Goal: Task Accomplishment & Management: Manage account settings

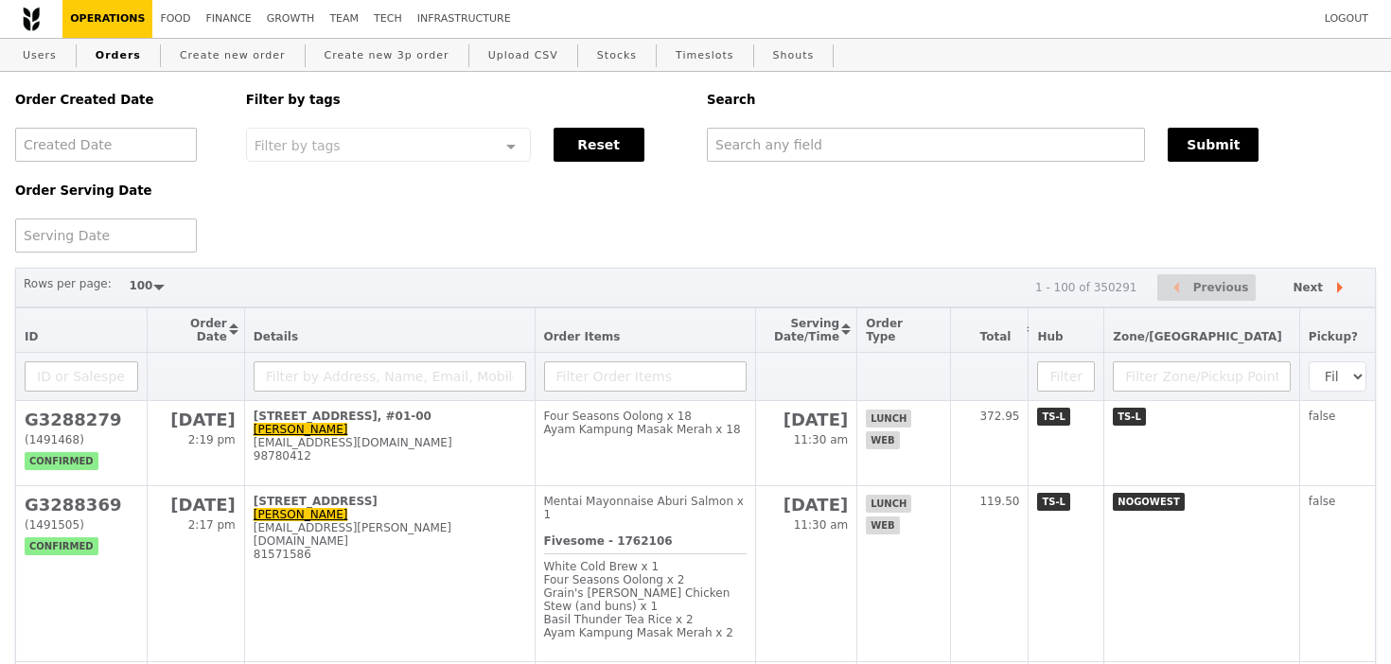
select select "100"
click at [39, 61] on link "Users" at bounding box center [39, 56] width 49 height 34
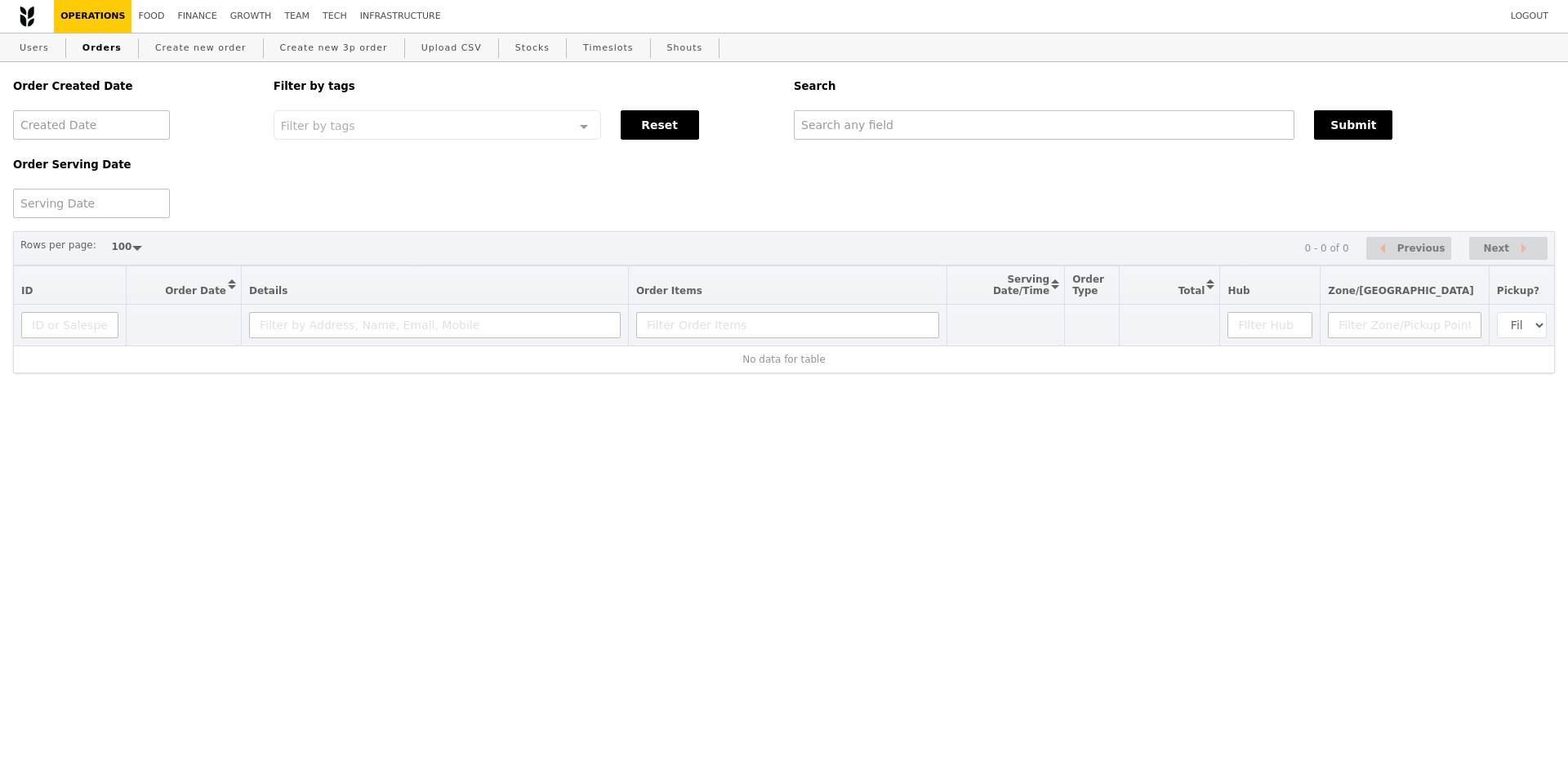
select select "100"
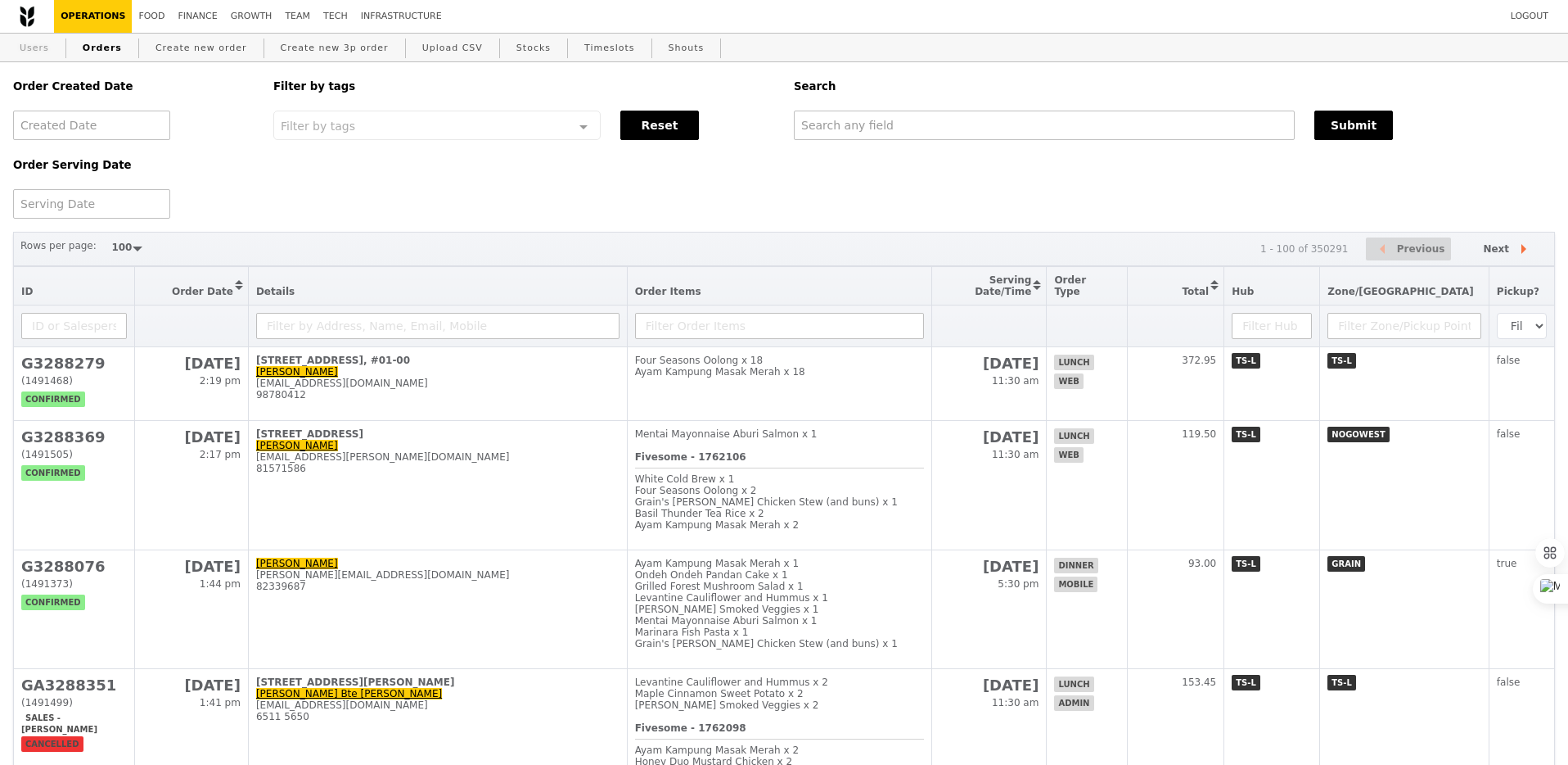
click at [43, 48] on link "Users" at bounding box center [34, 48] width 42 height 29
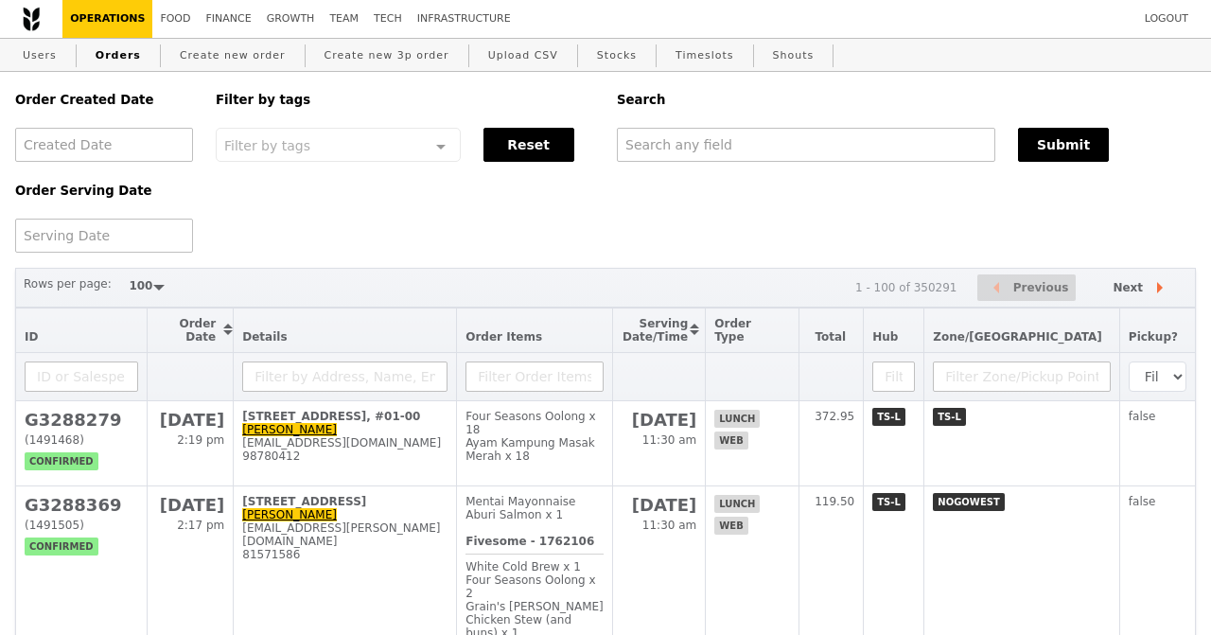
select select "100"
click at [645, 158] on input "text" at bounding box center [804, 145] width 378 height 34
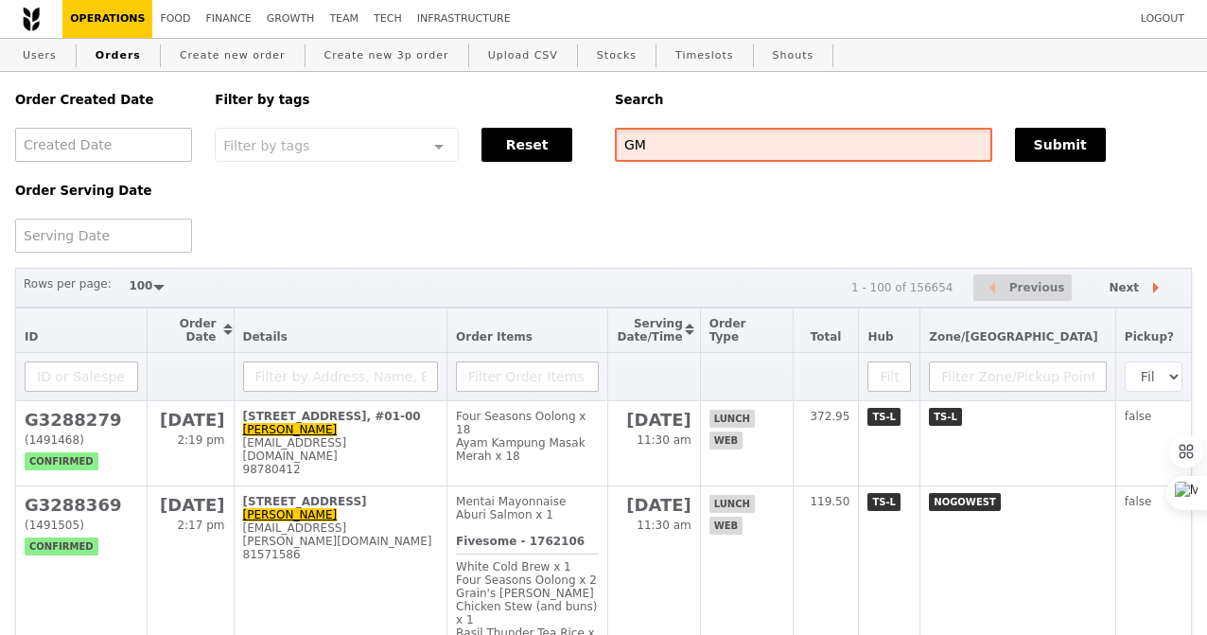
click at [630, 142] on input "GM" at bounding box center [804, 145] width 378 height 34
type input "recordedfuture"
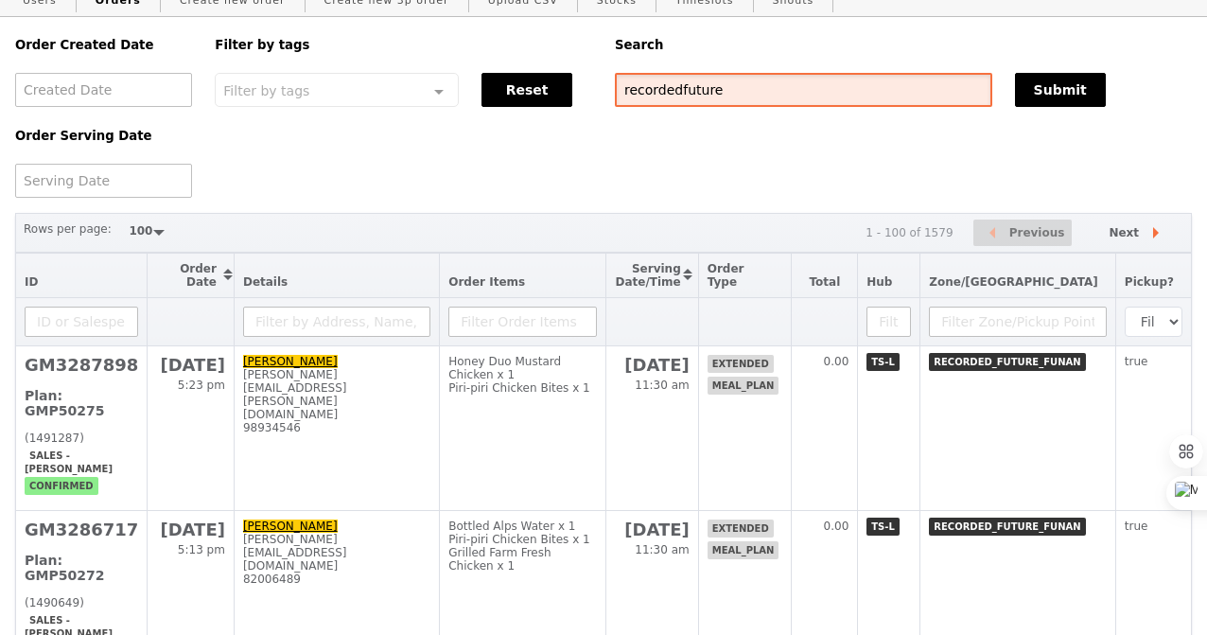
scroll to position [55, 0]
click at [142, 178] on div at bounding box center [103, 181] width 177 height 34
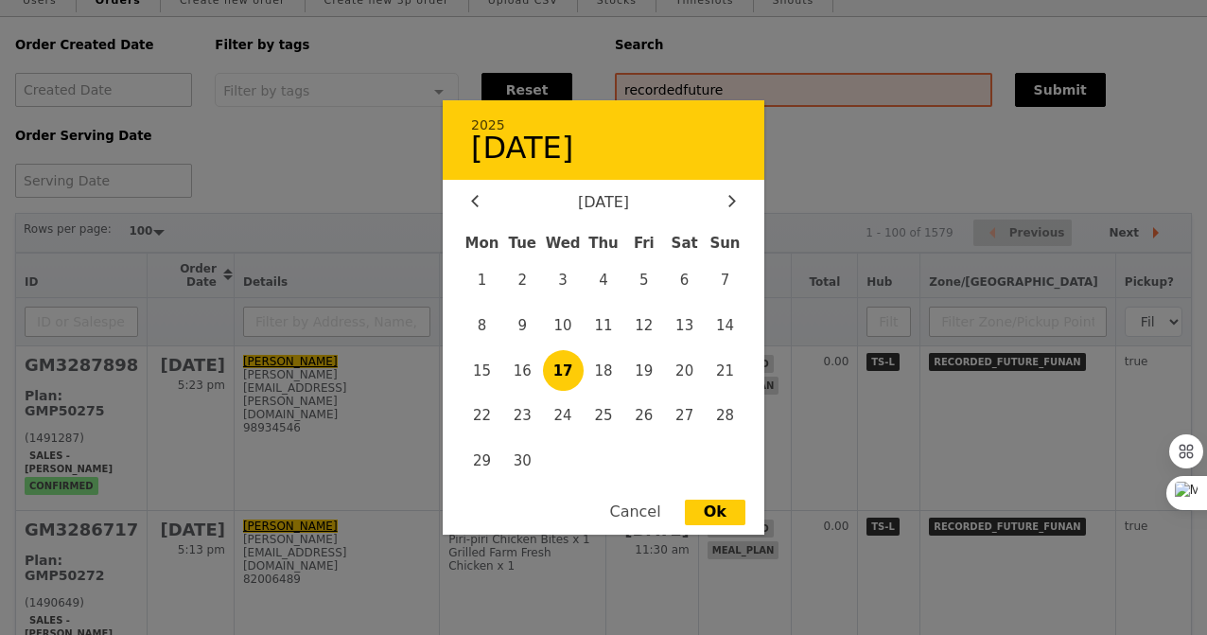
click at [547, 373] on span "17" at bounding box center [563, 370] width 41 height 41
type input "17 Sept 2025"
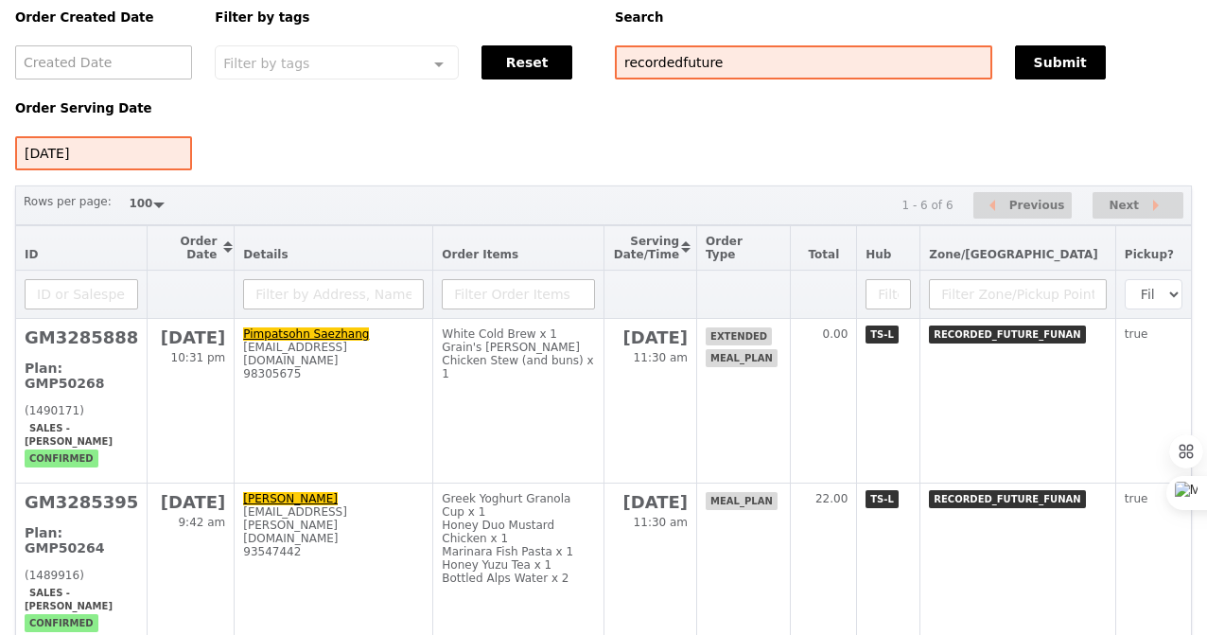
scroll to position [50, 0]
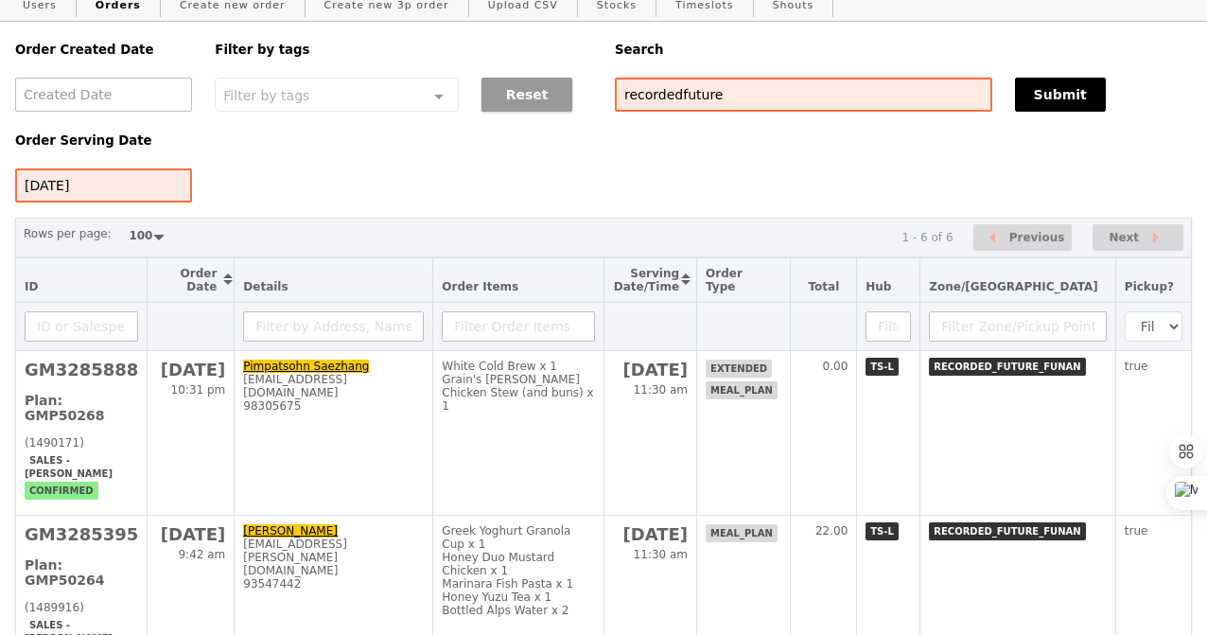
click at [541, 105] on button "Reset" at bounding box center [527, 95] width 91 height 34
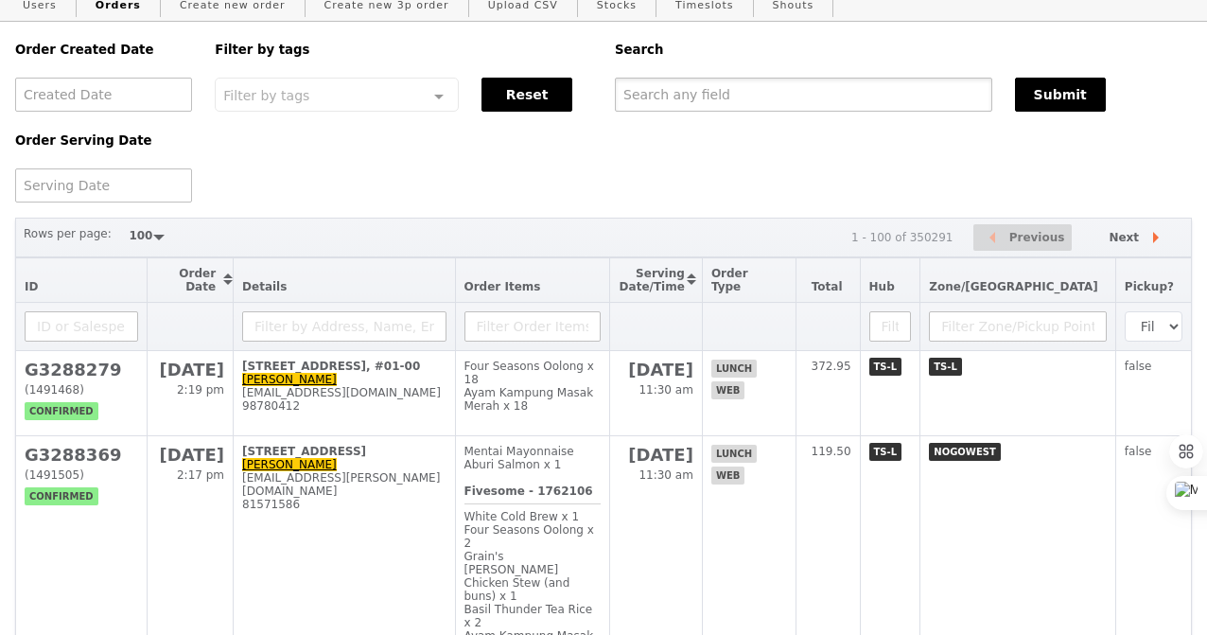
click at [635, 98] on input "text" at bounding box center [804, 95] width 378 height 34
click at [78, 189] on div at bounding box center [103, 185] width 177 height 34
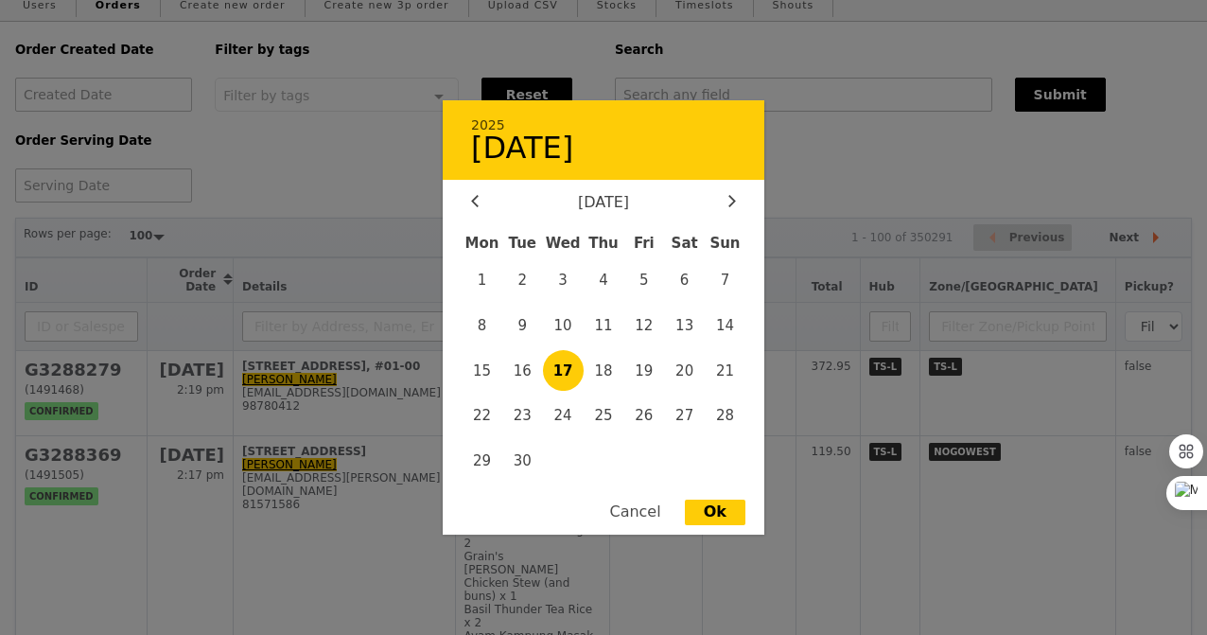
click at [410, 348] on div at bounding box center [603, 317] width 1207 height 635
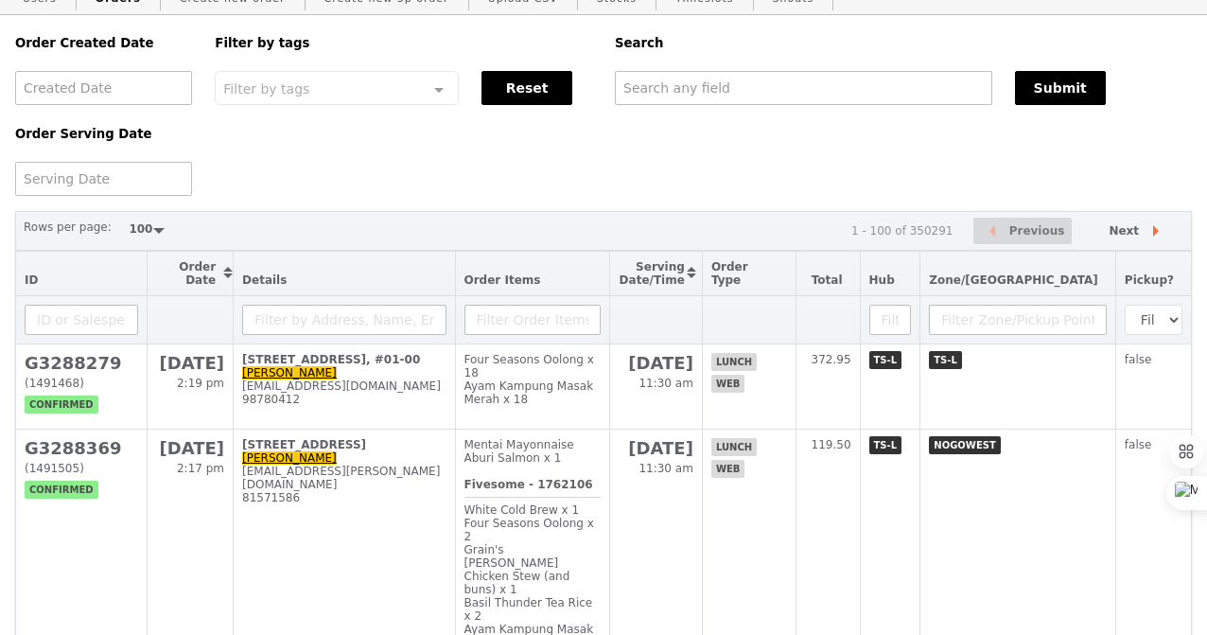
scroll to position [56, 0]
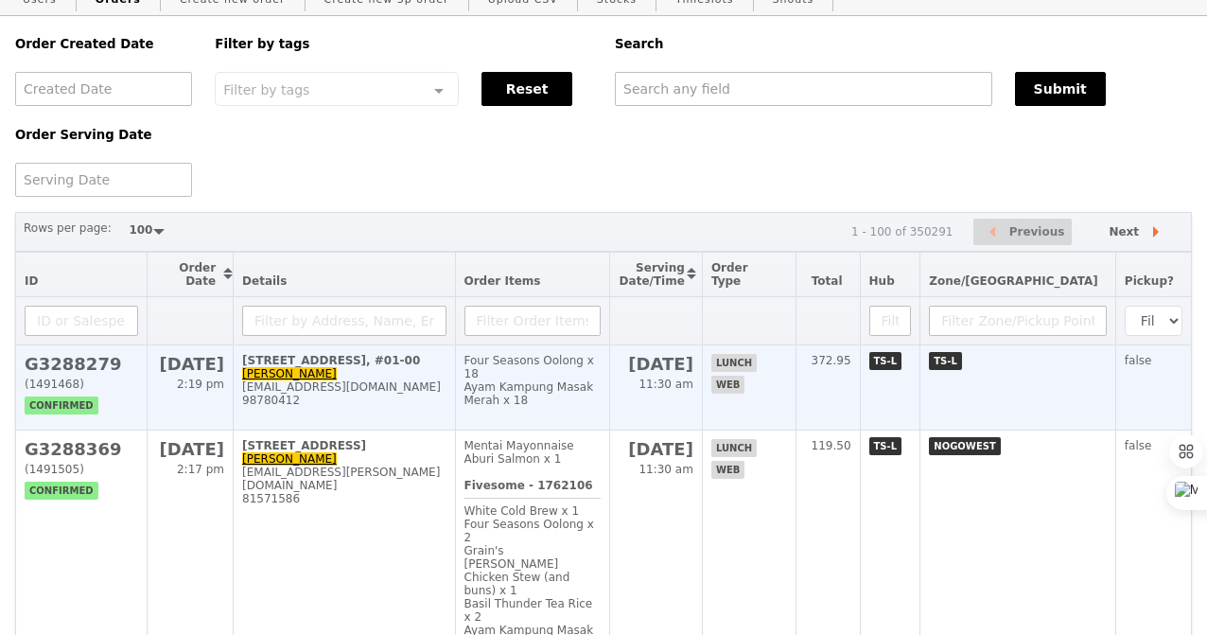
click at [444, 384] on div "[EMAIL_ADDRESS][DOMAIN_NAME]" at bounding box center [343, 386] width 203 height 13
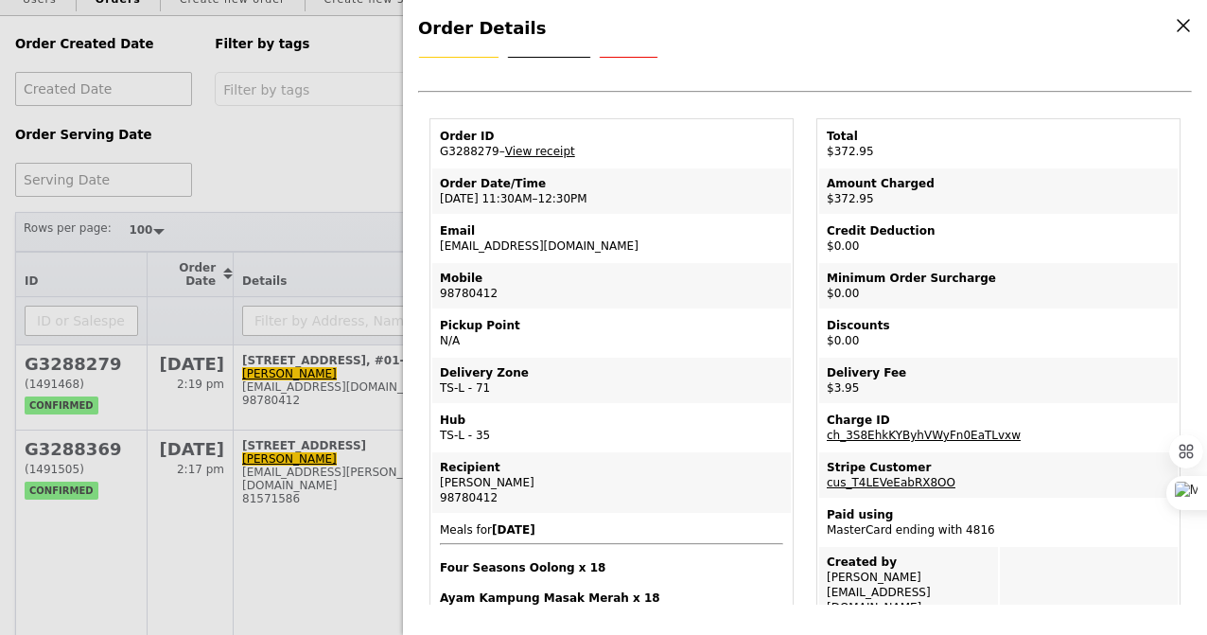
scroll to position [26, 0]
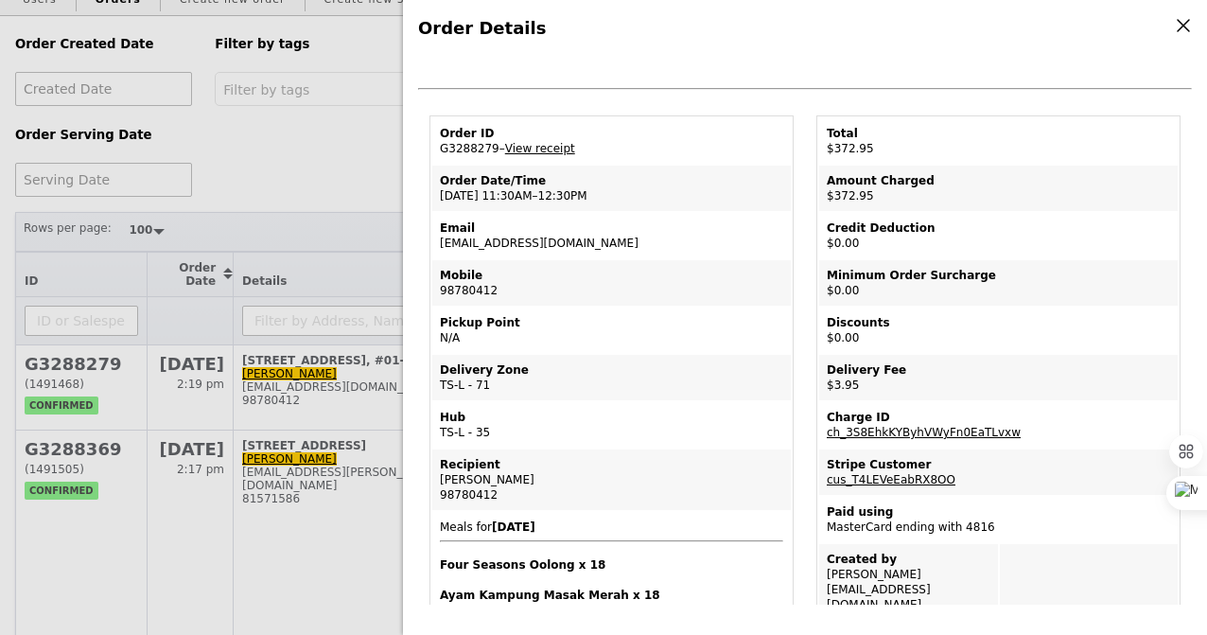
drag, startPoint x: 440, startPoint y: 194, endPoint x: 566, endPoint y: 203, distance: 126.2
click at [566, 203] on td "Order Date/Time 18/9 – 11:30AM–12:30PM" at bounding box center [611, 188] width 359 height 45
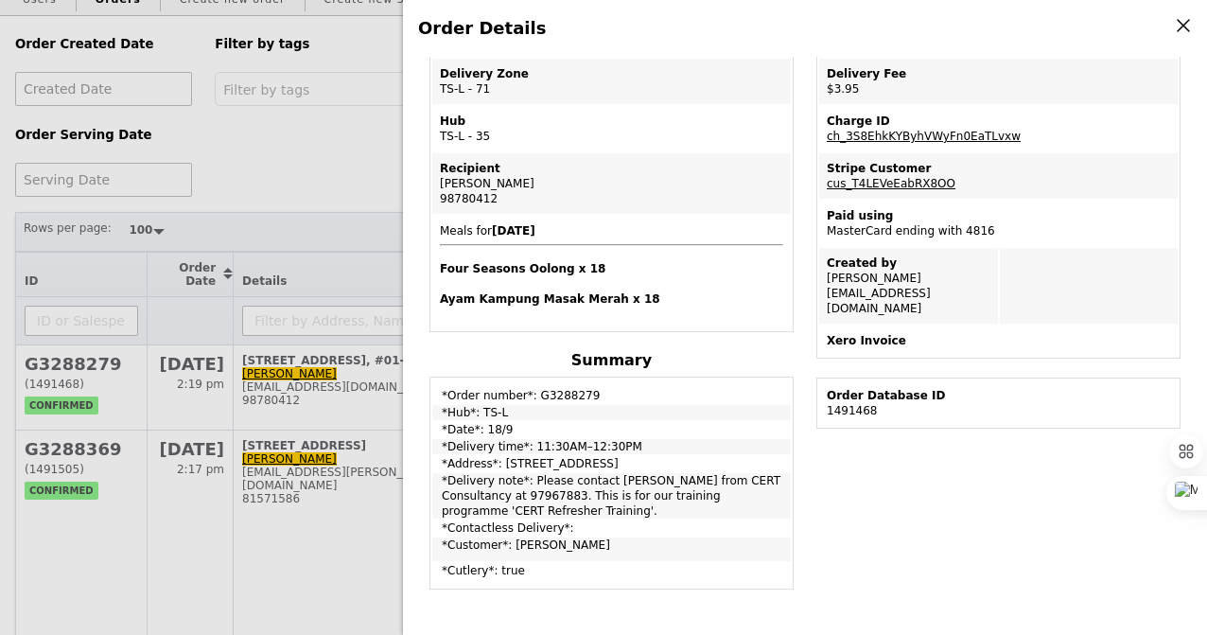
scroll to position [324, 0]
drag, startPoint x: 528, startPoint y: 476, endPoint x: 690, endPoint y: 510, distance: 165.4
click at [689, 510] on td "*Delivery note*: Please contact Mr Woo Wee Ping from CERT Consultancy at 979678…" at bounding box center [611, 494] width 359 height 45
drag, startPoint x: 649, startPoint y: 508, endPoint x: 502, endPoint y: 446, distance: 159.4
click at [502, 446] on tbody "*Order number*: G3288279 *Hub*: TS-L *Date*: 18/9 *Delivery time*: 11:30AM–12:3…" at bounding box center [611, 482] width 359 height 207
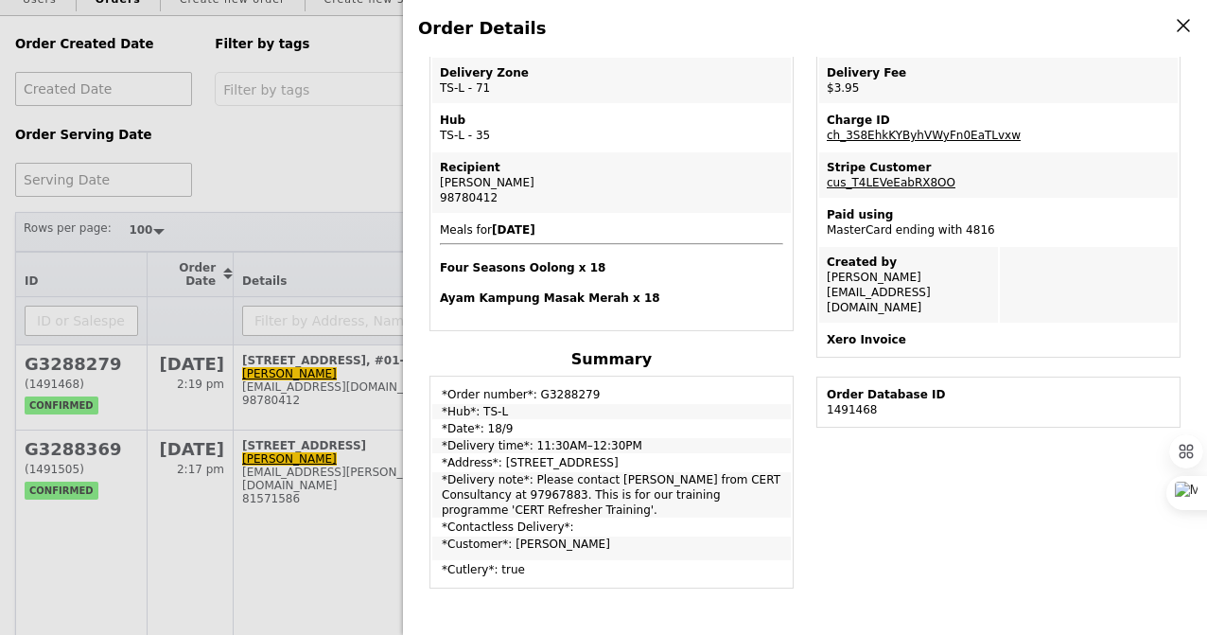
click at [576, 449] on td "*Delivery time*: 11:30AM–12:30PM" at bounding box center [611, 445] width 359 height 15
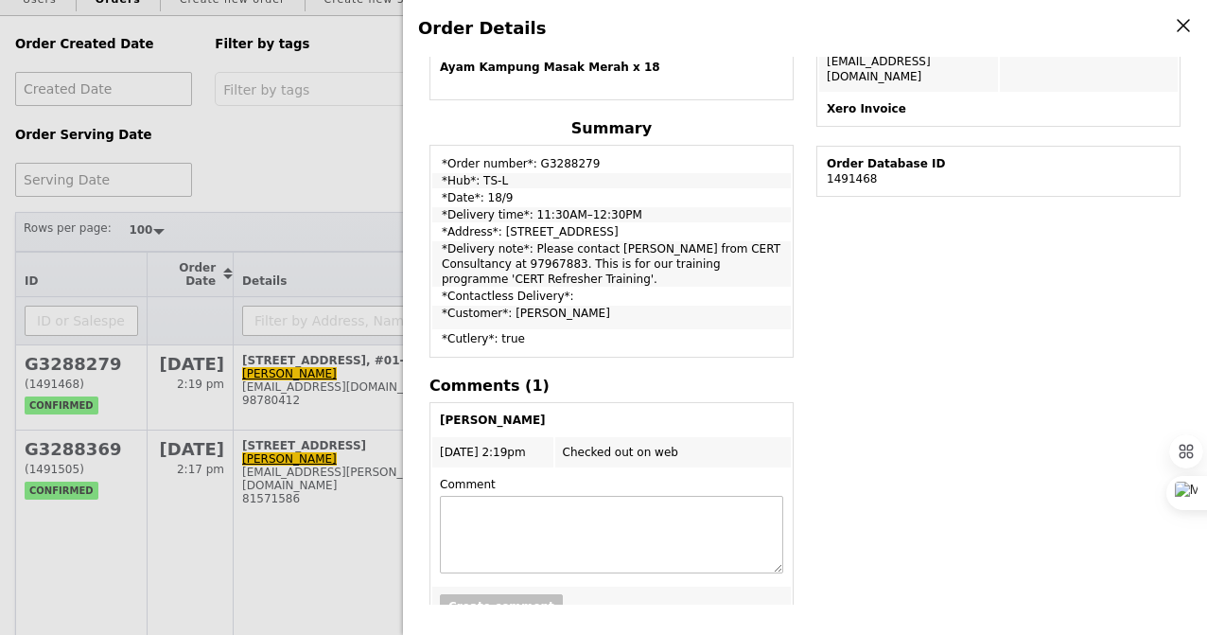
scroll to position [557, 0]
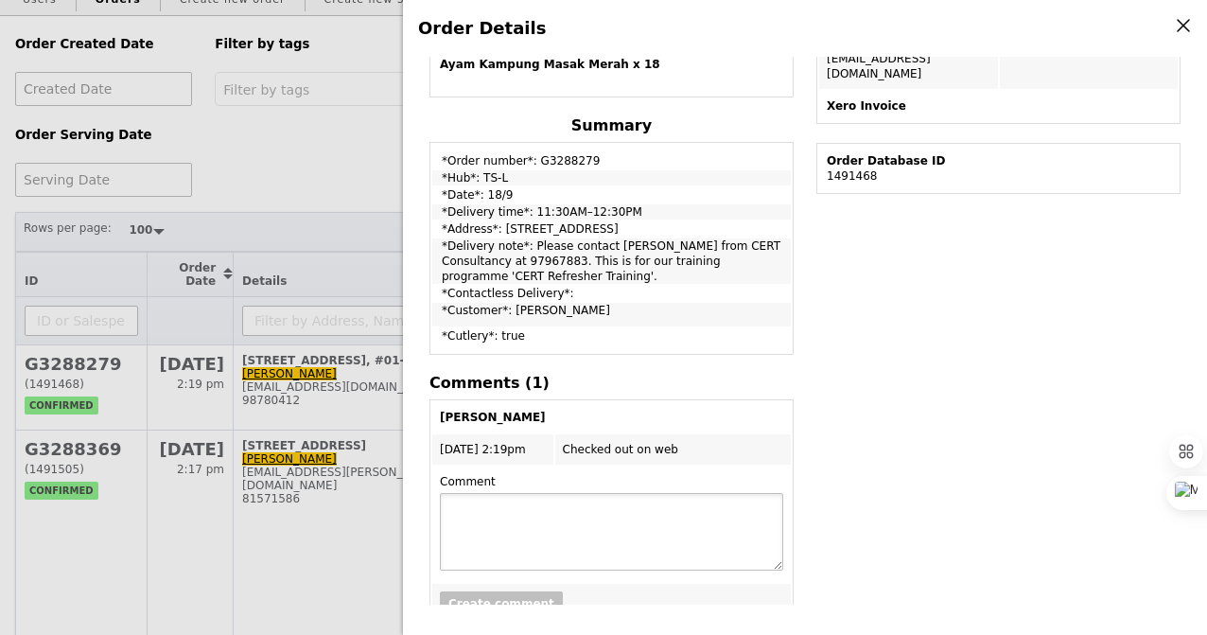
click at [496, 550] on textarea at bounding box center [612, 532] width 344 height 78
click at [221, 348] on div "Order Details Edit order Changelog Cancel Order ID G3288279 – View receipt Orde…" at bounding box center [603, 317] width 1207 height 635
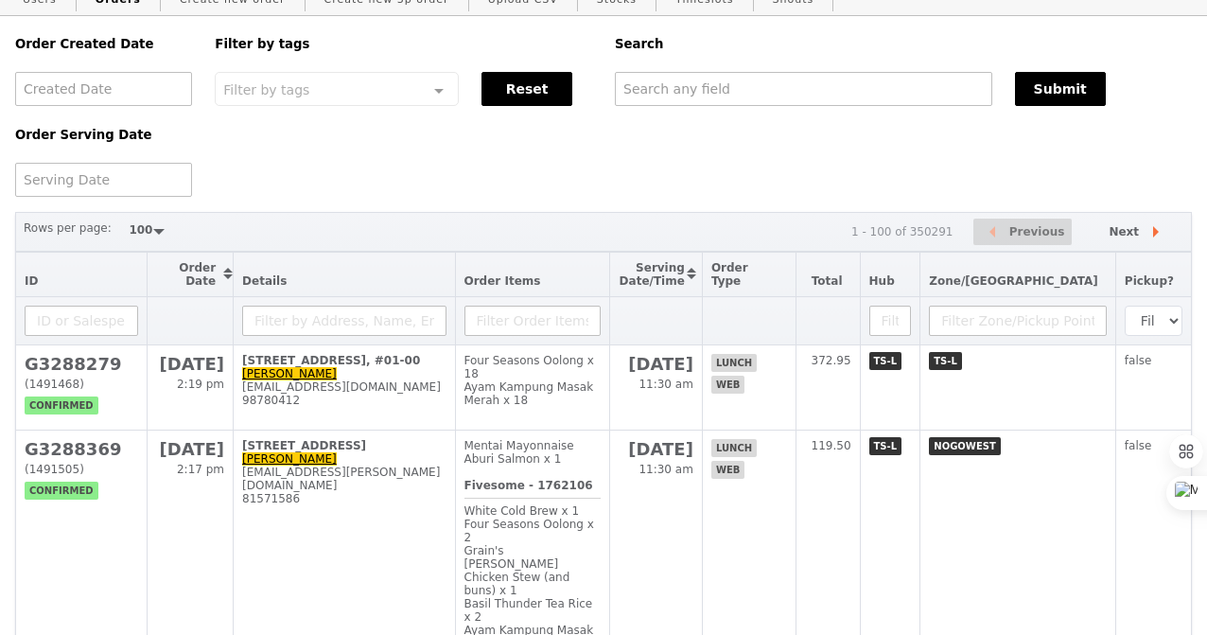
scroll to position [682, 0]
click at [644, 94] on input "text" at bounding box center [804, 89] width 378 height 34
type input "G"
click at [124, 175] on div at bounding box center [103, 180] width 177 height 34
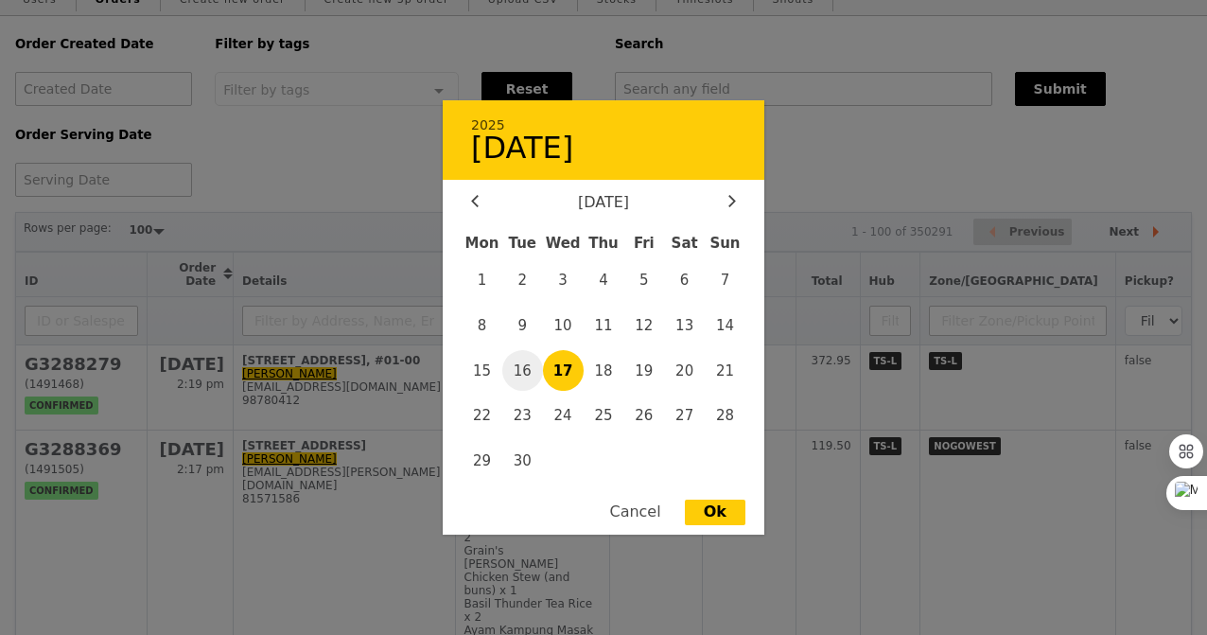
click at [532, 375] on span "16" at bounding box center [522, 370] width 41 height 41
type input "16 Sept 2025"
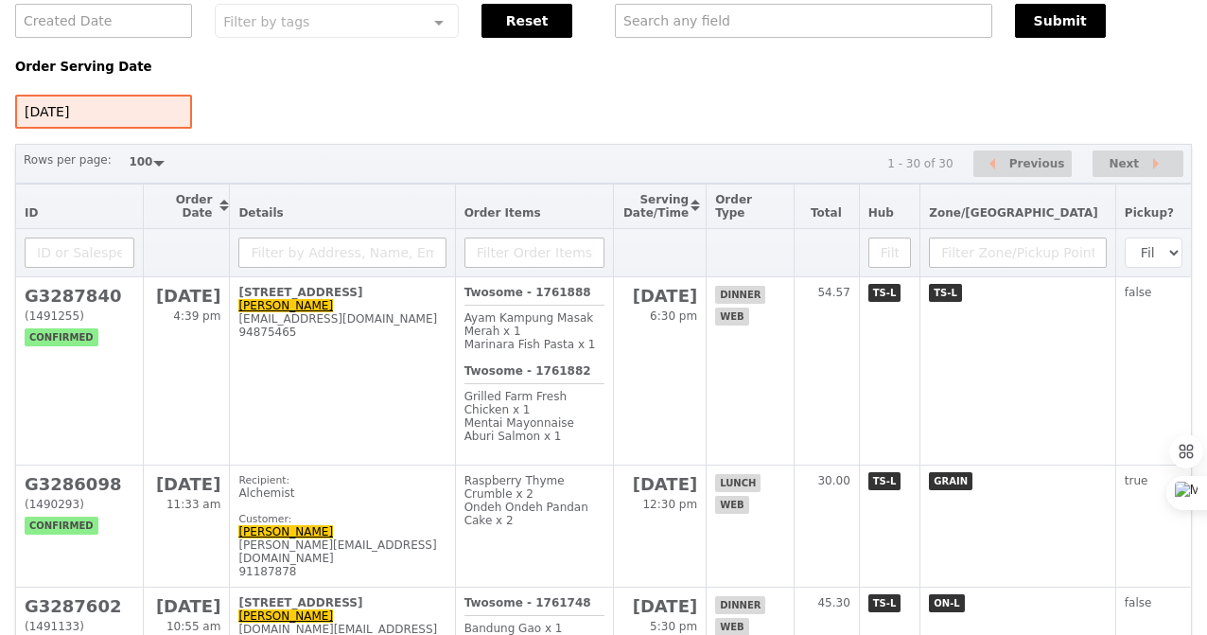
scroll to position [132, 0]
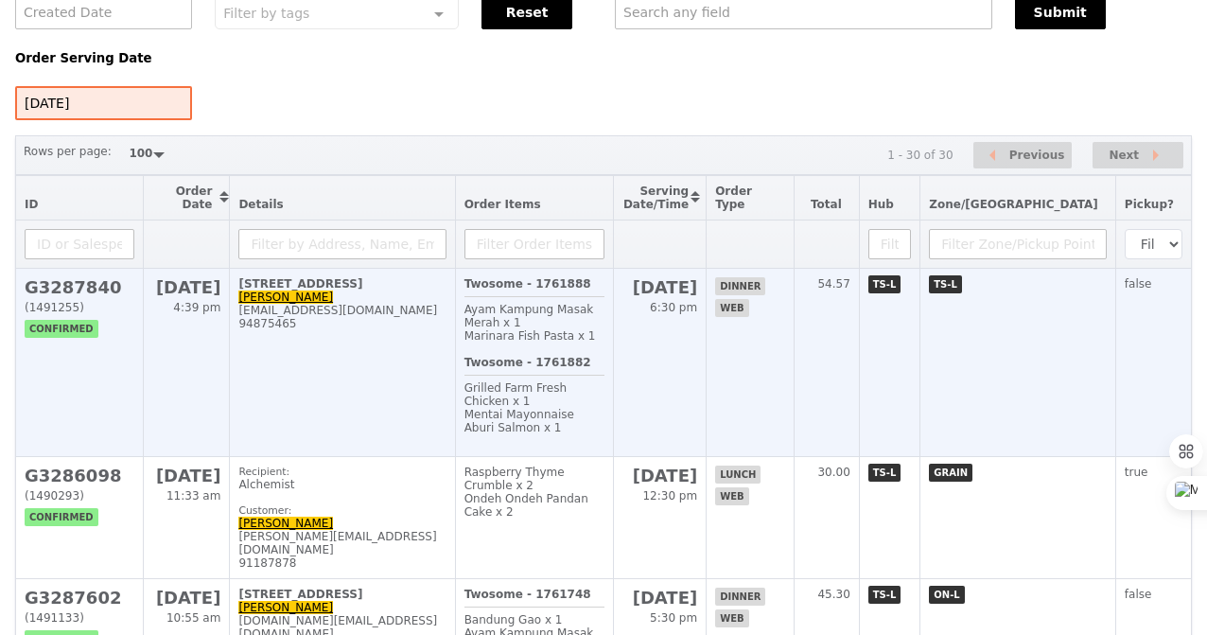
click at [548, 375] on hr at bounding box center [535, 375] width 141 height 1
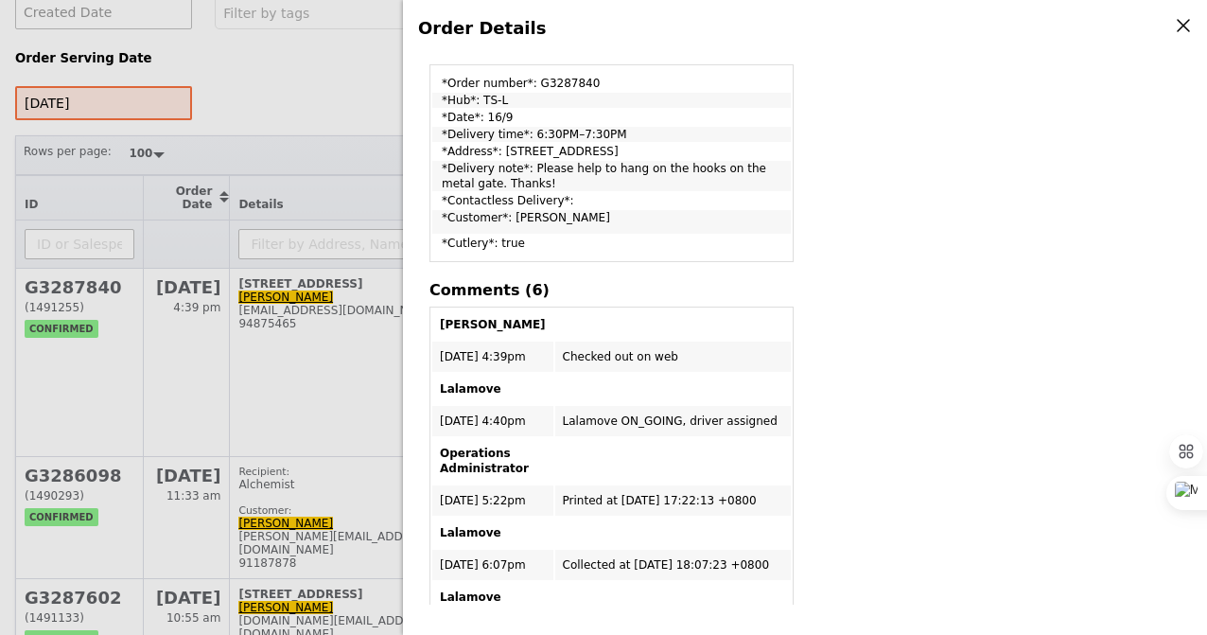
scroll to position [713, 0]
drag, startPoint x: 535, startPoint y: 415, endPoint x: 719, endPoint y: 433, distance: 185.4
click at [719, 433] on table "Sadiduddin 16/9 - 4:39pm Checked out on web Lalamove 16/9 - 4:40pm Lalamove ON_…" at bounding box center [612, 594] width 364 height 579
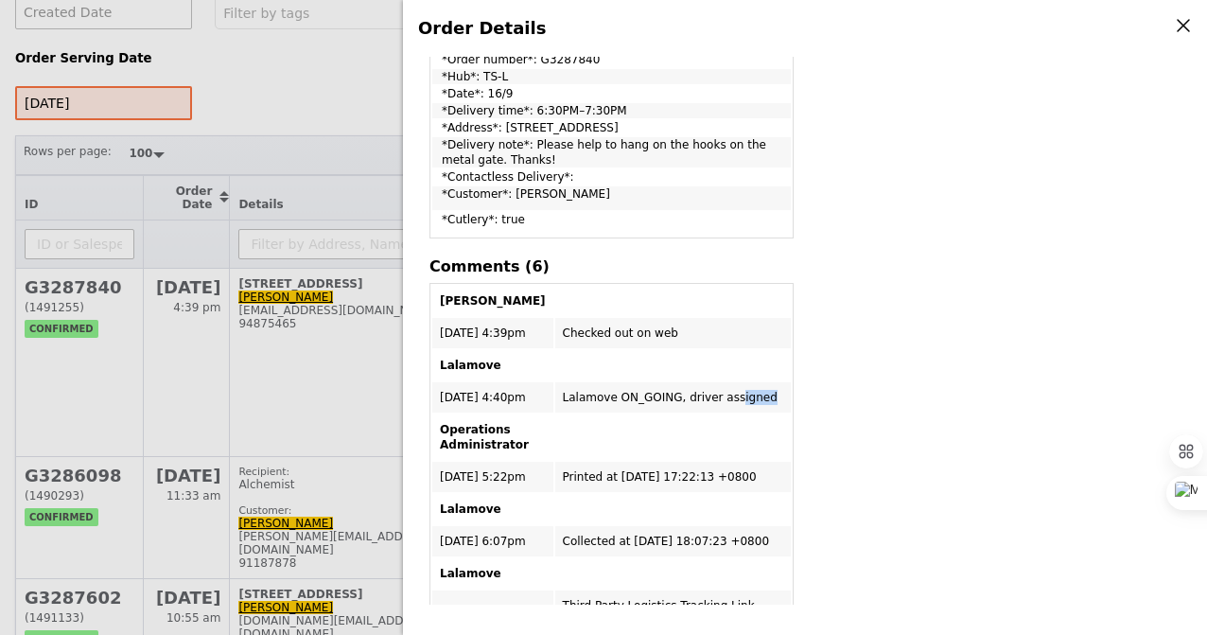
scroll to position [747, 0]
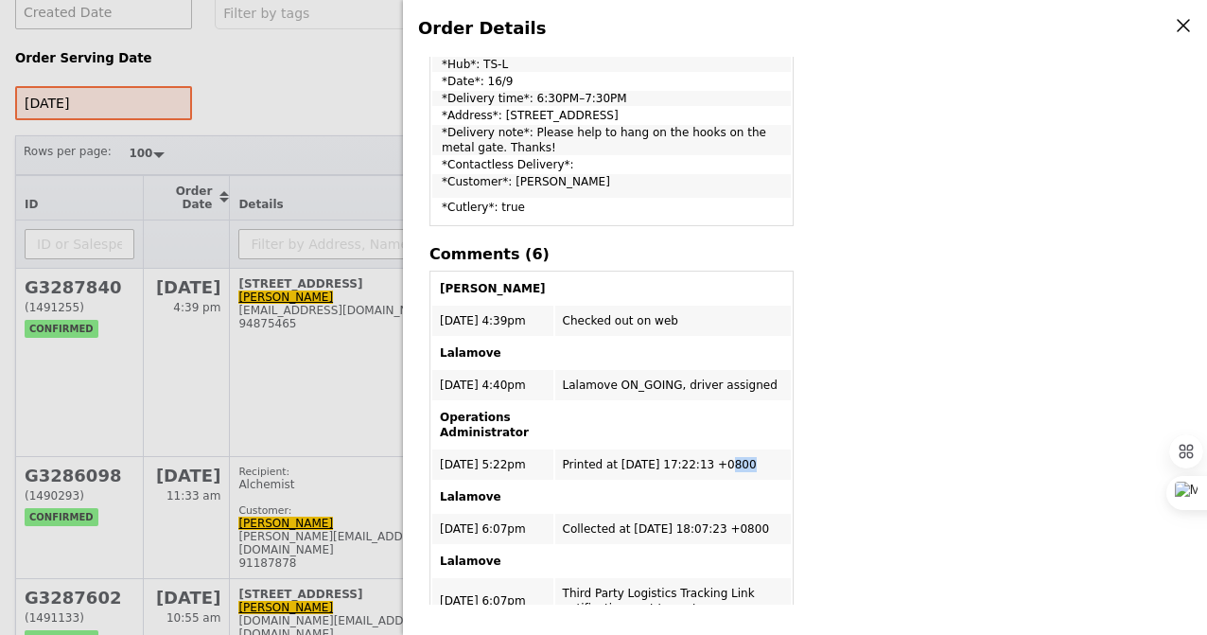
drag, startPoint x: 537, startPoint y: 465, endPoint x: 692, endPoint y: 483, distance: 156.2
click at [692, 483] on table "Sadiduddin 16/9 - 4:39pm Checked out on web Lalamove 16/9 - 4:40pm Lalamove ON_…" at bounding box center [612, 560] width 364 height 579
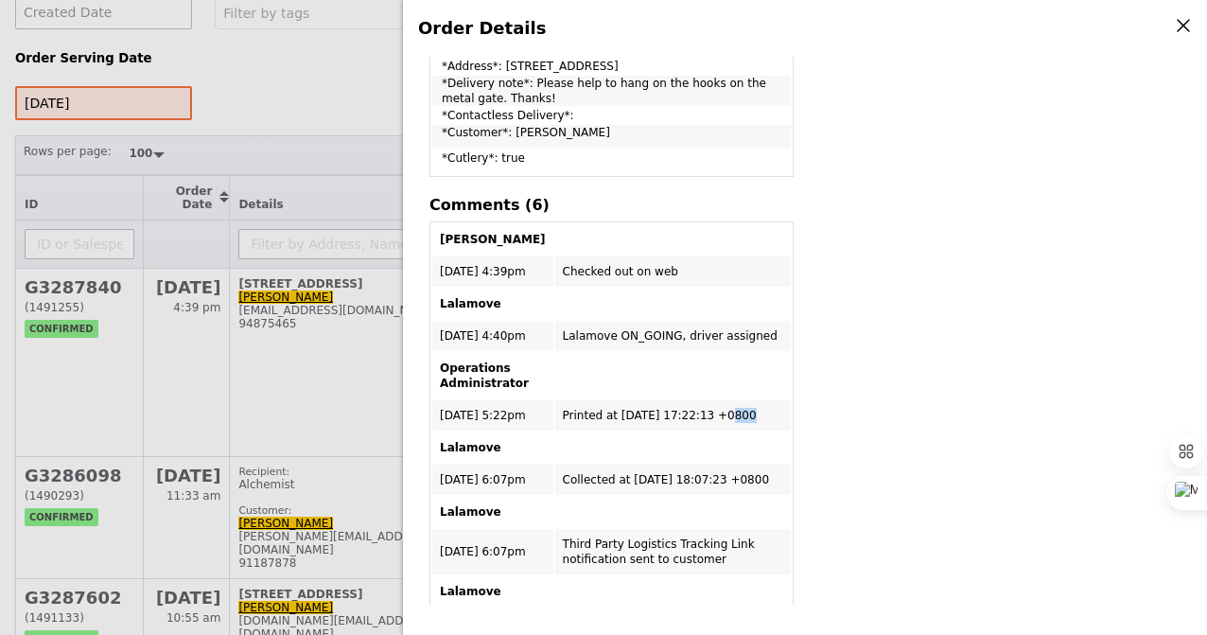
scroll to position [803, 0]
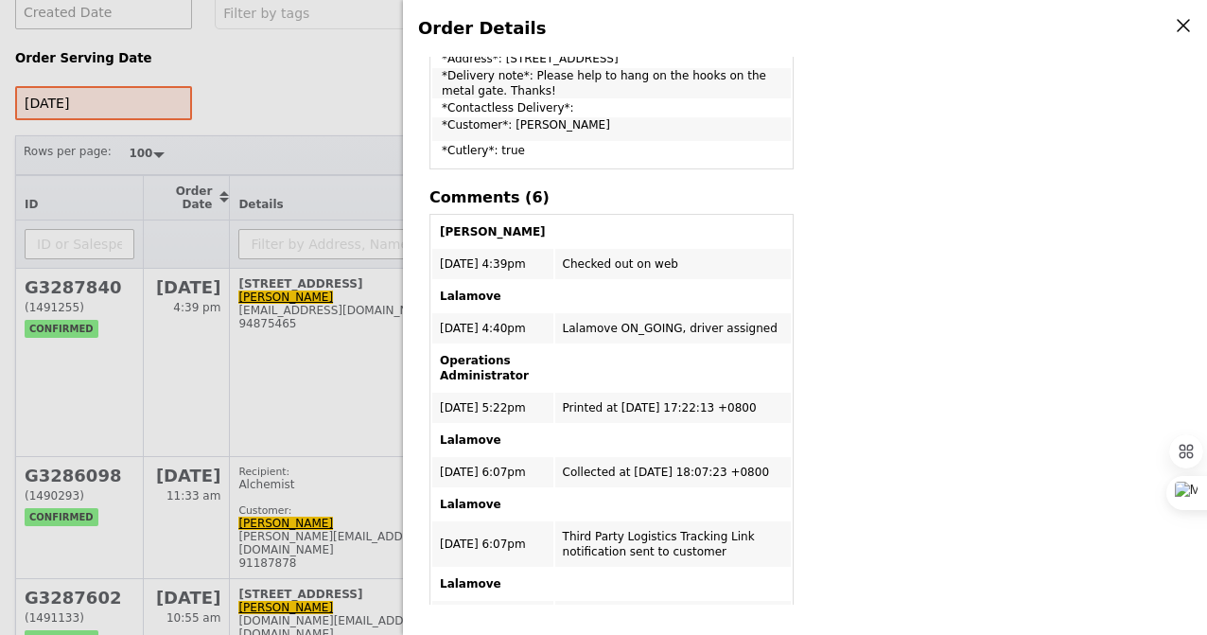
click at [628, 467] on td "Collected at 2025-09-16 18:07:23 +0800" at bounding box center [673, 472] width 236 height 30
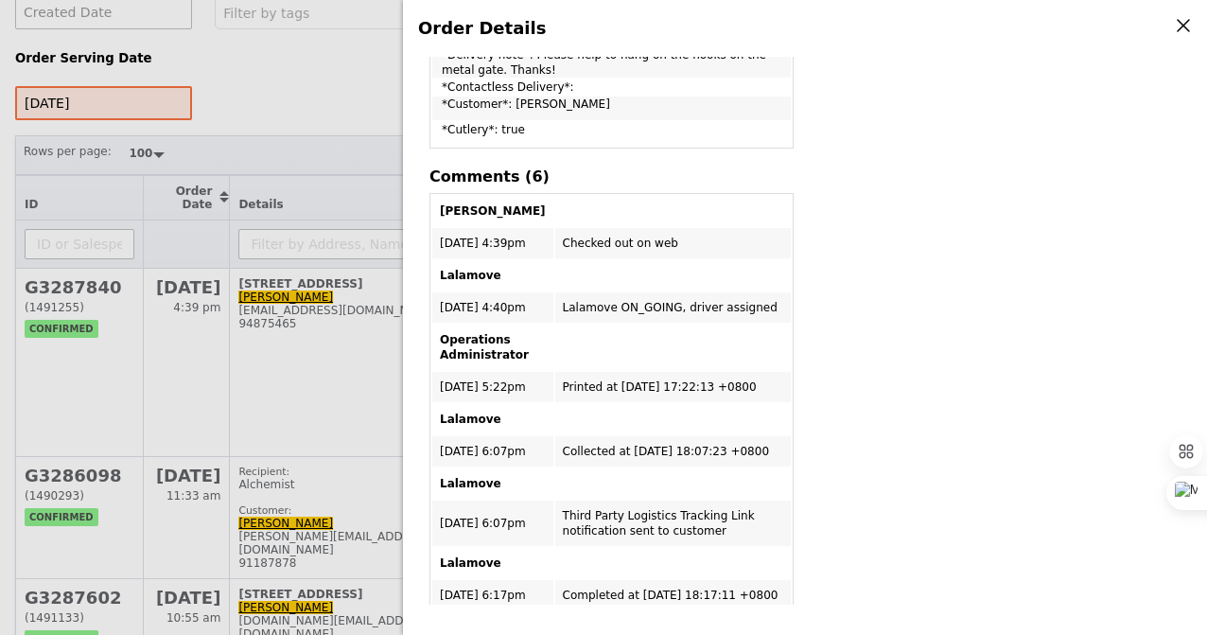
click at [612, 519] on td "Third Party Logistics Tracking Link notification sent to customer" at bounding box center [673, 523] width 236 height 45
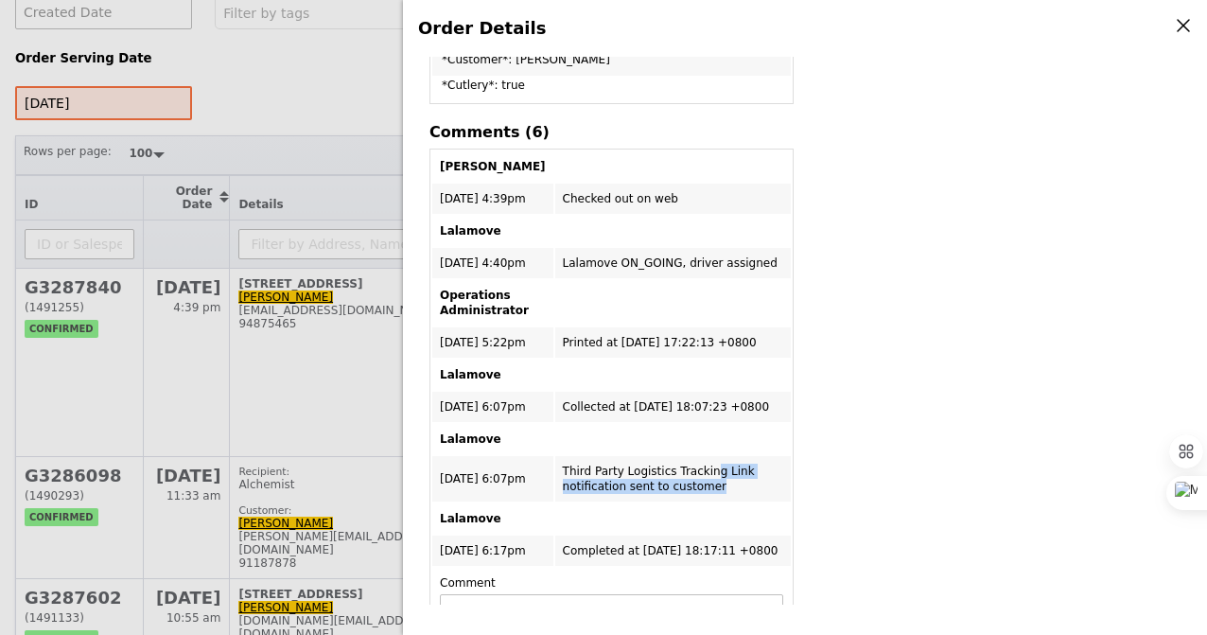
scroll to position [869, 0]
drag, startPoint x: 534, startPoint y: 548, endPoint x: 749, endPoint y: 564, distance: 215.4
click at [749, 564] on tbody "Sadiduddin 16/9 - 4:39pm Checked out on web Lalamove 16/9 - 4:40pm Lalamove ON_…" at bounding box center [611, 437] width 359 height 573
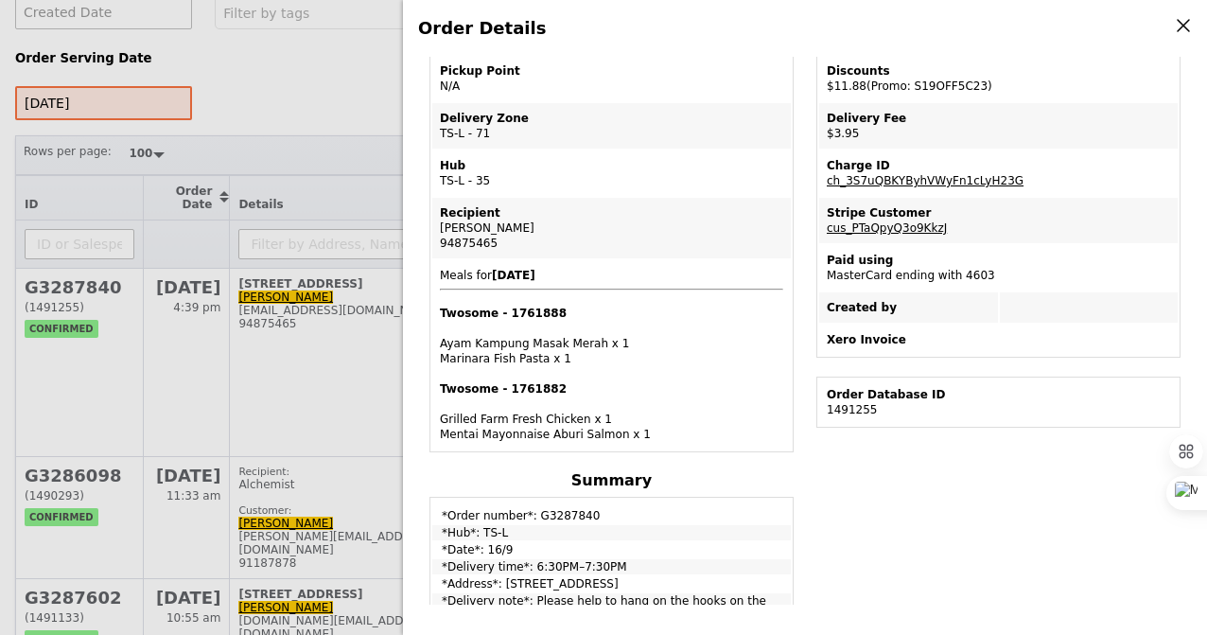
scroll to position [91, 0]
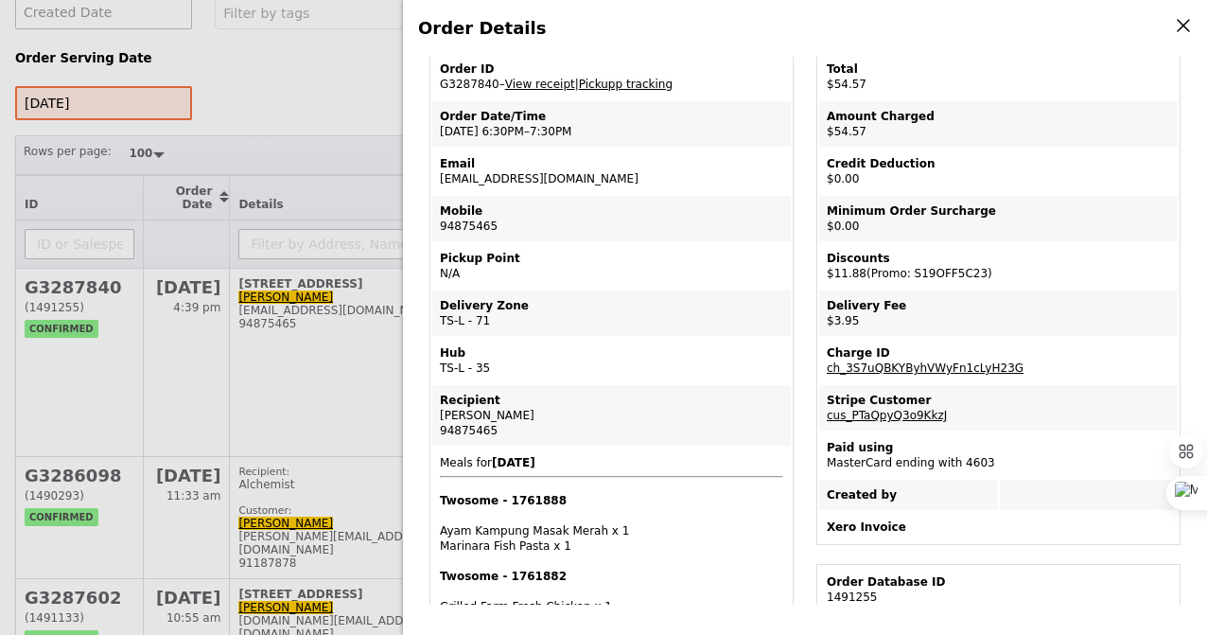
click at [632, 81] on link "Pickupp tracking" at bounding box center [626, 84] width 94 height 13
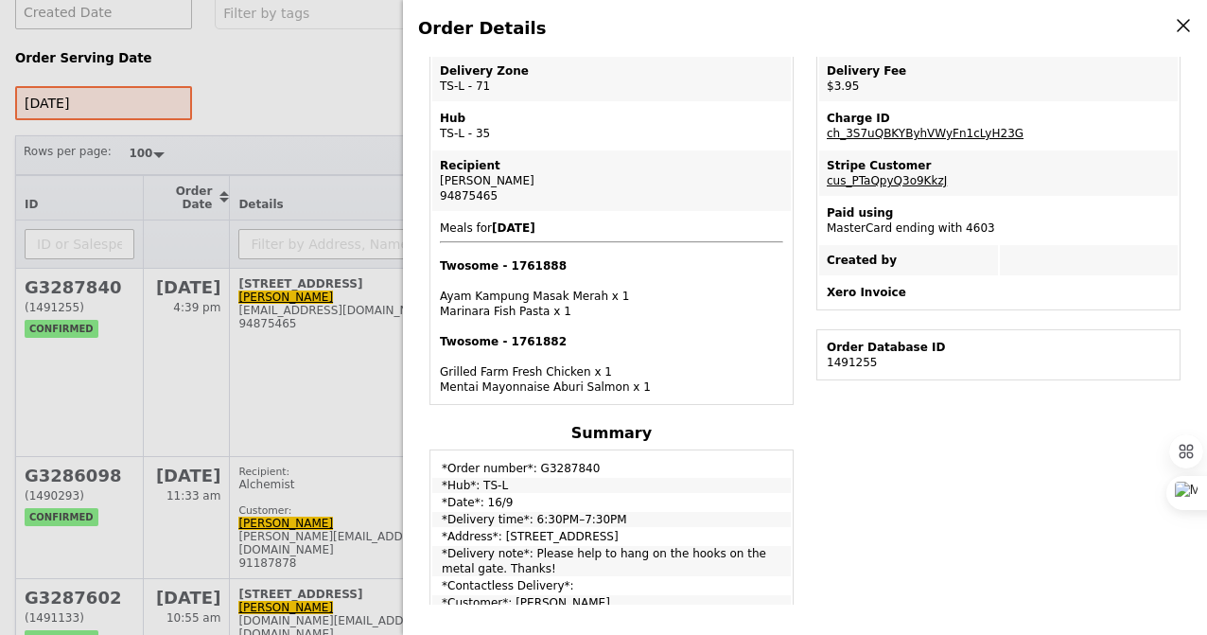
scroll to position [332, 0]
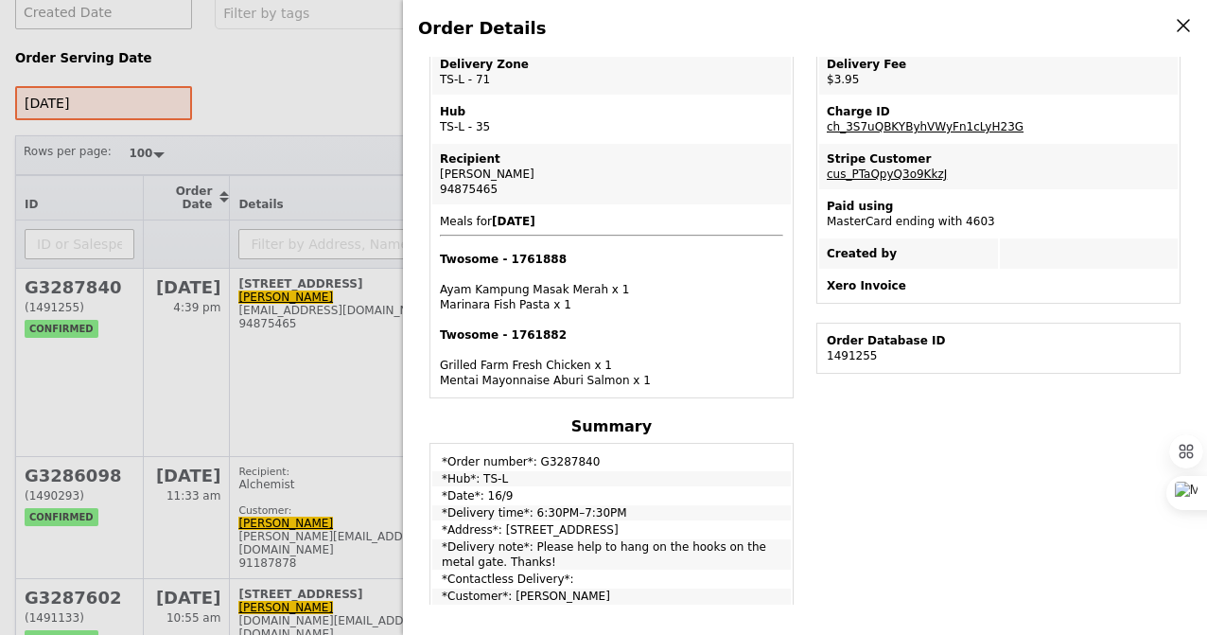
drag, startPoint x: 439, startPoint y: 459, endPoint x: 687, endPoint y: 532, distance: 258.4
click at [687, 532] on tbody "*Order number*: G3287840 *Hub*: TS-L *Date*: 16/9 *Delivery time*: 6:30PM–7:30P…" at bounding box center [611, 542] width 359 height 192
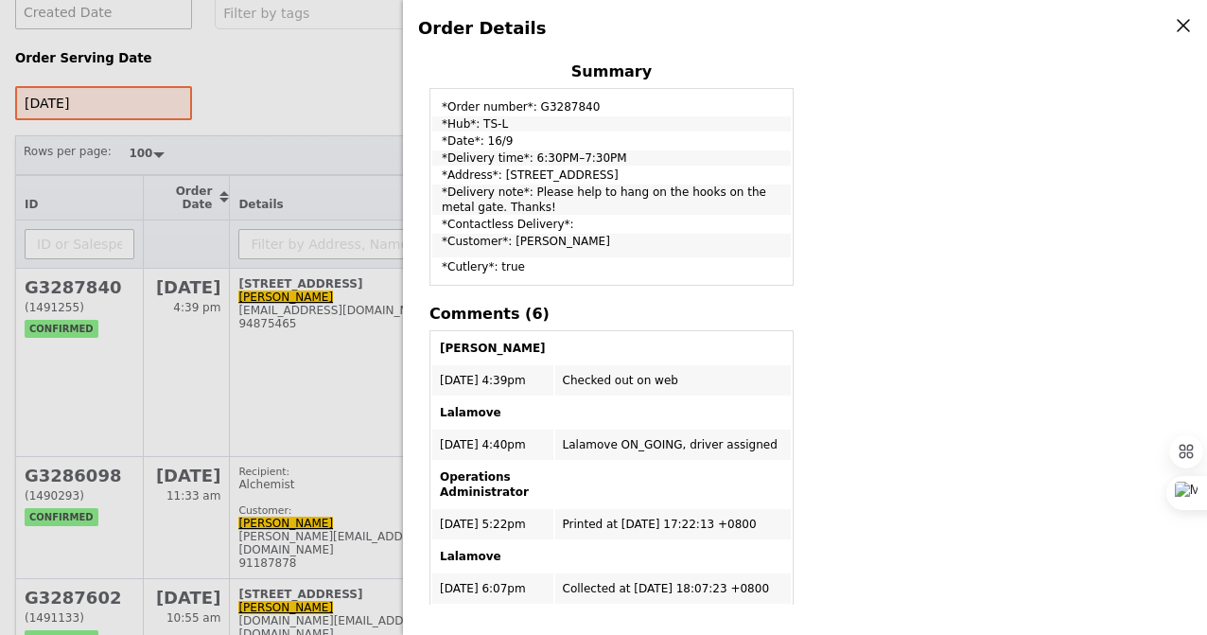
scroll to position [690, 0]
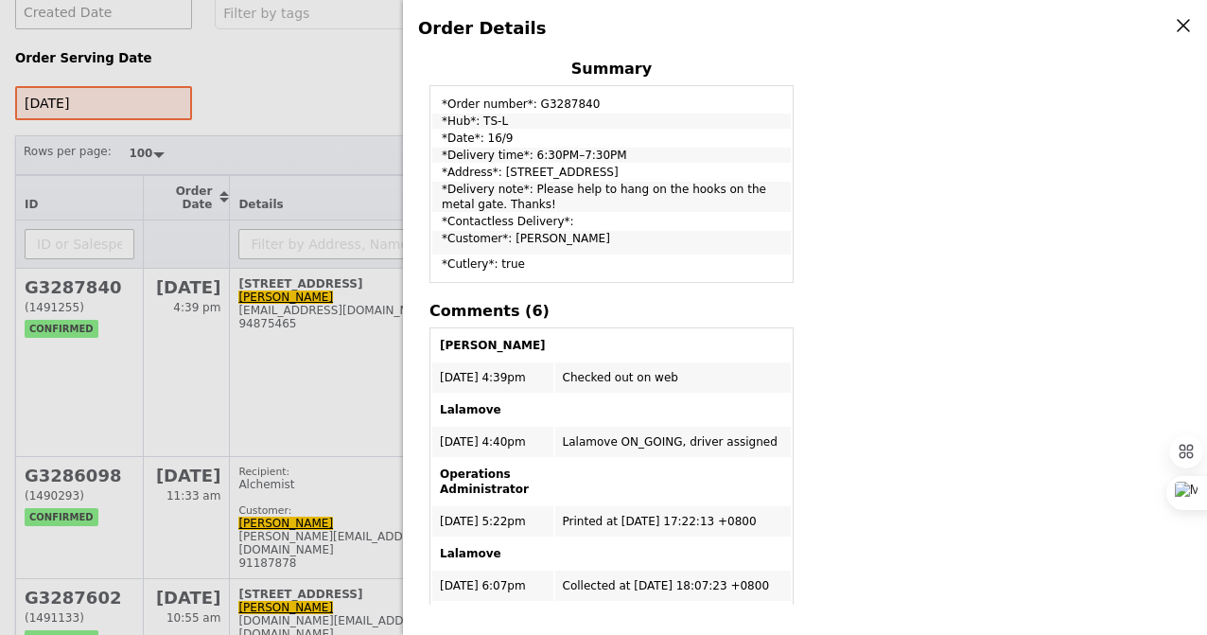
click at [555, 519] on td "Printed at 2025-09-16 17:22:13 +0800" at bounding box center [673, 521] width 236 height 30
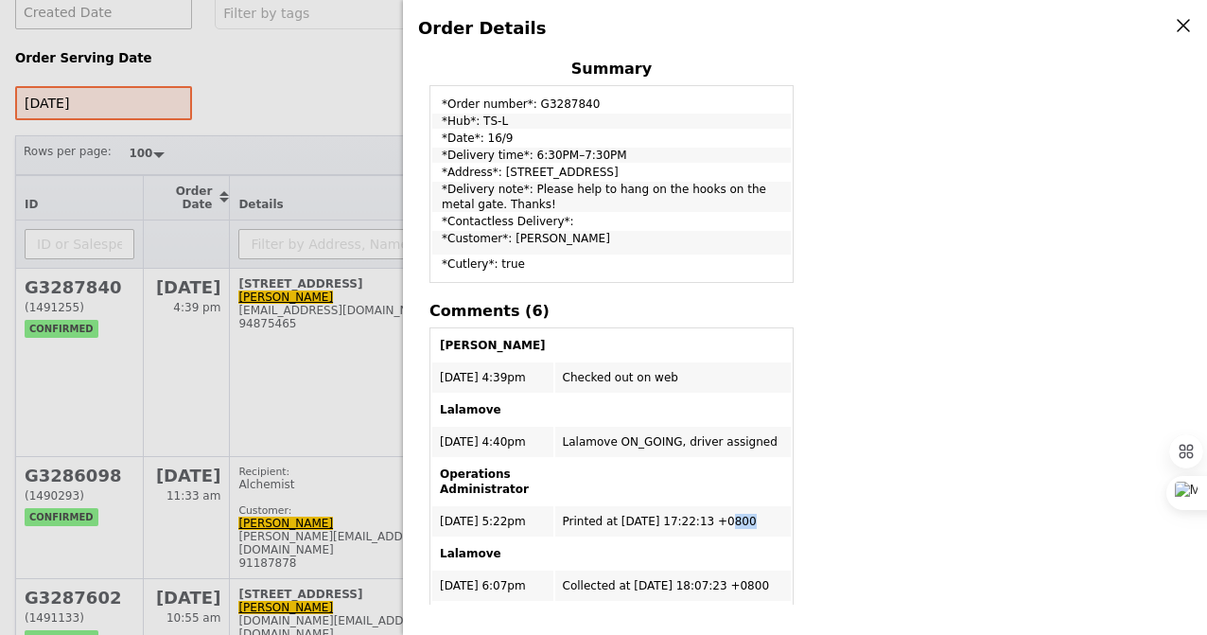
click at [555, 519] on td "Printed at 2025-09-16 17:22:13 +0800" at bounding box center [673, 521] width 236 height 30
click at [311, 372] on div "Order Details Edit order Changelog Cancel Order ID G3287840 – View receipt | Pi…" at bounding box center [603, 317] width 1207 height 635
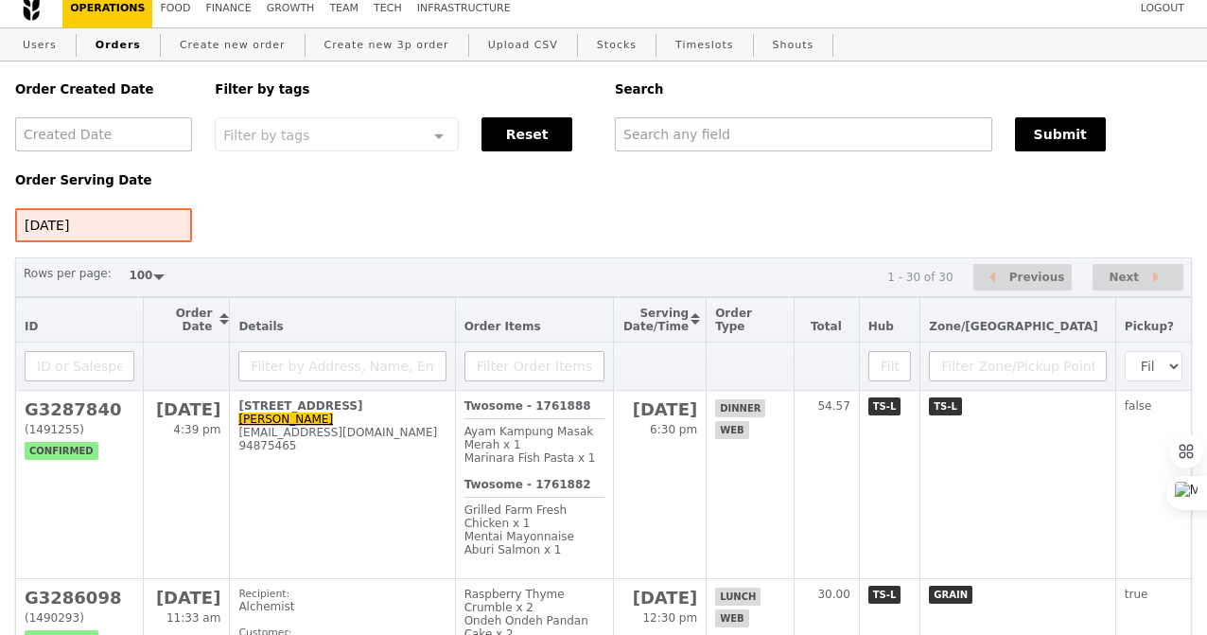
scroll to position [0, 0]
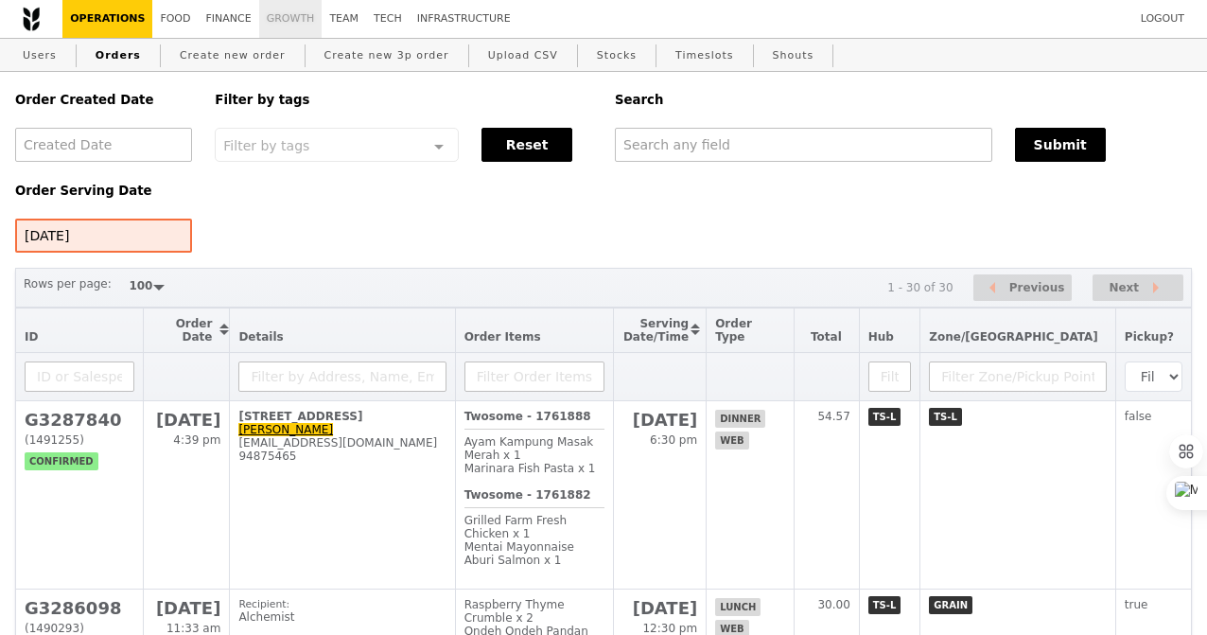
click at [262, 29] on link "Growth" at bounding box center [290, 19] width 63 height 38
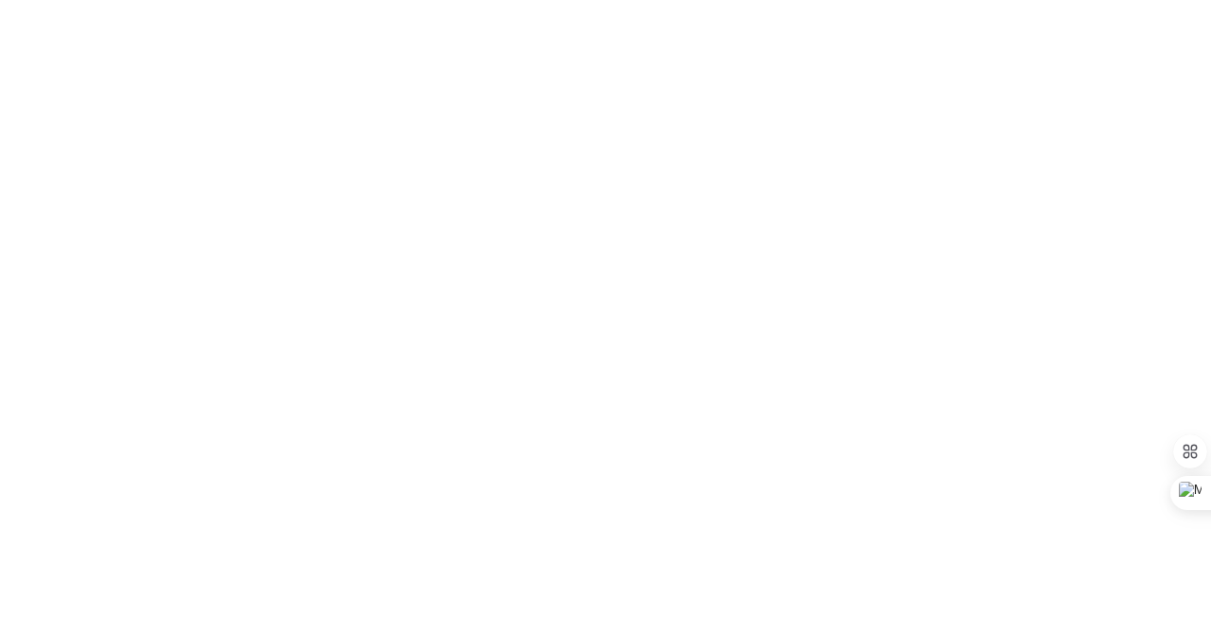
select select "100"
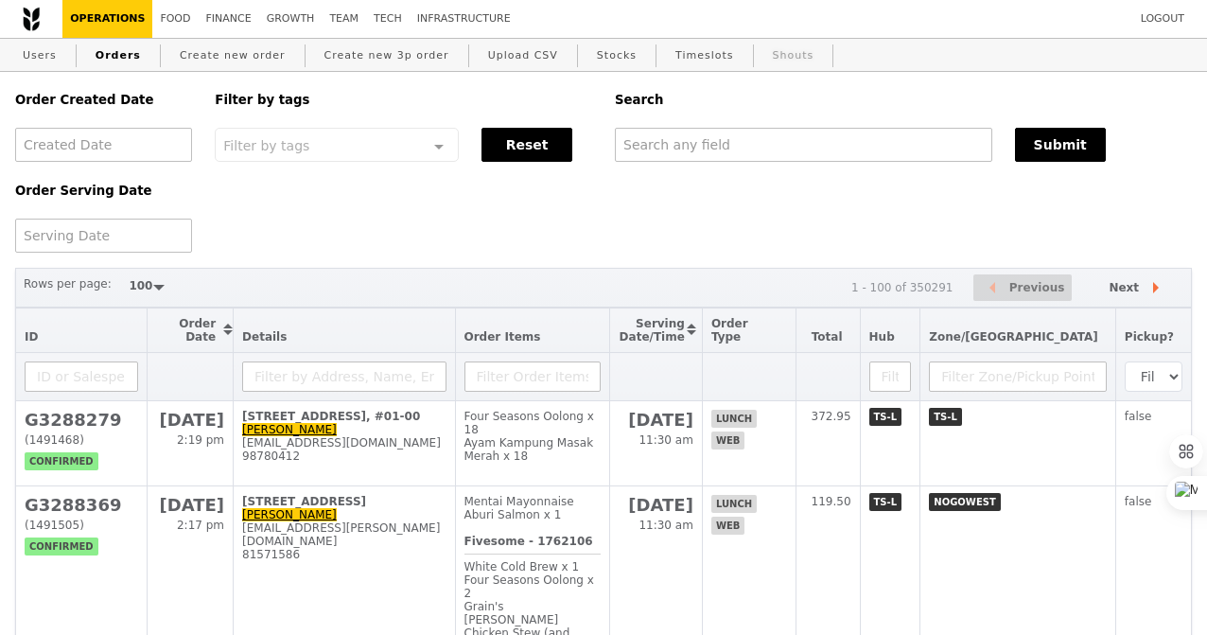
click at [766, 60] on link "Shouts" at bounding box center [794, 56] width 57 height 34
click at [224, 62] on link "Create new order" at bounding box center [232, 56] width 121 height 34
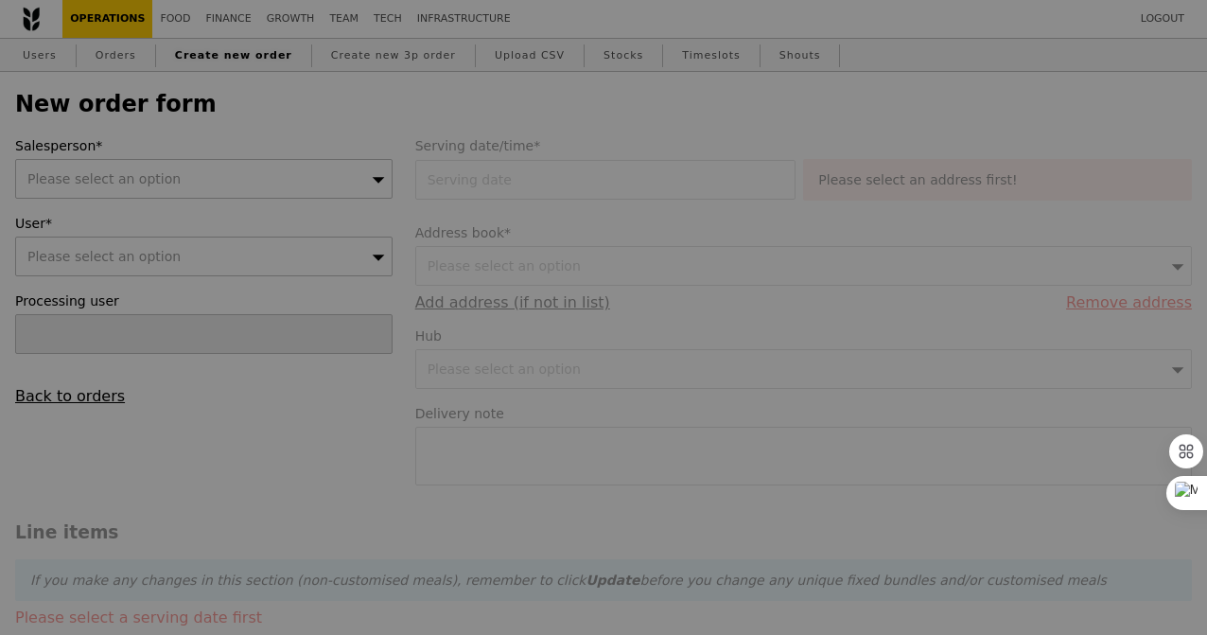
type input "Confirm"
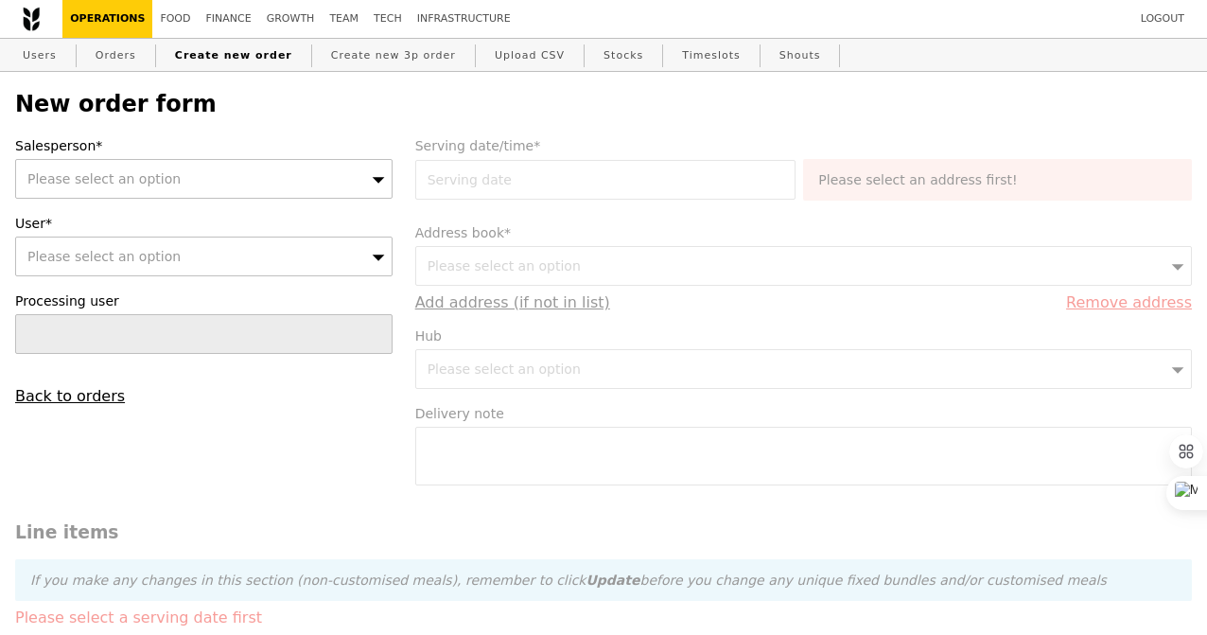
click at [263, 189] on div "Please select an option" at bounding box center [204, 179] width 378 height 40
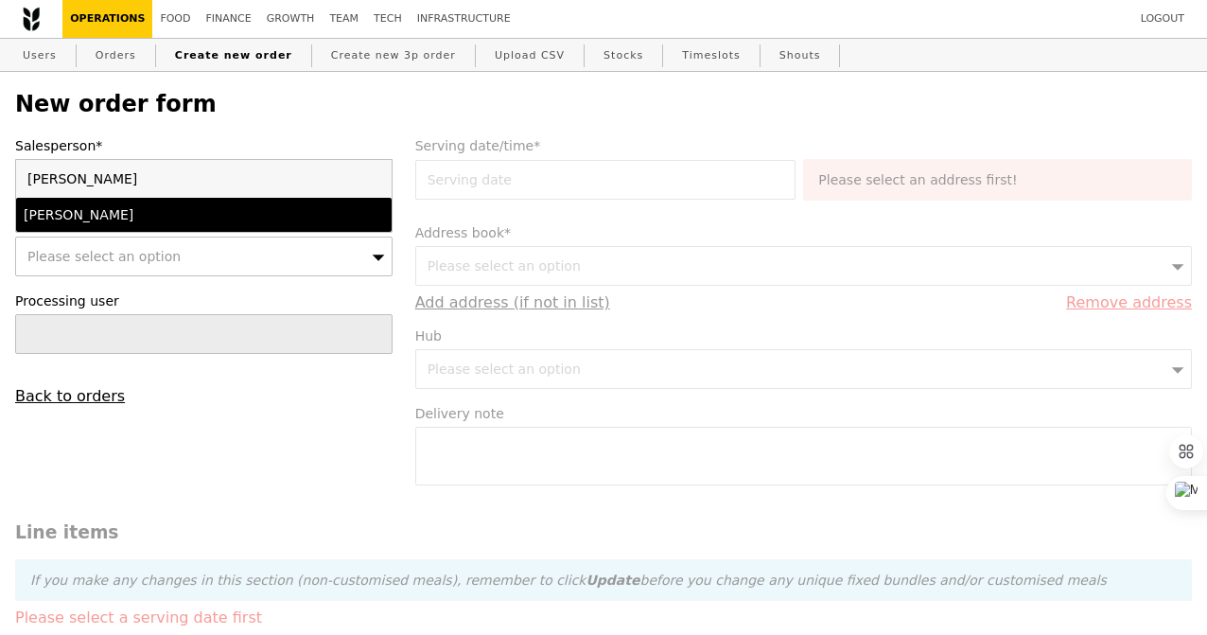
type input "ted"
click at [253, 218] on div "Ted Chan" at bounding box center [159, 214] width 270 height 19
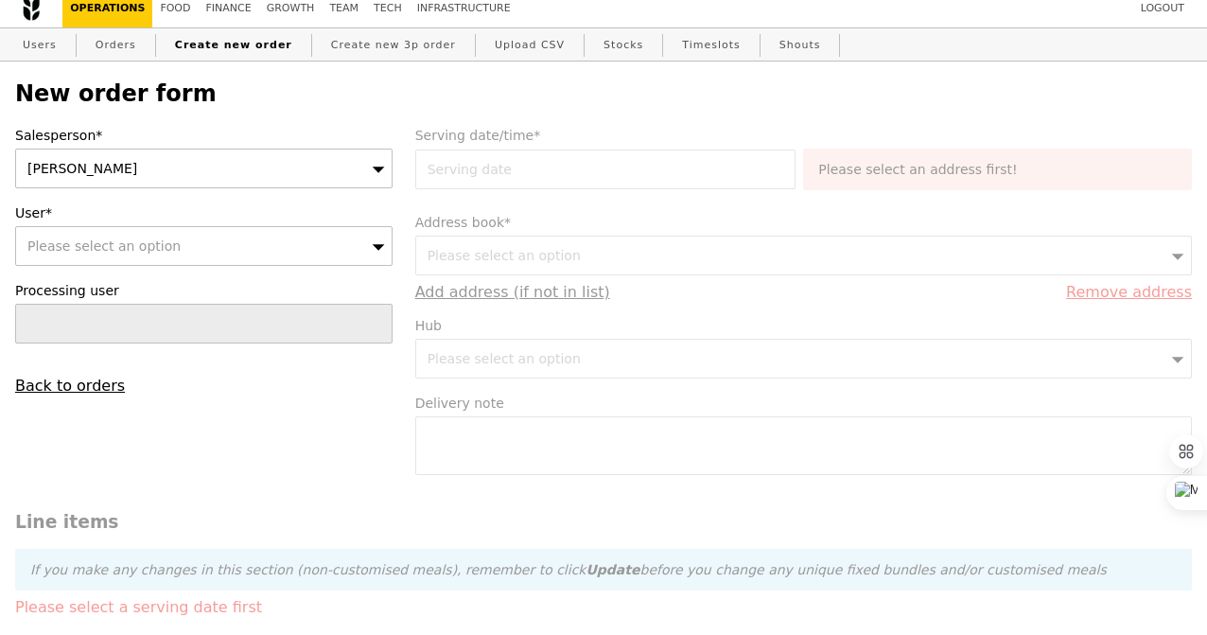
scroll to position [13, 0]
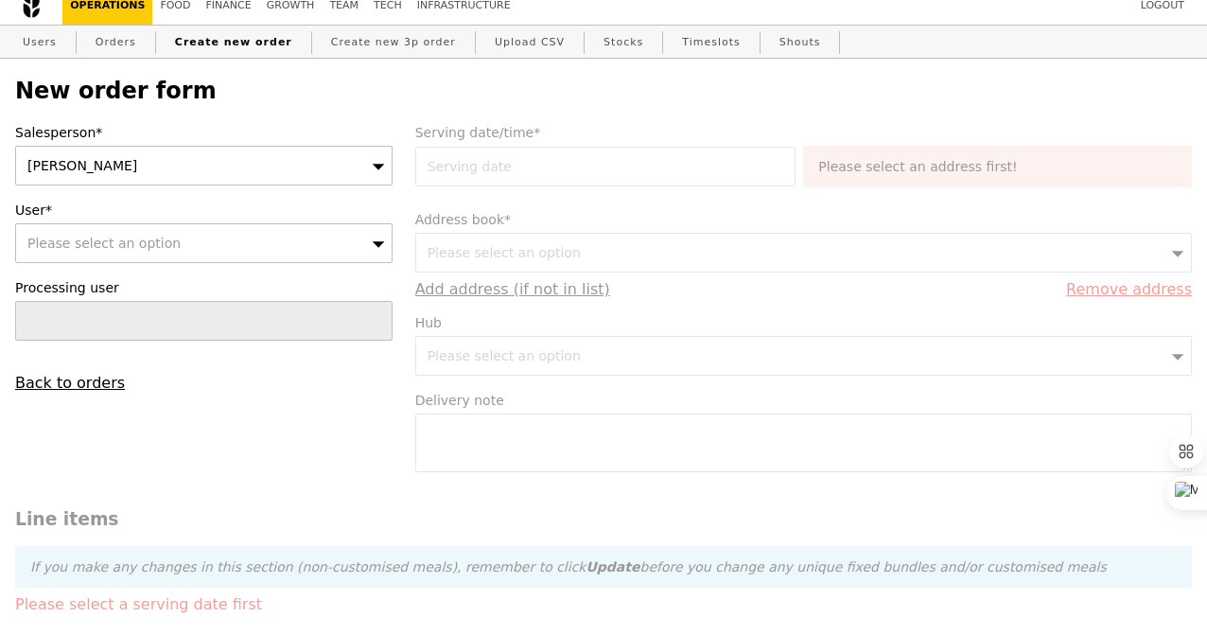
click at [134, 240] on span "Please select an option" at bounding box center [103, 243] width 153 height 15
click at [132, 199] on div "Salesperson* Ted Chan User* Please select an option Please enter 3 or more char…" at bounding box center [204, 257] width 400 height 269
click at [144, 243] on span "Please select an option" at bounding box center [103, 243] width 153 height 15
type input "eugeneee@grain.com.sg"
type input "Confirm"
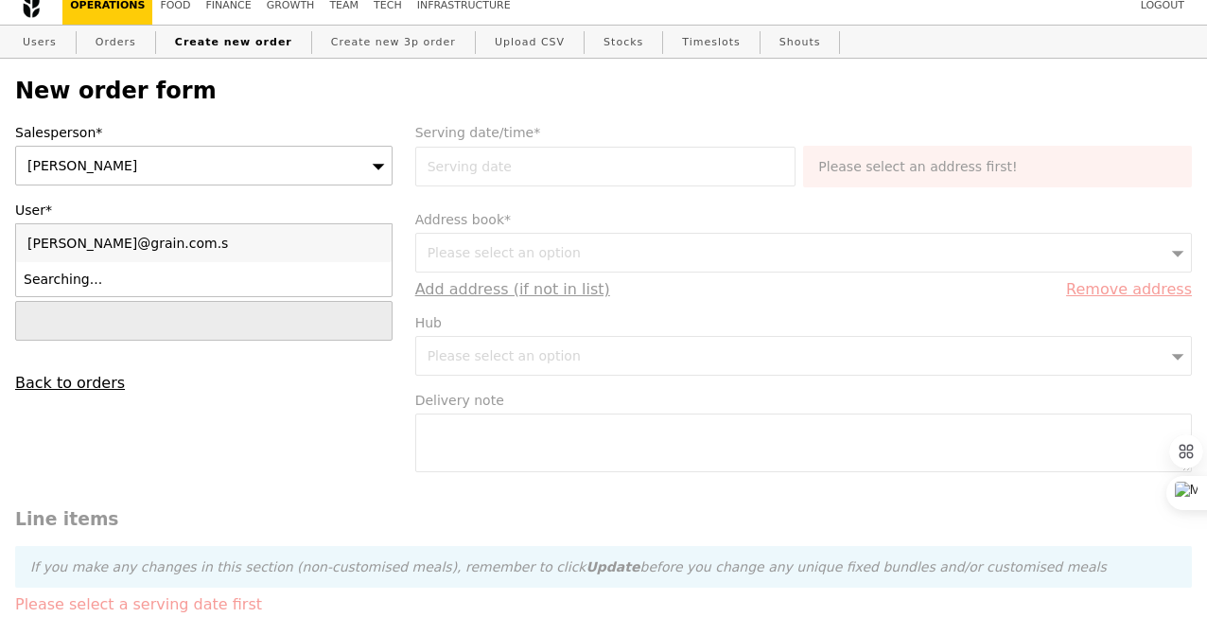
type input "[PERSON_NAME][EMAIL_ADDRESS][DOMAIN_NAME]"
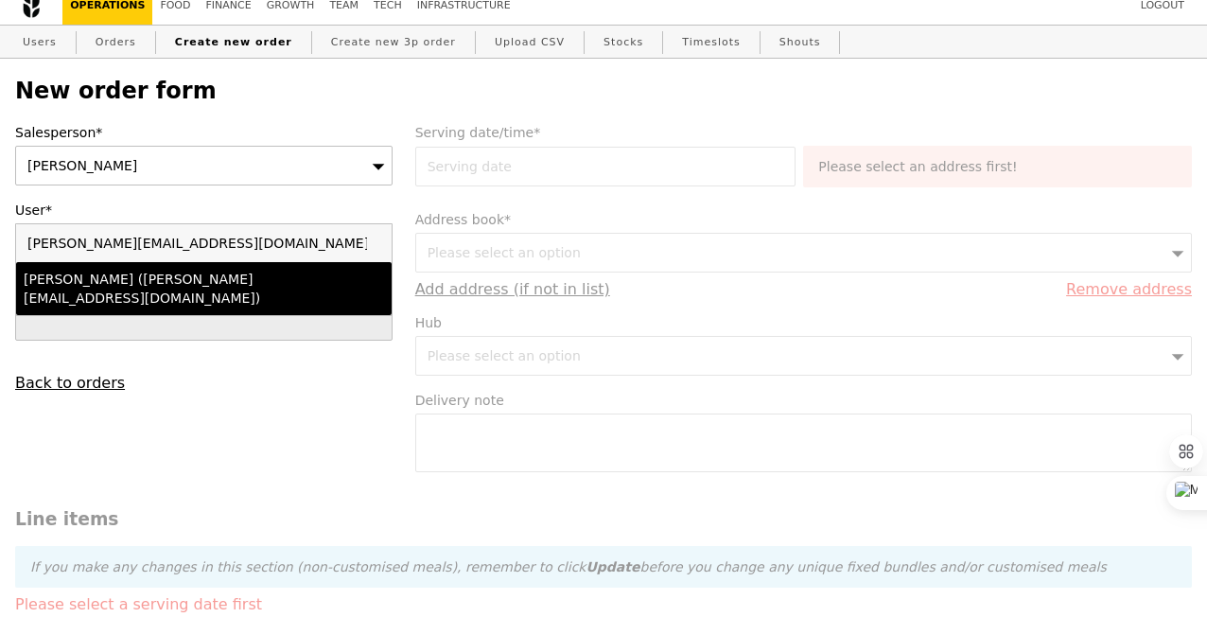
click at [133, 283] on div "Sherlyn (sherlyn@grain.com.sg)" at bounding box center [159, 289] width 270 height 38
type input "Loading..."
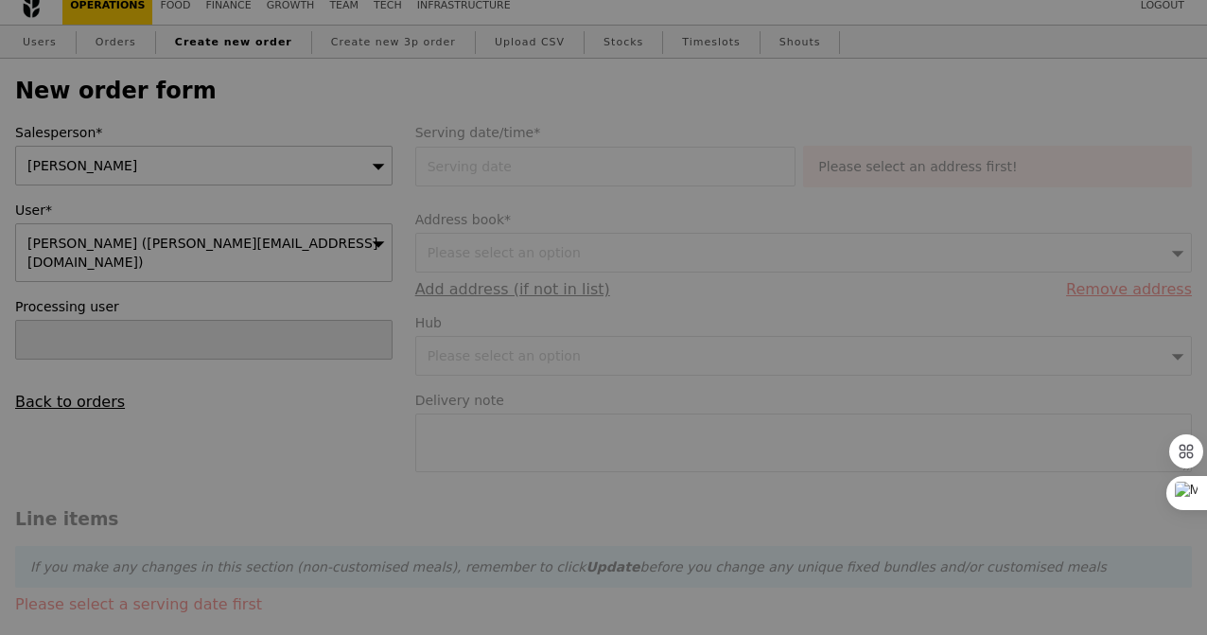
type input "13.76"
type input "15.00"
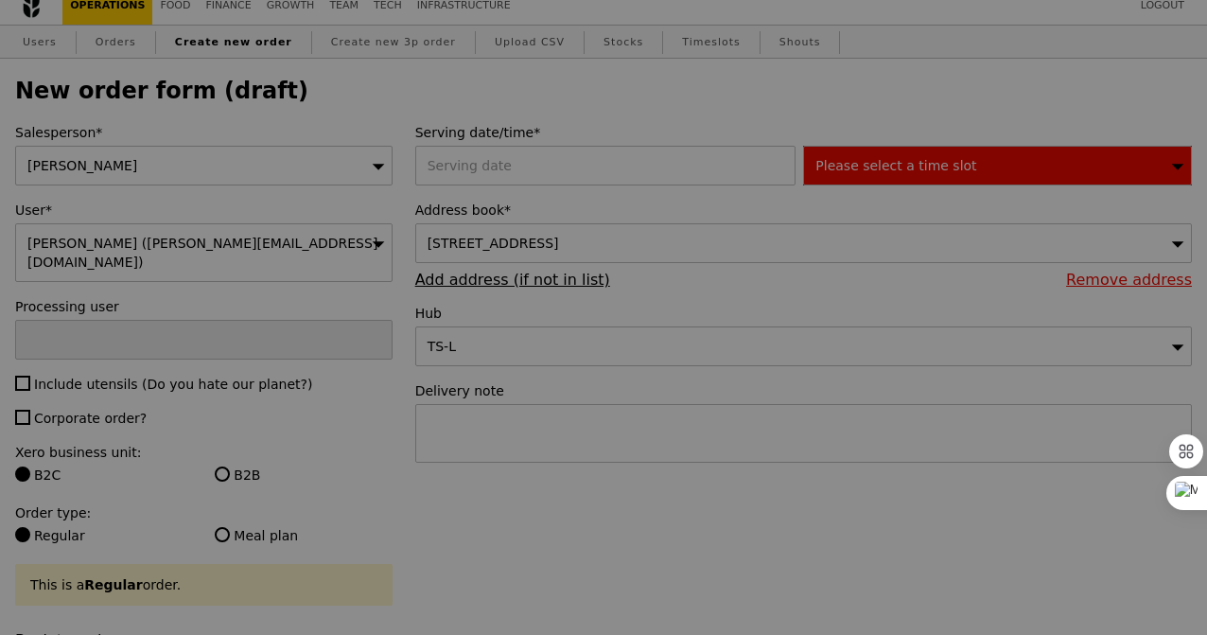
type input "Confirm"
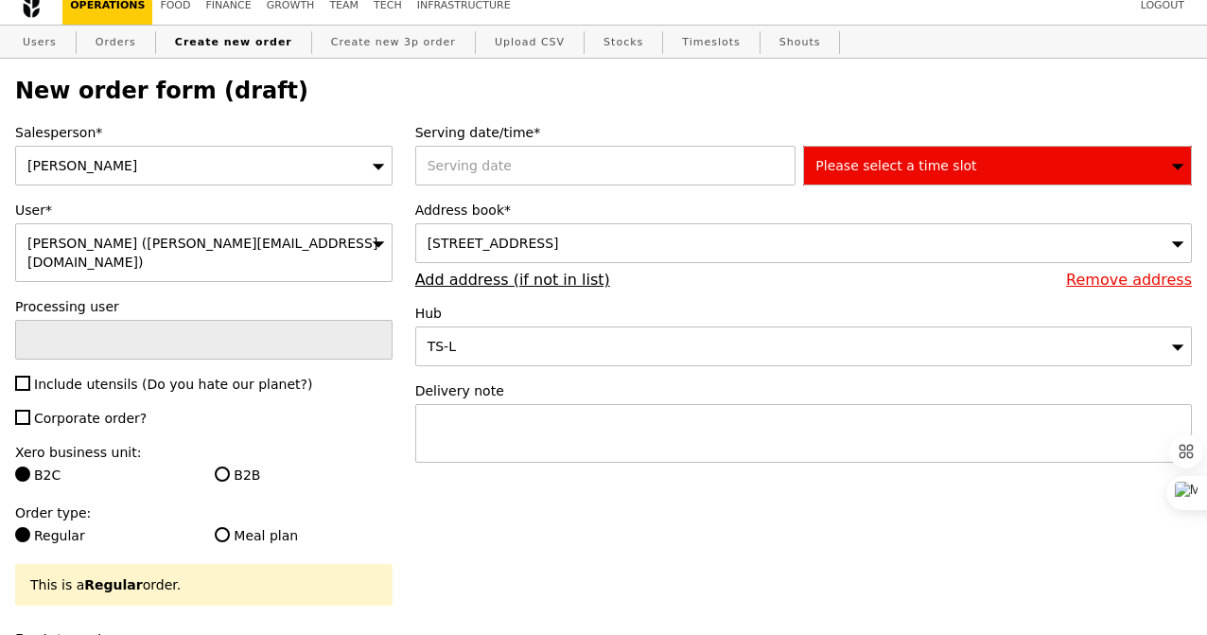
click at [99, 169] on div "Ted Chan" at bounding box center [204, 166] width 378 height 40
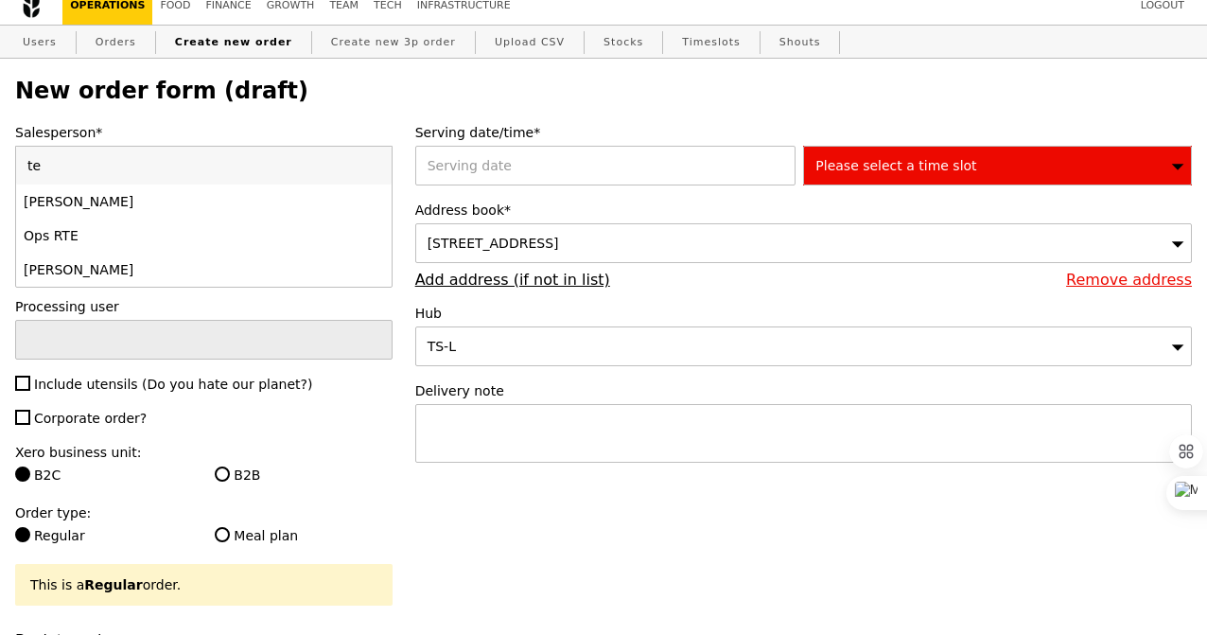
type input "t"
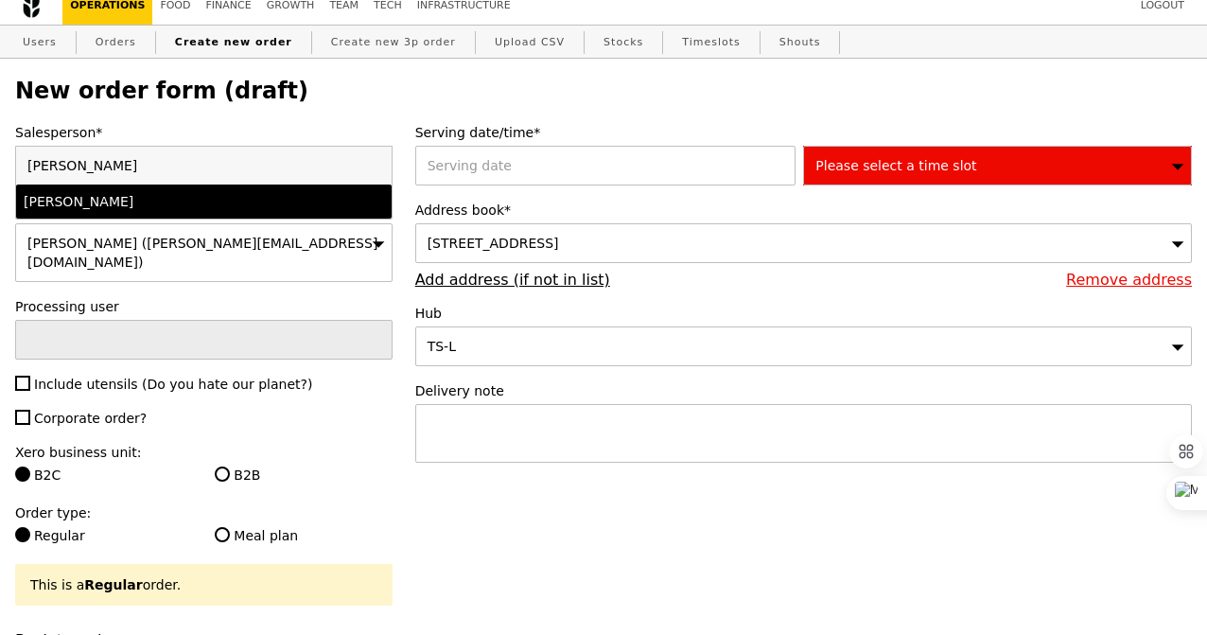
type input "sherlyn"
click at [97, 196] on div "[PERSON_NAME]" at bounding box center [159, 201] width 270 height 19
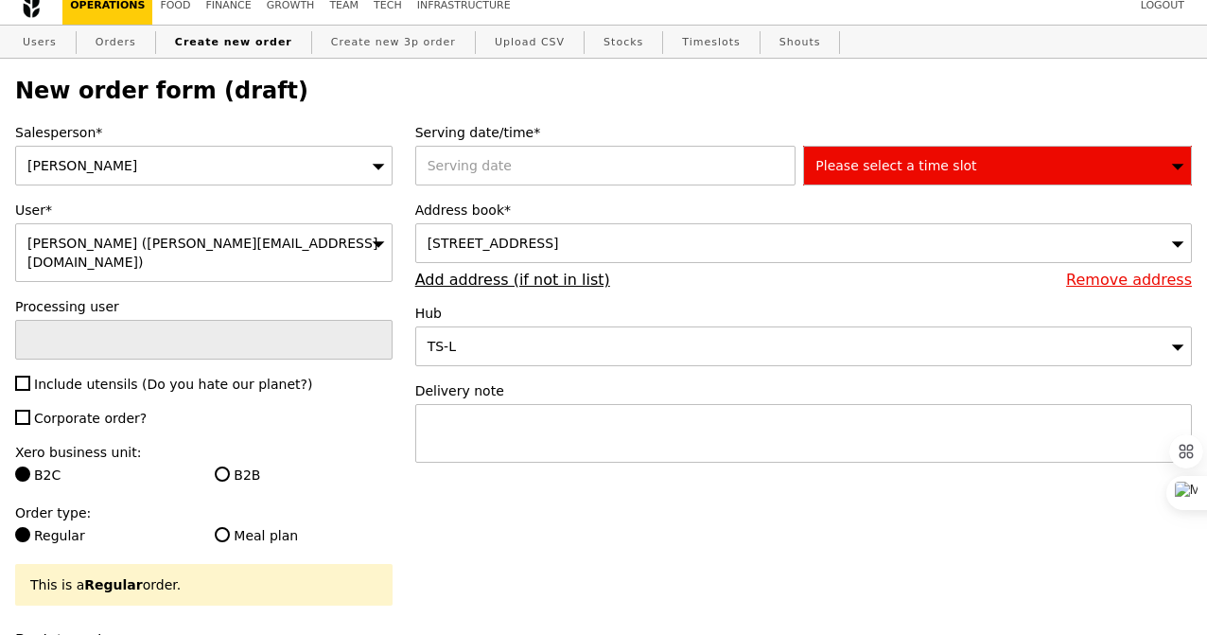
type input "Confirm"
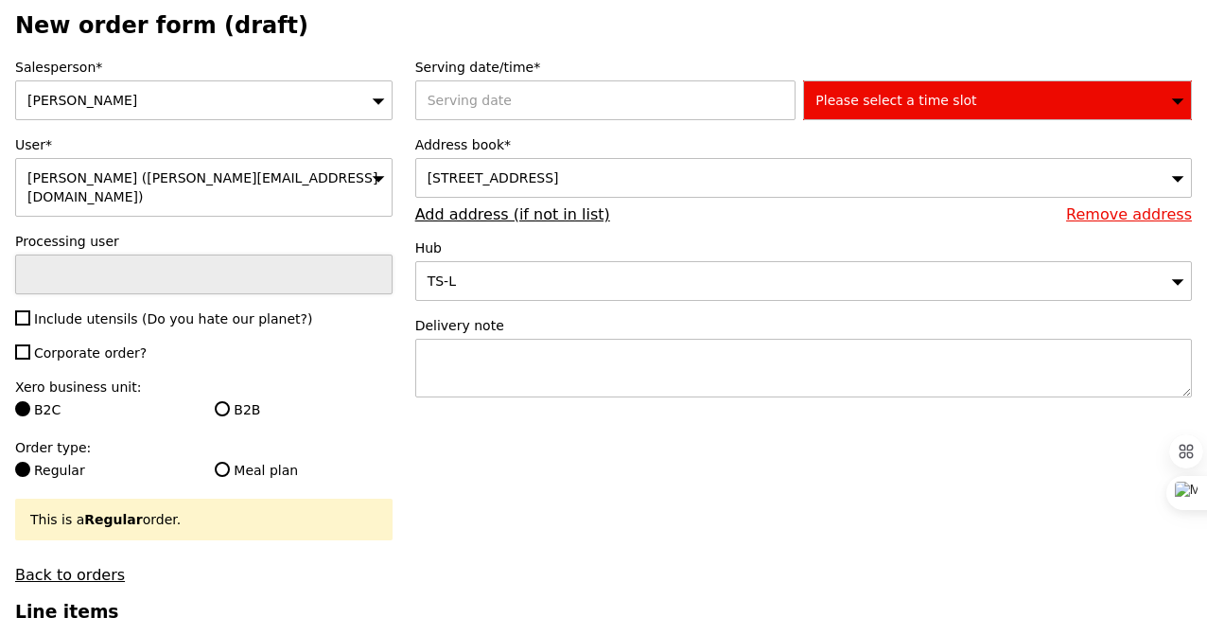
scroll to position [79, 0]
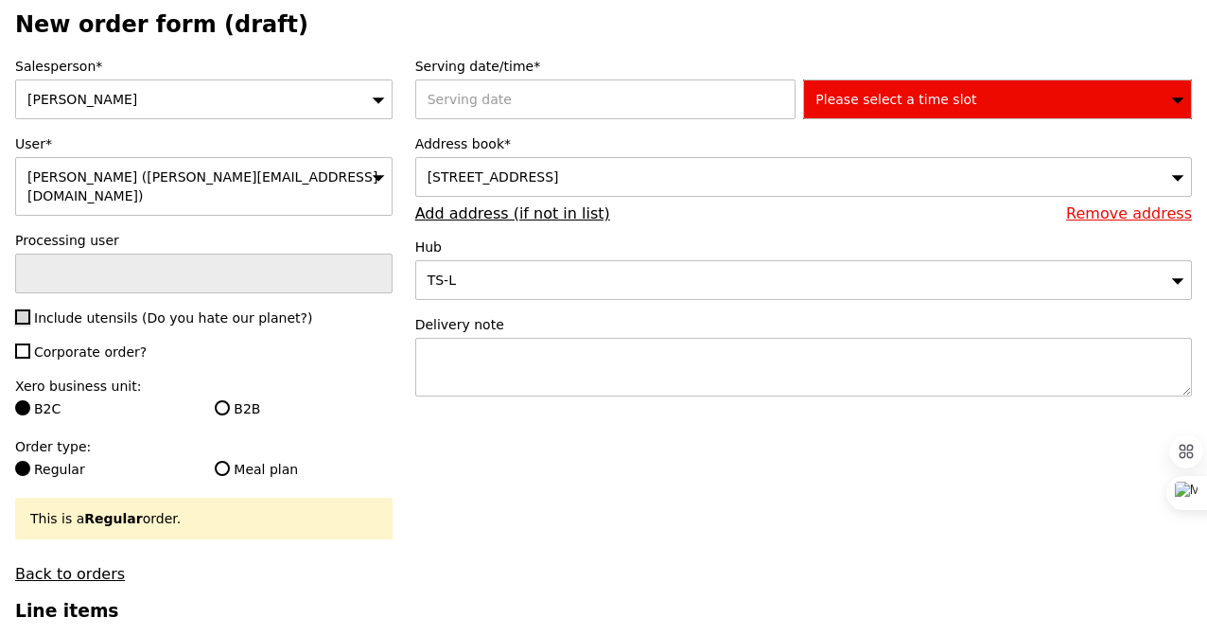
click at [23, 309] on input "Include utensils (Do you hate our planet?)" at bounding box center [22, 316] width 15 height 15
checkbox input "true"
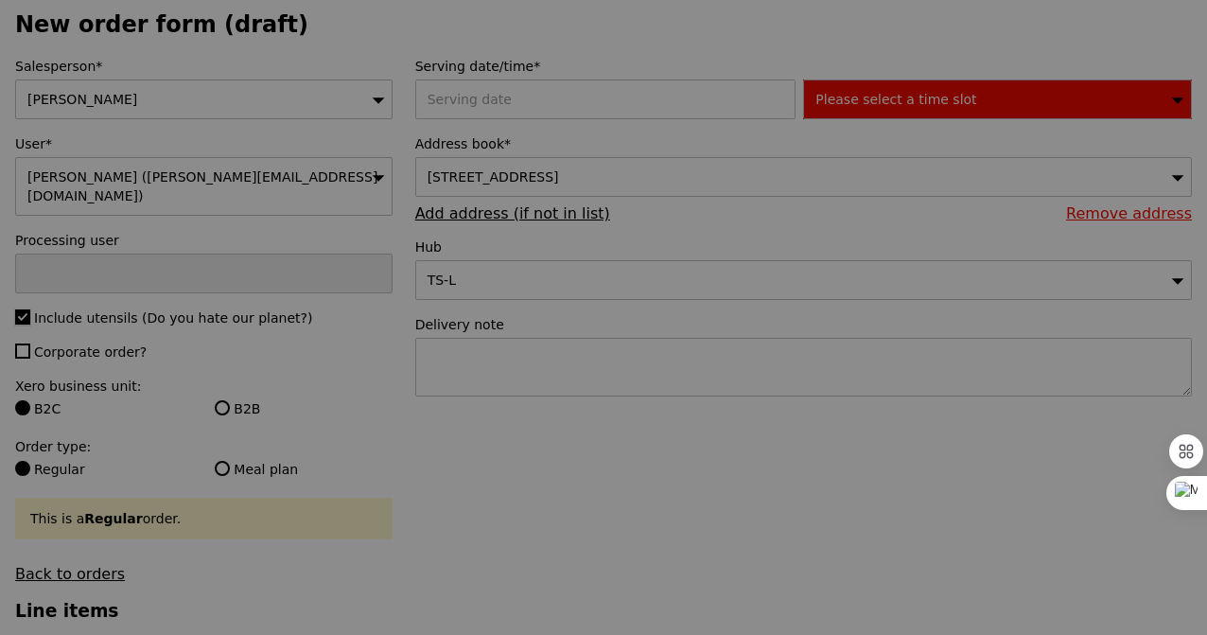
type input "Confirm"
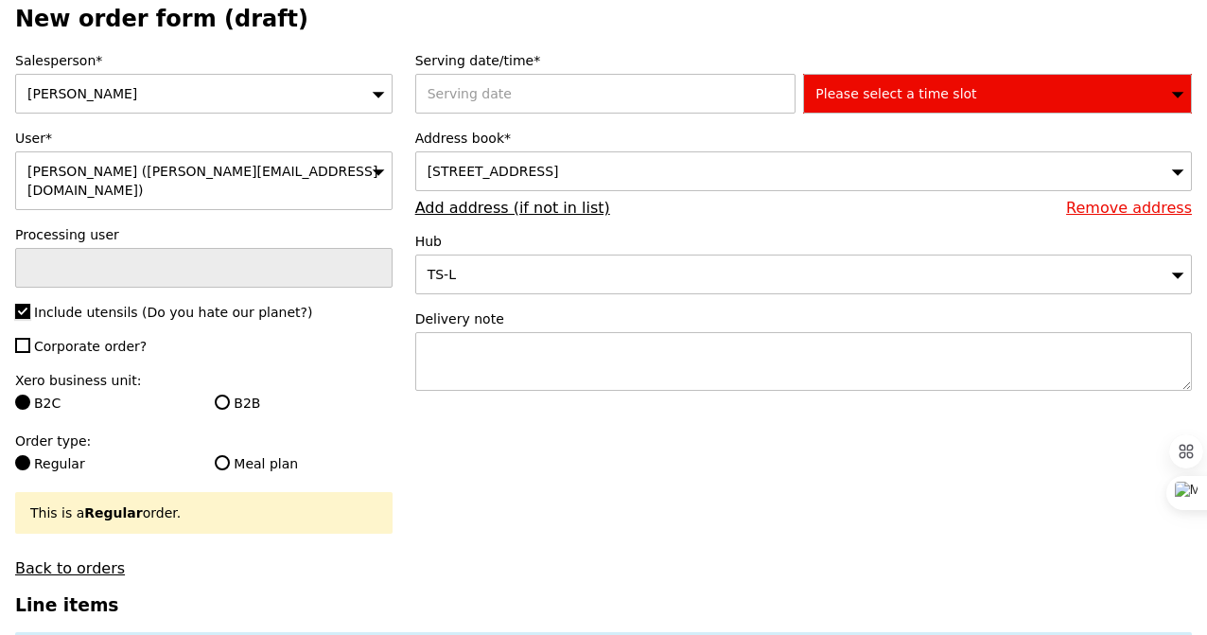
scroll to position [86, 0]
click at [20, 303] on input "Include utensils (Do you hate our planet?)" at bounding box center [22, 310] width 15 height 15
checkbox input "false"
type input "Confirm"
click at [25, 303] on input "Include utensils (Do you hate our planet?)" at bounding box center [22, 310] width 15 height 15
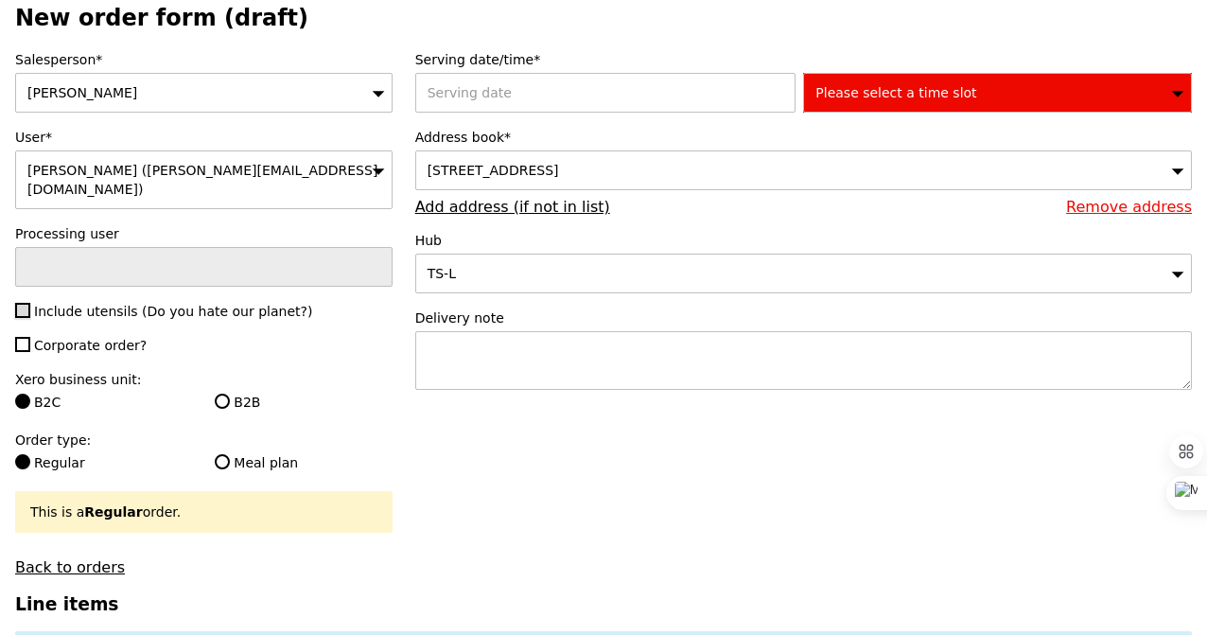
checkbox input "true"
type input "Confirm"
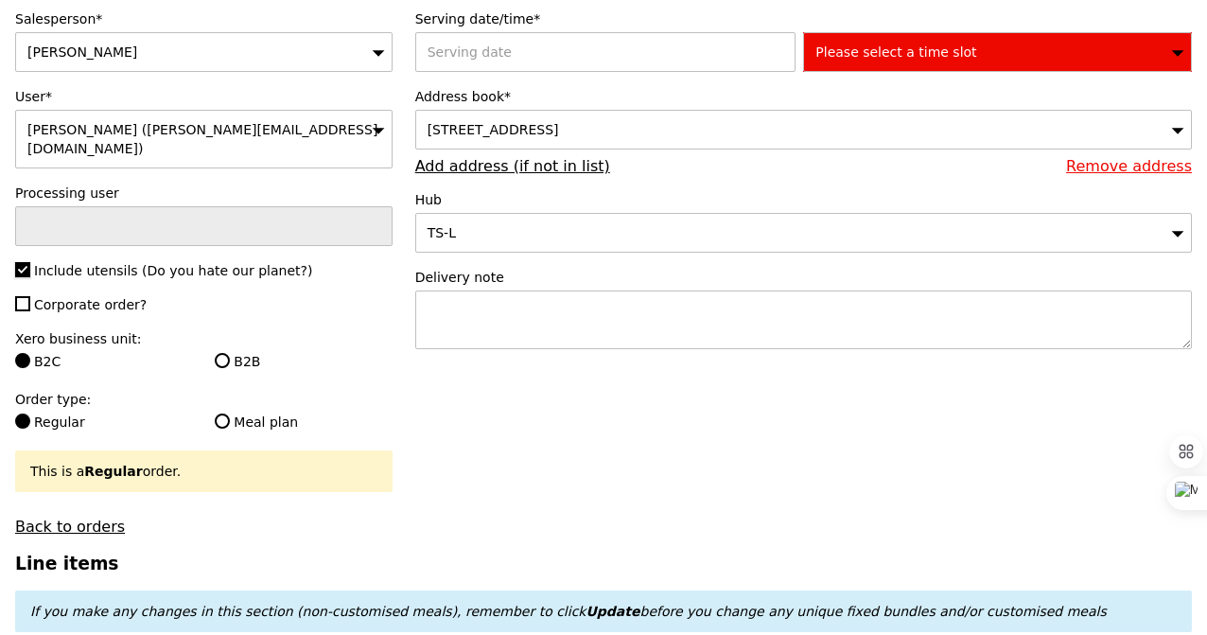
scroll to position [129, 0]
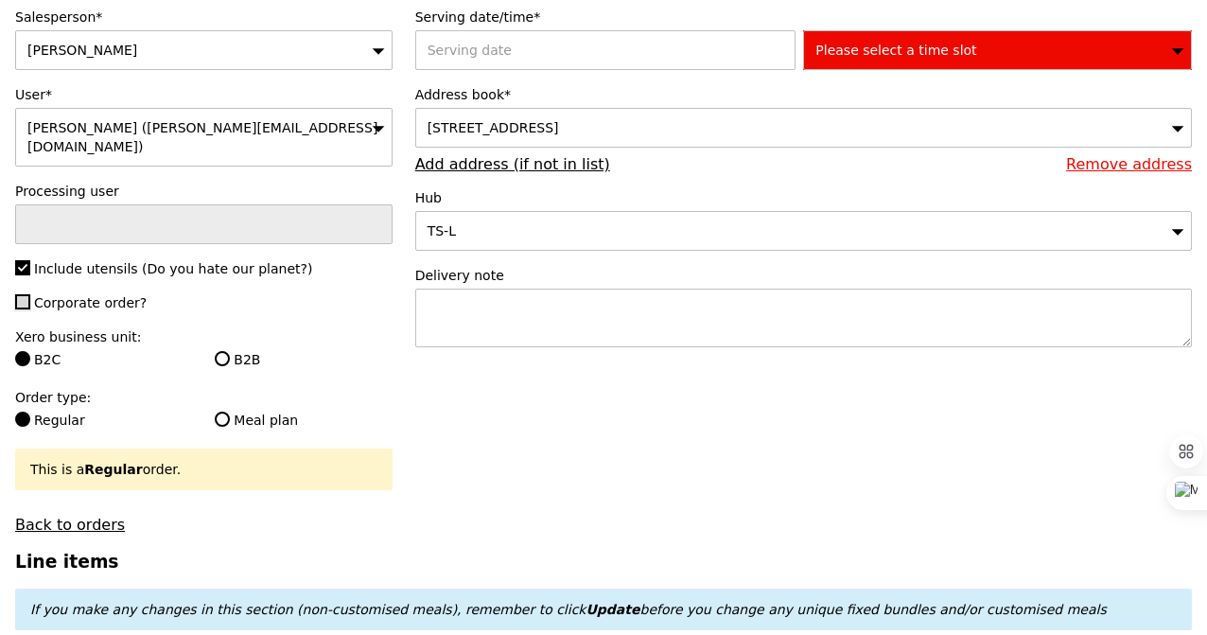
click at [26, 294] on input "Corporate order?" at bounding box center [22, 301] width 15 height 15
checkbox input "false"
click at [223, 351] on input "B2B" at bounding box center [222, 358] width 15 height 15
radio input "true"
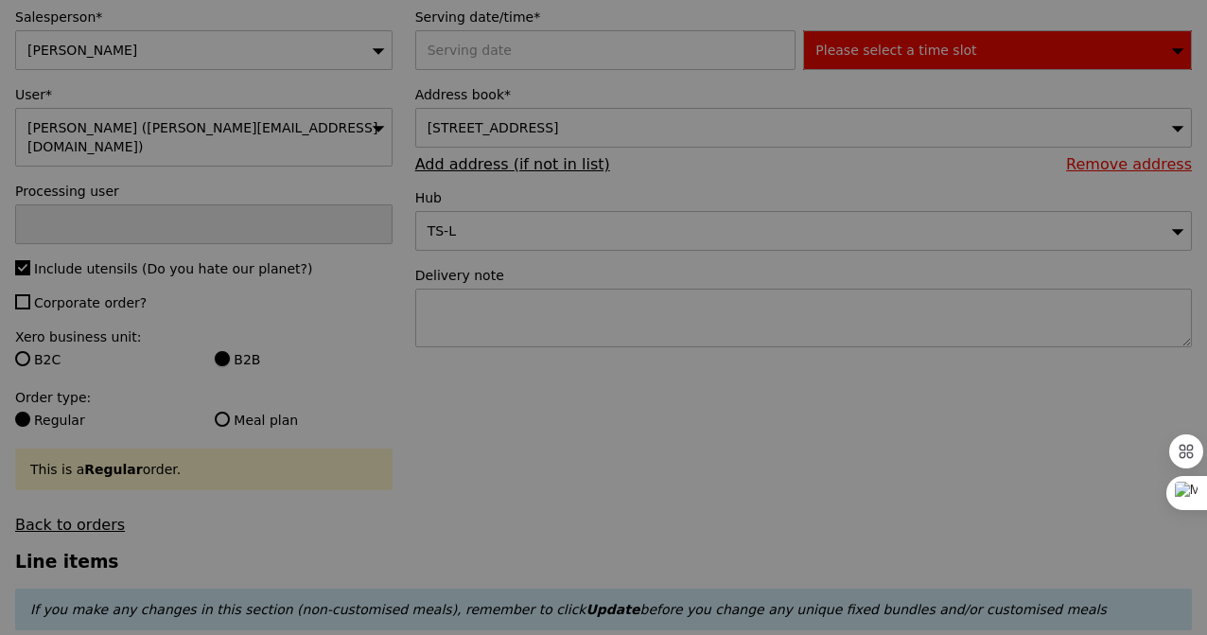
type input "Confirm"
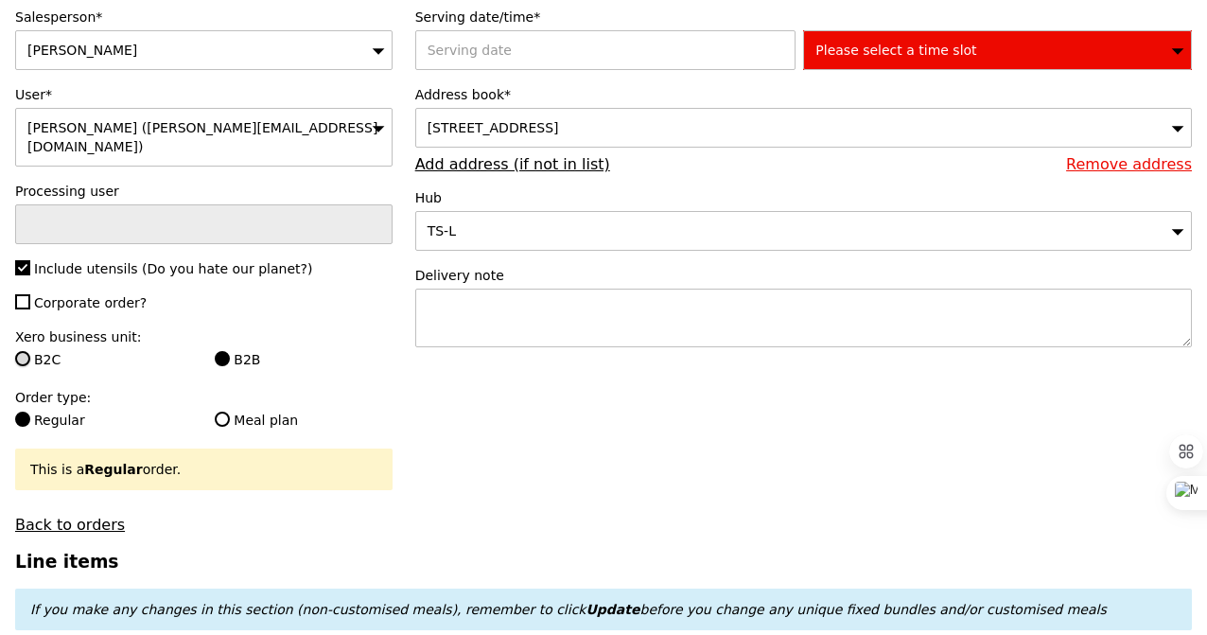
click at [21, 351] on input "B2C" at bounding box center [22, 358] width 15 height 15
radio input "true"
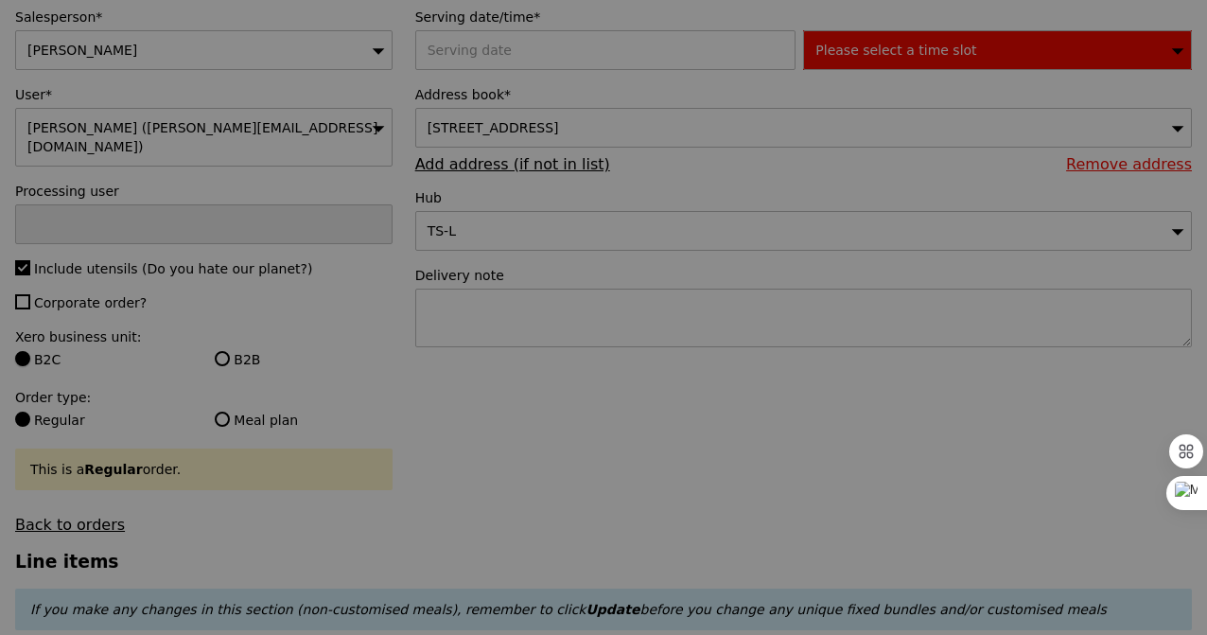
type input "Confirm"
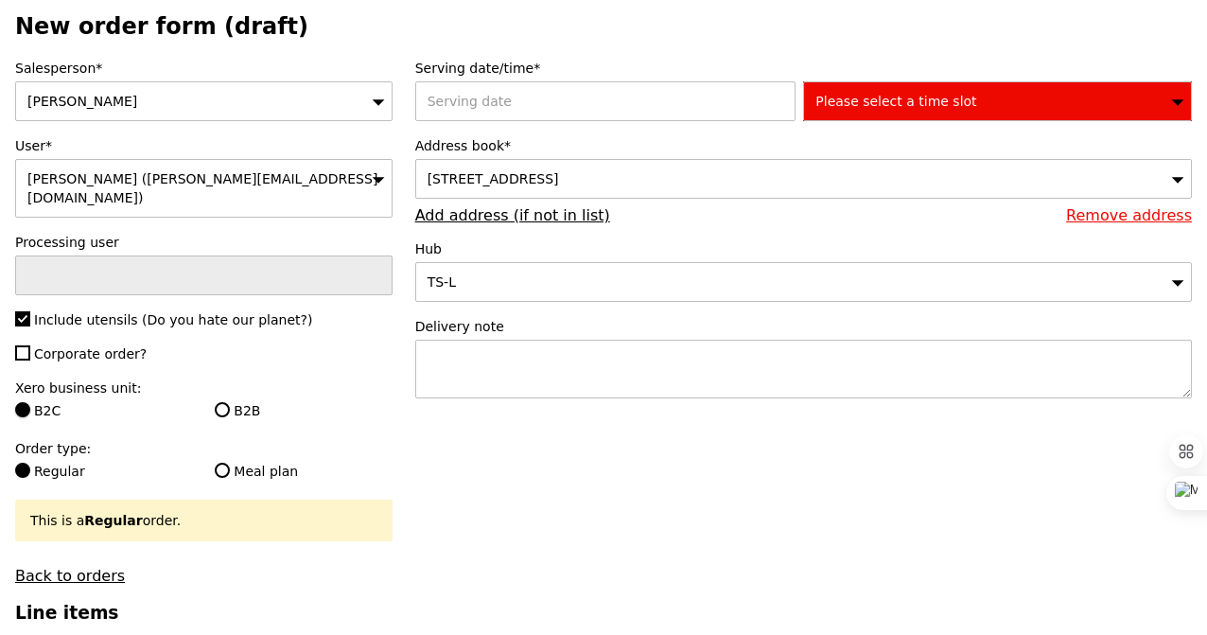
scroll to position [70, 0]
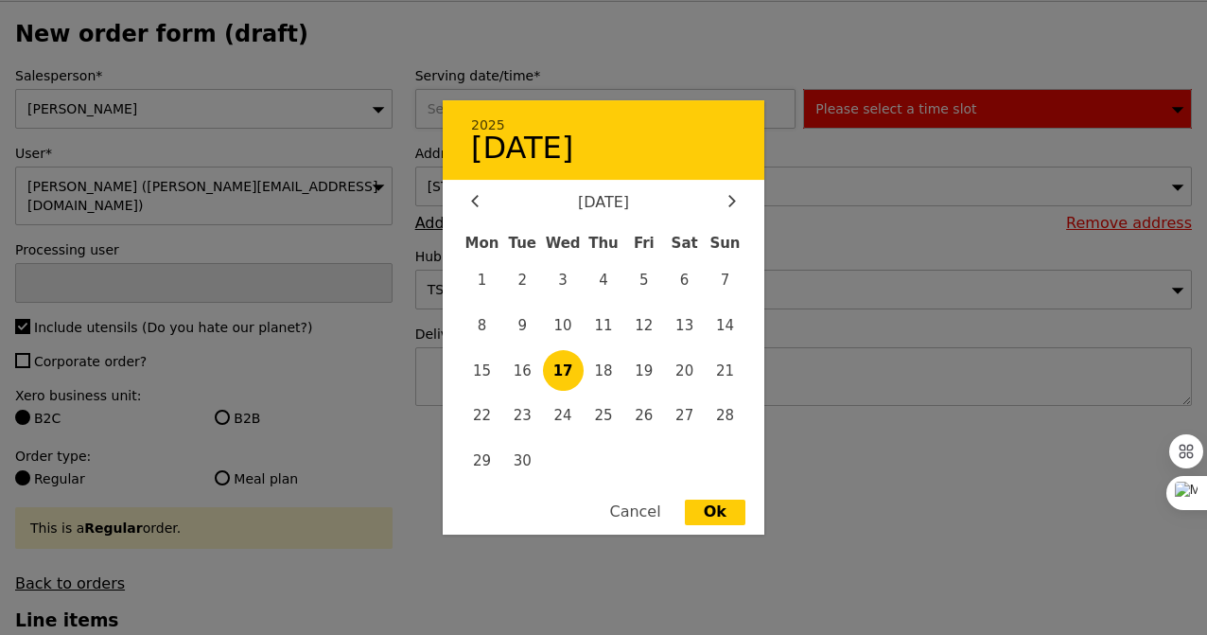
click at [456, 110] on div "2025 17 September September 2025 Mon Tue Wed Thu Fri Sat Sun 1 2 3 4 5 6 7 8 9 …" at bounding box center [609, 109] width 389 height 40
click at [682, 415] on span "27" at bounding box center [684, 416] width 41 height 41
type input "27 Sep 2025"
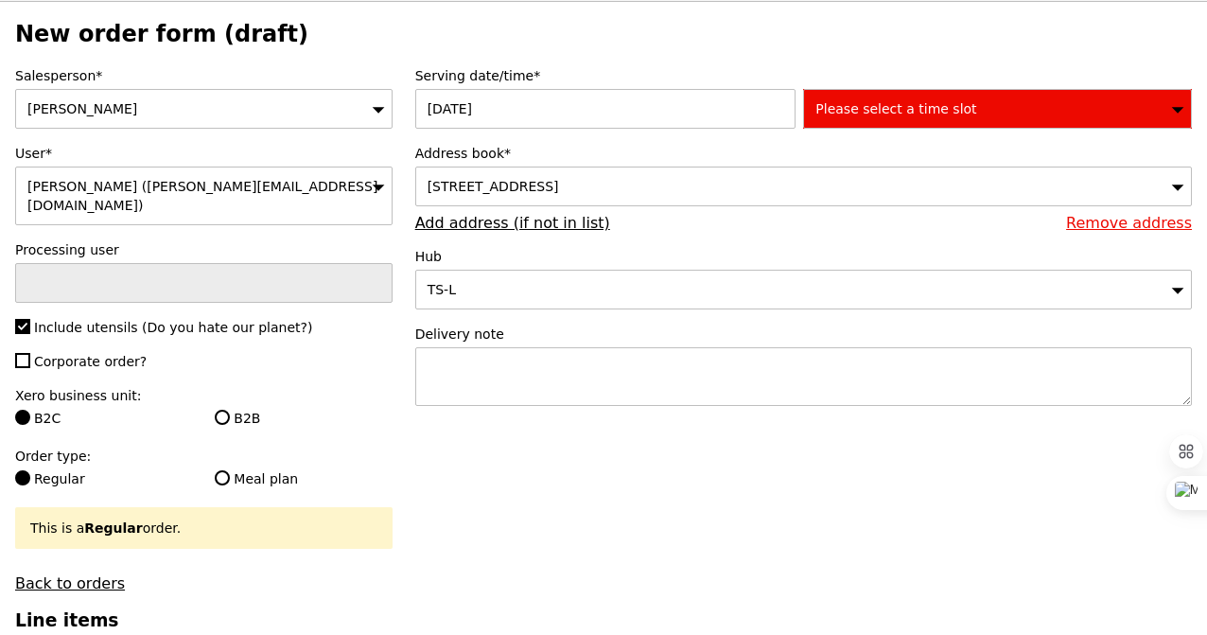
click at [866, 118] on div "Please select a time slot" at bounding box center [997, 109] width 389 height 40
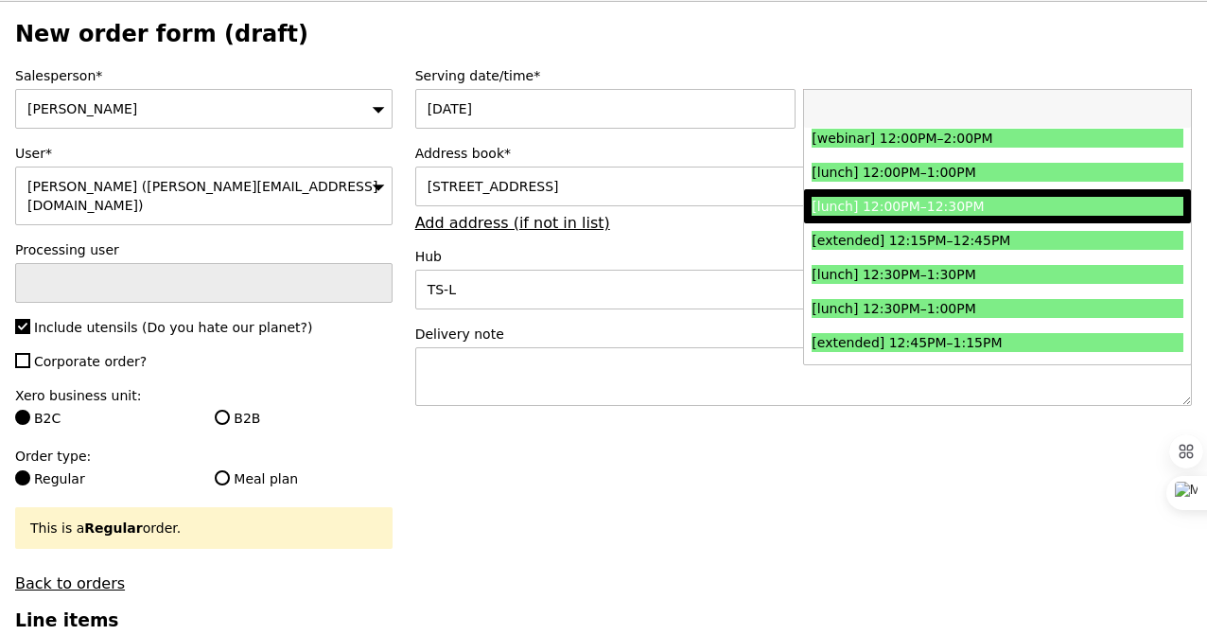
scroll to position [860, 0]
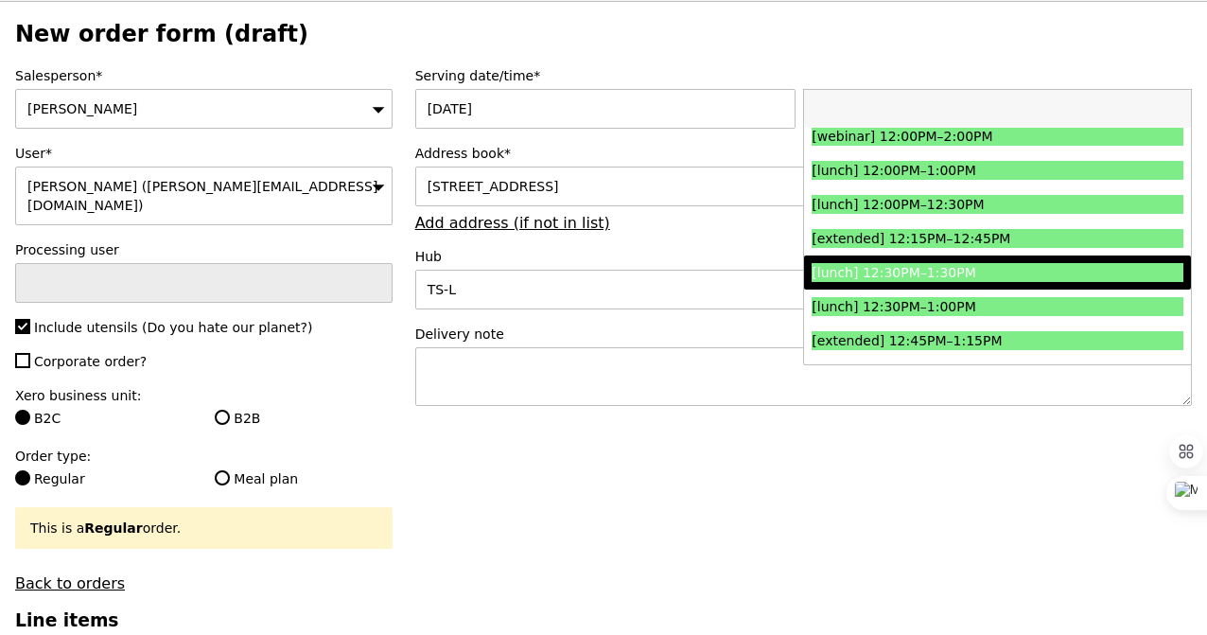
click at [903, 276] on div "[lunch] 12:30PM–1:30PM" at bounding box center [951, 272] width 278 height 19
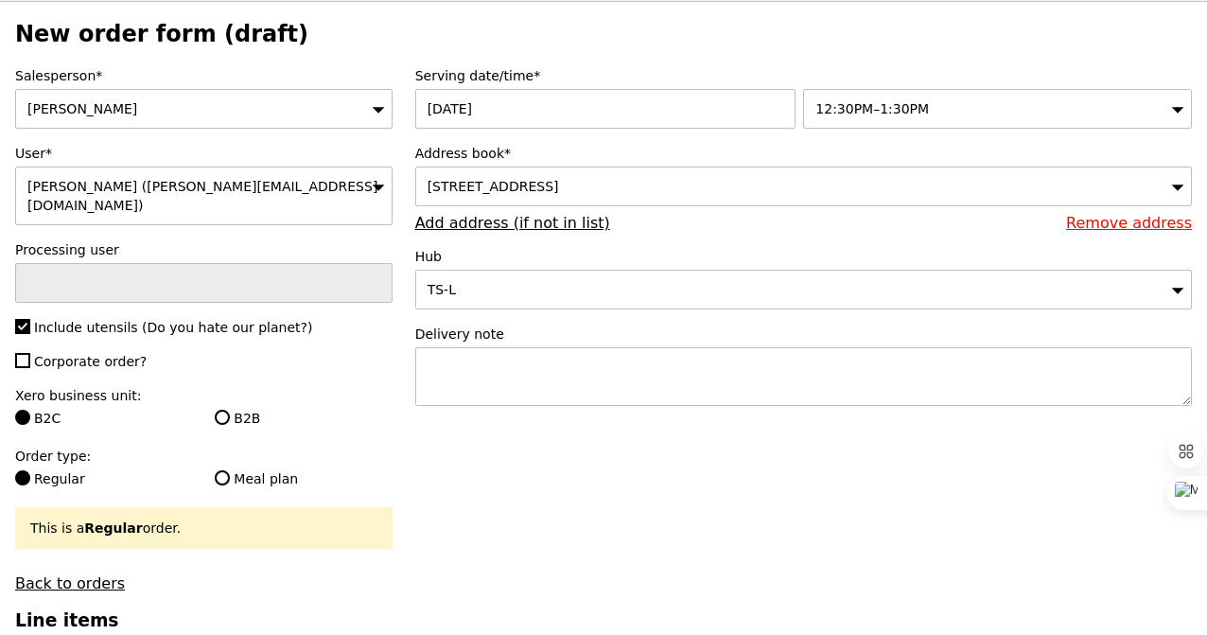
type input "Confirm"
click at [520, 227] on link "Add address (if not in list)" at bounding box center [512, 223] width 195 height 18
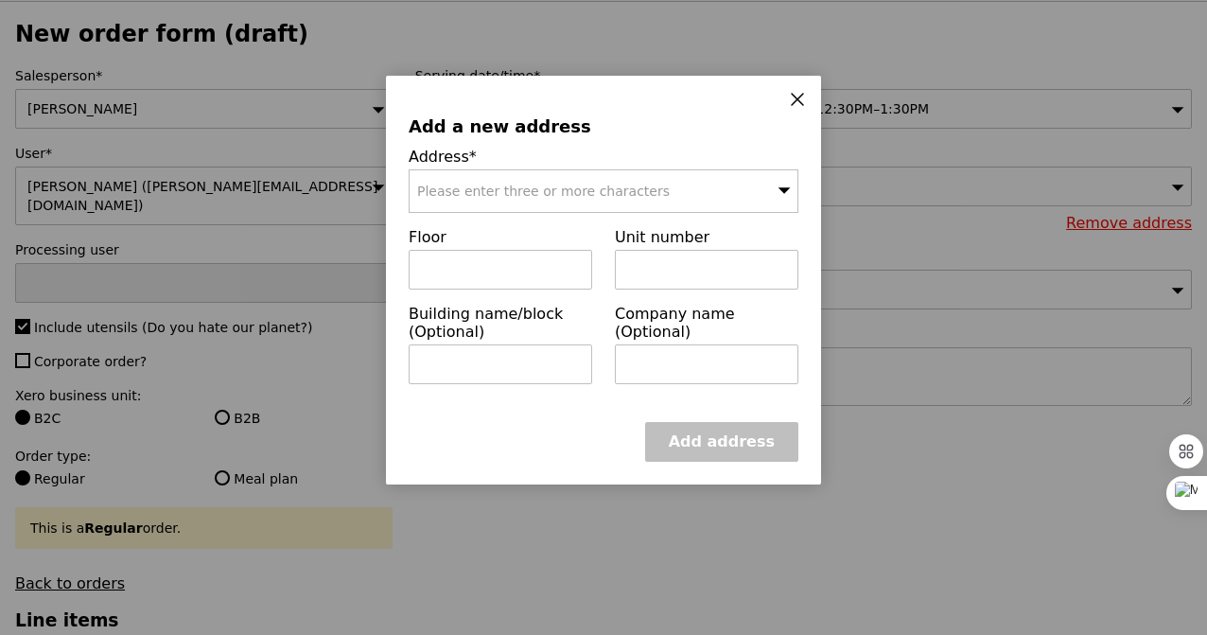
click at [509, 188] on span "Please enter three or more characters" at bounding box center [543, 191] width 253 height 15
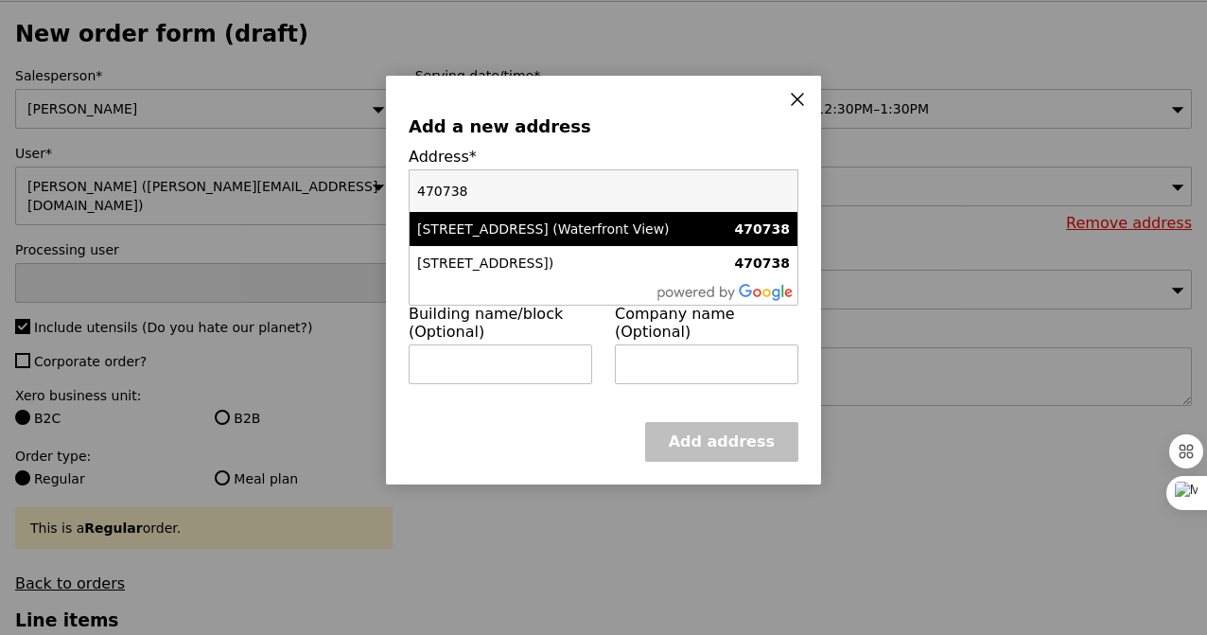
type input "470738"
click at [505, 229] on div "738 Bedok Reservoir Road (Waterfront View)" at bounding box center [557, 229] width 280 height 19
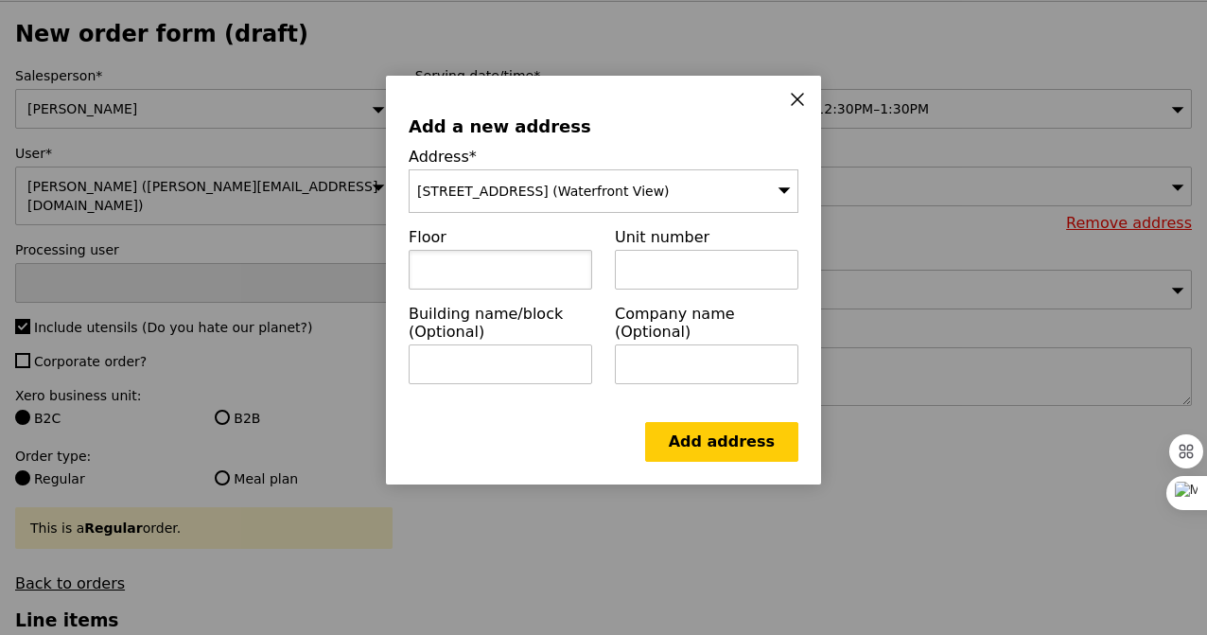
click at [463, 269] on input "text" at bounding box center [501, 270] width 184 height 40
click at [643, 270] on input "text" at bounding box center [707, 270] width 184 height 40
click at [504, 268] on input "text" at bounding box center [501, 270] width 184 height 40
type input "Level 1"
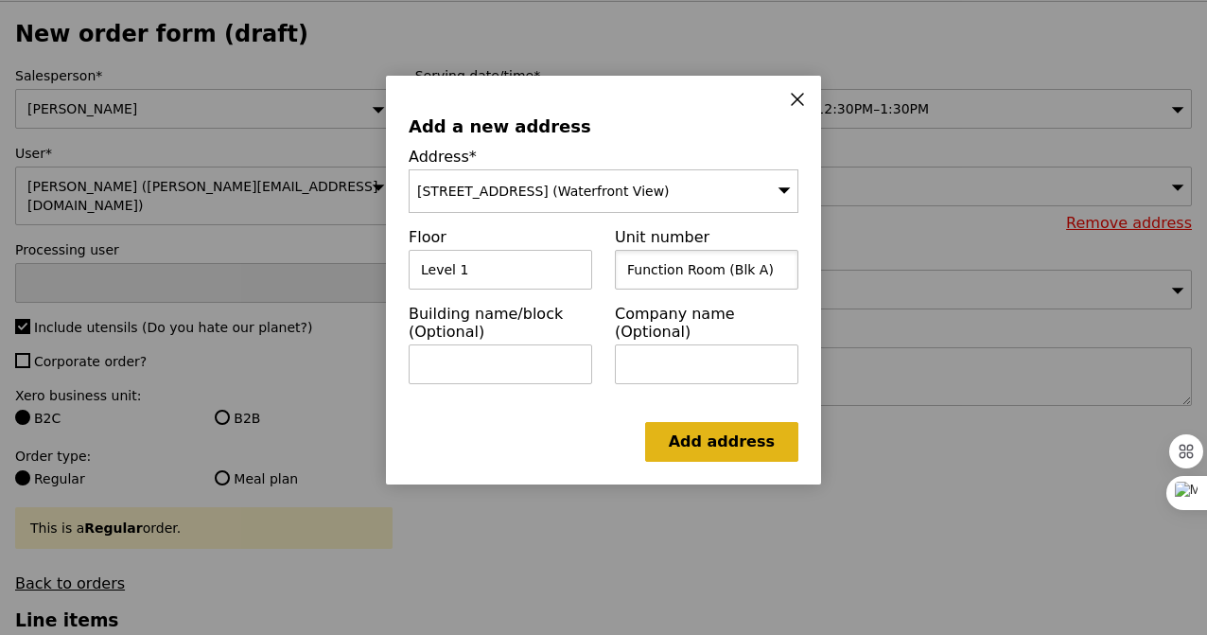
type input "Function Room (Blk A)"
click at [678, 445] on link "Add address" at bounding box center [721, 442] width 153 height 40
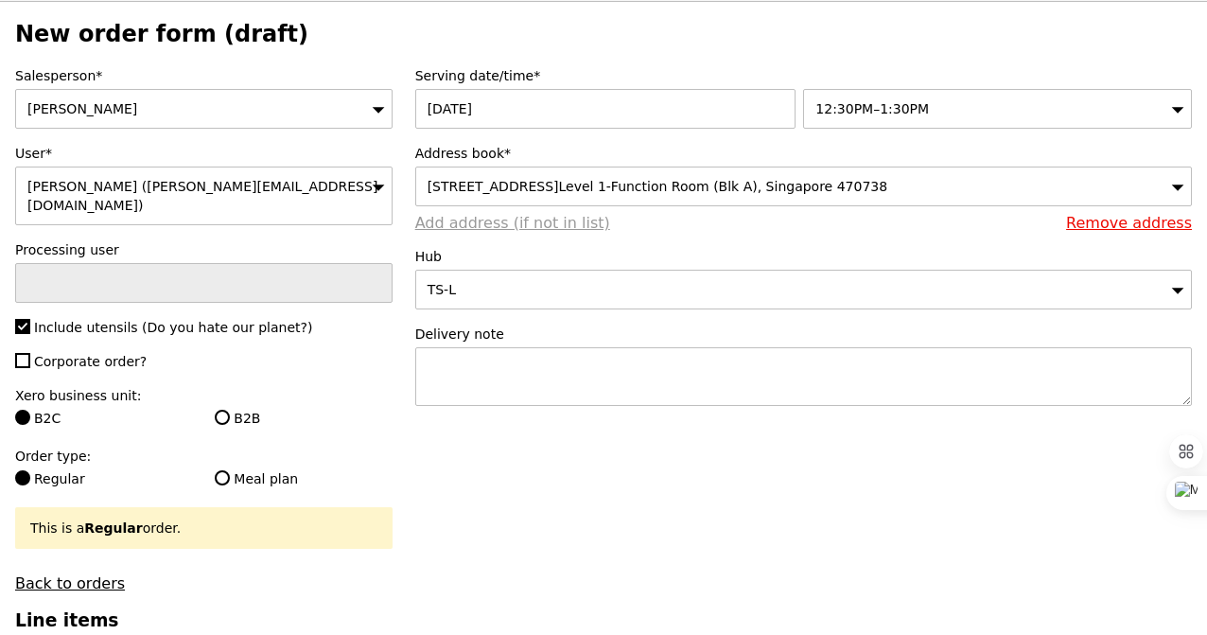
click at [548, 222] on link "Add address (if not in list)" at bounding box center [512, 223] width 195 height 18
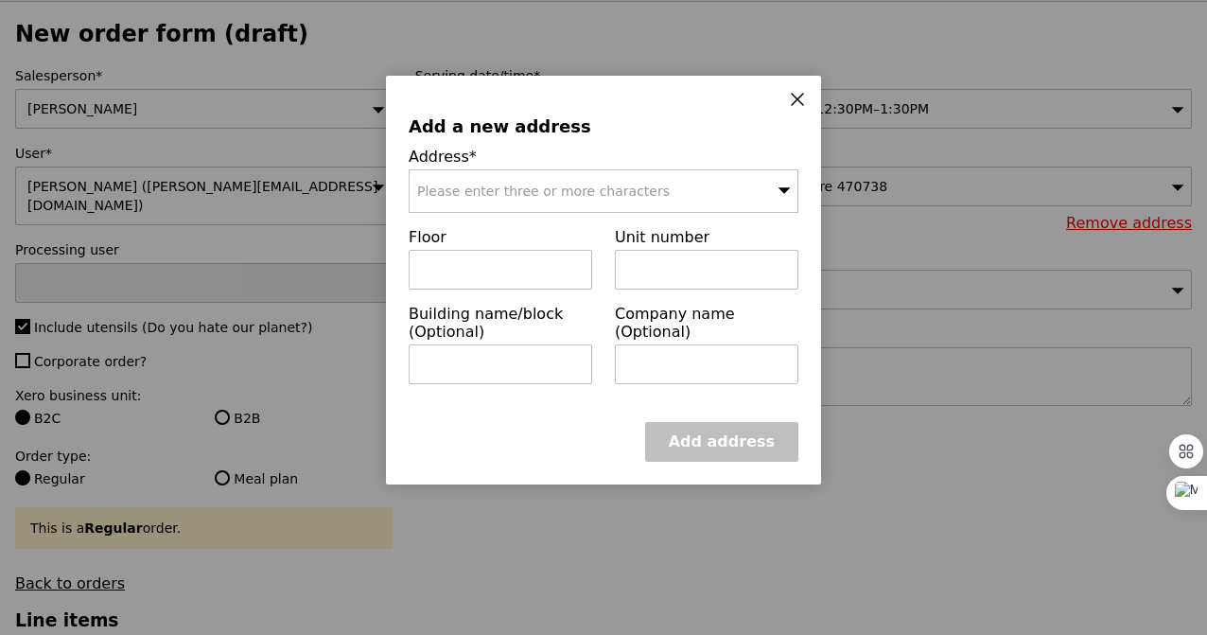
click at [797, 104] on icon at bounding box center [797, 99] width 17 height 17
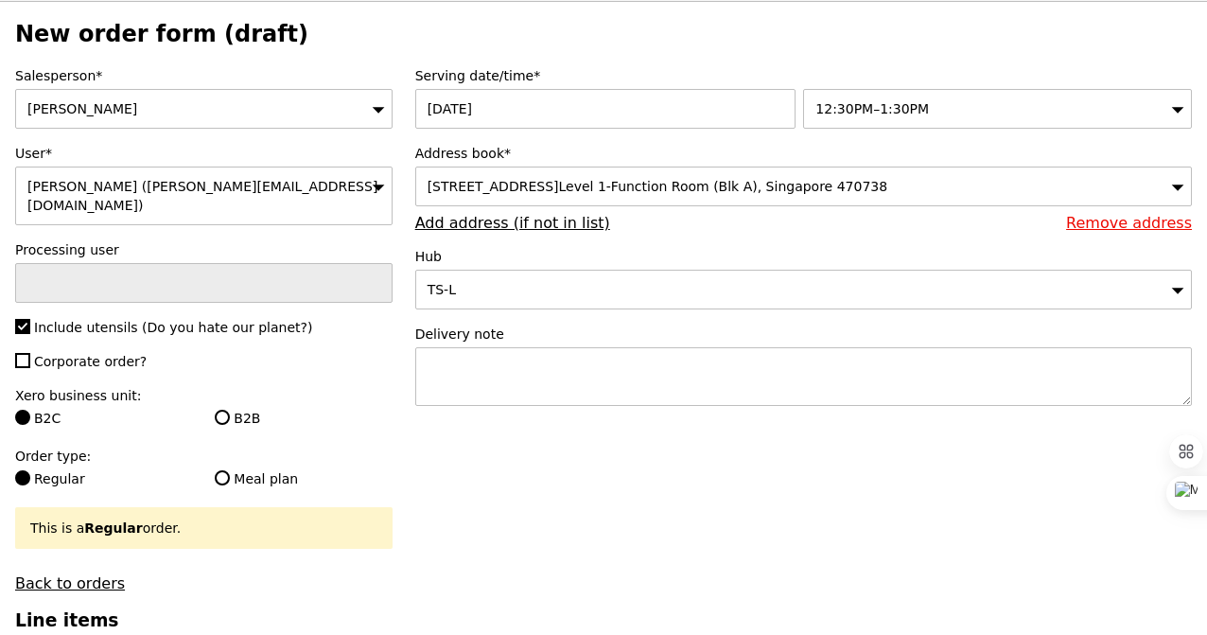
click at [758, 195] on div "738 Bedok Reservoir Road (Waterfront View), #Level 1-Function Room (Blk A), Sin…" at bounding box center [803, 187] width 777 height 40
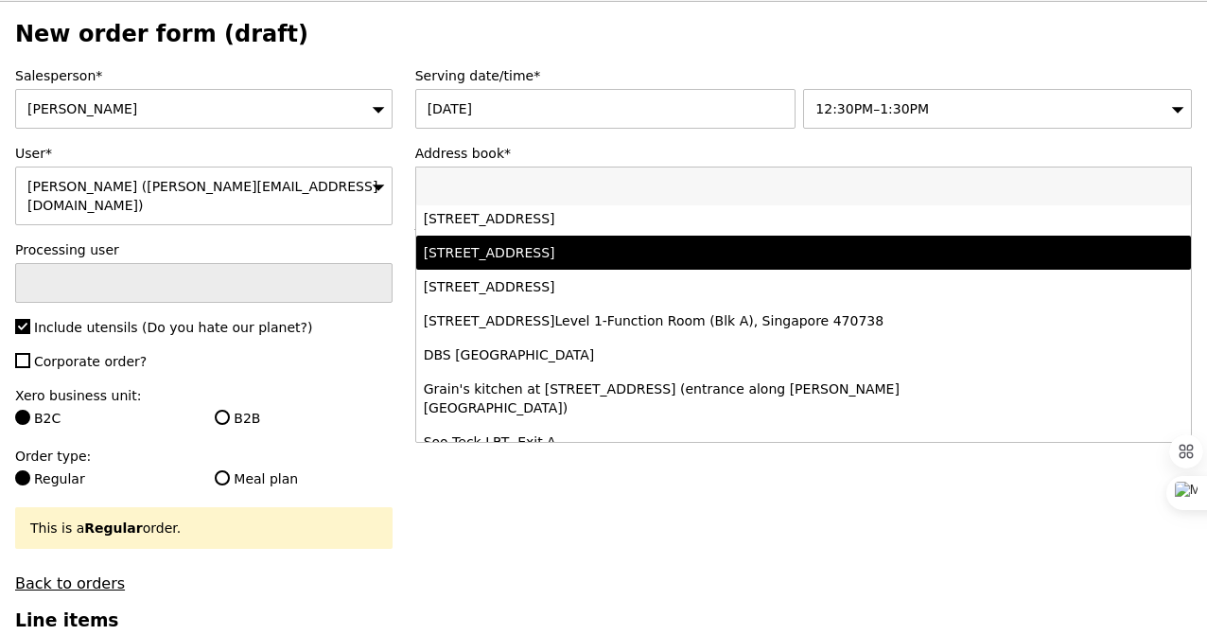
scroll to position [327, 0]
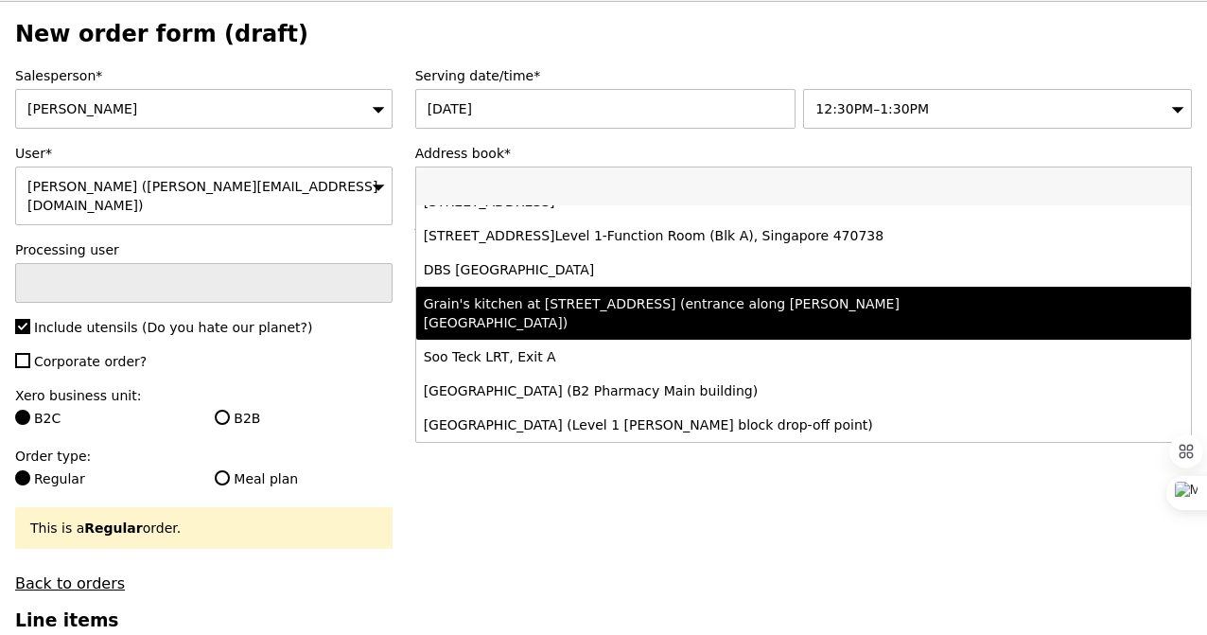
click at [703, 330] on div "Grain's kitchen at 5 Burn Road #05-01 (entrance along Harrison Road)" at bounding box center [709, 313] width 570 height 38
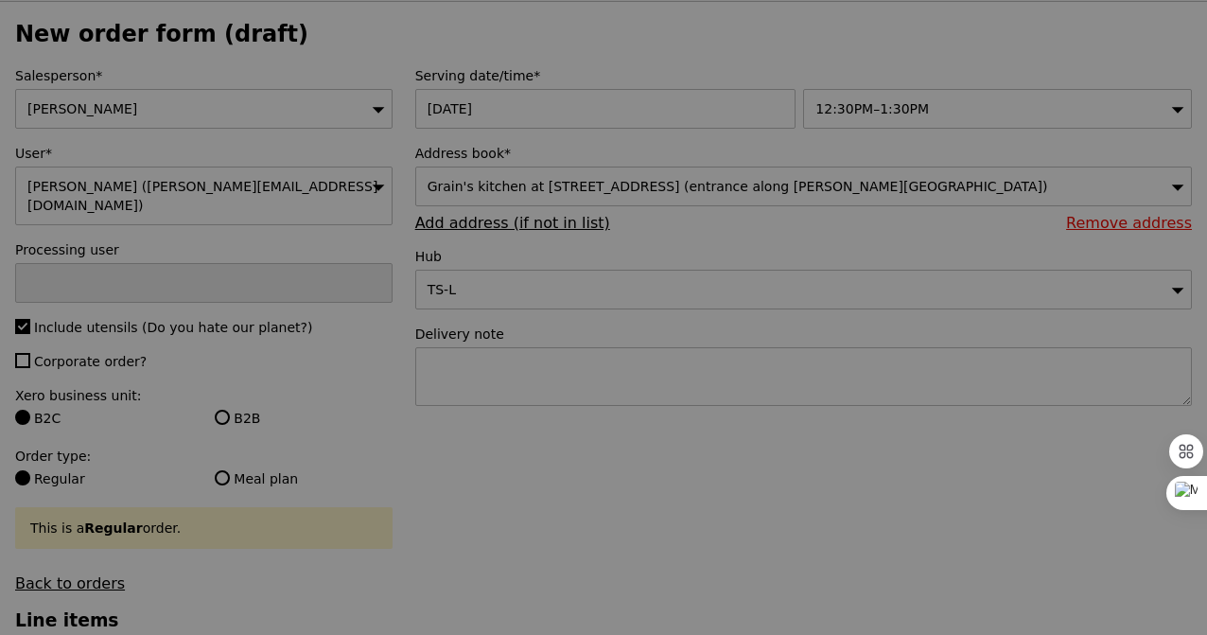
type input "Confirm"
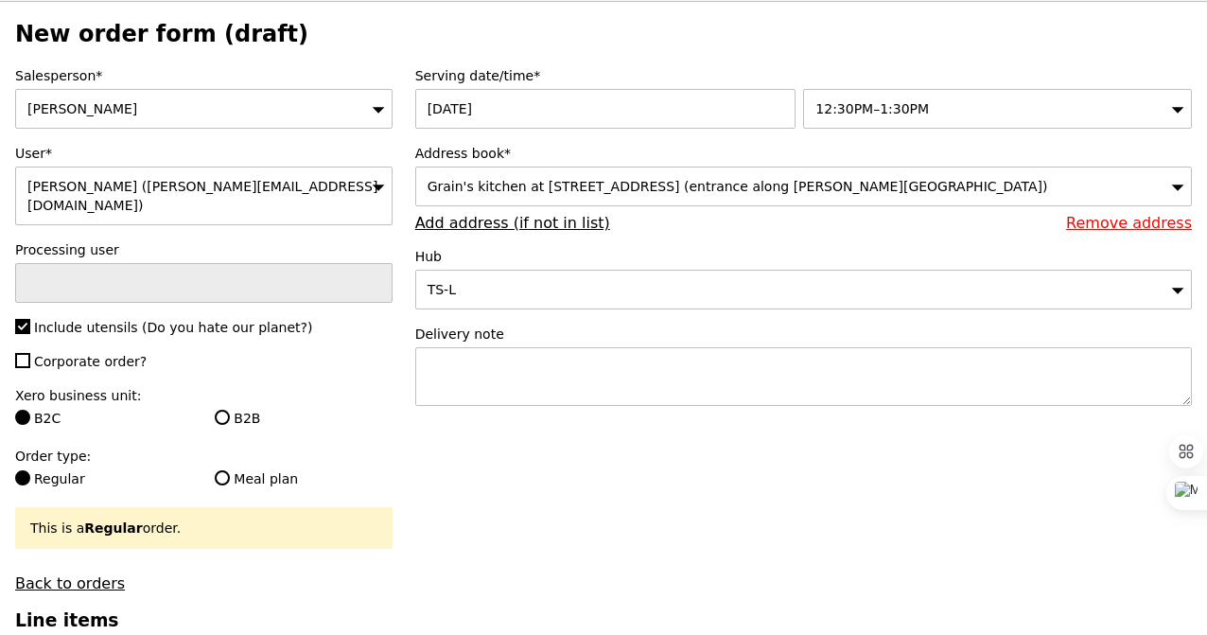
click at [652, 190] on span "Grain's kitchen at 5 Burn Road #05-01 (entrance along Harrison Road)" at bounding box center [738, 186] width 621 height 15
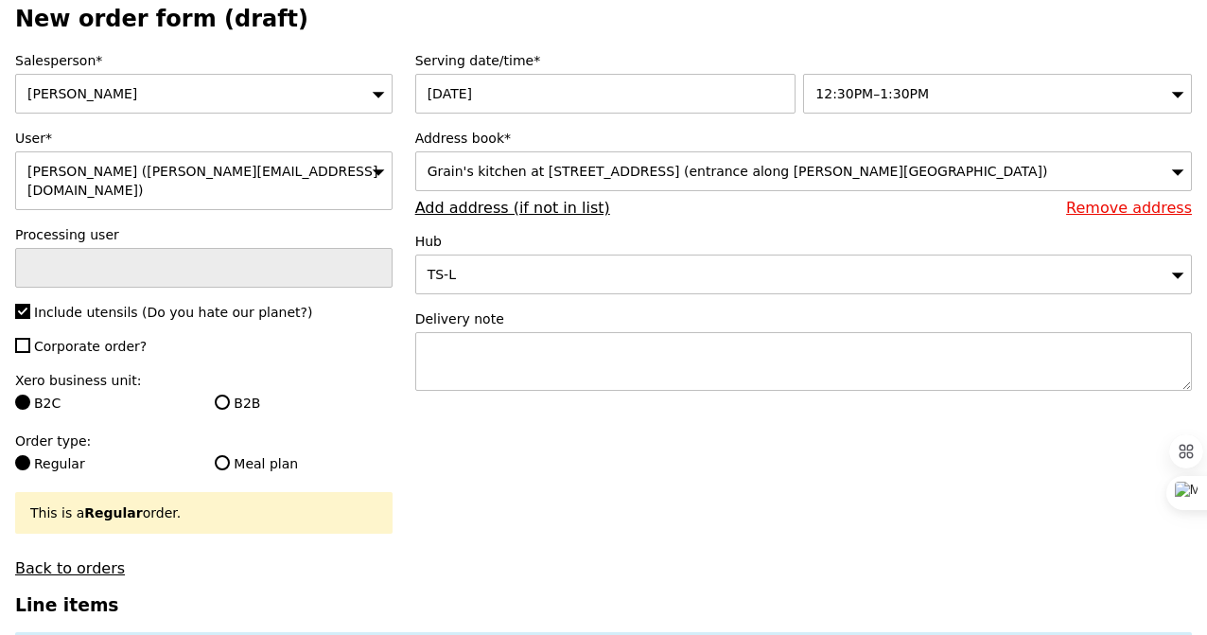
scroll to position [86, 0]
click at [536, 286] on div "TS-L" at bounding box center [803, 274] width 777 height 40
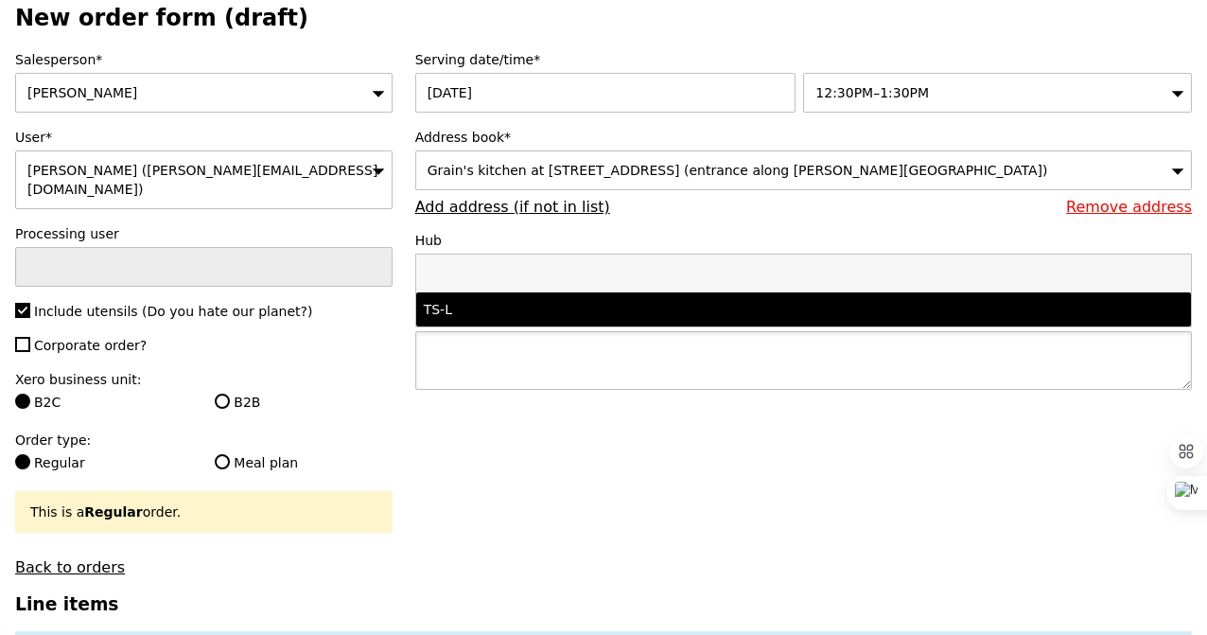
click at [536, 389] on textarea at bounding box center [803, 360] width 777 height 59
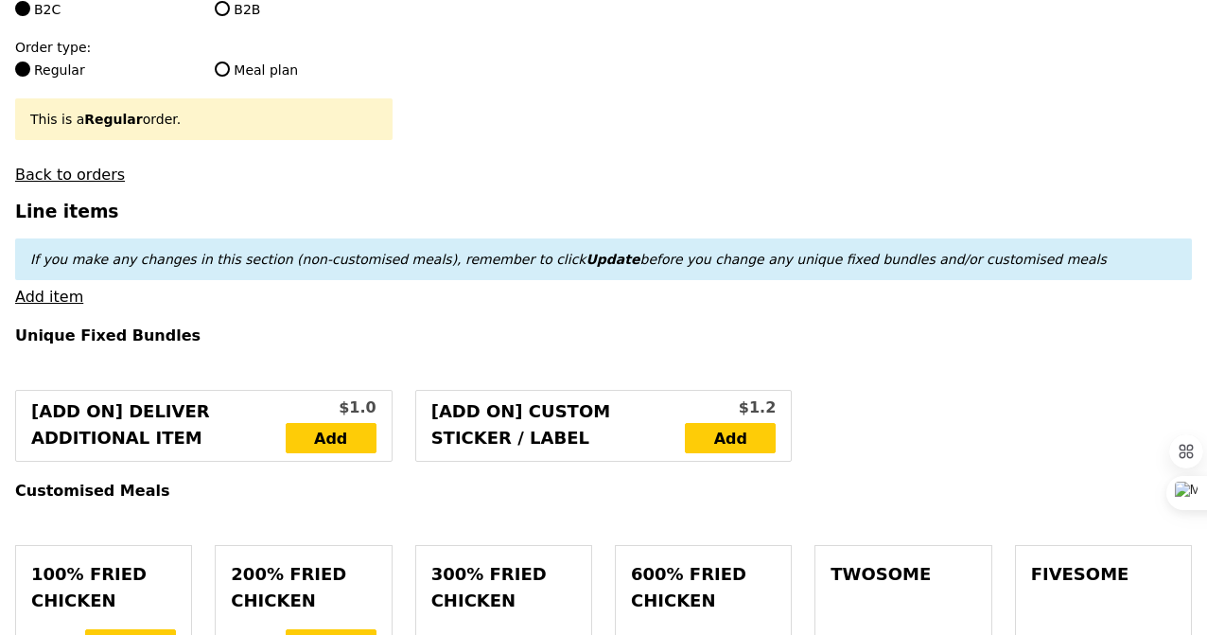
scroll to position [484, 0]
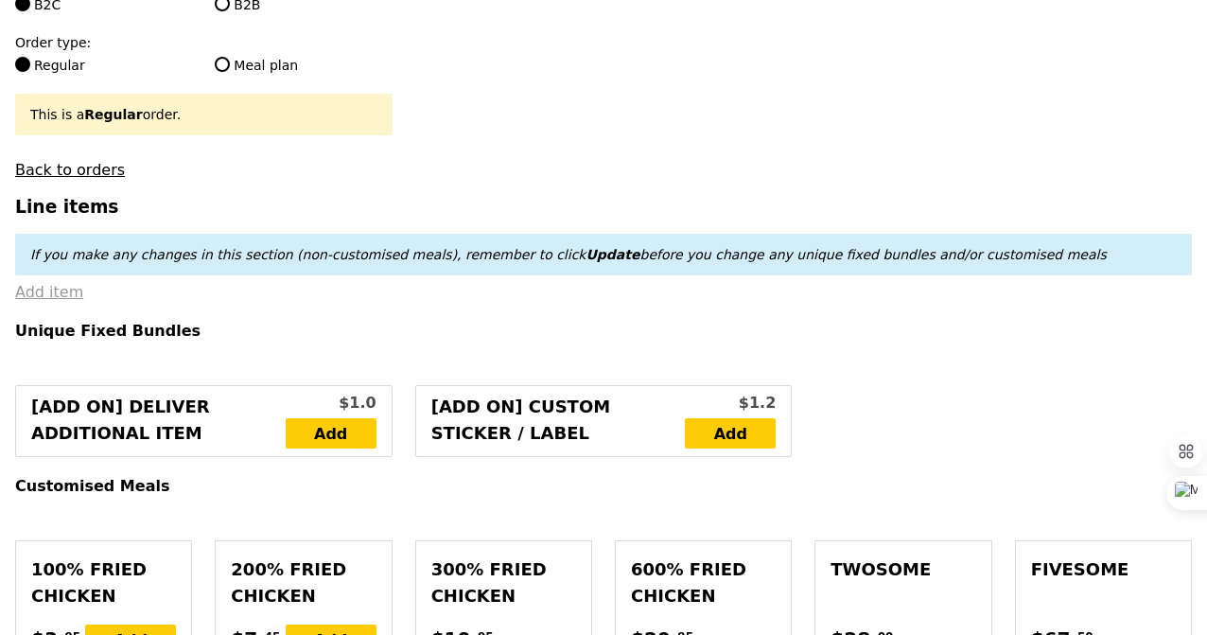
type textarea "Please deliver by 12PM if schedule allows, please call upon arrival (Gwen, XXXX)"
click at [52, 283] on link "Add item" at bounding box center [49, 292] width 68 height 18
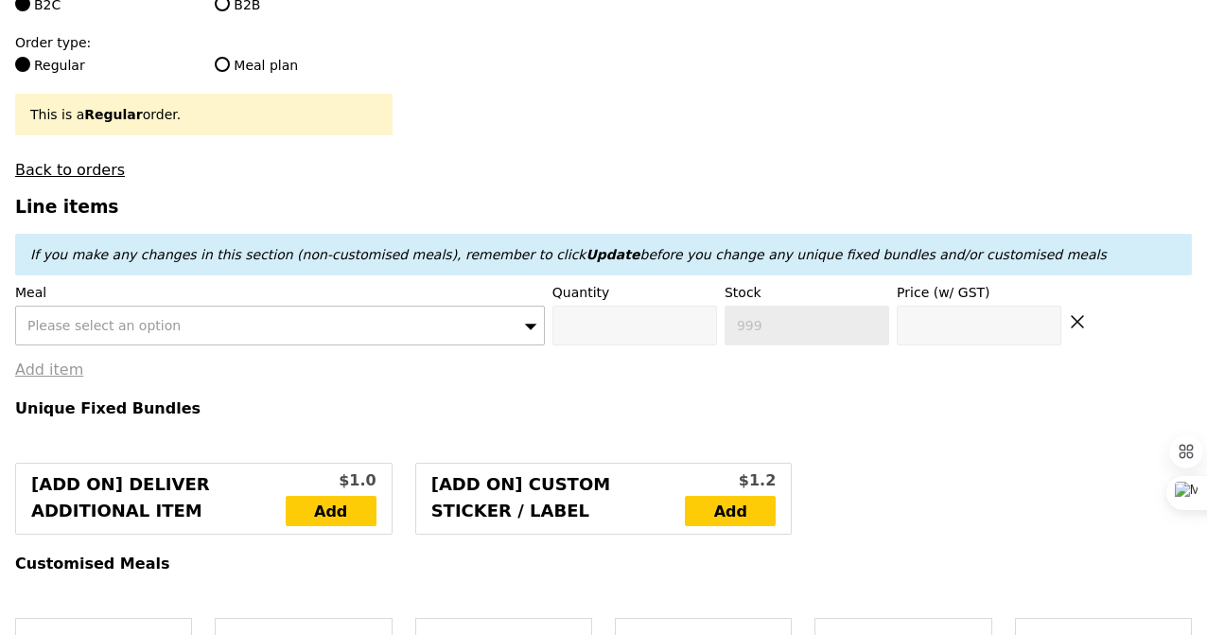
type input "Confirm"
click at [73, 318] on span "Please select an option" at bounding box center [103, 325] width 153 height 15
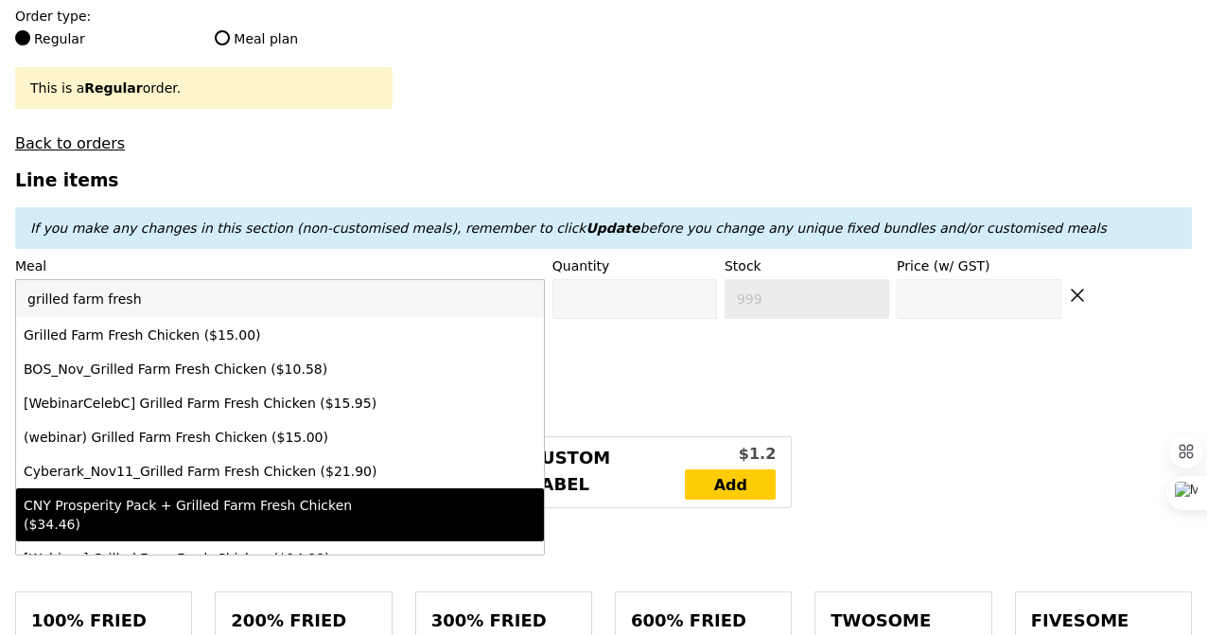
scroll to position [503, 0]
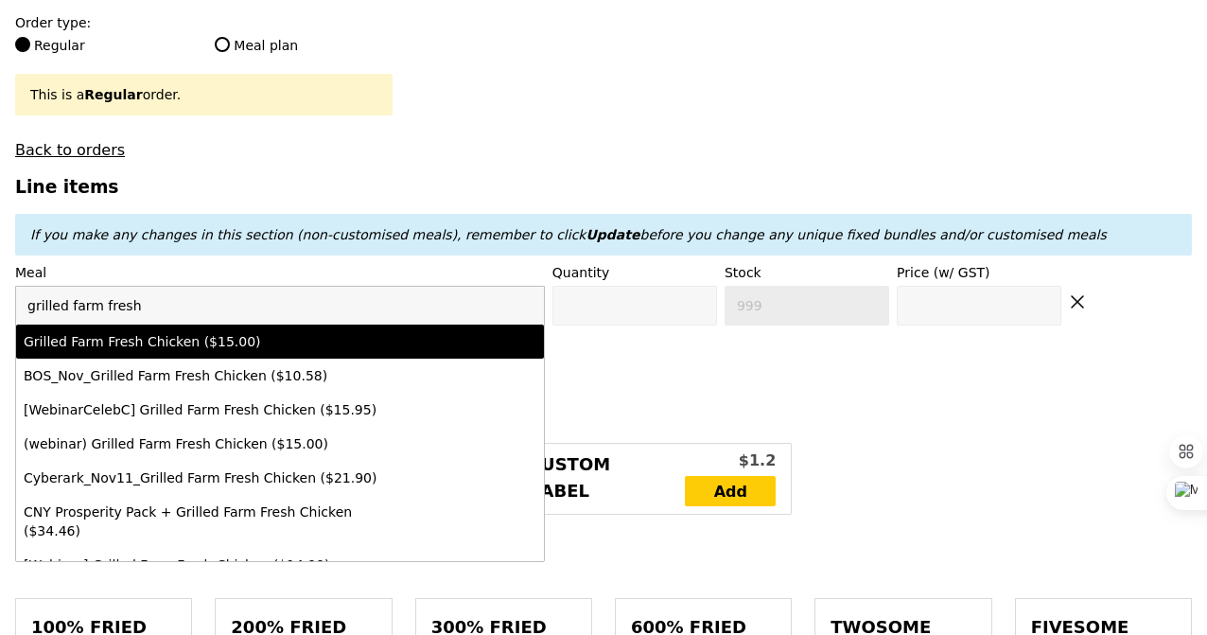
click at [200, 289] on input "grilled farm fresh" at bounding box center [280, 306] width 528 height 38
type input "grilled farm fresh"
click at [200, 332] on div "Grilled Farm Fresh Chicken ($15.00)" at bounding box center [216, 341] width 384 height 19
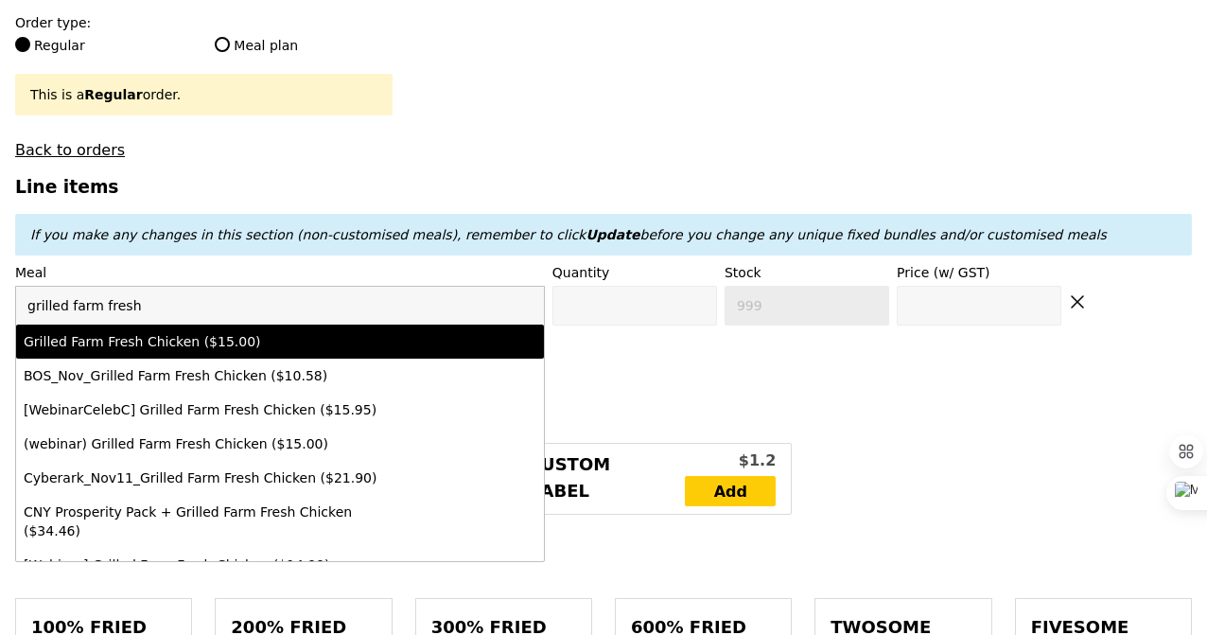
type input "Confirm anyway"
type input "0"
type input "500"
type input "15.0"
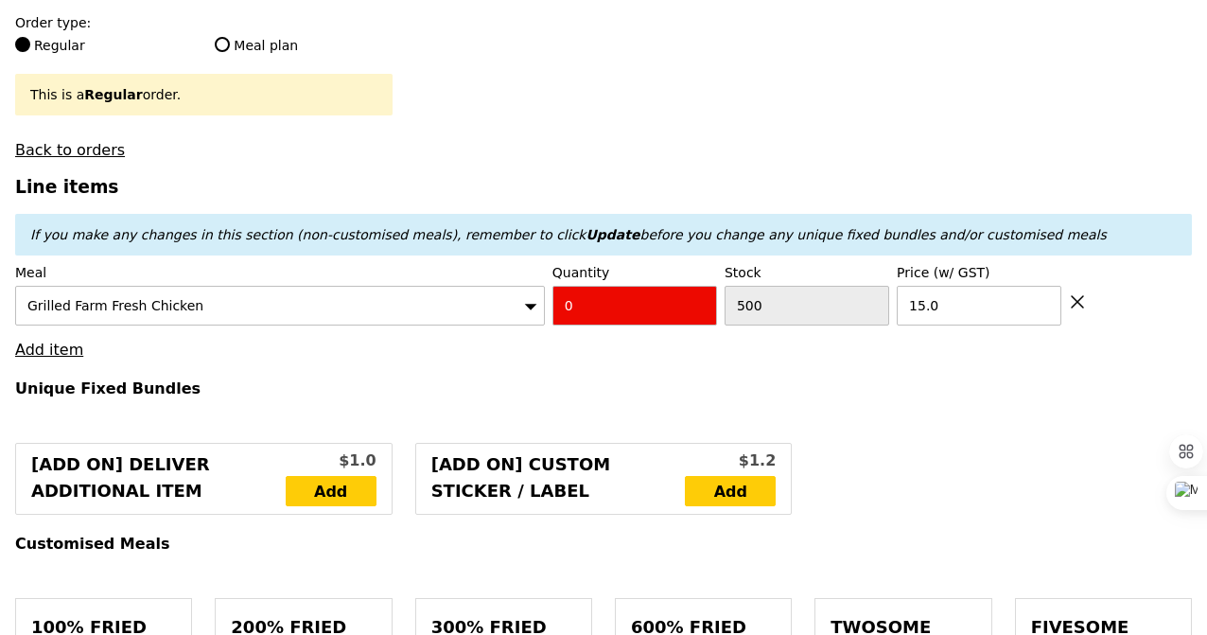
click at [271, 287] on div "Grilled Farm Fresh Chicken" at bounding box center [280, 306] width 530 height 40
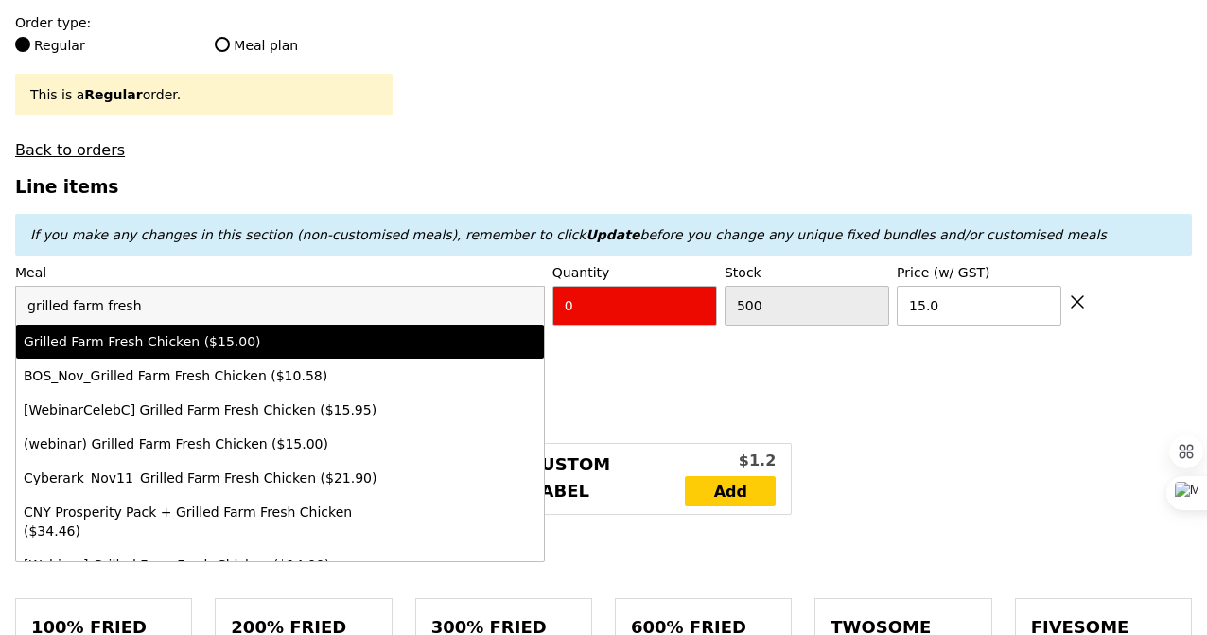
click at [391, 332] on div "Grilled Farm Fresh Chicken ($15.00)" at bounding box center [216, 341] width 384 height 19
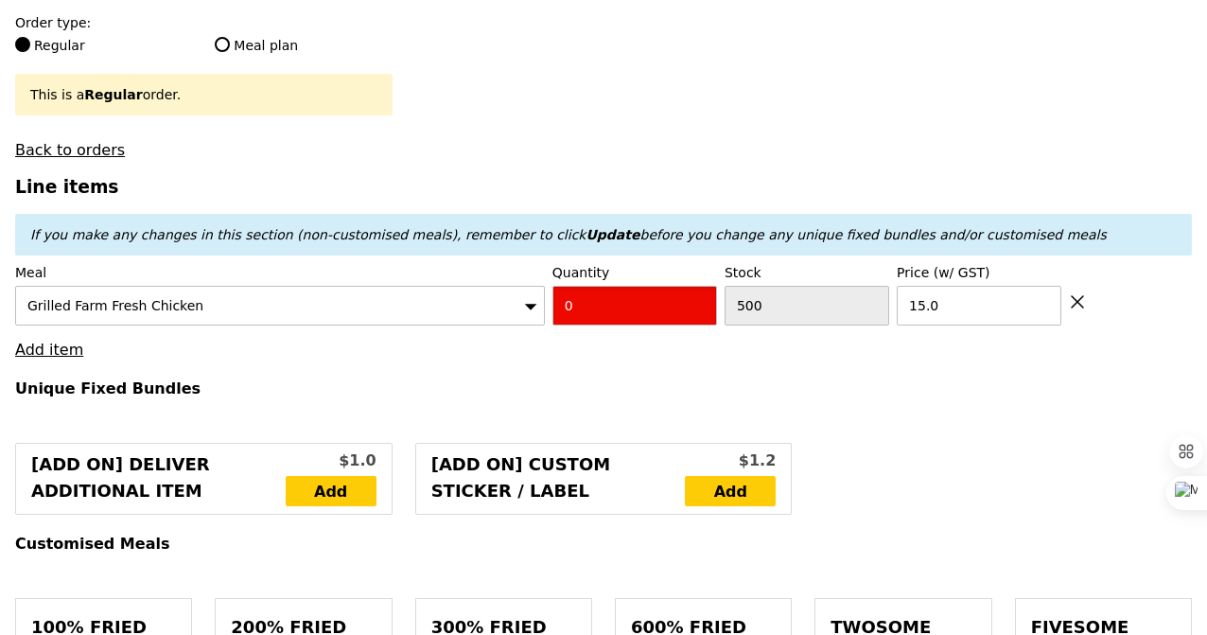
click at [576, 289] on input "0" at bounding box center [635, 306] width 165 height 40
type input "Confirm anyway"
type input "Confirm"
type input "10"
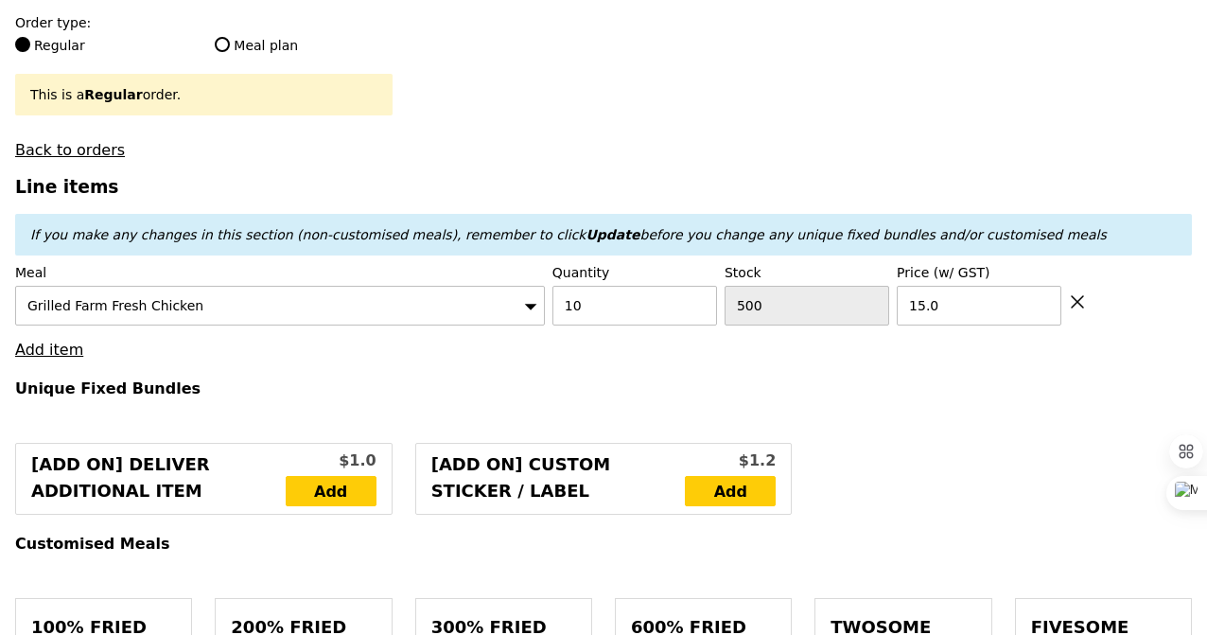
type input "Loading..."
type input "150.00"
type input "0.00"
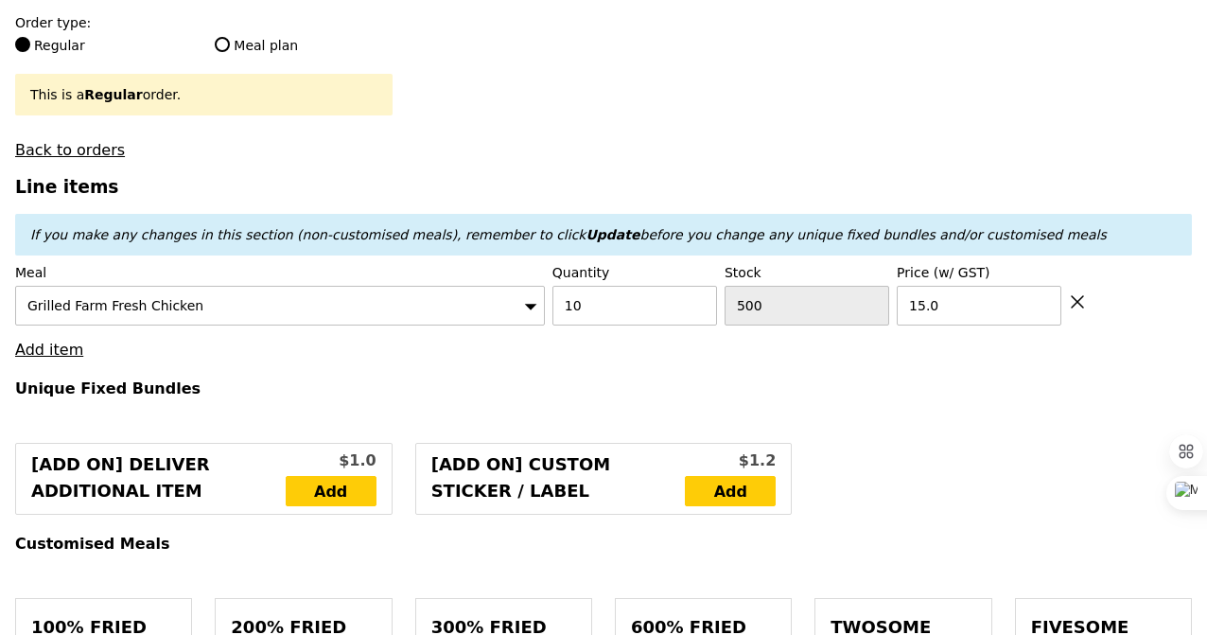
type input "150.00"
type input "Confirm"
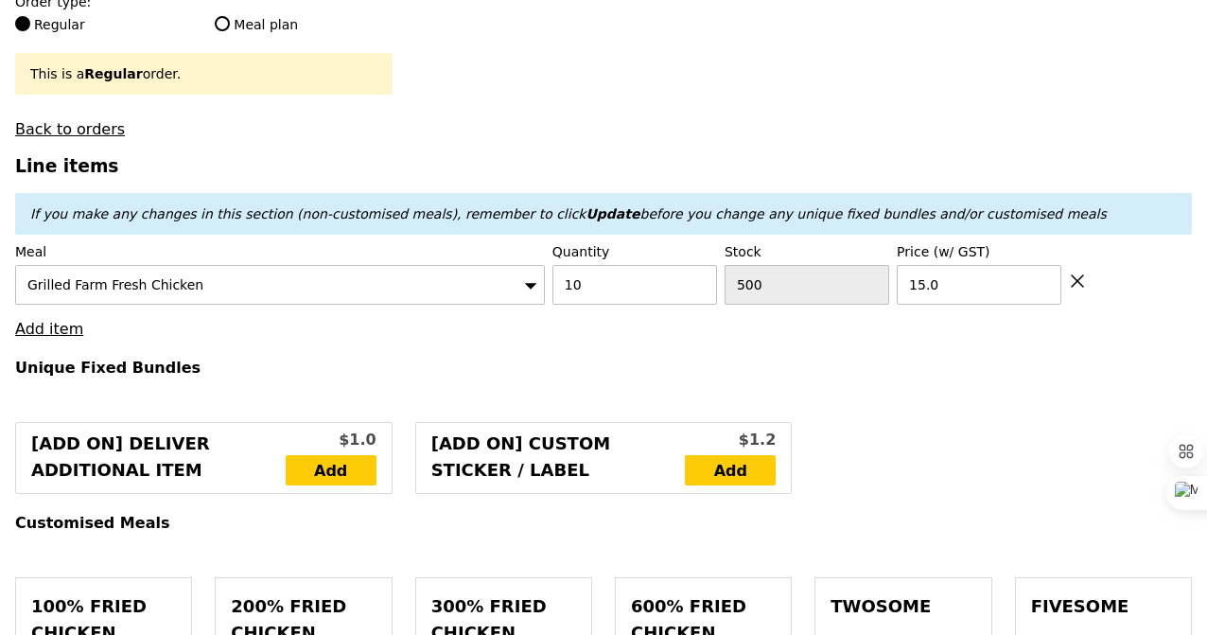
scroll to position [526, 0]
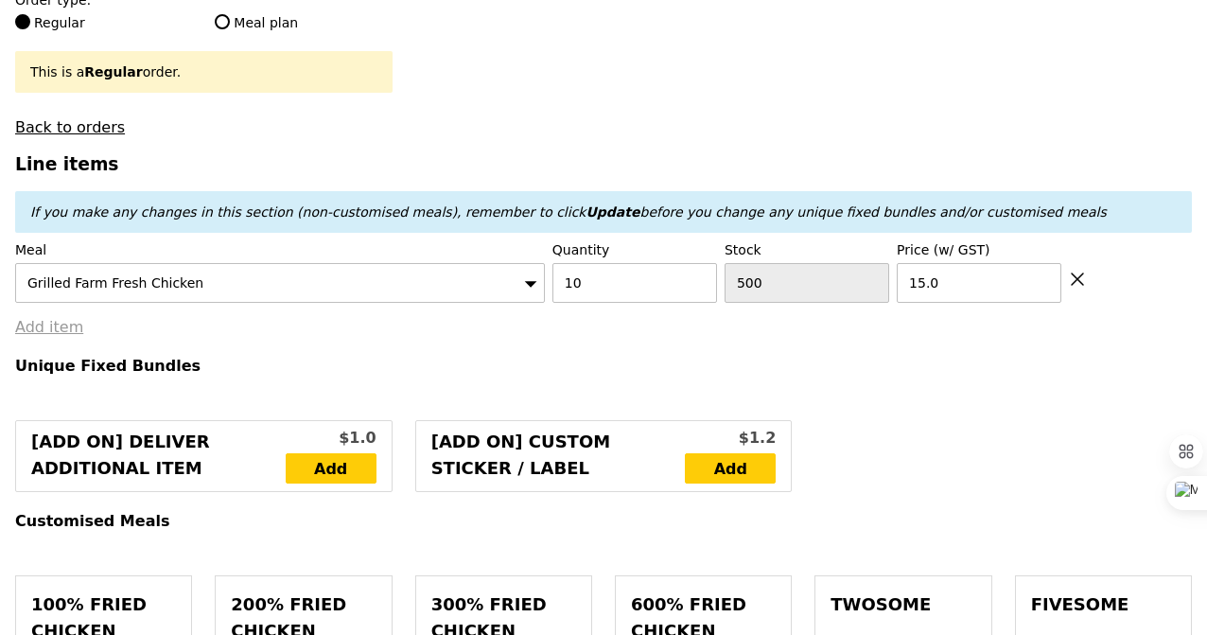
click at [58, 318] on link "Add item" at bounding box center [49, 327] width 68 height 18
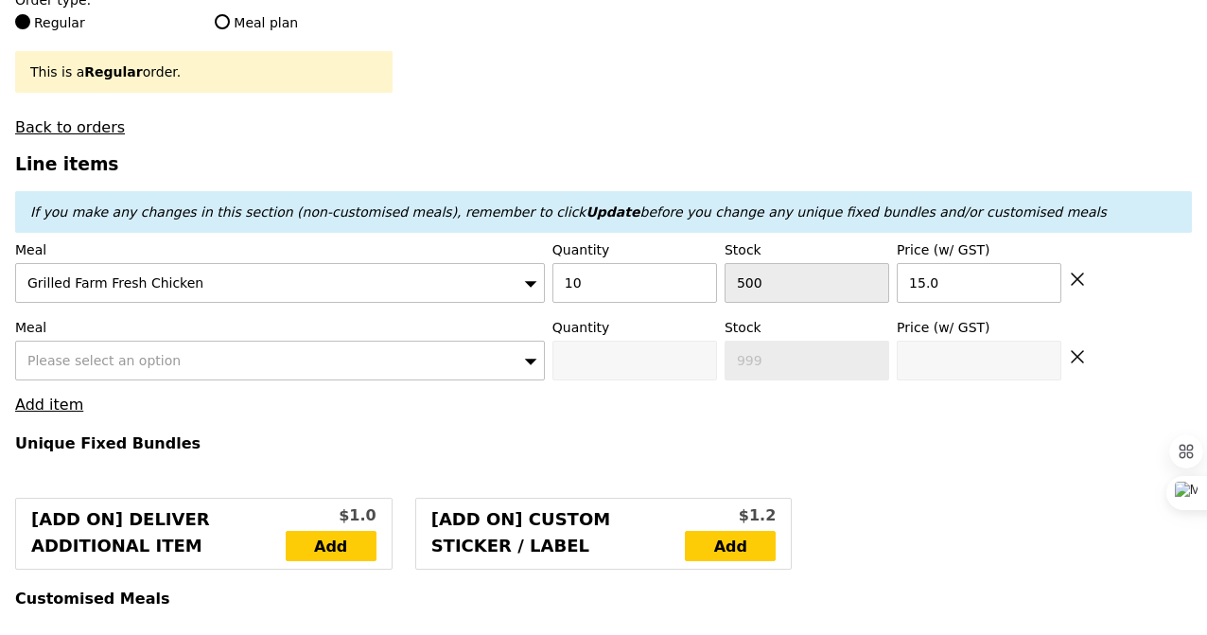
click at [71, 353] on span "Please select an option" at bounding box center [103, 360] width 153 height 15
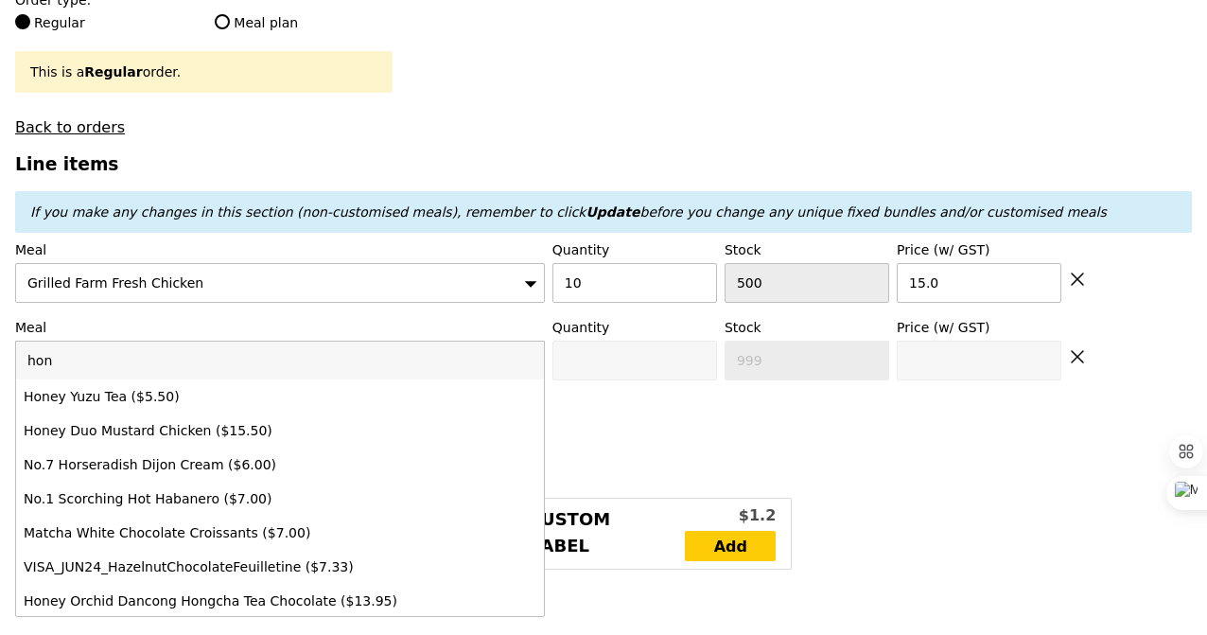
type input "hone"
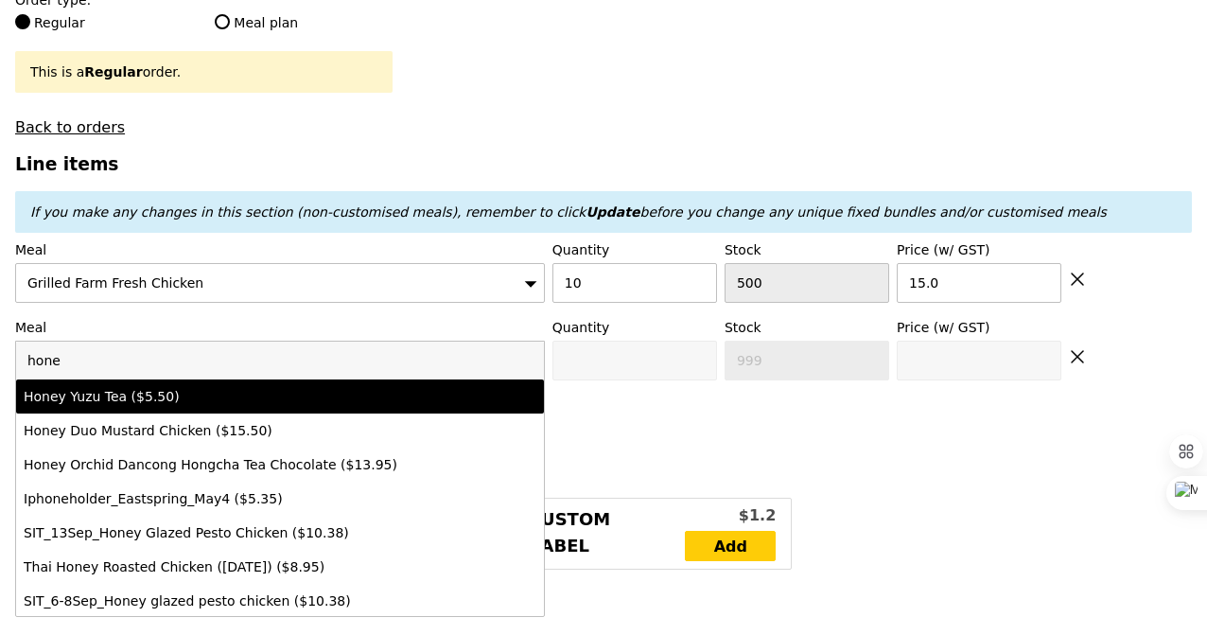
type input "Confirm anyway"
type input "0"
type input "500"
type input "5.5"
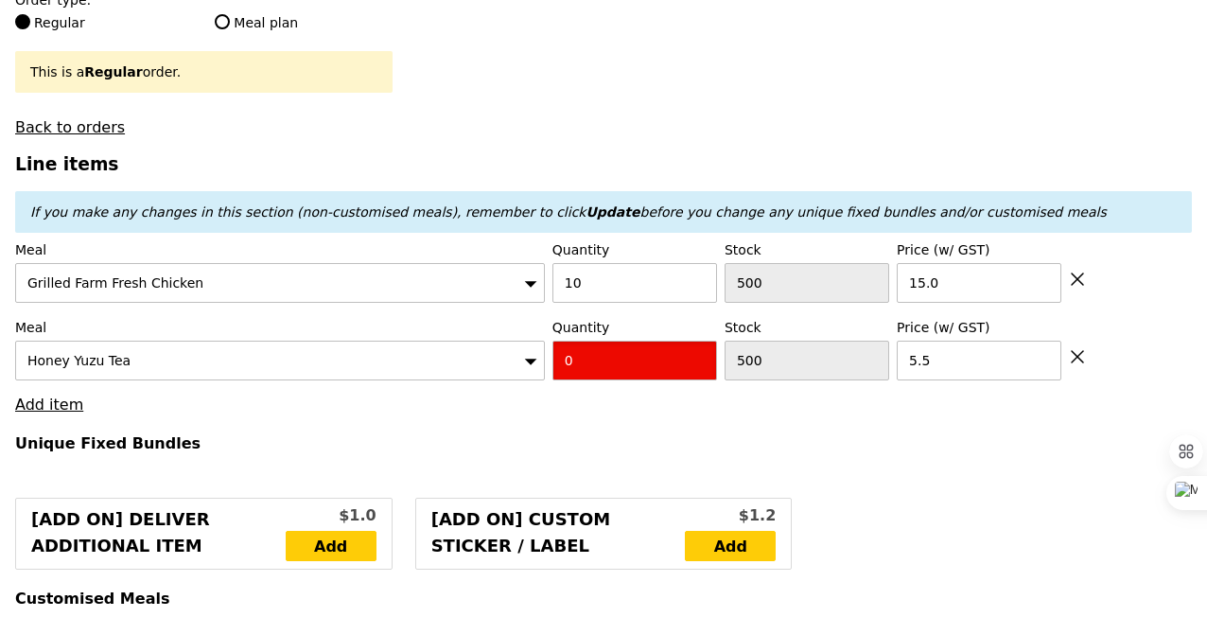
type input "Confirm"
type input "5"
click at [941, 263] on input "15.0" at bounding box center [979, 283] width 165 height 40
type input "Loading..."
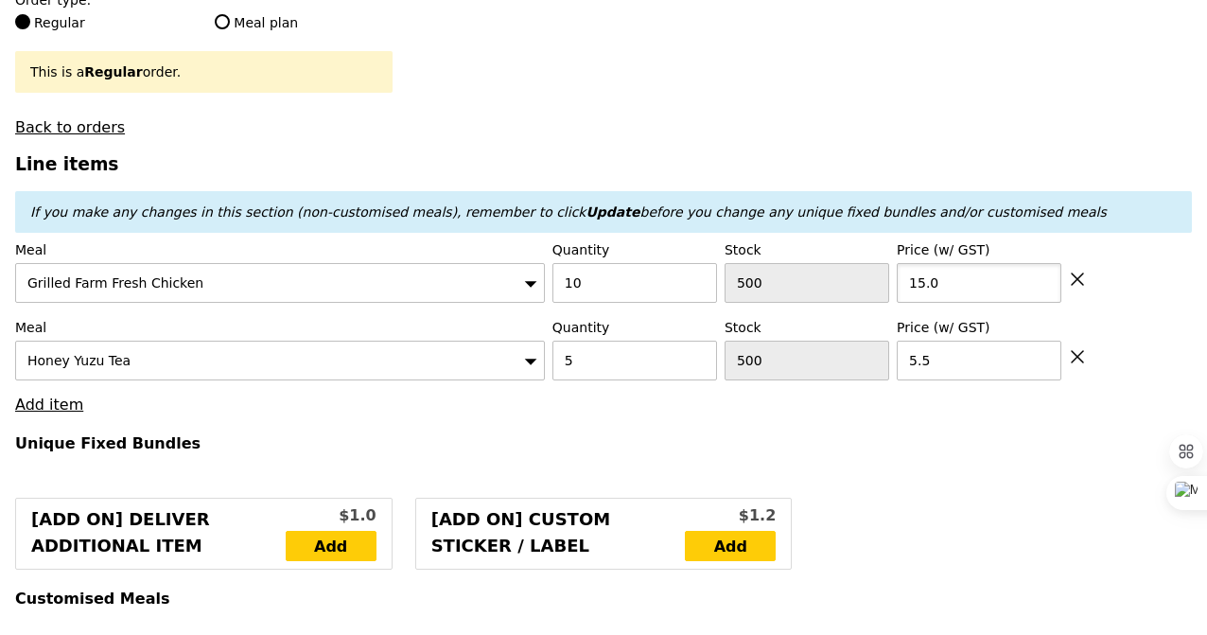
type input "177.50"
type input "14"
type input "Confirm"
type input "14"
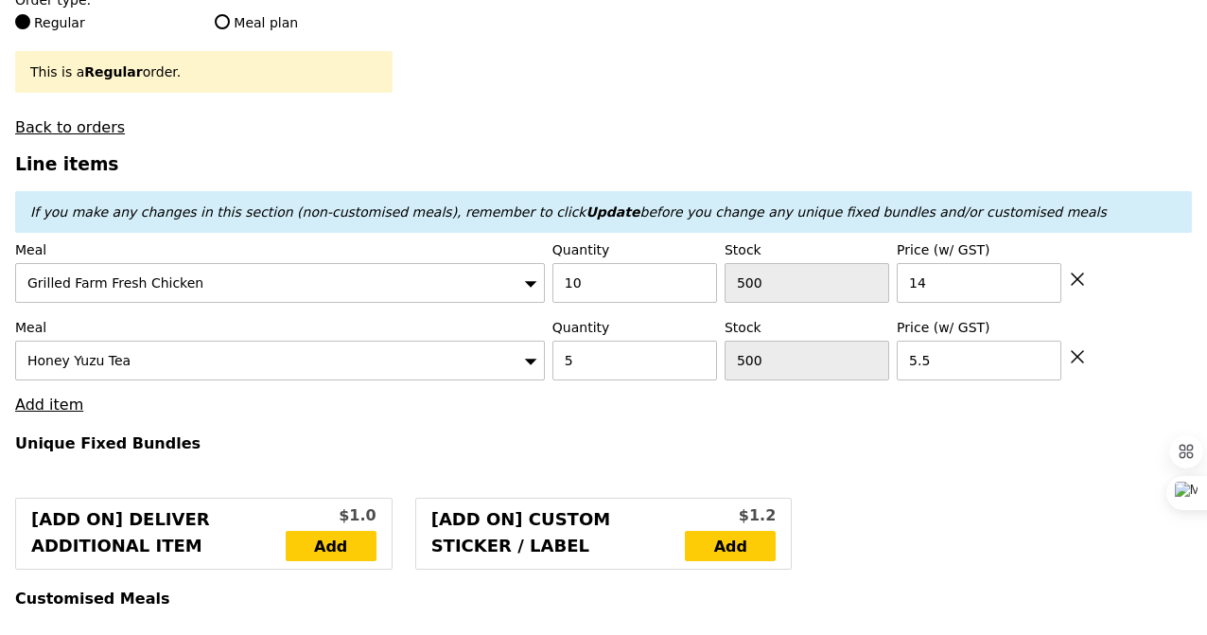
type input "Loading..."
type input "167.50"
click at [947, 274] on input "14" at bounding box center [979, 283] width 165 height 40
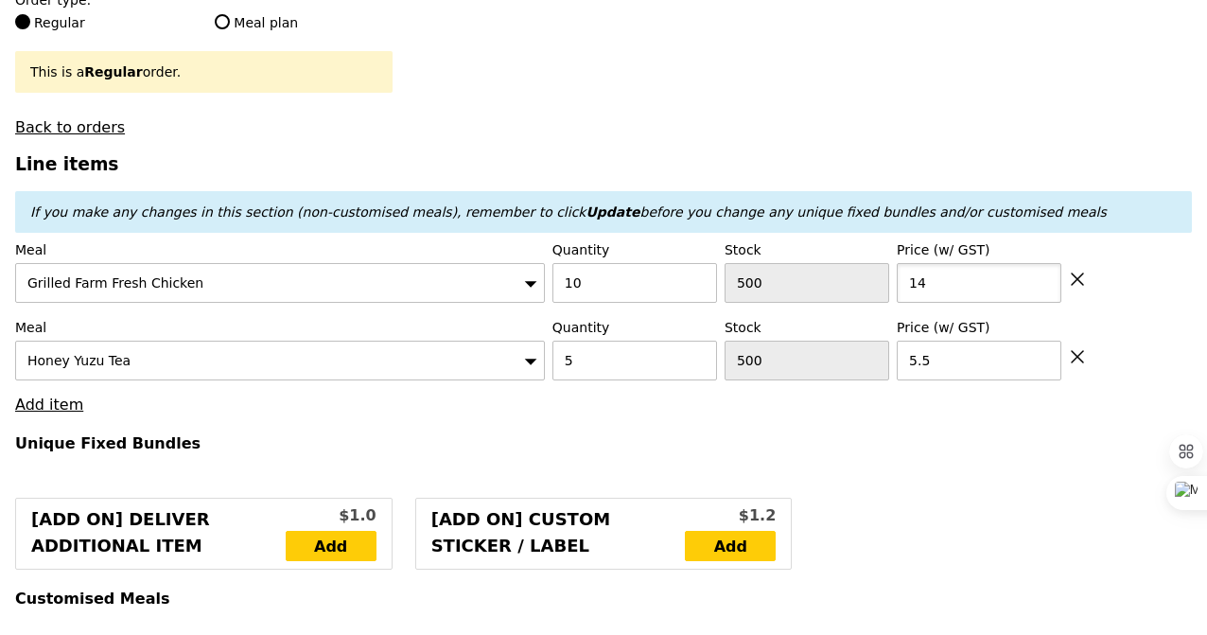
click at [947, 274] on input "14" at bounding box center [979, 283] width 165 height 40
click at [845, 154] on h3 "Line items" at bounding box center [603, 164] width 1177 height 20
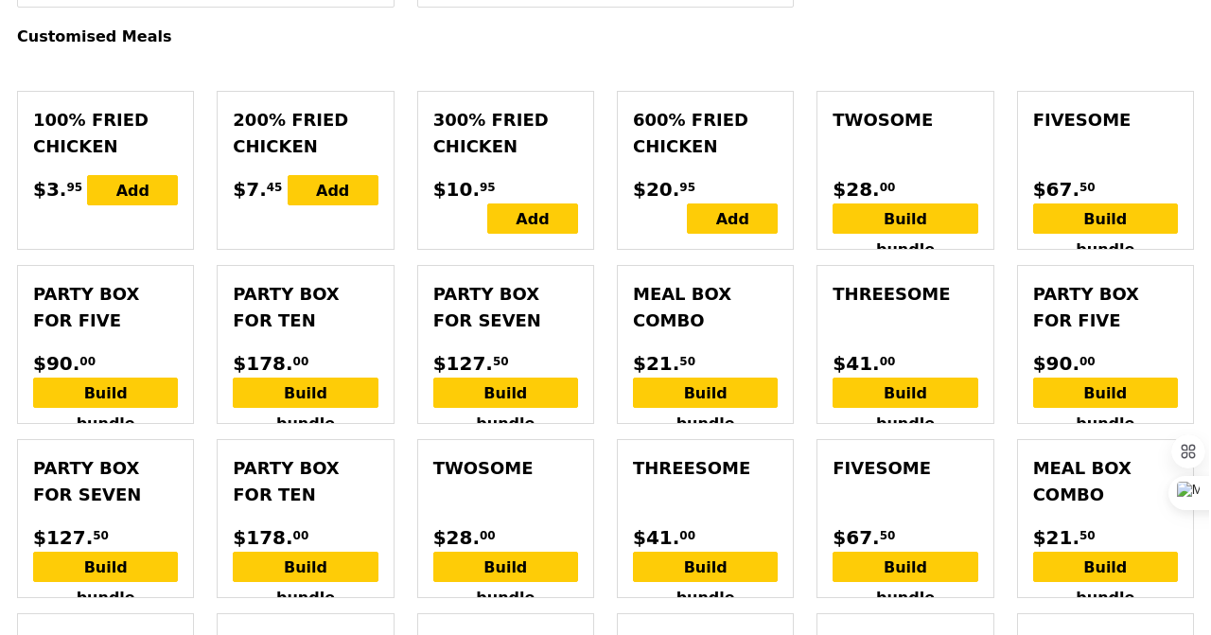
scroll to position [1101, 0]
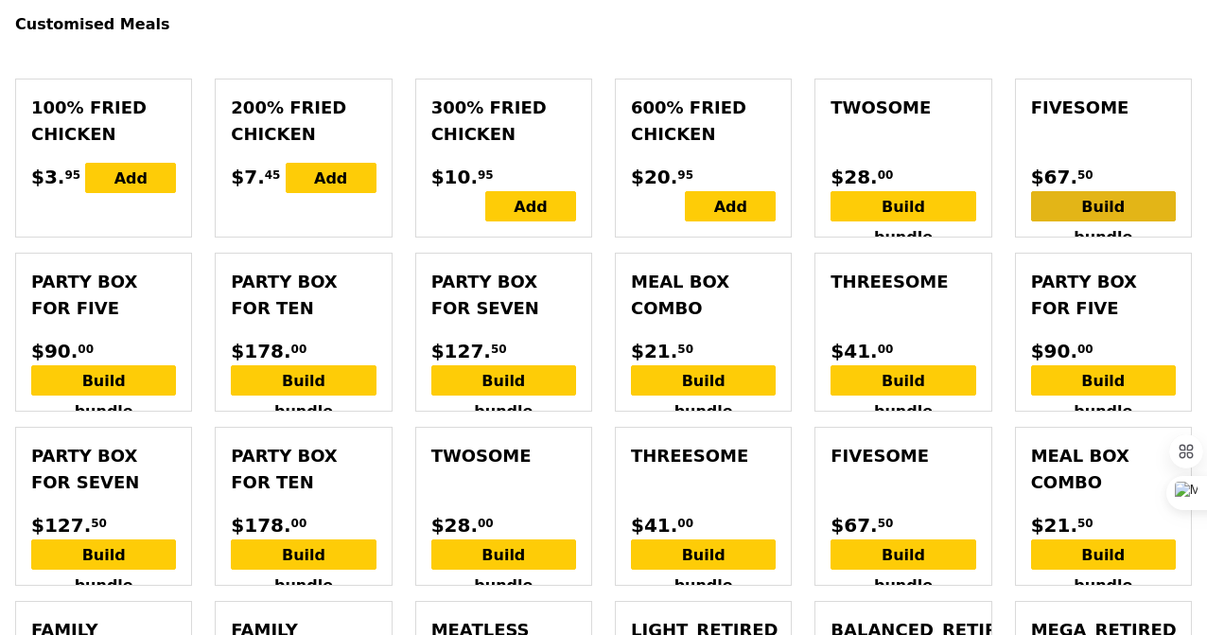
click at [1110, 191] on div "Build bundle" at bounding box center [1103, 206] width 145 height 30
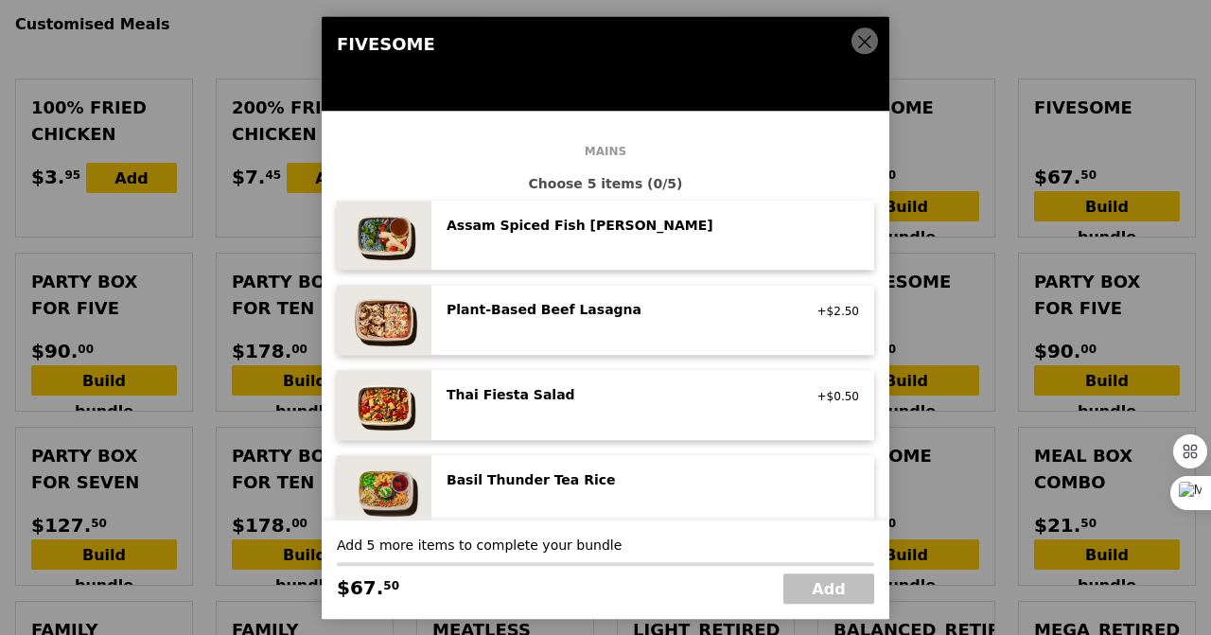
click at [868, 48] on icon at bounding box center [864, 41] width 17 height 17
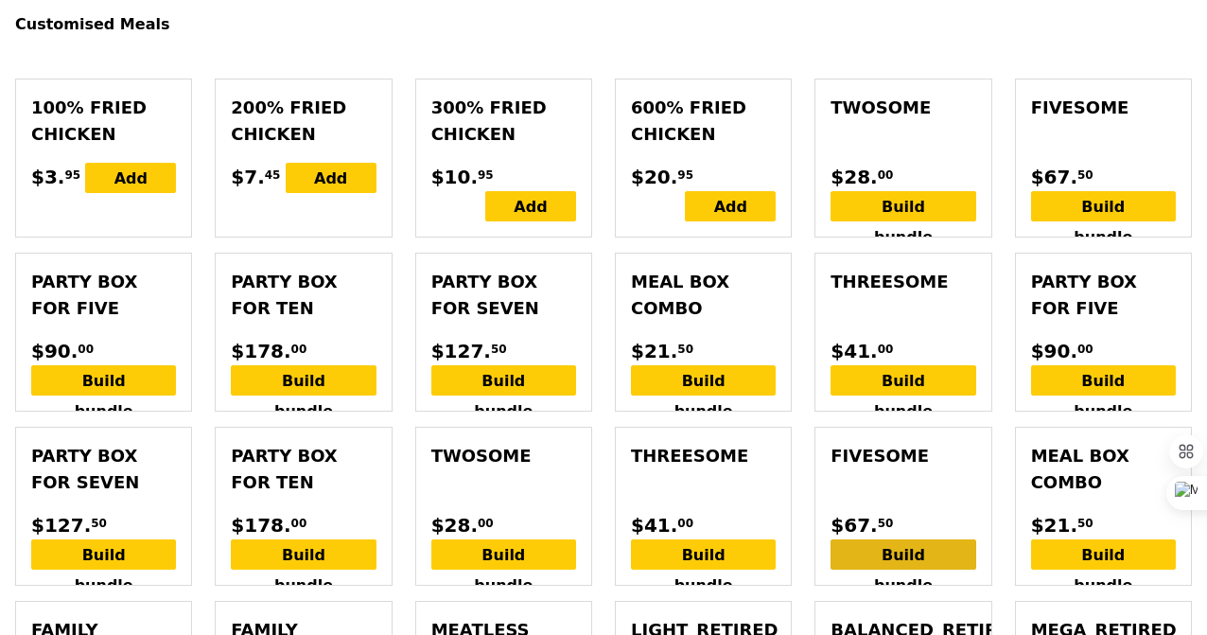
click at [881, 539] on div "Build bundle" at bounding box center [903, 554] width 145 height 30
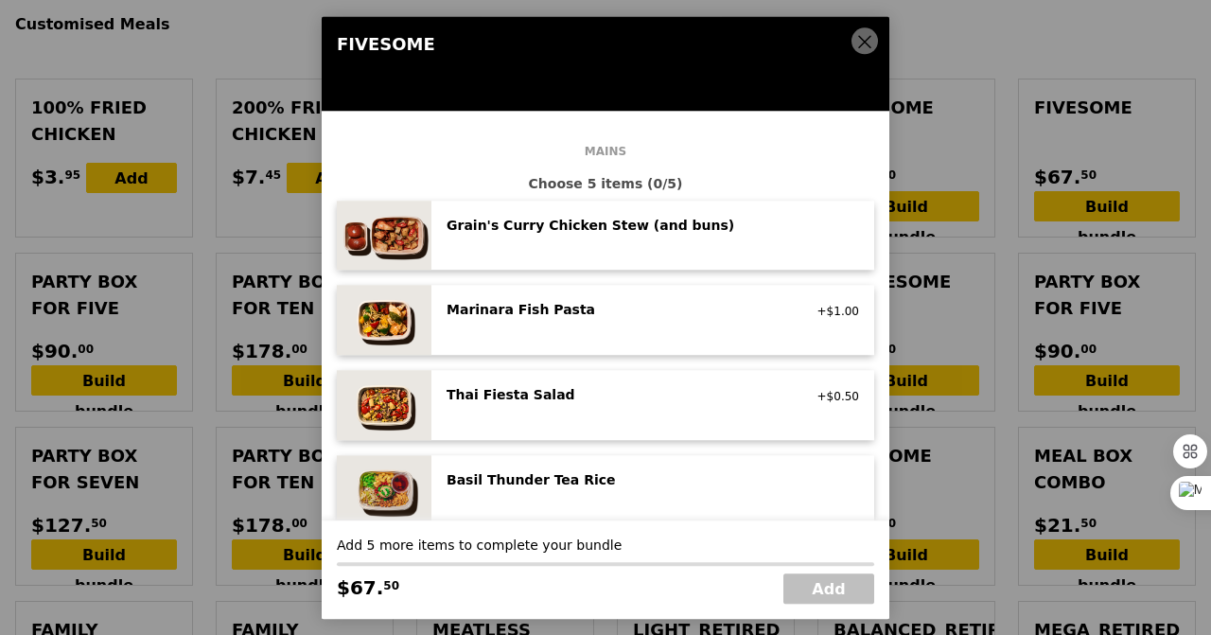
click at [661, 241] on div "Grain's Curry Chicken Stew (and buns) spicy, contains allium, dairy, egg, soy, …" at bounding box center [653, 236] width 413 height 40
click at [650, 328] on div "Marinara Fish Pasta pescatarian, contains allium, dairy, nuts, wheat +$1.00" at bounding box center [653, 321] width 413 height 40
click at [634, 393] on div "Thai Fiesta Salad" at bounding box center [617, 394] width 340 height 19
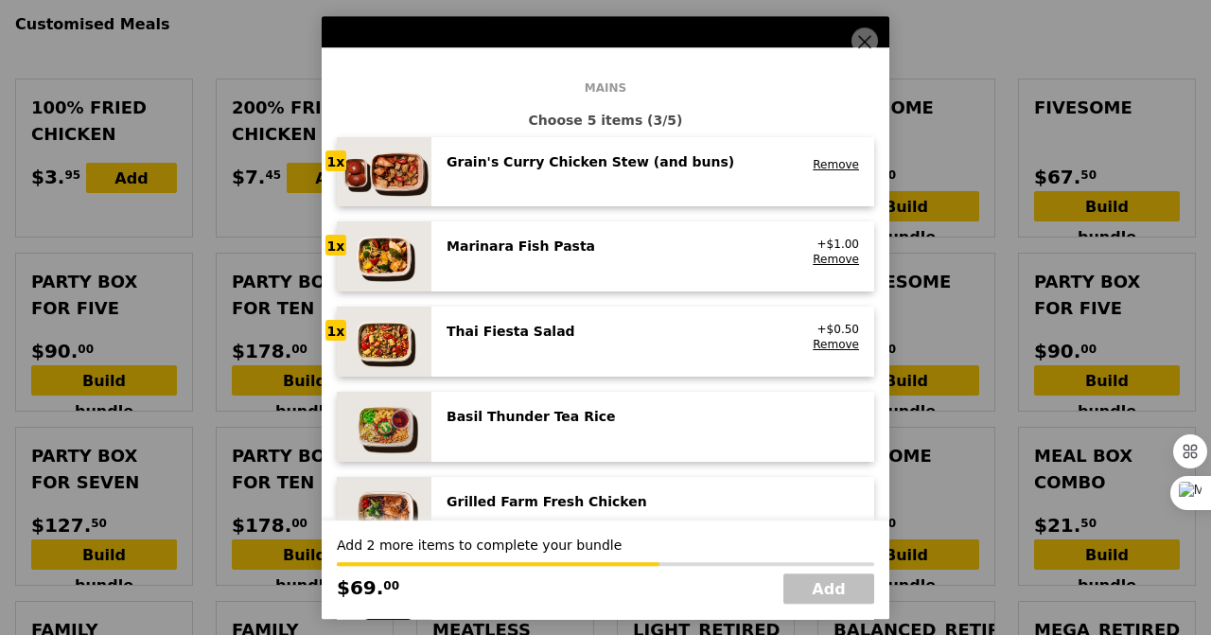
scroll to position [76, 0]
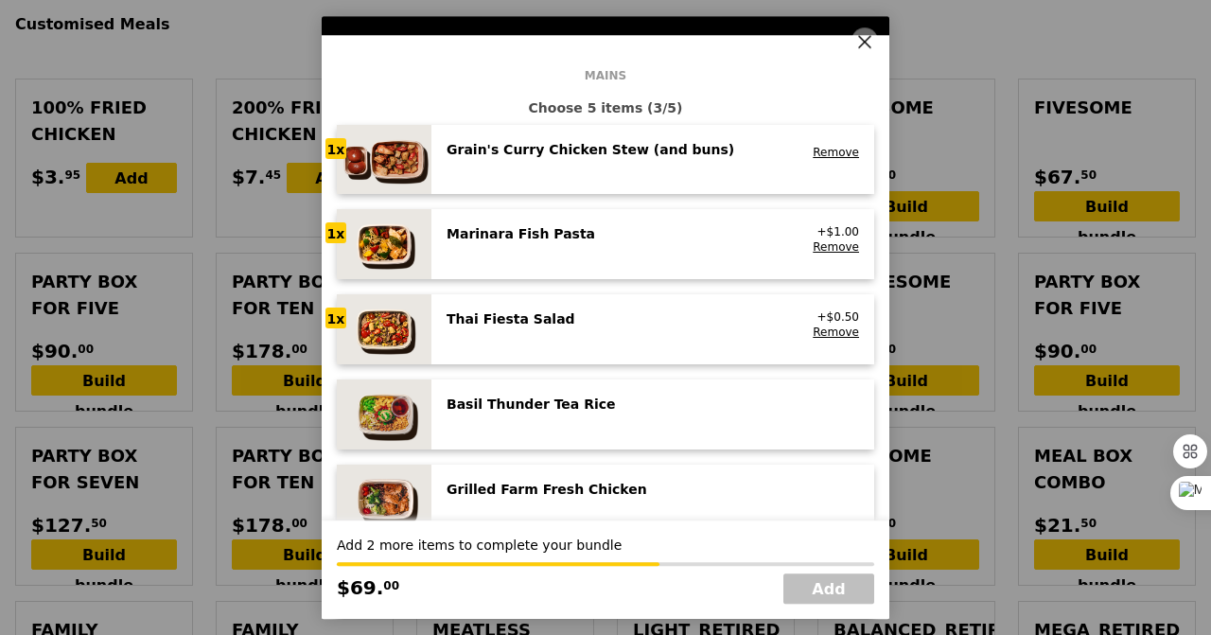
click at [631, 431] on div "Basil Thunder Tea Rice vegetarian, contains allium, barley, egg, nuts, soy, whe…" at bounding box center [653, 415] width 413 height 40
click at [626, 478] on div "Grilled Farm Fresh Chicken high protein, contains allium, dairy, nuts, soy" at bounding box center [653, 500] width 443 height 70
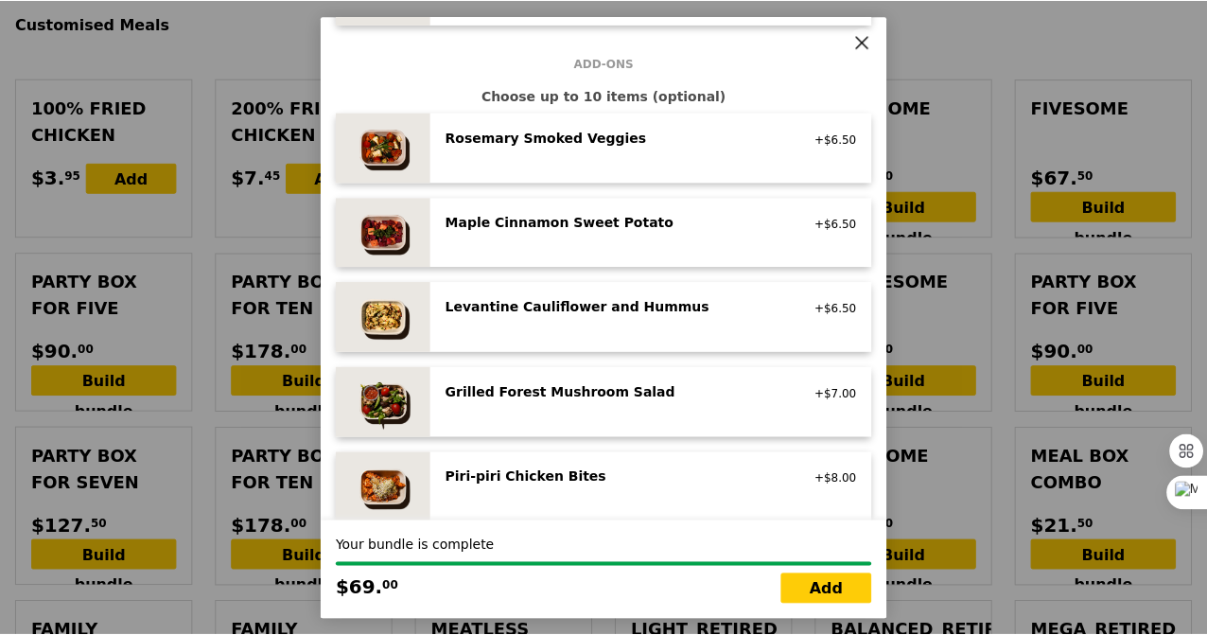
scroll to position [951, 0]
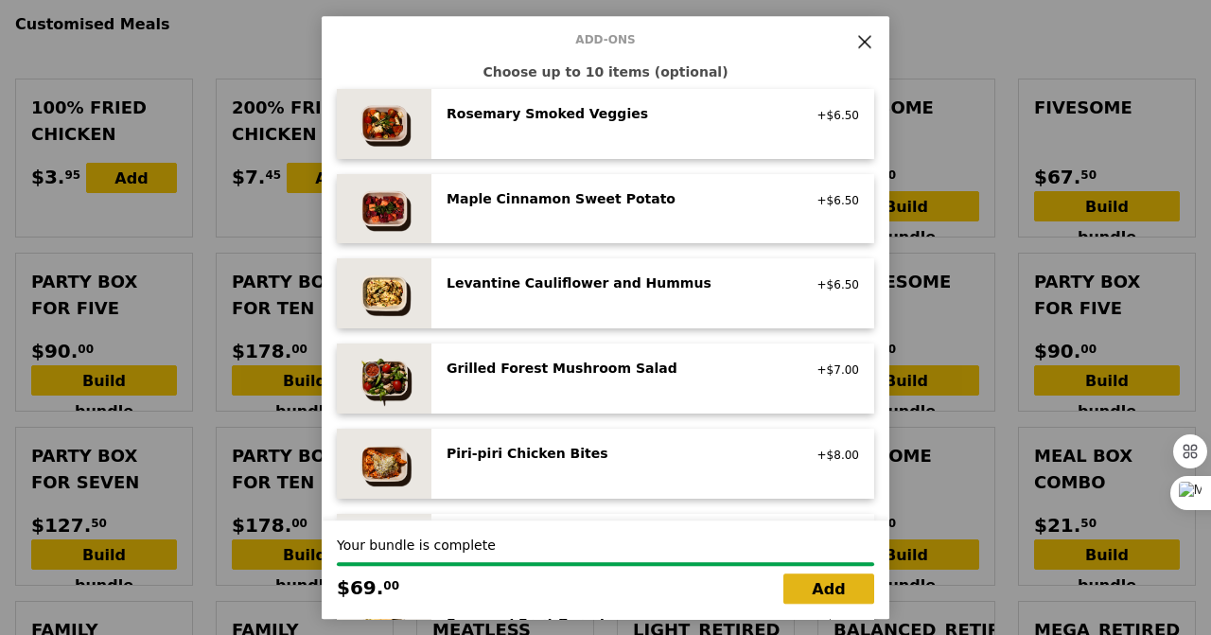
click at [821, 591] on link "Add" at bounding box center [829, 588] width 91 height 30
type input "Loading..."
type input "236.50"
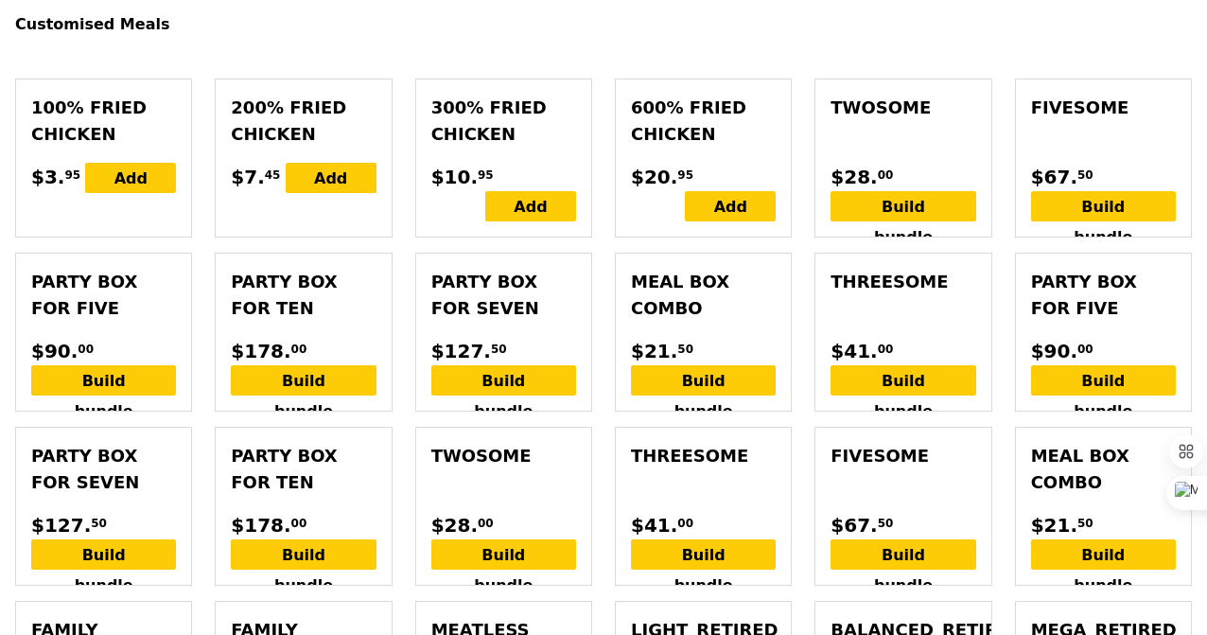
type input "Confirm"
type input "499"
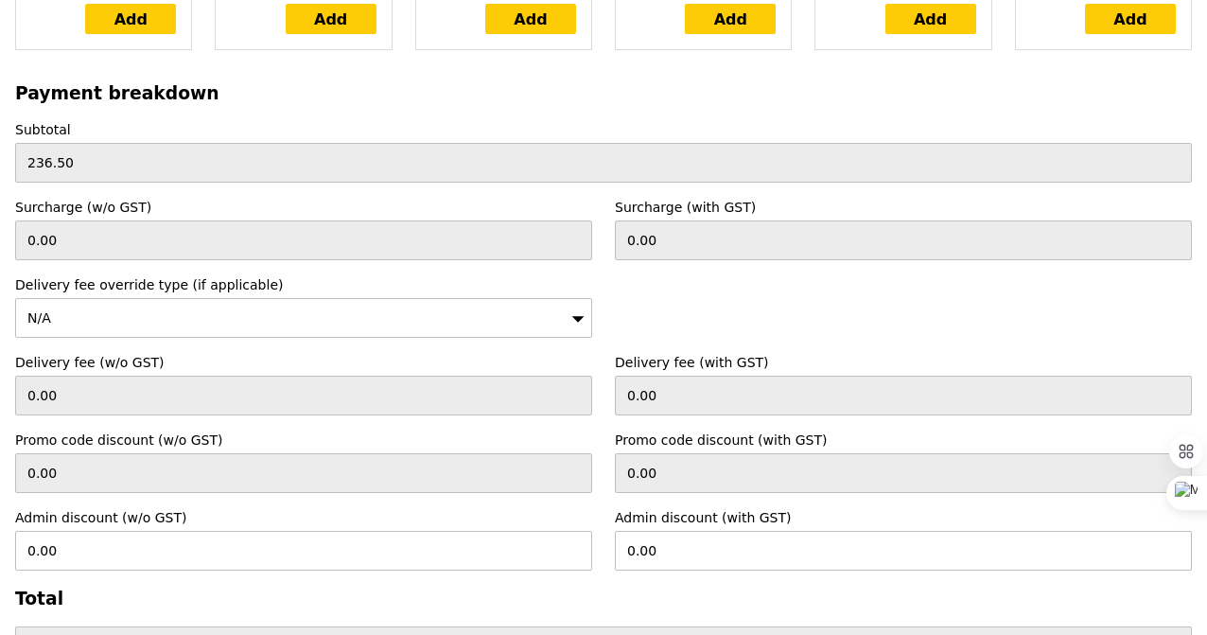
scroll to position [5540, 0]
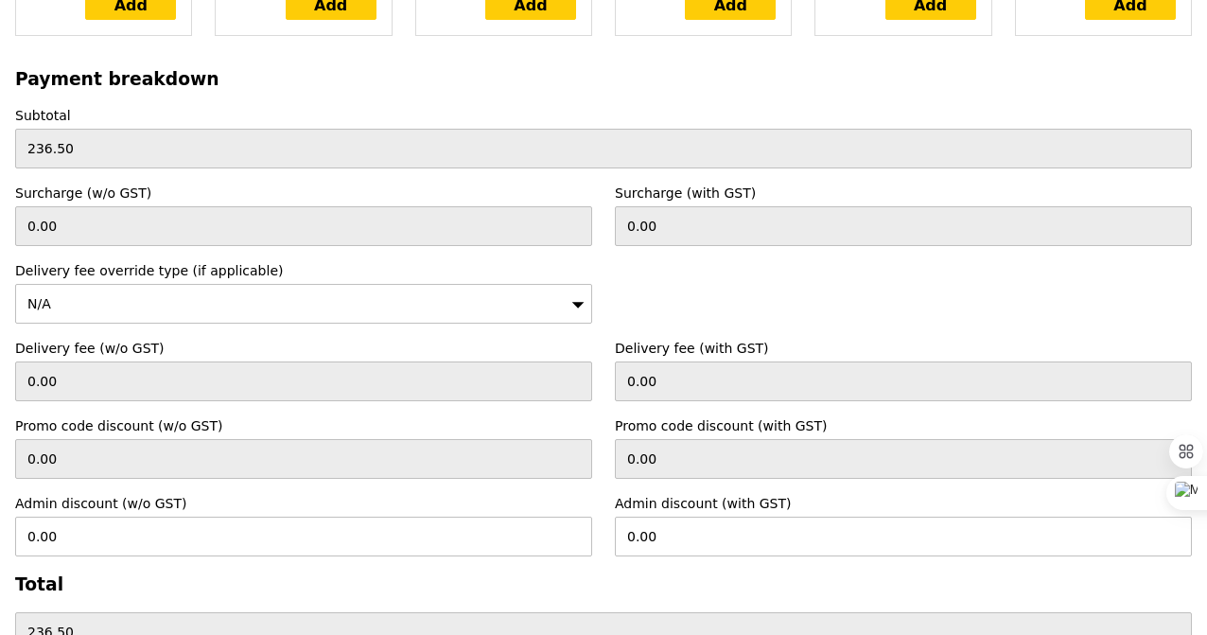
click at [541, 294] on div "N/A" at bounding box center [303, 304] width 577 height 40
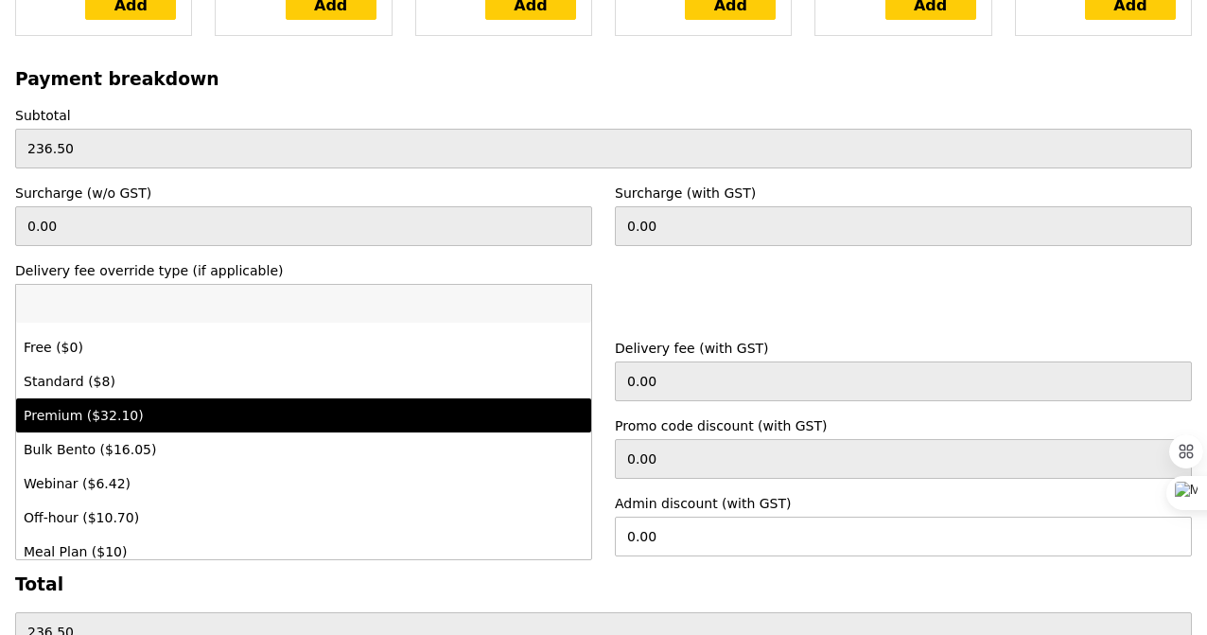
scroll to position [36, 0]
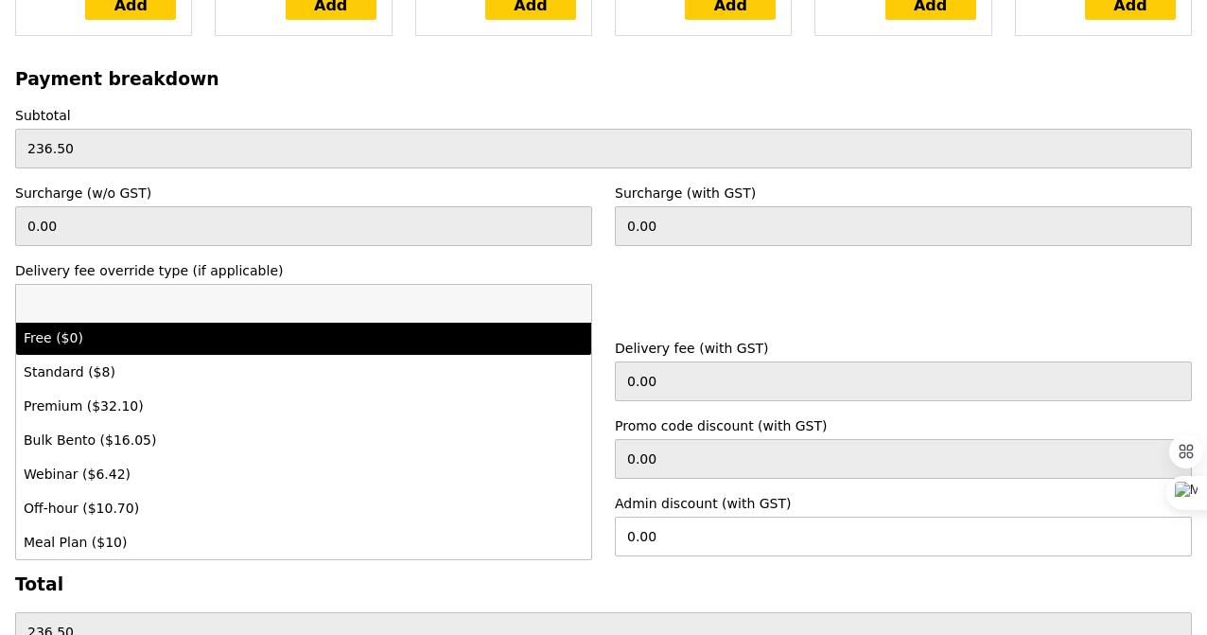
click at [633, 301] on div "Delivery fee override type (if applicable) N/A N/A Free ($0) Standard ($8) Prem…" at bounding box center [604, 292] width 1200 height 62
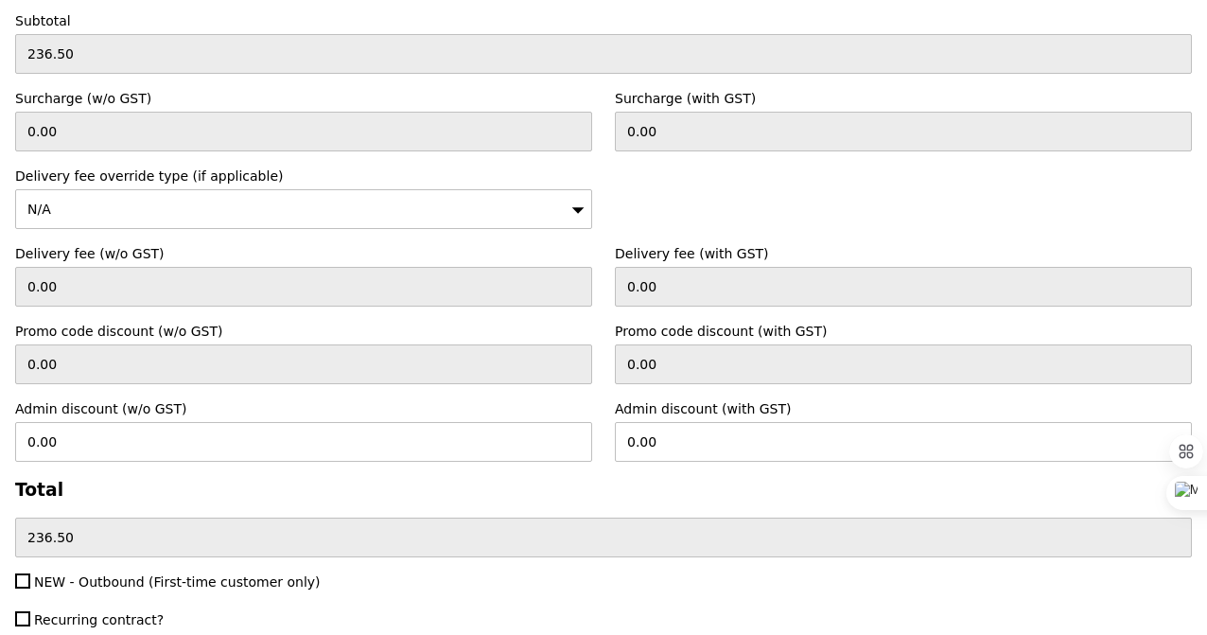
scroll to position [5642, 0]
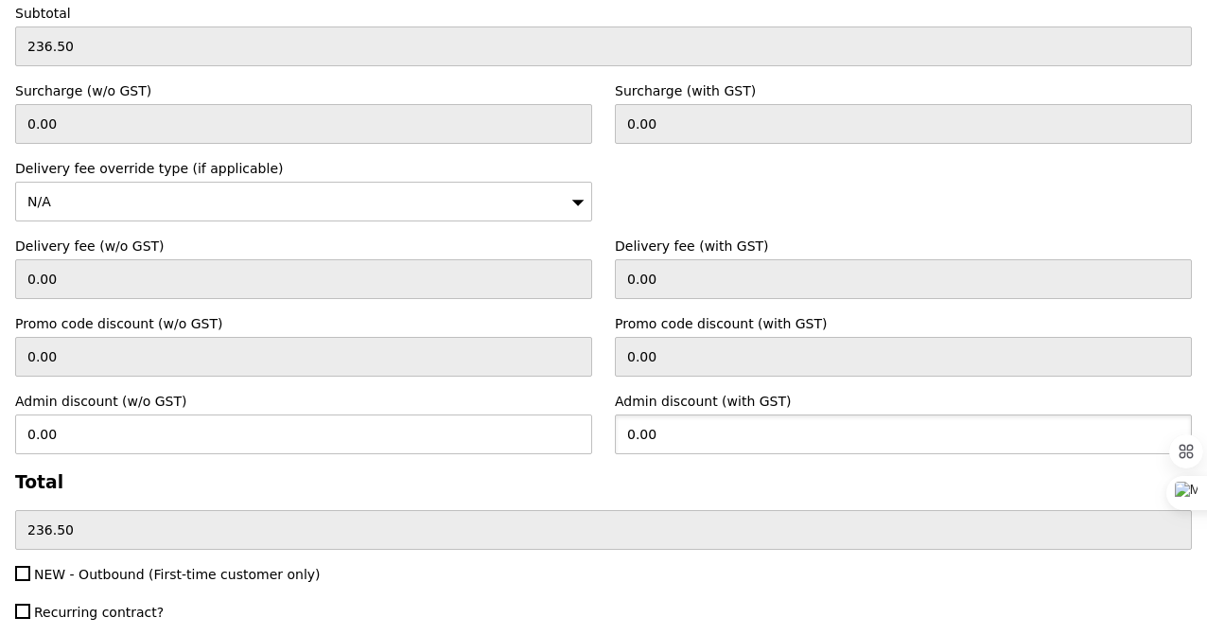
click at [657, 419] on input "0.00" at bounding box center [903, 434] width 577 height 40
type input "10"
type input "9.17"
type input "226.50"
click at [647, 472] on h3 "Total" at bounding box center [603, 482] width 1177 height 20
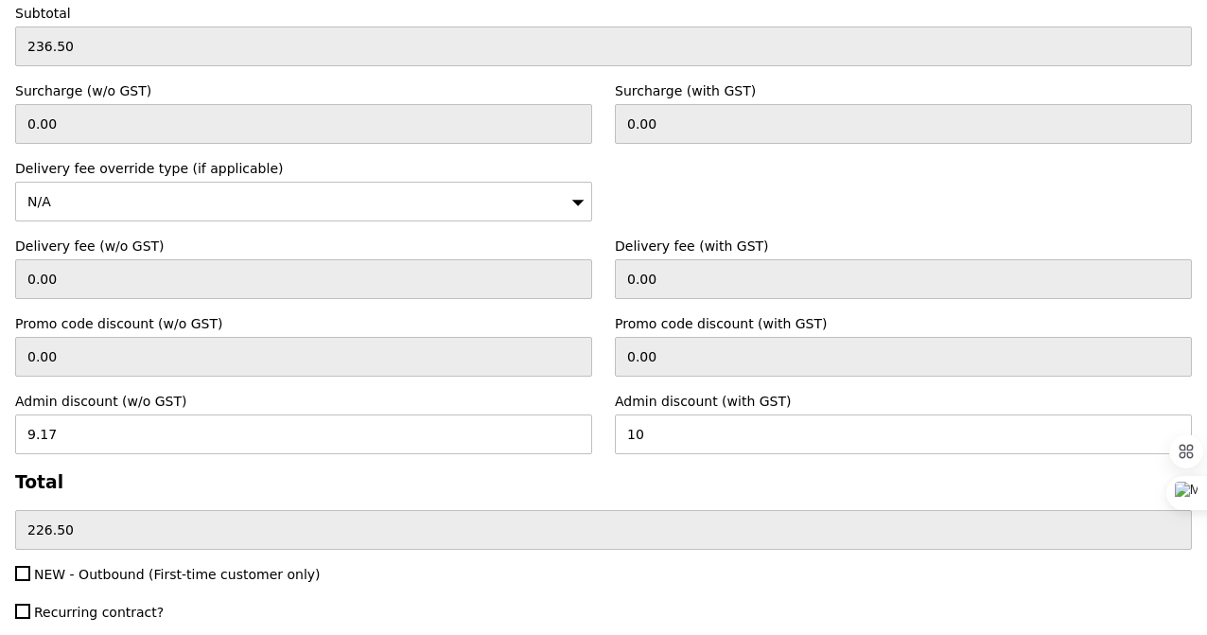
type input "Loading..."
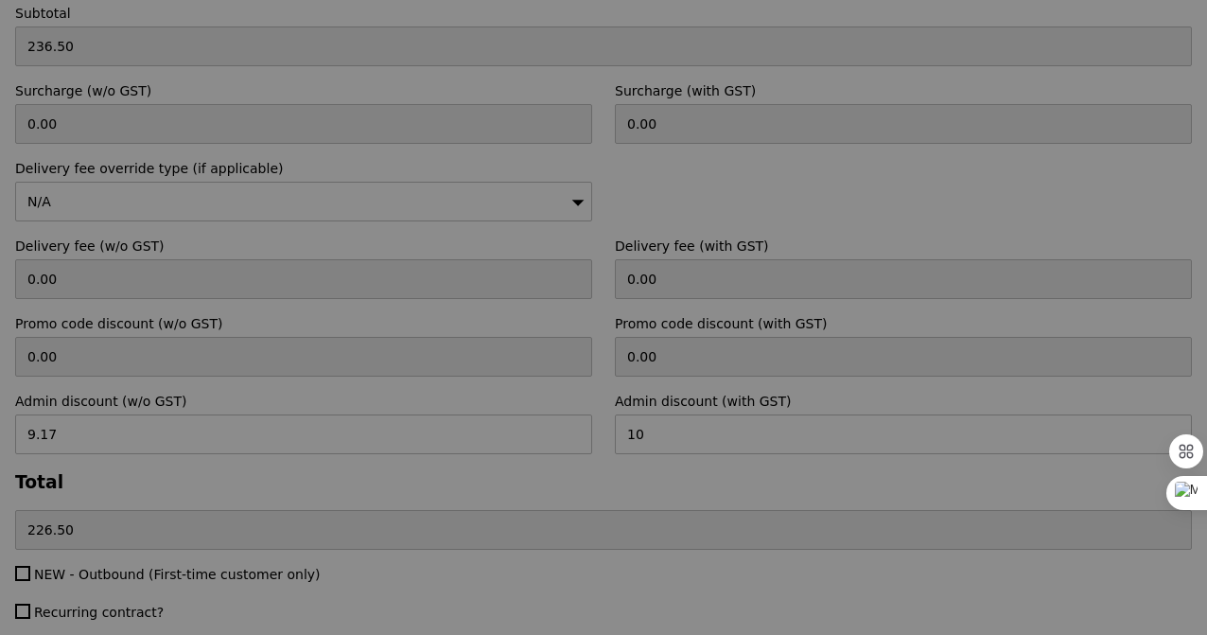
type input "10.00"
type input "Confirm"
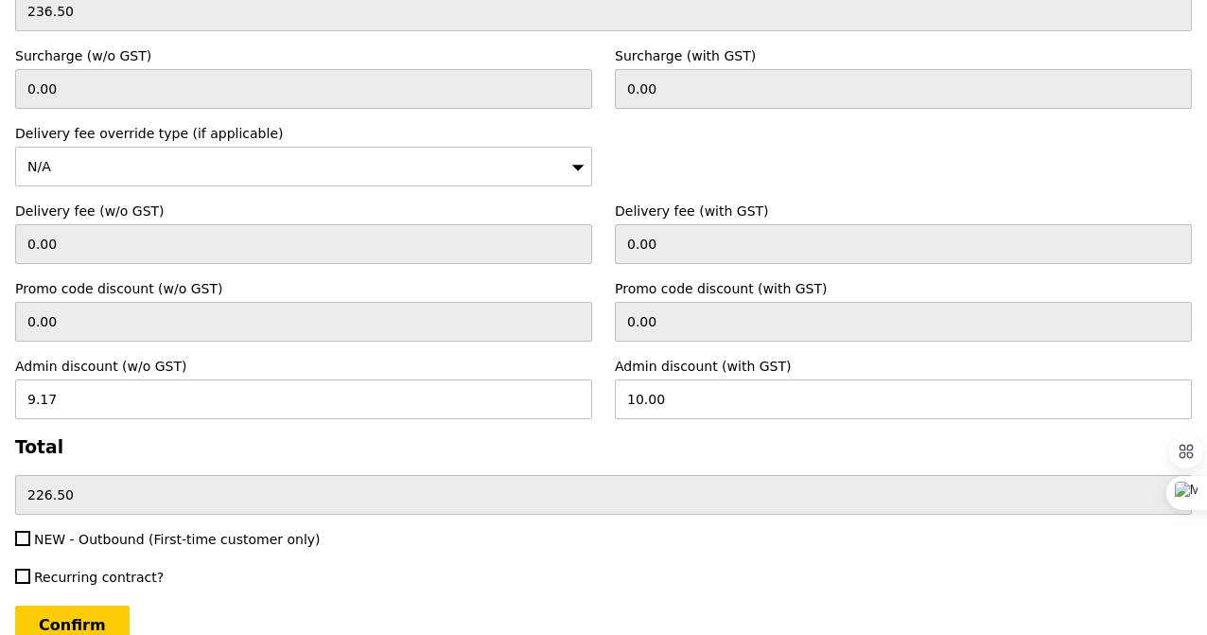
scroll to position [5680, 0]
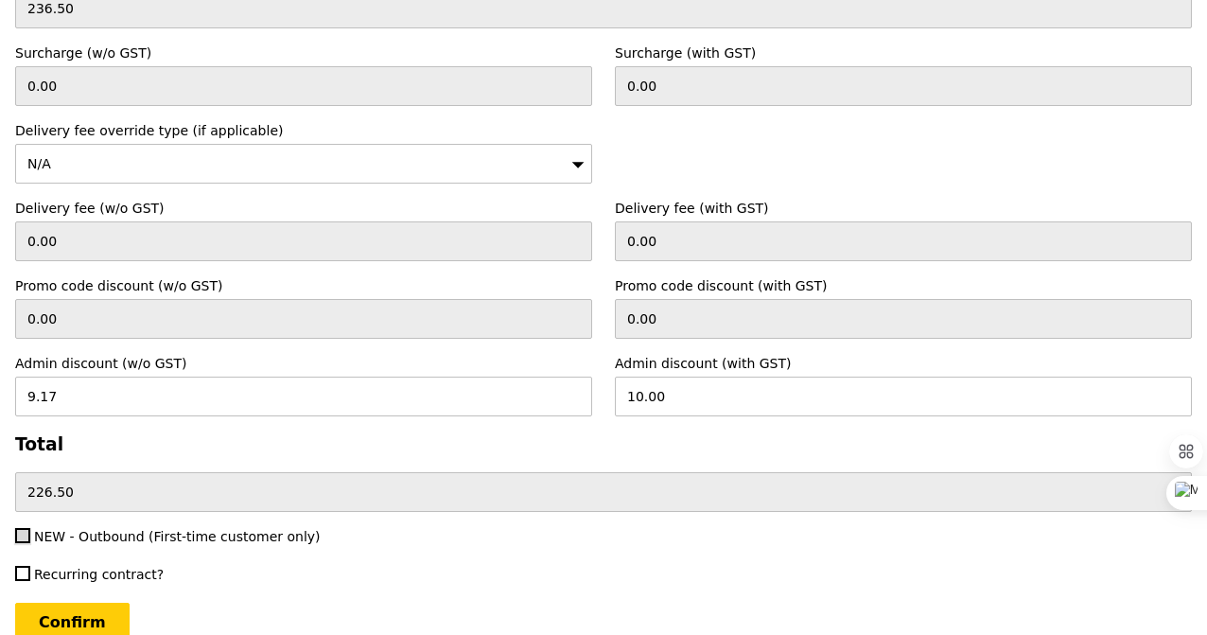
click at [26, 528] on input "NEW - Outbound (First-time customer only)" at bounding box center [22, 535] width 15 height 15
checkbox input "true"
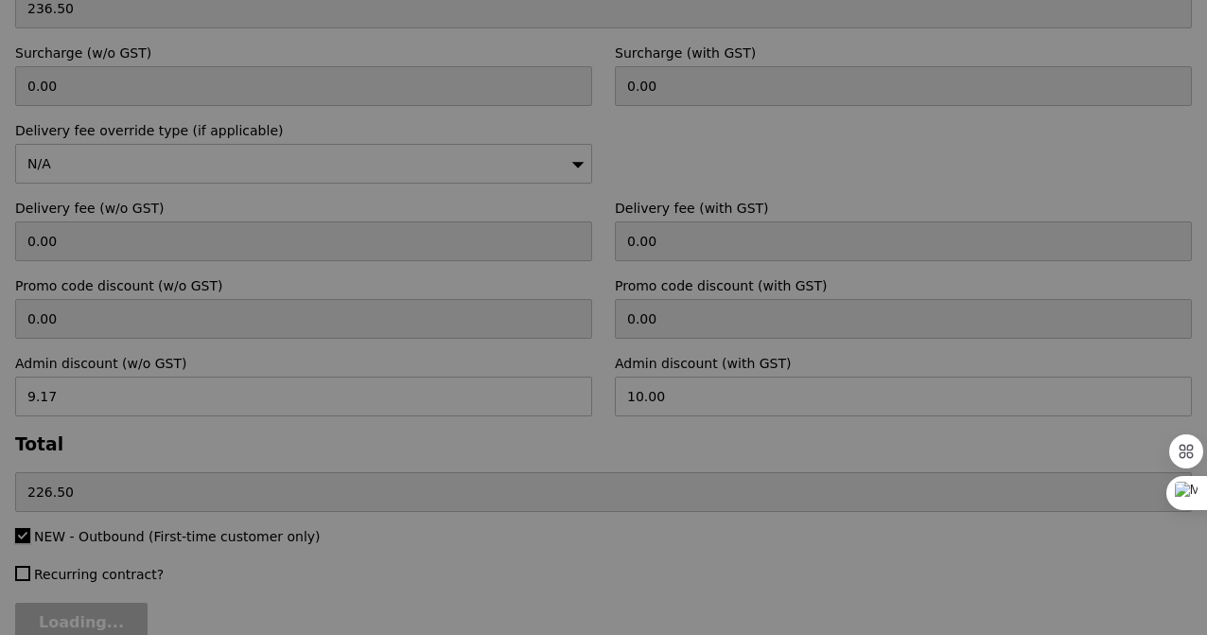
type input "Confirm"
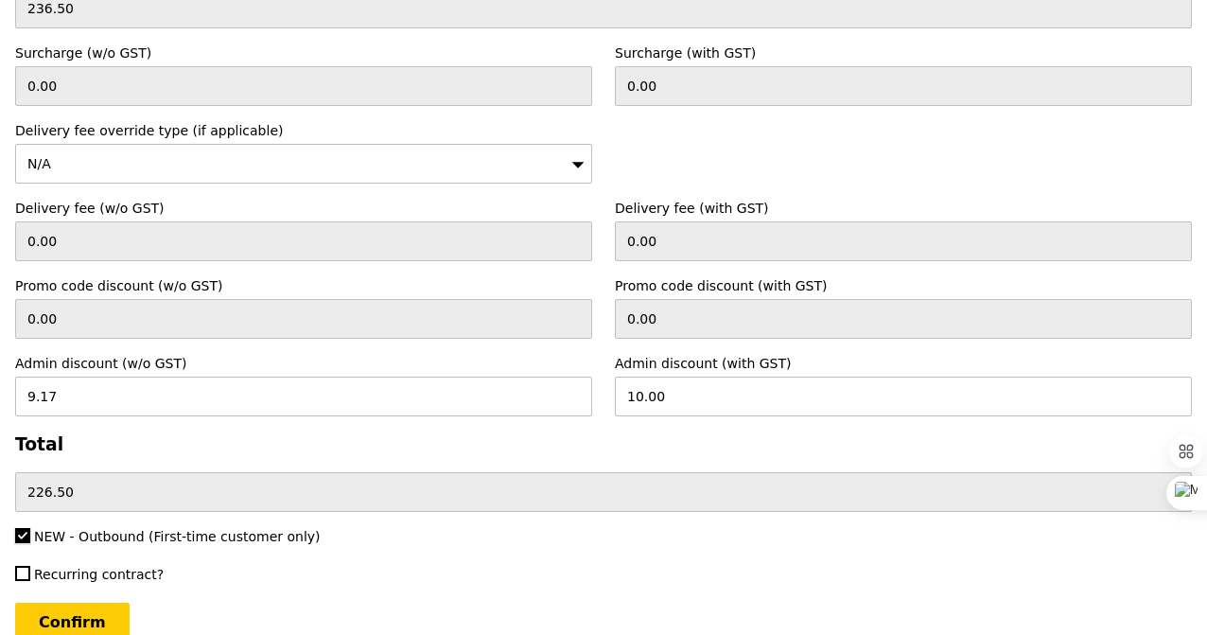
click at [26, 528] on input "NEW - Outbound (First-time customer only)" at bounding box center [22, 535] width 15 height 15
checkbox input "false"
click at [54, 609] on input "Confirm" at bounding box center [72, 623] width 115 height 40
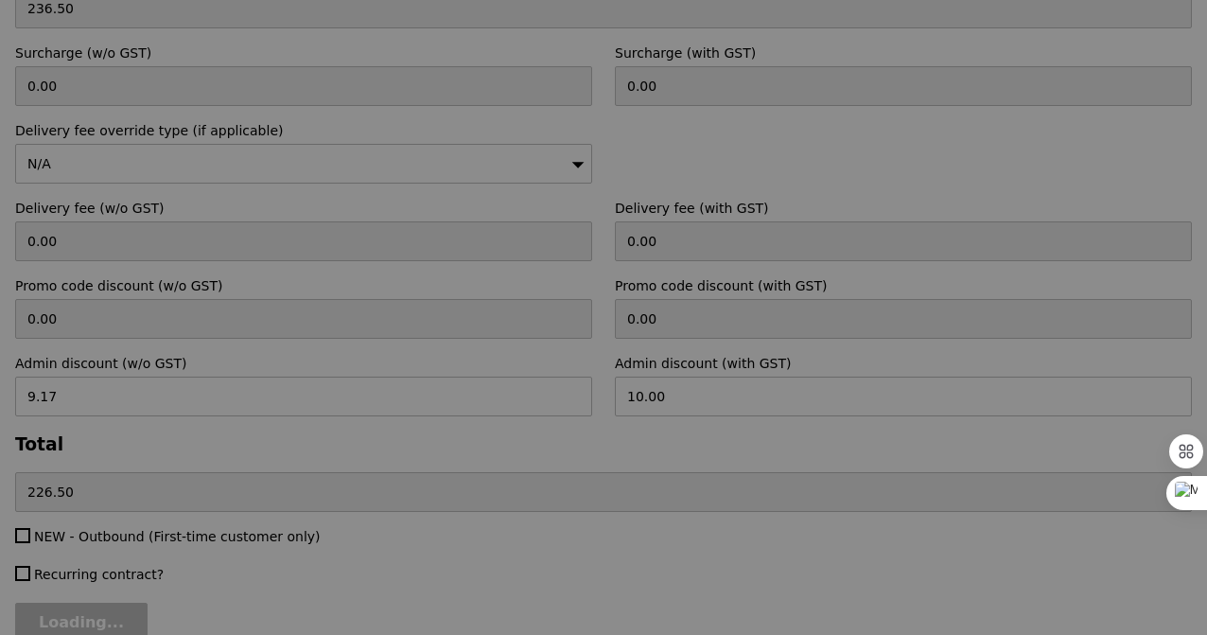
type input "Loading..."
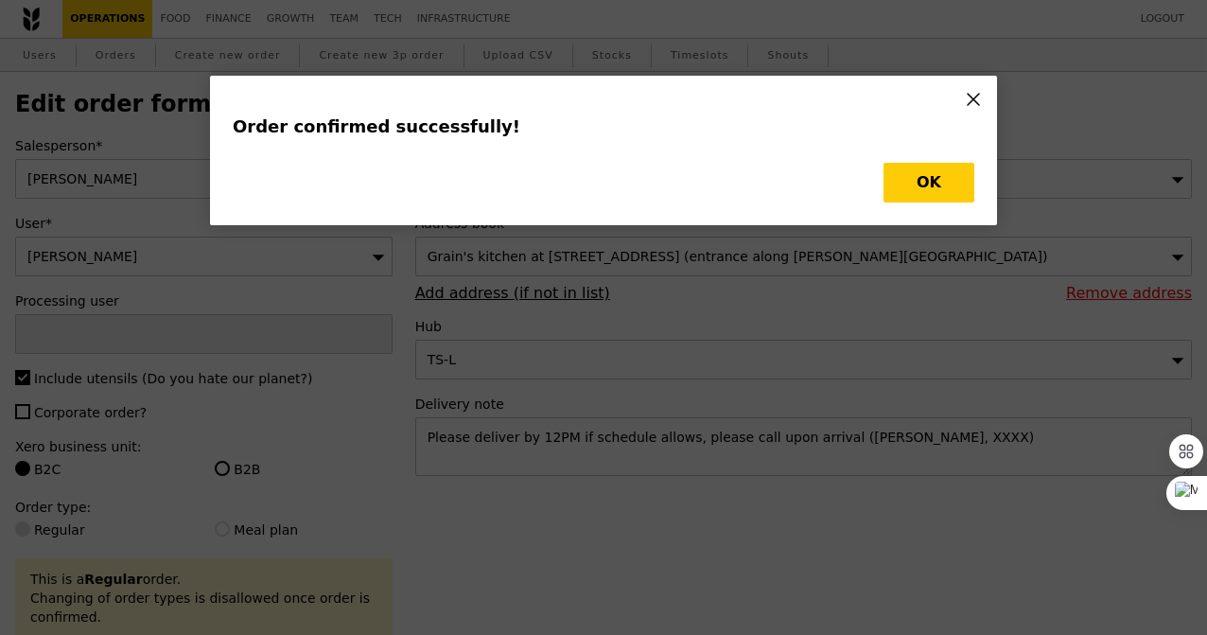
type input "[PERSON_NAME]"
type input "Loading..."
type input "5"
type input "500"
type input "5.50"
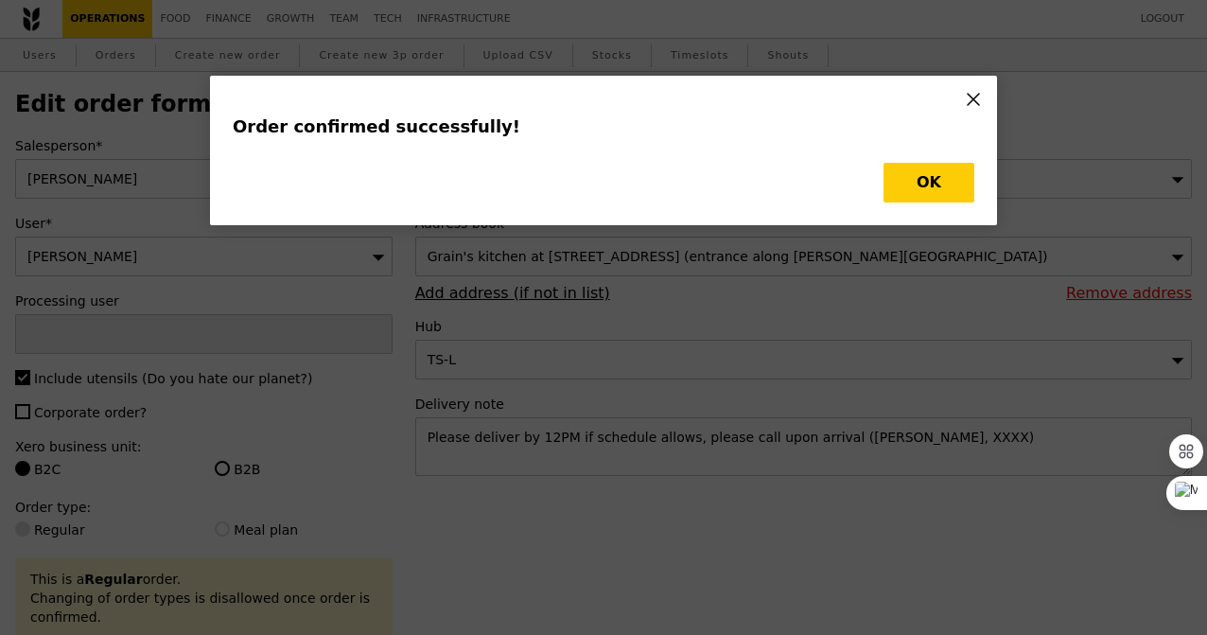
type input "10"
type input "499"
type input "14.00"
type input "495"
type input "488"
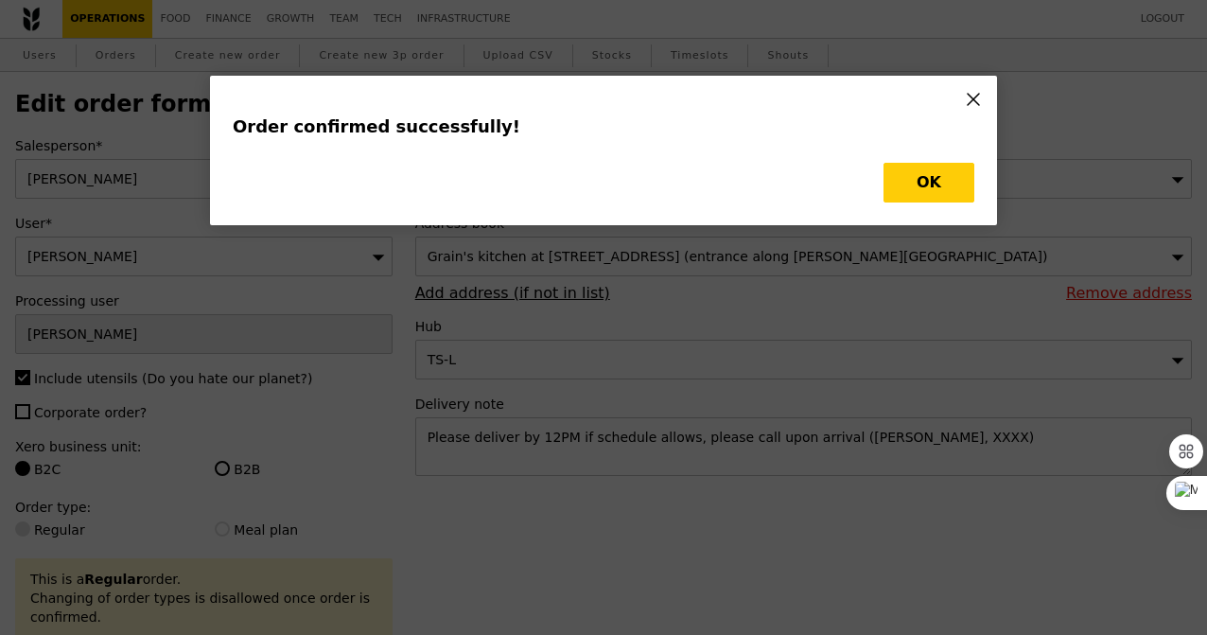
type input "Update"
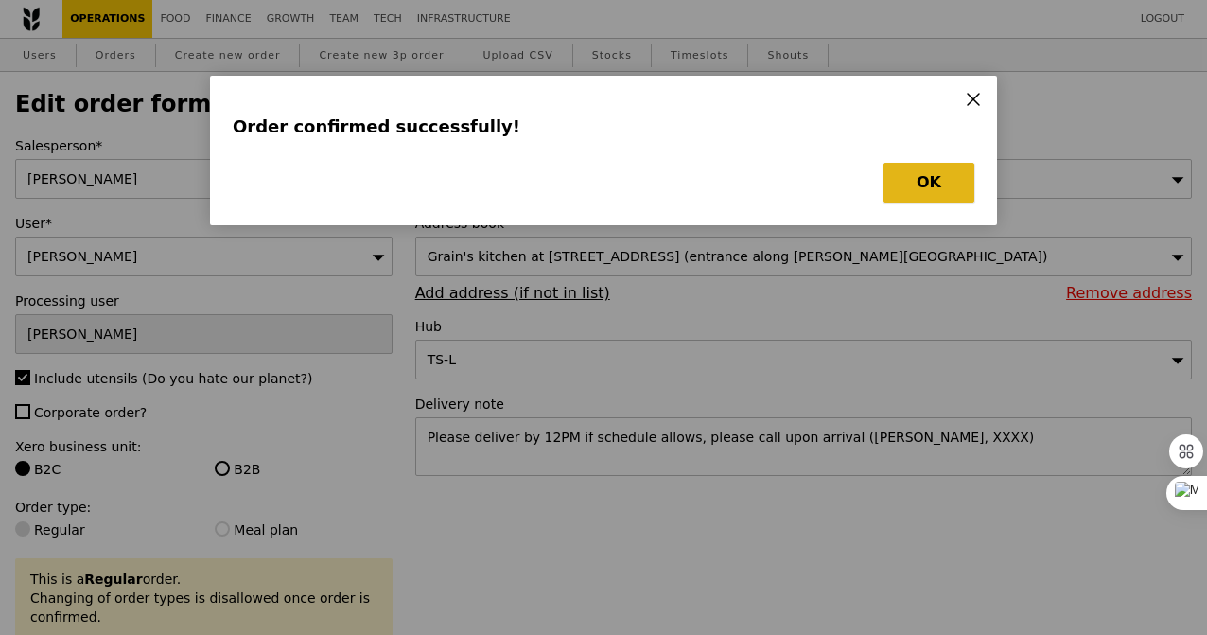
click at [940, 188] on button "OK" at bounding box center [929, 183] width 91 height 40
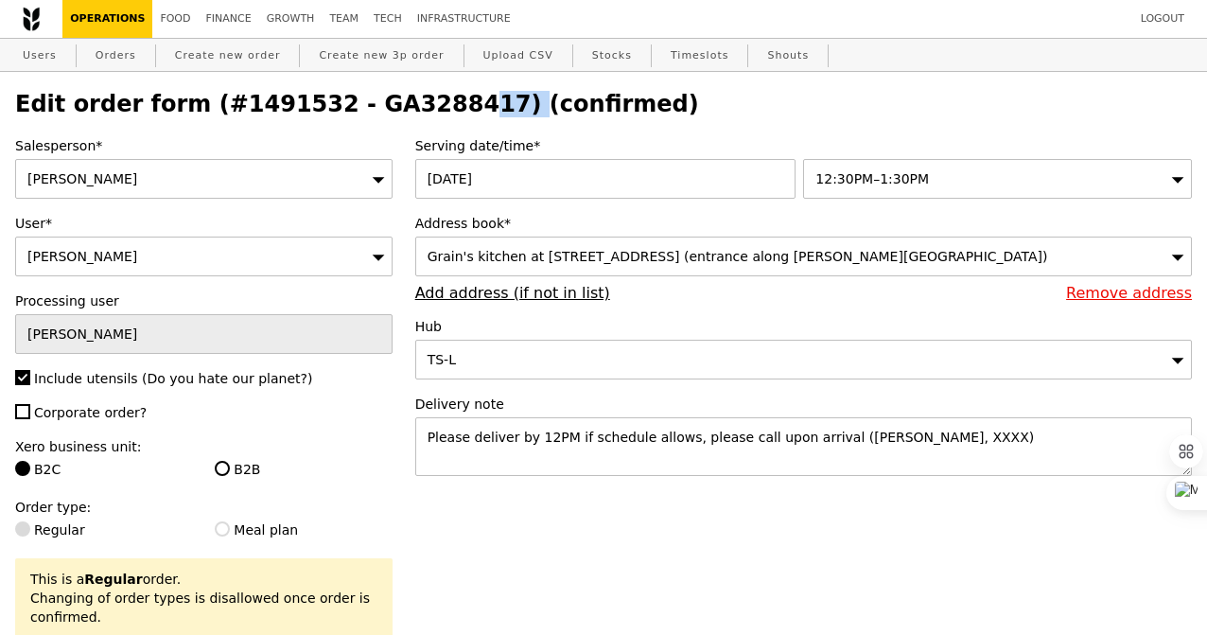
drag, startPoint x: 446, startPoint y: 105, endPoint x: 319, endPoint y: 97, distance: 127.0
click at [319, 97] on h2 "Edit order form (#1491532 - GA3288417) (confirmed)" at bounding box center [603, 104] width 1177 height 26
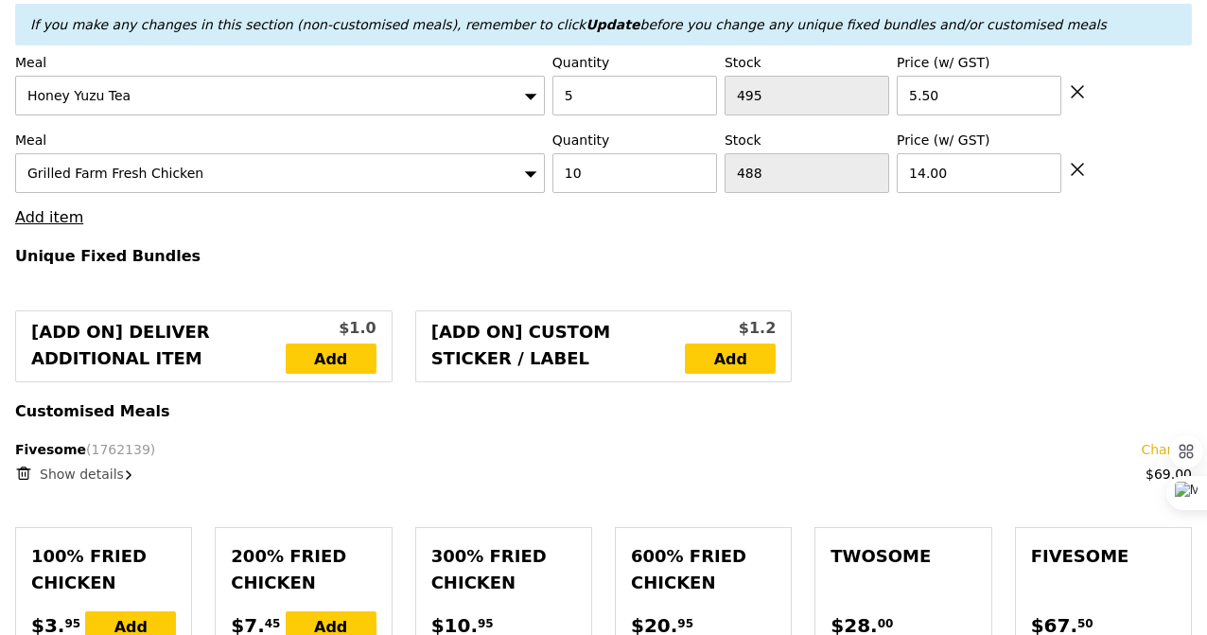
scroll to position [735, 0]
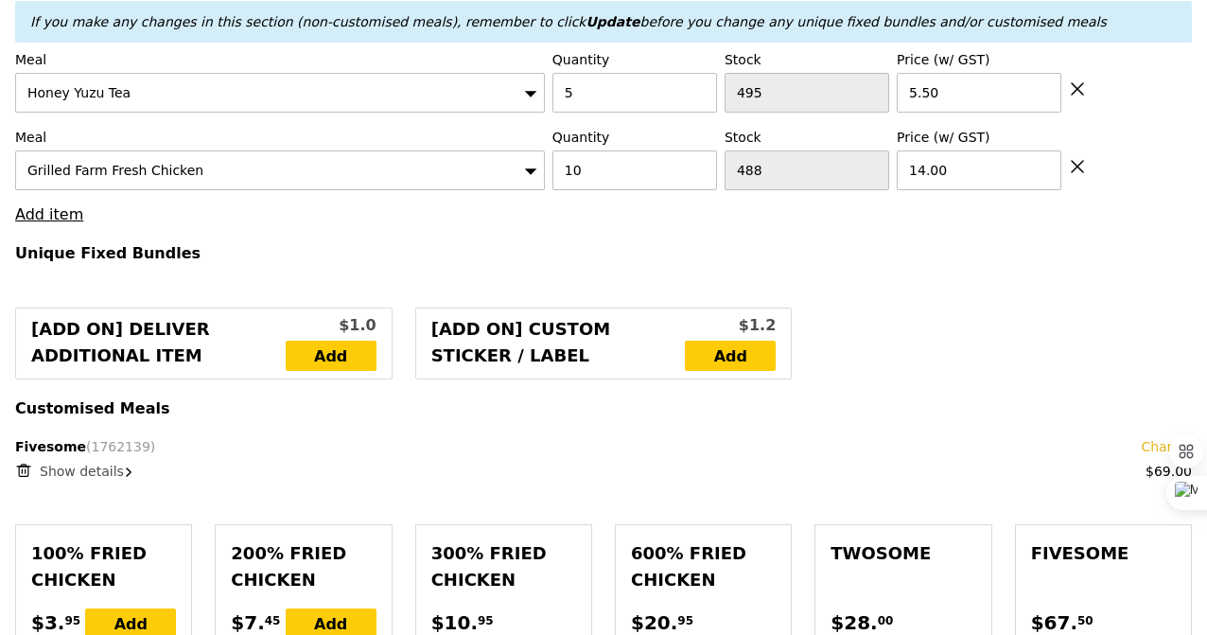
click at [87, 471] on span "Show details" at bounding box center [82, 471] width 84 height 15
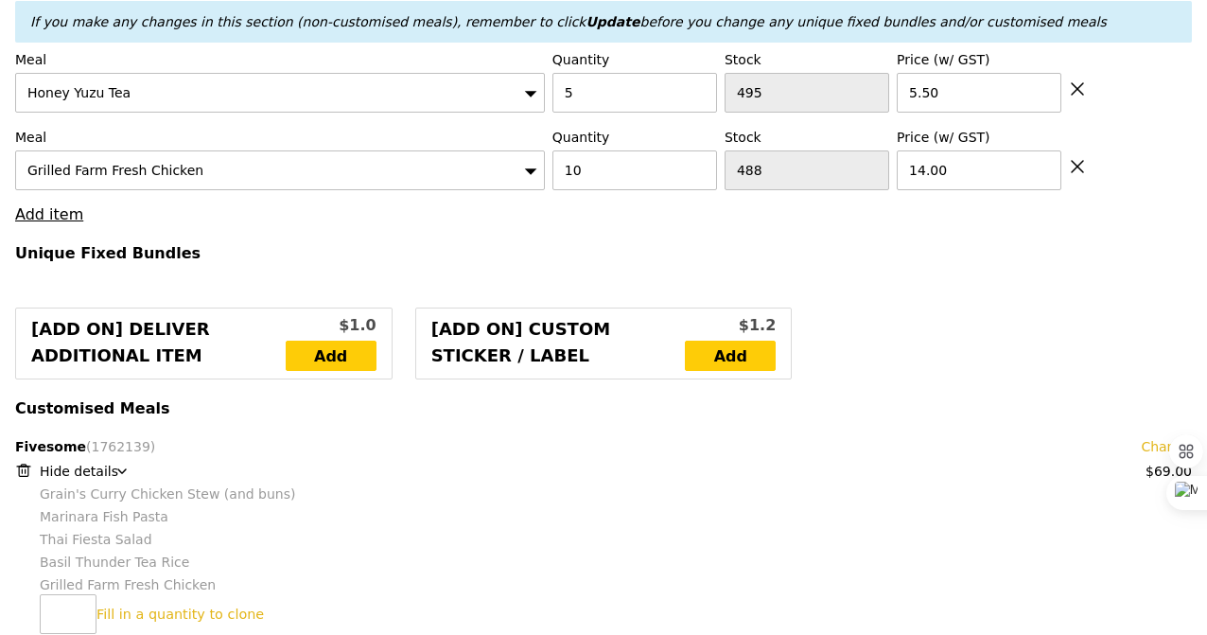
scroll to position [889, 0]
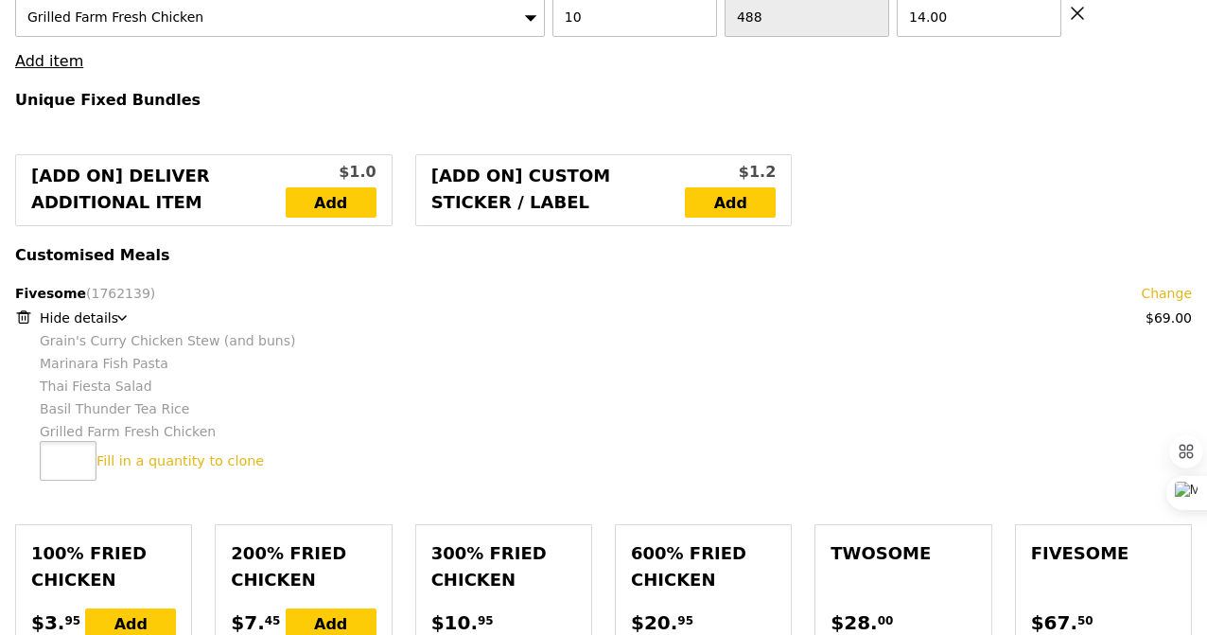
click at [62, 455] on input "number" at bounding box center [68, 461] width 57 height 40
type input "2"
click at [158, 462] on link "Clone this bundle 2 times" at bounding box center [184, 460] width 174 height 15
type input "Loading..."
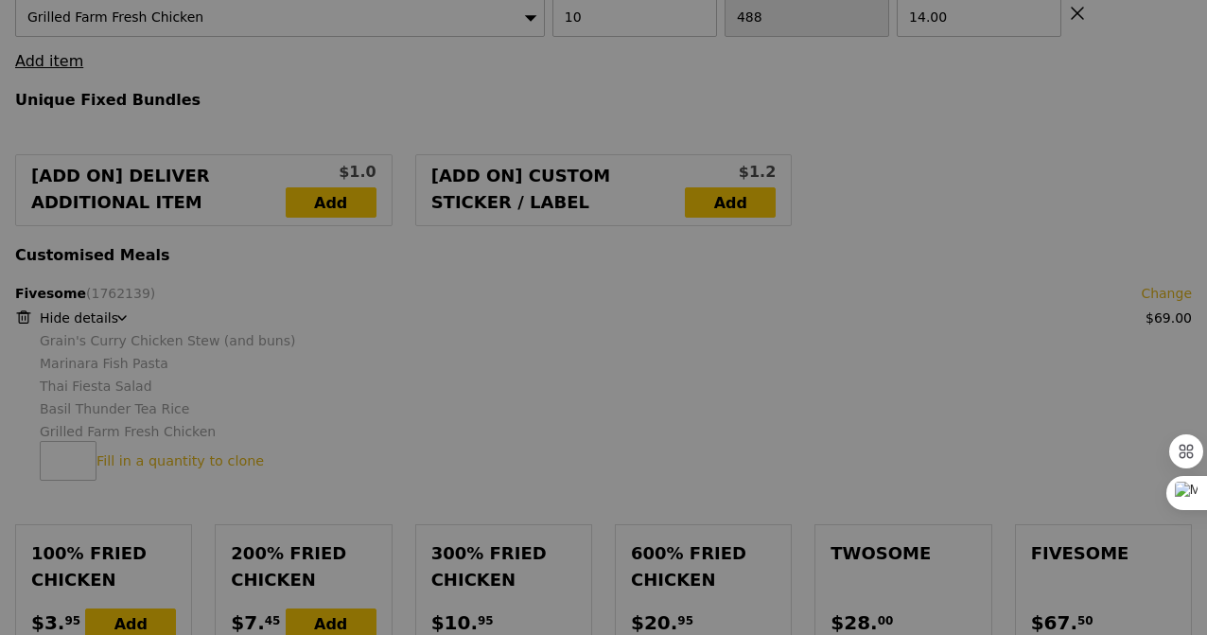
type input "374.50"
type input "364.50"
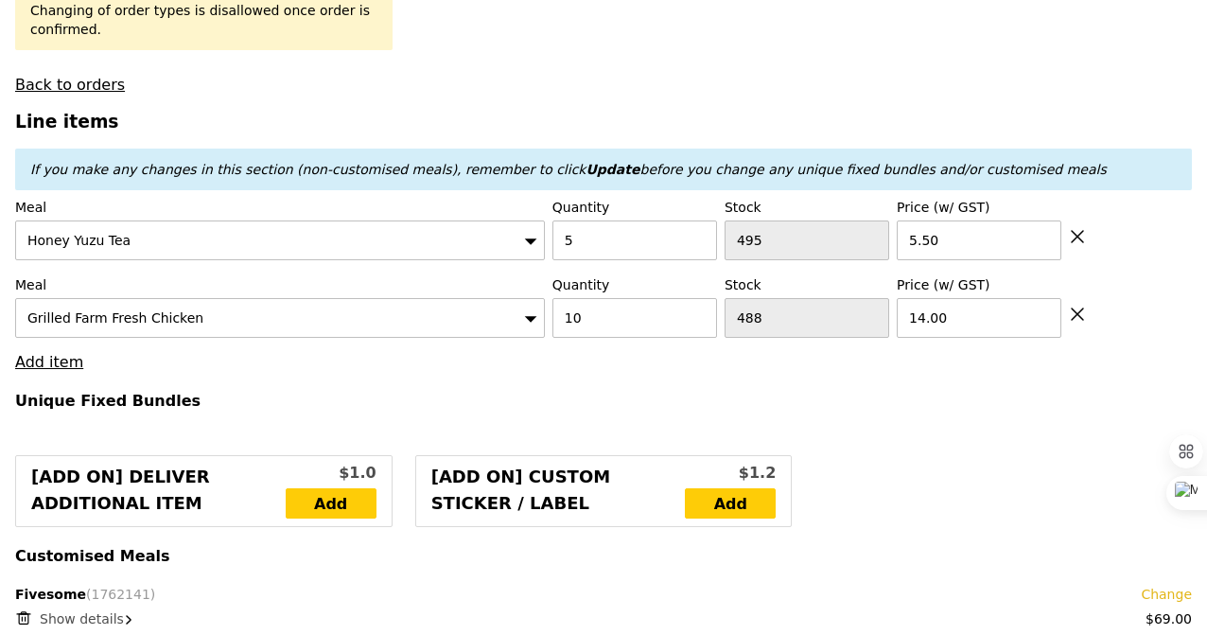
scroll to position [587, 0]
click at [1080, 239] on icon at bounding box center [1077, 237] width 11 height 11
type input "Loading..."
type input "10"
type input "488"
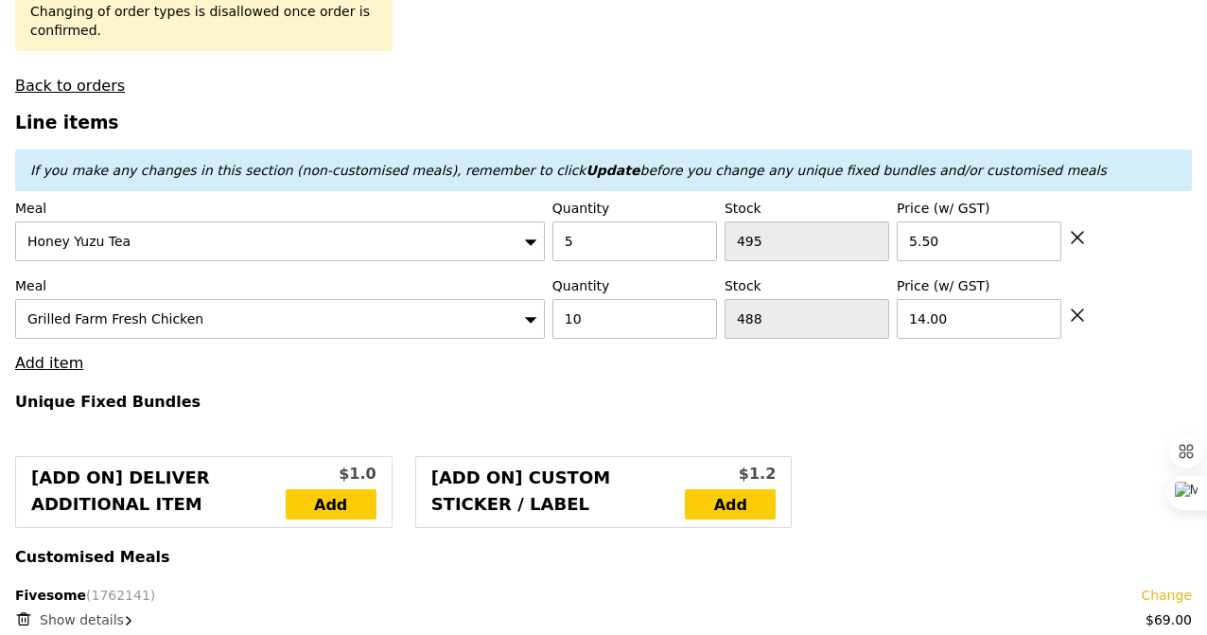
type input "14.00"
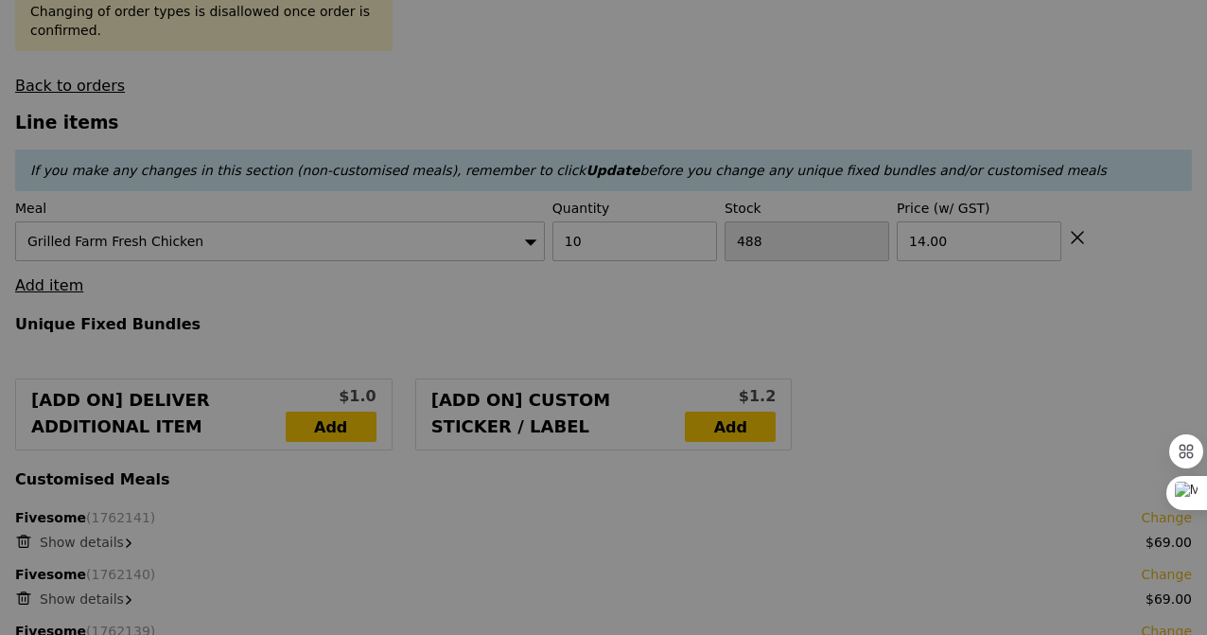
type input "0.00"
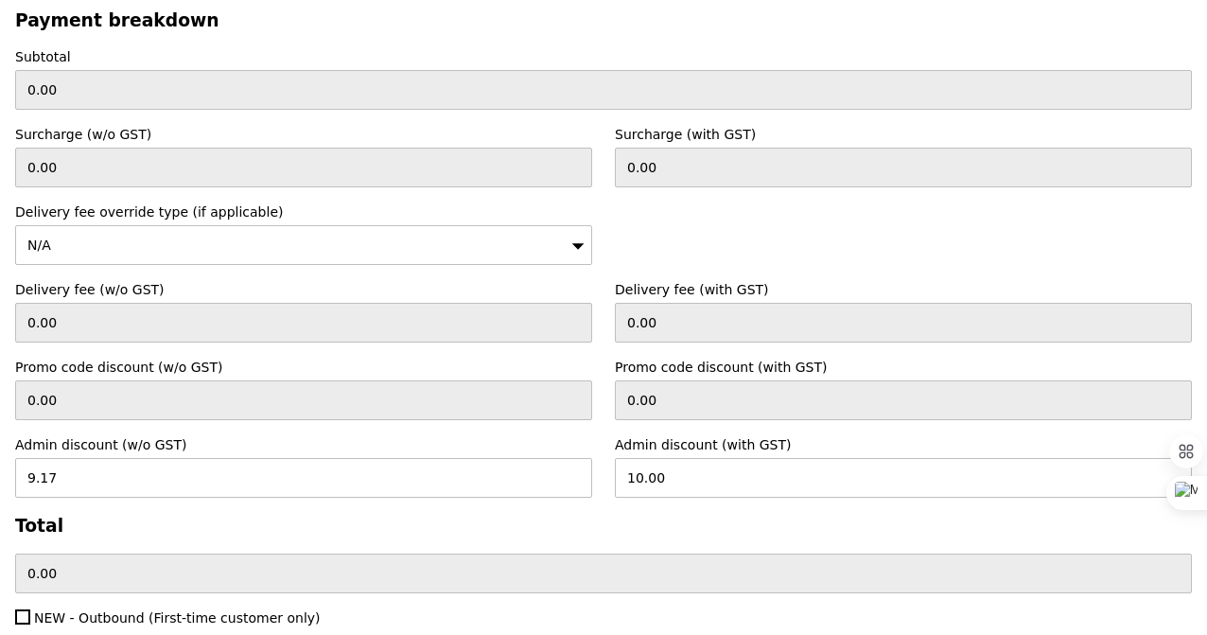
scroll to position [6049, 0]
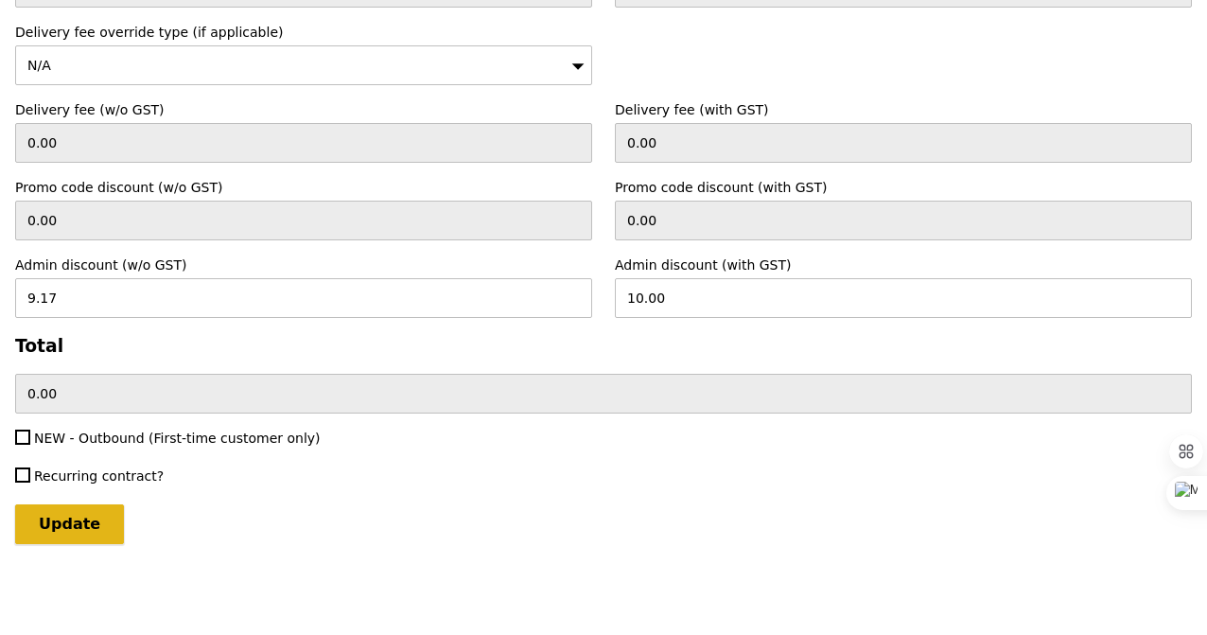
click at [50, 538] on input "Update" at bounding box center [69, 524] width 109 height 40
type input "Loading..."
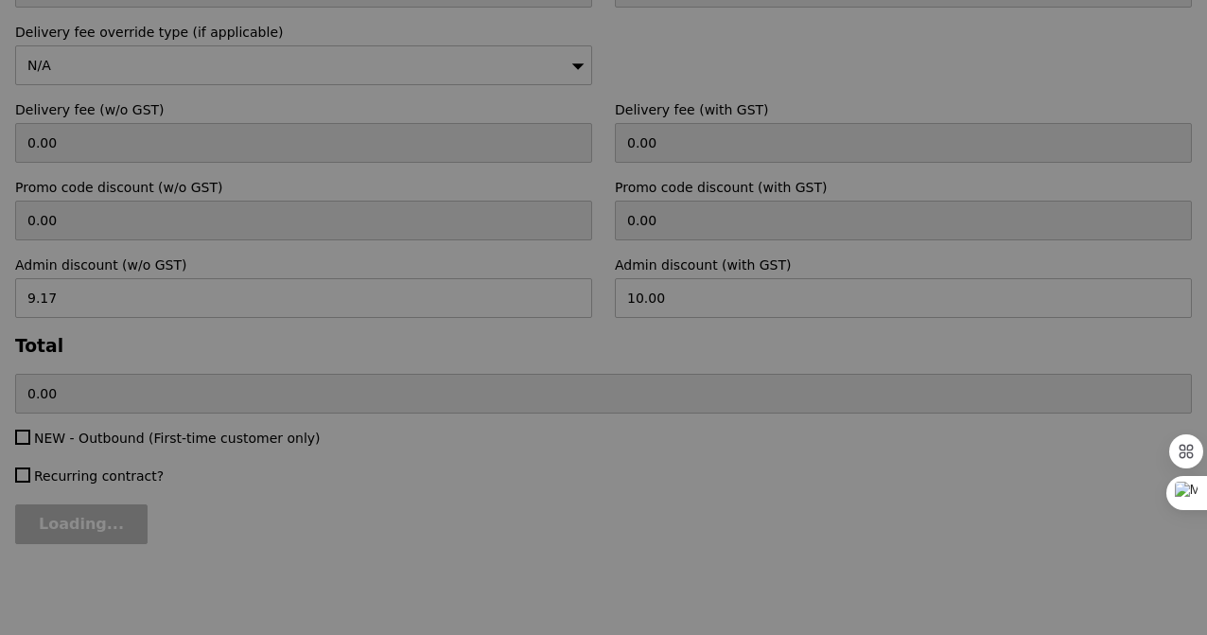
type input "347.00"
type input "337.00"
type input "Update"
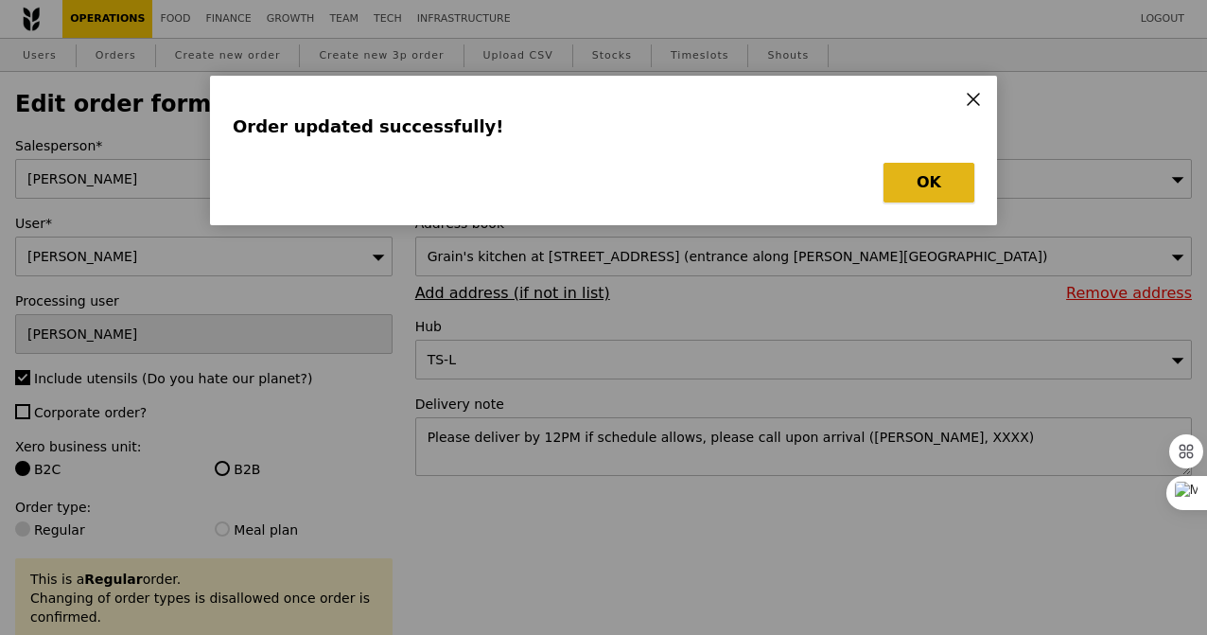
click at [923, 192] on button "OK" at bounding box center [929, 183] width 91 height 40
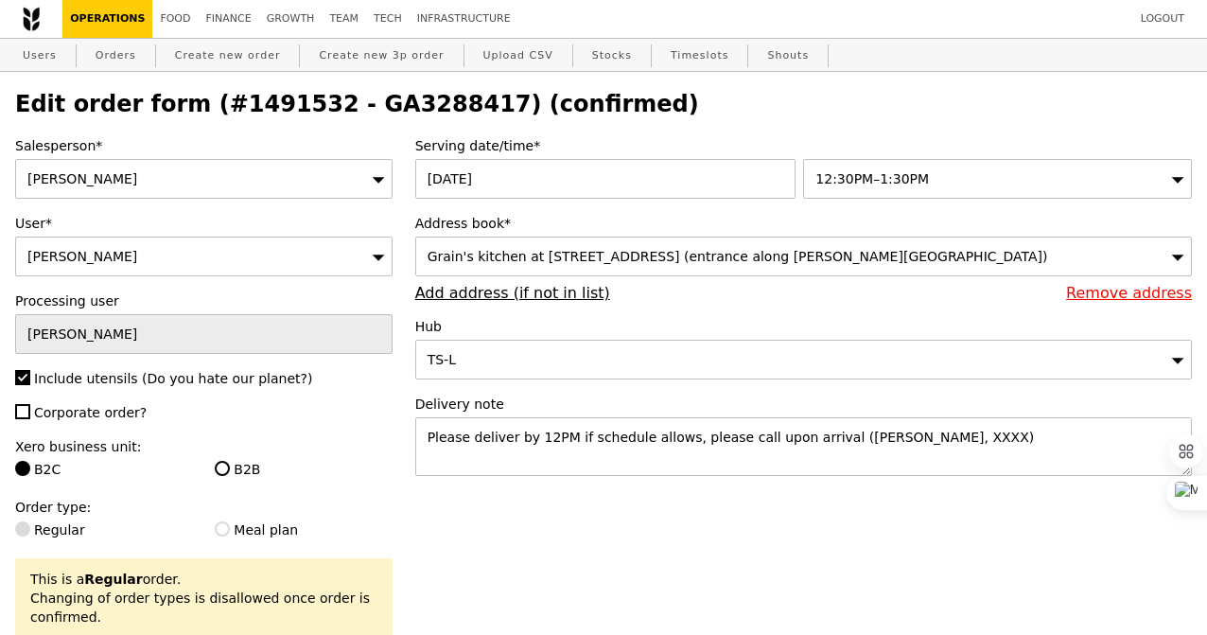
click at [419, 109] on h2 "Edit order form (#1491532 - GA3288417) (confirmed)" at bounding box center [603, 104] width 1177 height 26
copy h2 "GA3288417"
click at [124, 57] on link "Orders" at bounding box center [116, 56] width 56 height 34
select select "100"
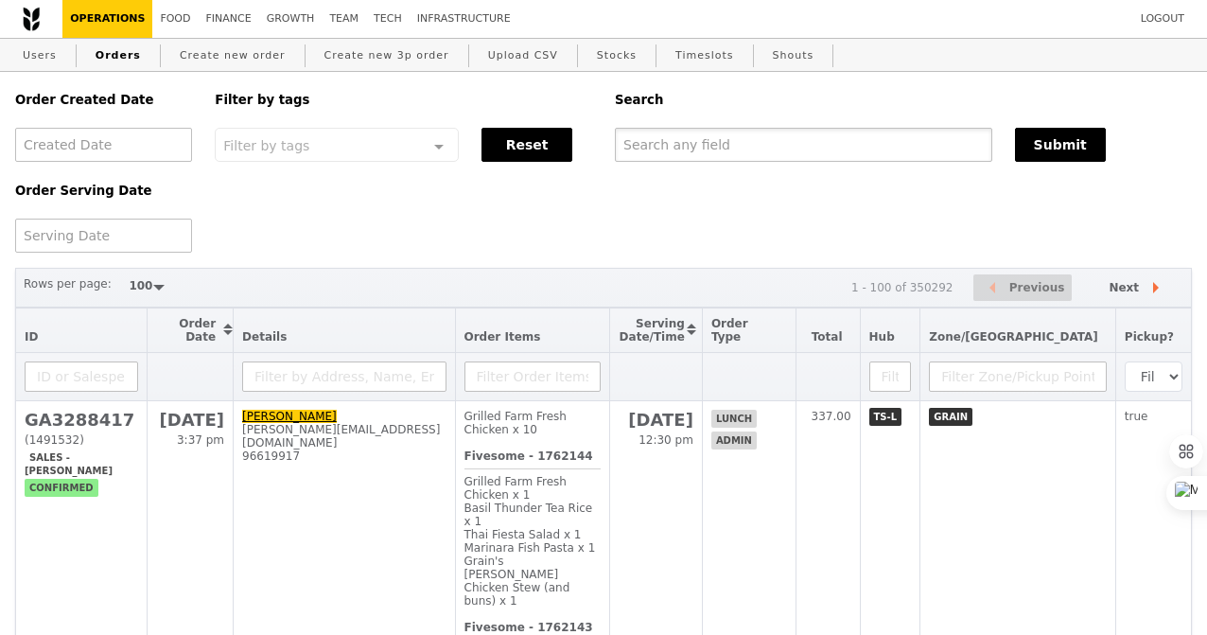
click at [672, 140] on input "text" at bounding box center [804, 145] width 378 height 34
paste input "GA3288417"
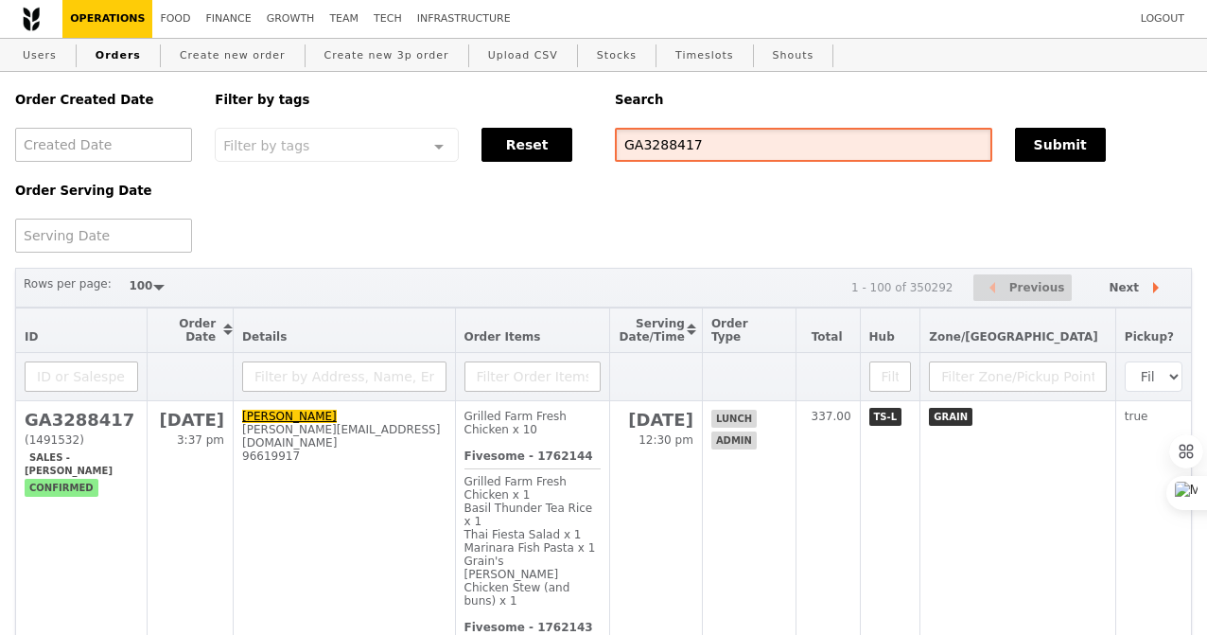
type input "GA3288417"
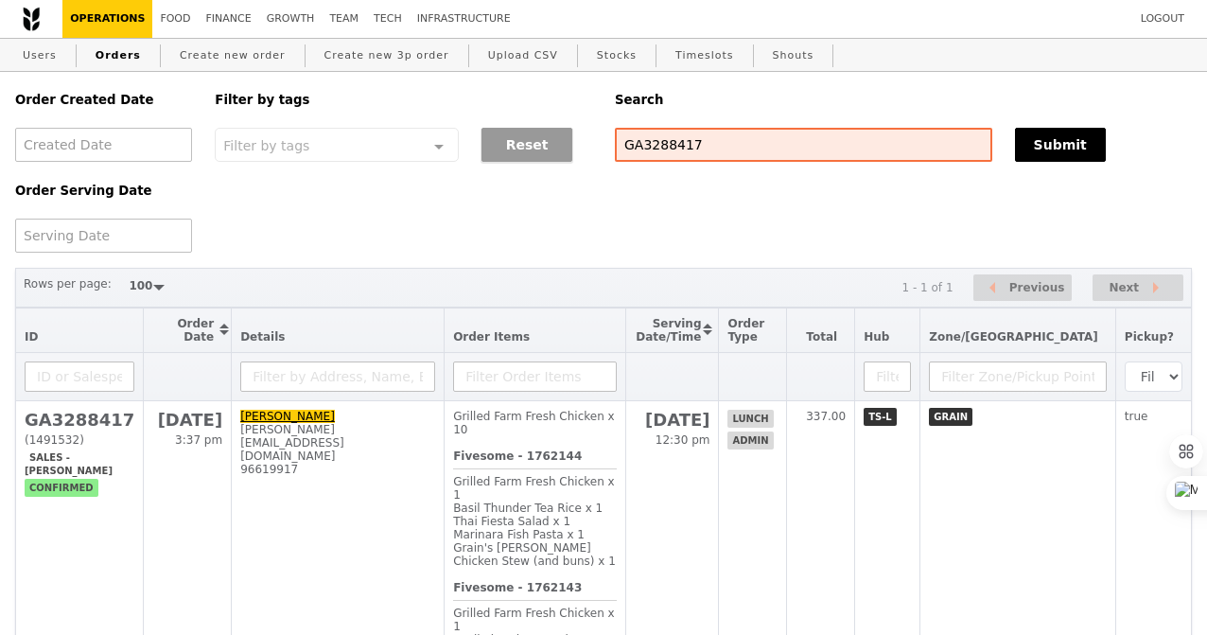
click at [543, 148] on button "Reset" at bounding box center [527, 145] width 91 height 34
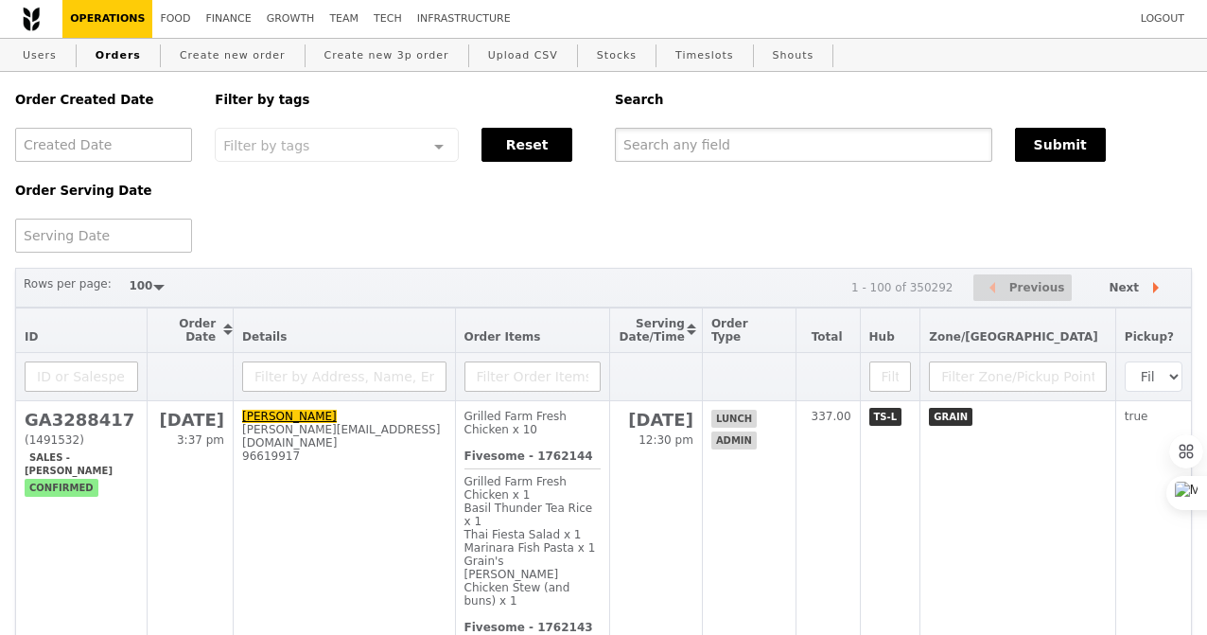
click at [690, 143] on input "text" at bounding box center [804, 145] width 378 height 34
paste input "GA3288417"
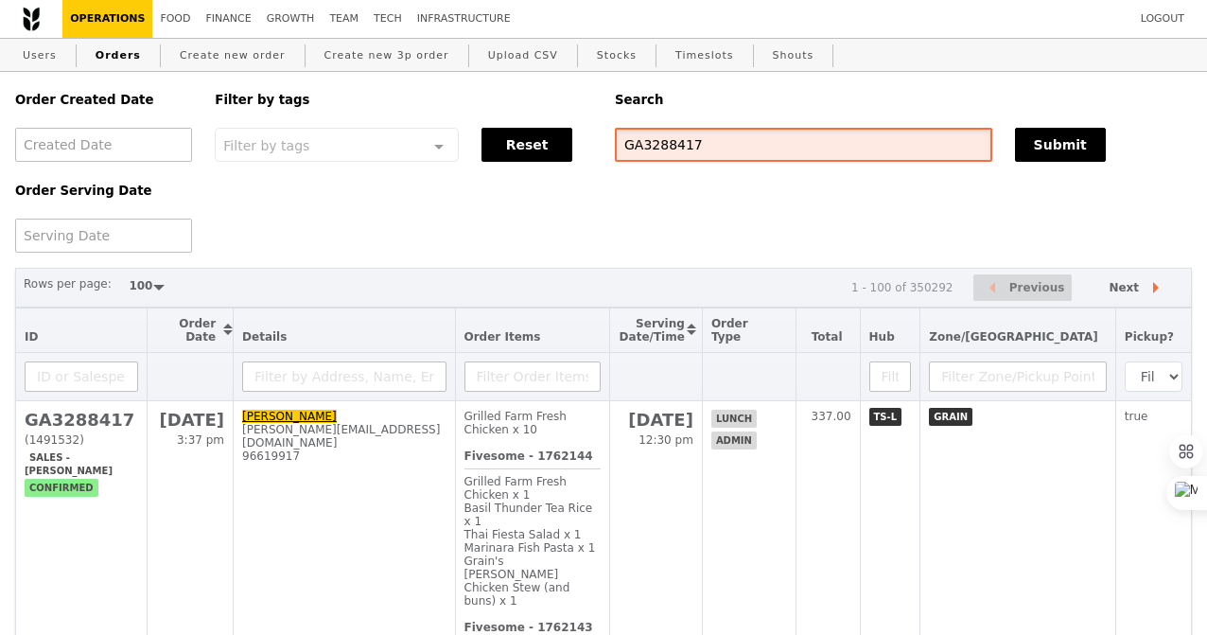
type input "GA3288417"
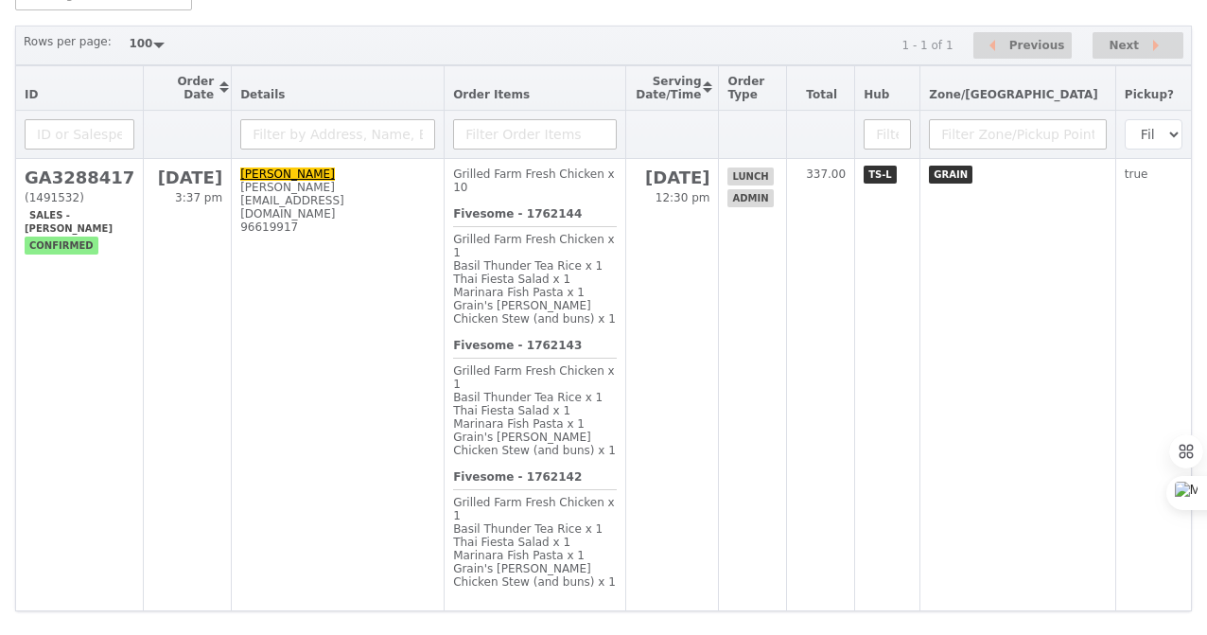
scroll to position [244, 0]
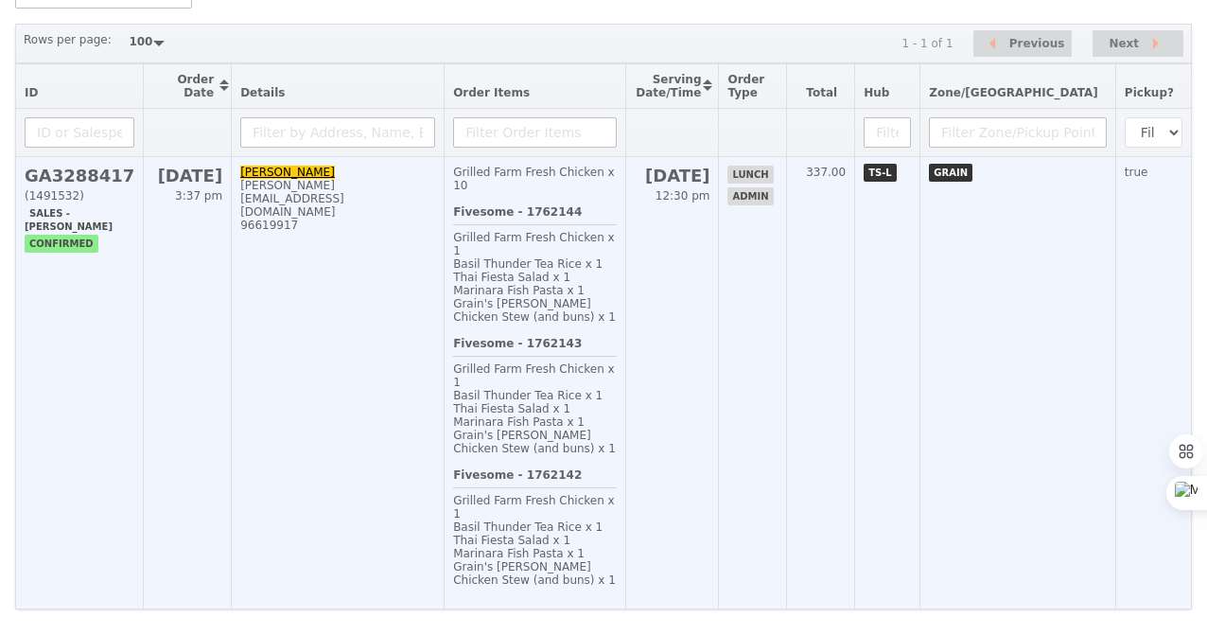
click at [617, 337] on div "Fivesome - 1762143 Grilled Farm Fresh Chicken x 1 Basil Thunder Tea Rice x 1 Th…" at bounding box center [535, 403] width 164 height 132
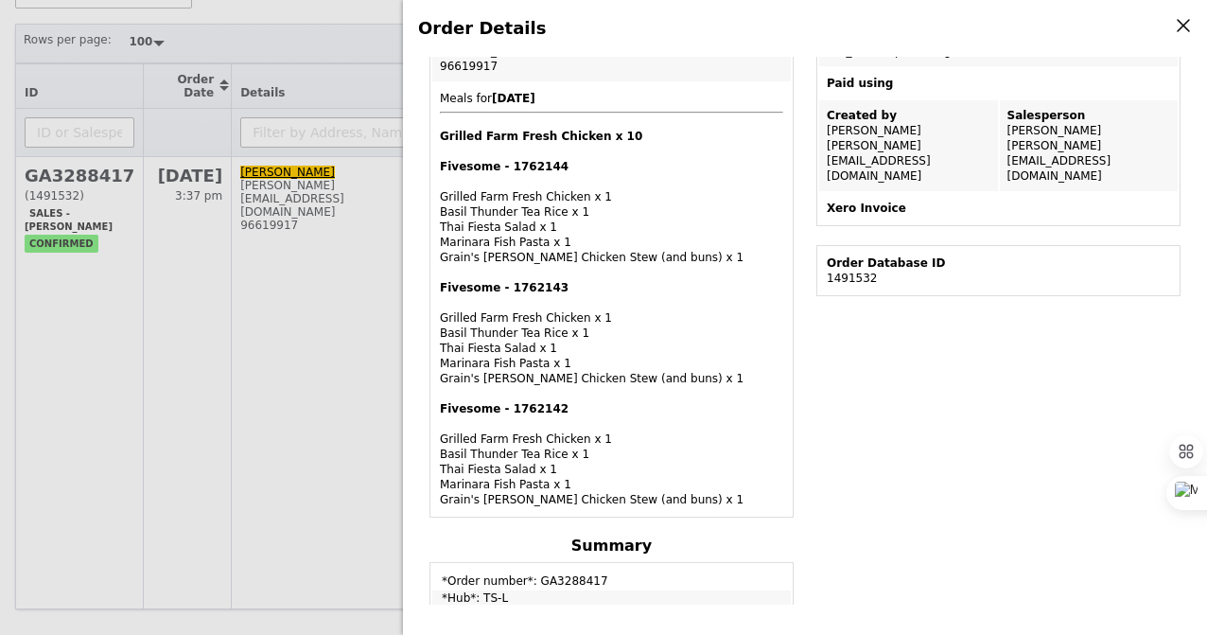
scroll to position [457, 0]
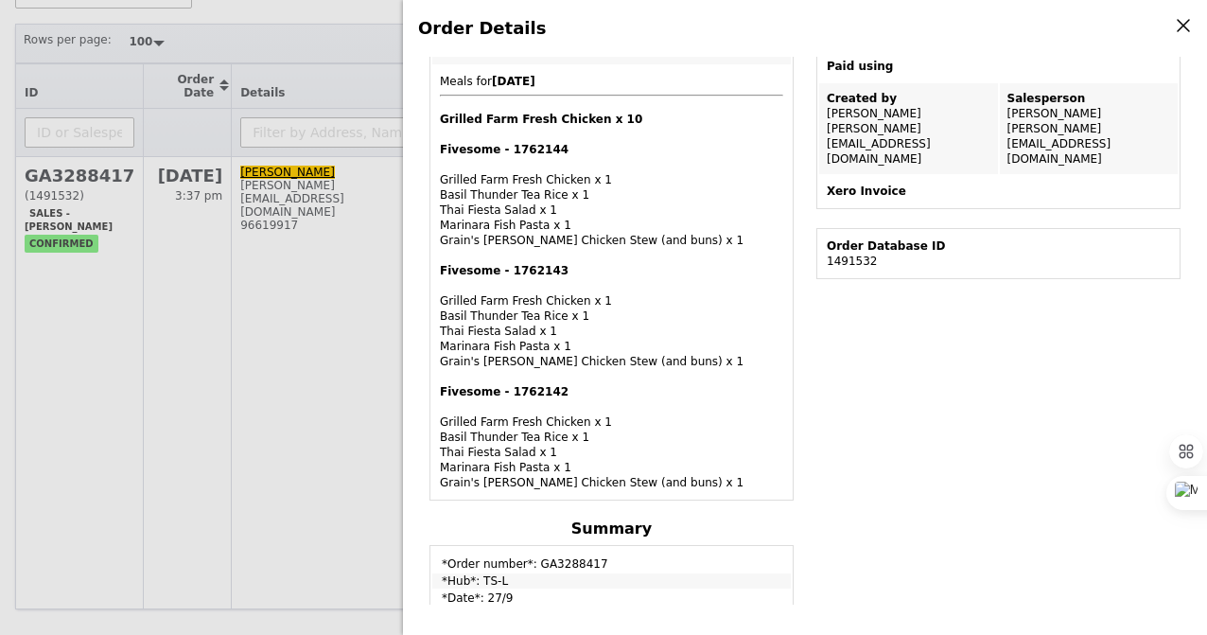
drag, startPoint x: 438, startPoint y: 76, endPoint x: 637, endPoint y: 535, distance: 500.1
click at [637, 535] on div "Order ID GA3288417 – View receipt Order Date/Time 27/9 – 12:30PM–1:30PM Email s…" at bounding box center [611, 527] width 387 height 1685
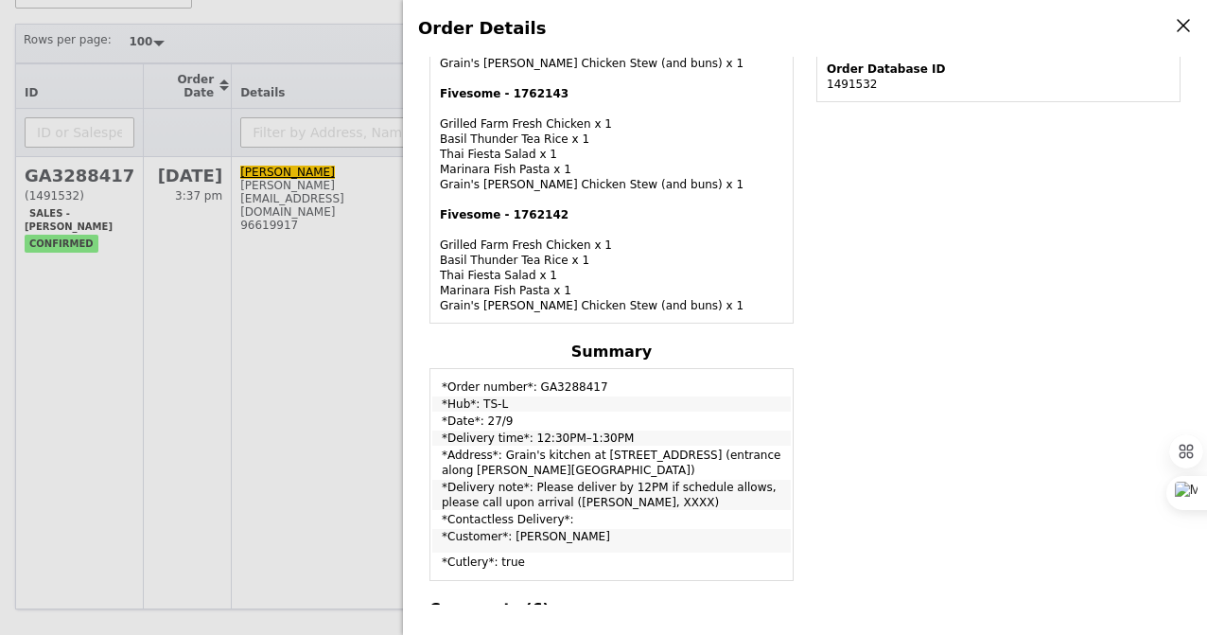
scroll to position [639, 0]
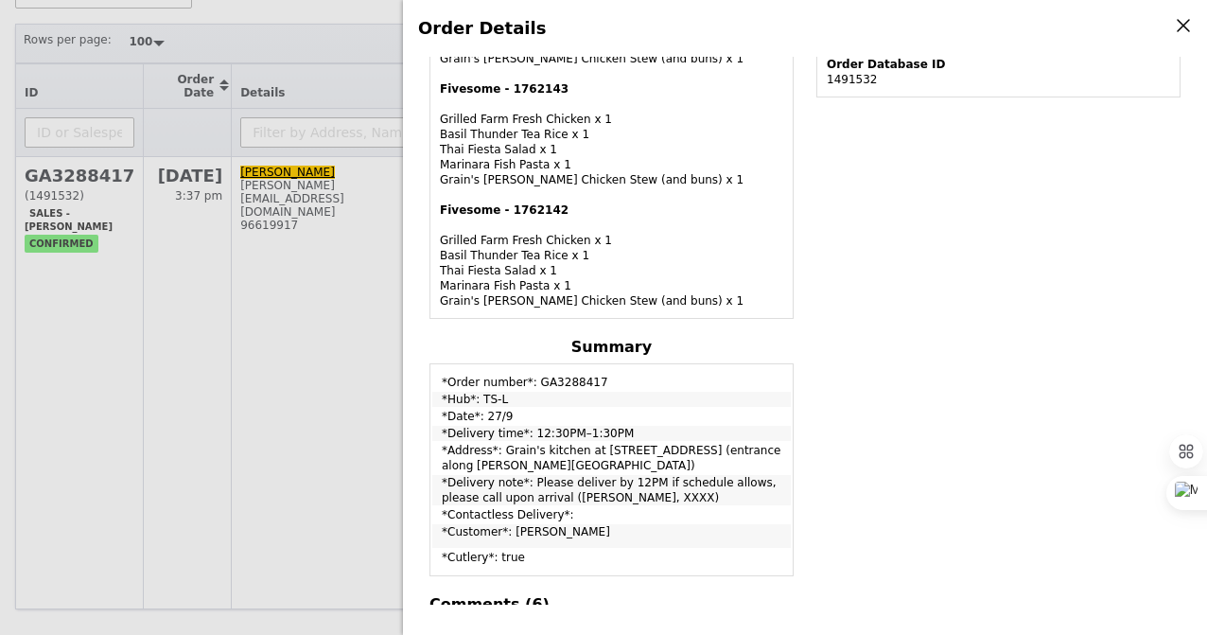
click at [553, 272] on div "Fivesome - 1762142 Grilled Farm Fresh Chicken x 1 Basil Thunder Tea Rice x 1 Th…" at bounding box center [612, 256] width 344 height 106
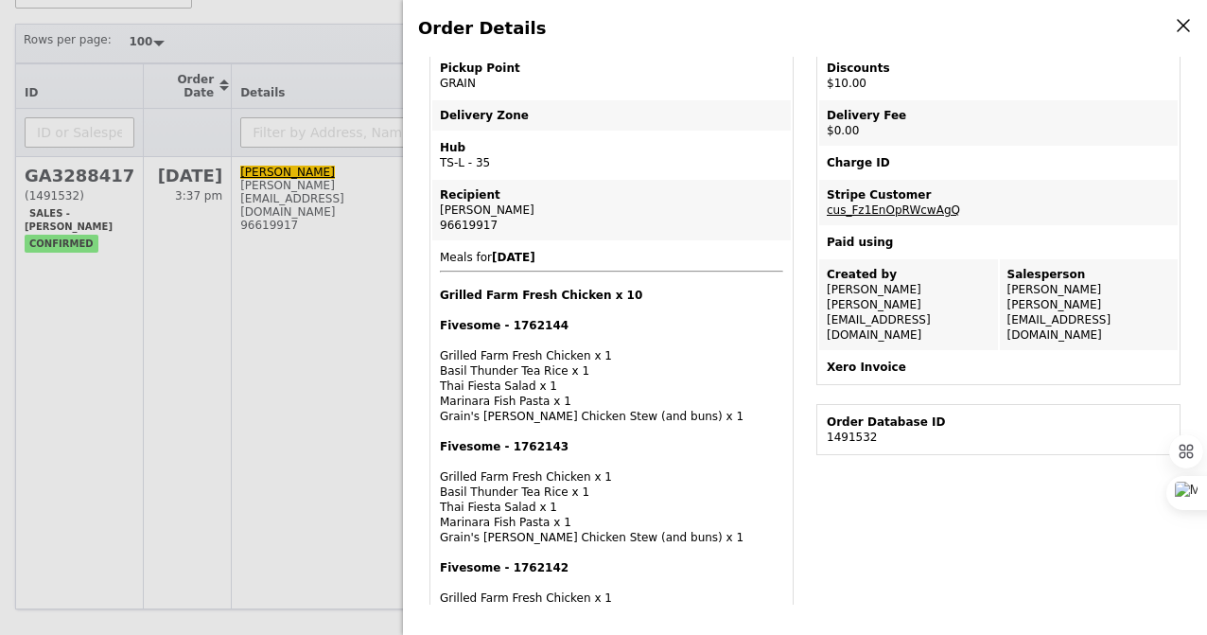
scroll to position [0, 0]
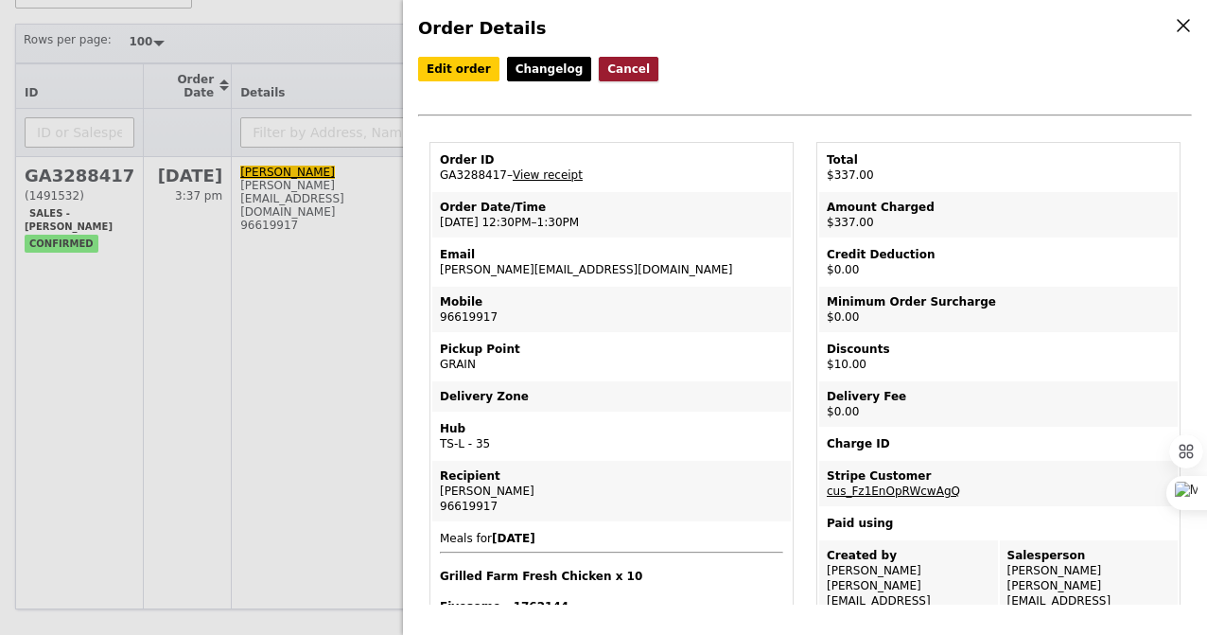
click at [611, 70] on button "Cancel" at bounding box center [629, 69] width 60 height 25
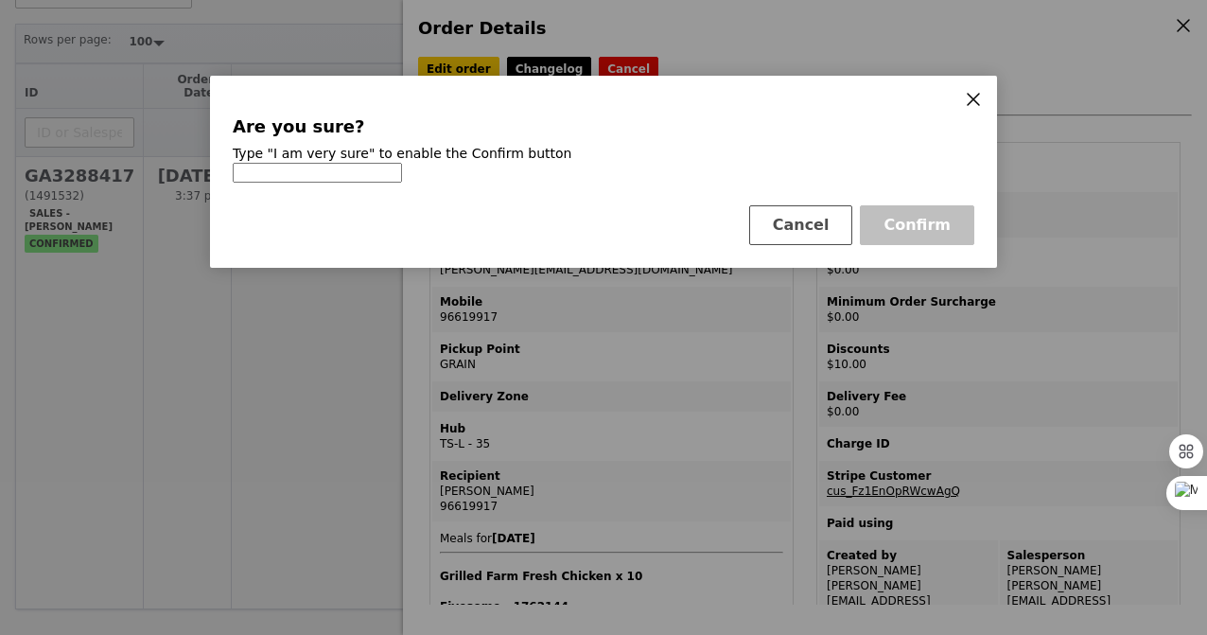
click at [325, 176] on input at bounding box center [317, 173] width 169 height 20
type input "I am very sure"
click at [975, 101] on icon at bounding box center [973, 99] width 17 height 17
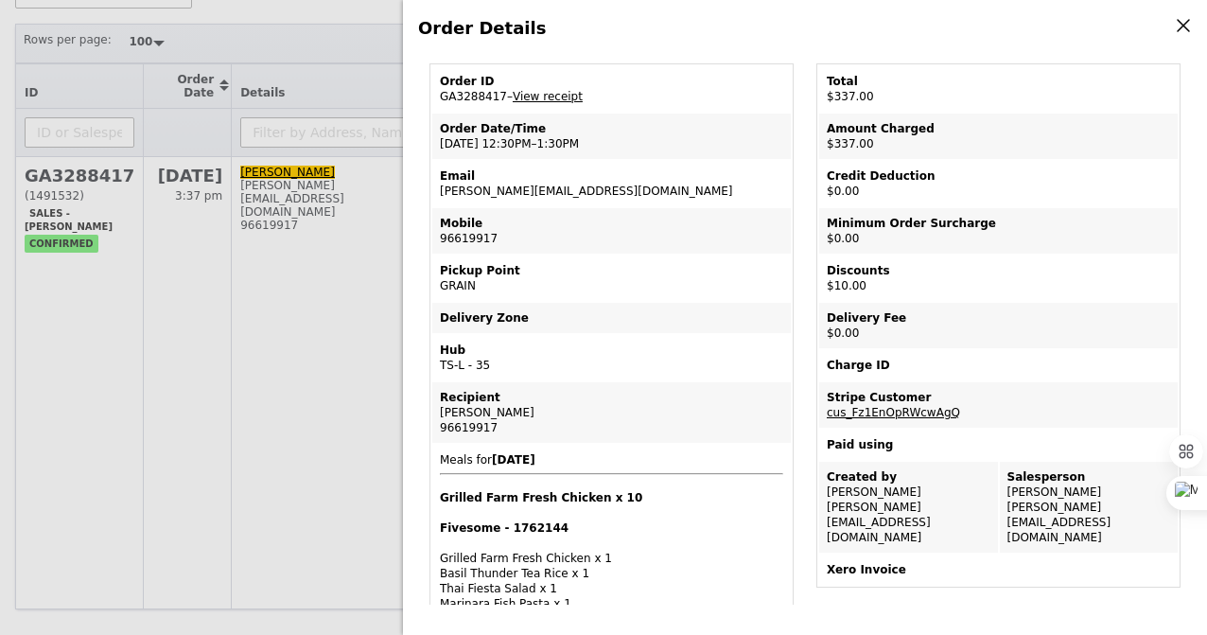
scroll to position [60, 0]
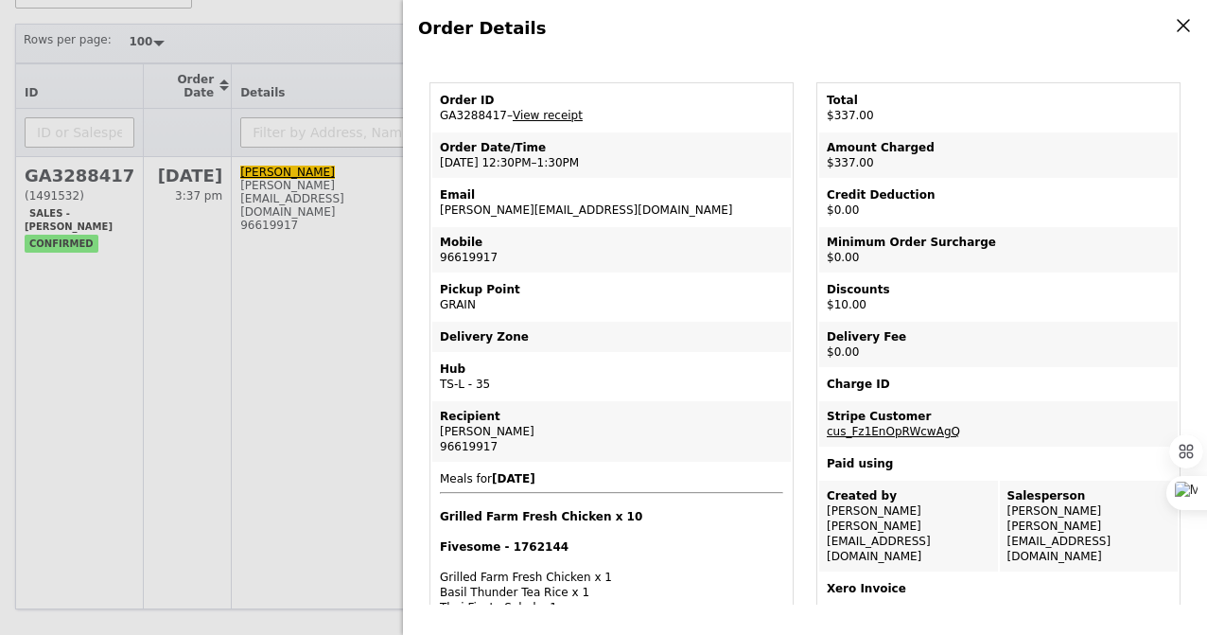
click at [528, 212] on td "Email sherlyn@grain.com.sg" at bounding box center [611, 202] width 359 height 45
copy td "[PERSON_NAME][EMAIL_ADDRESS][DOMAIN_NAME]"
click at [217, 74] on div "Order Details Edit order Changelog Cancel Order ID GA3288417 – View receipt Ord…" at bounding box center [603, 317] width 1207 height 635
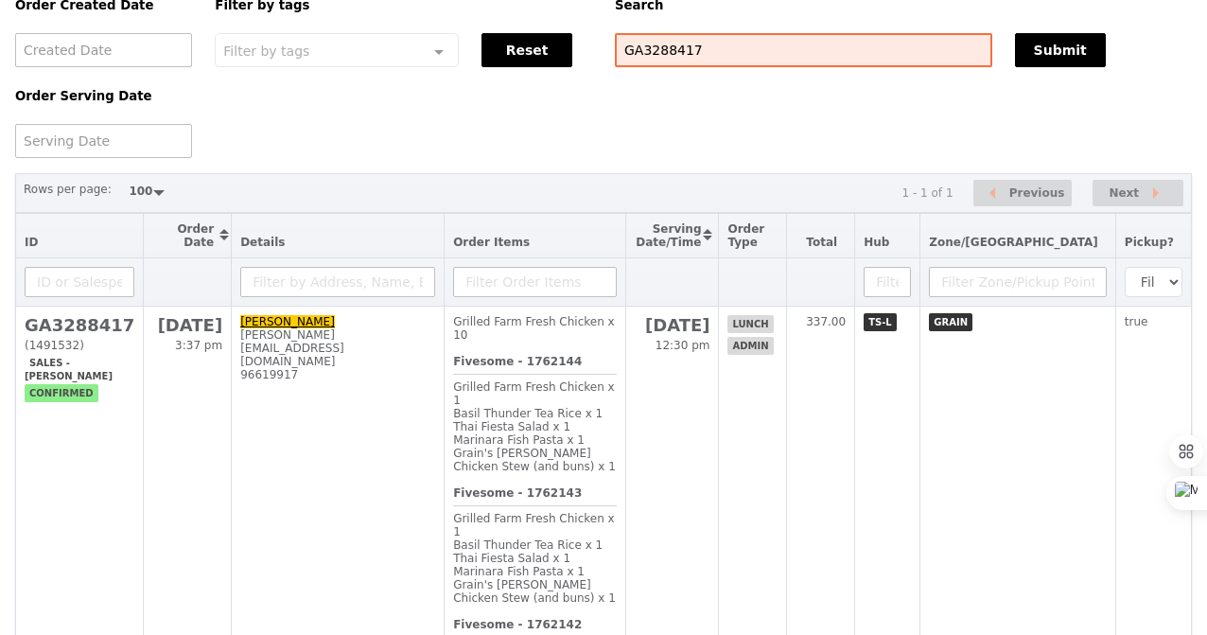
scroll to position [0, 0]
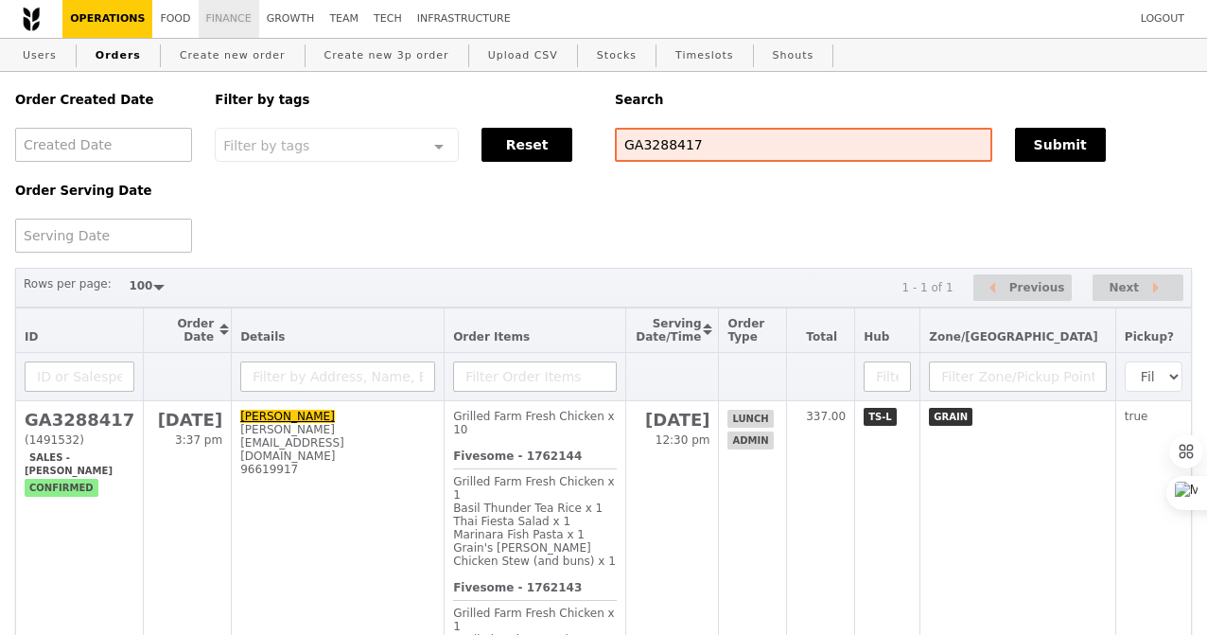
click at [212, 25] on link "Finance" at bounding box center [229, 19] width 61 height 38
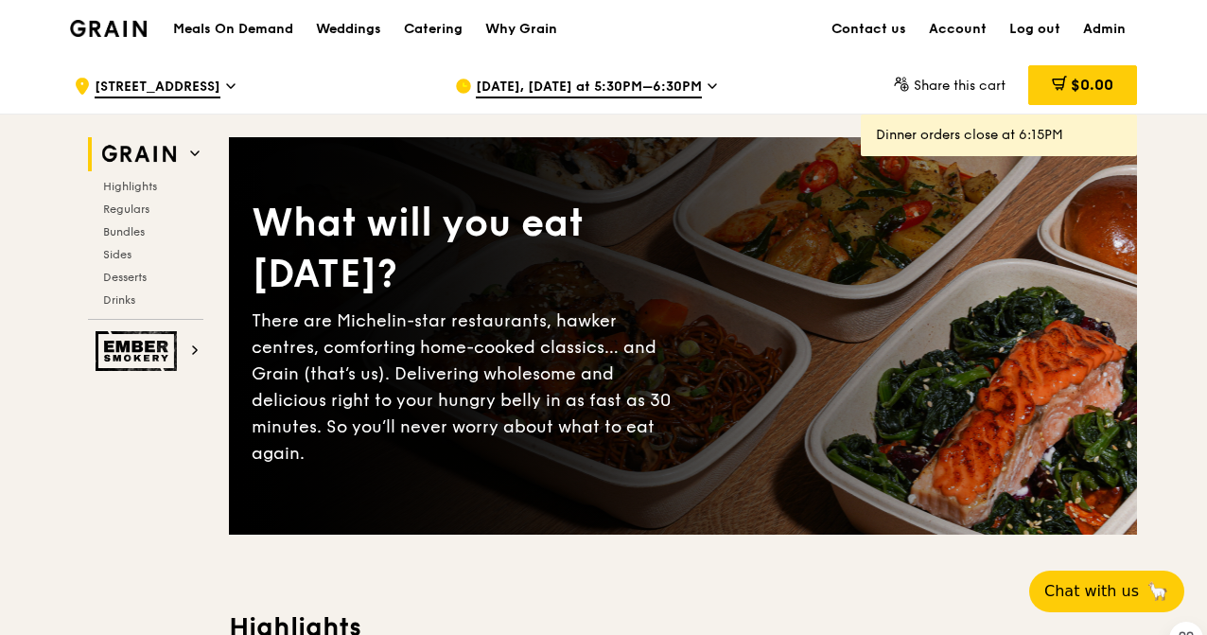
click at [508, 89] on span "Sep 17, Today at 5:30PM–6:30PM" at bounding box center [589, 88] width 226 height 21
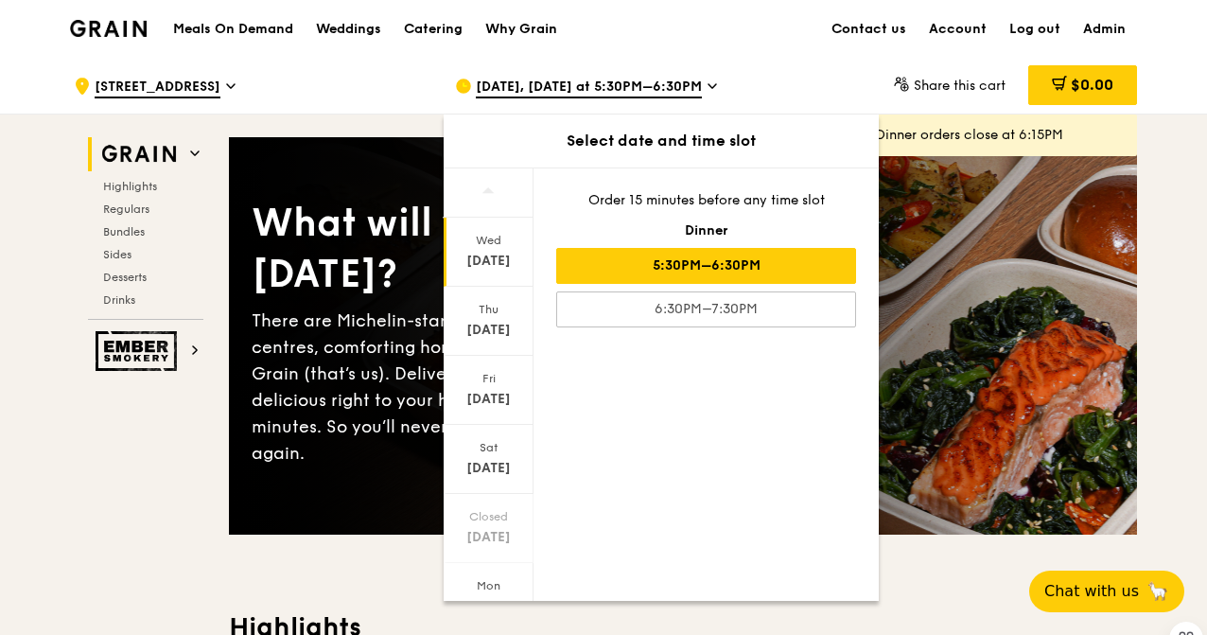
click at [925, 338] on div "What will you eat today? There are Michelin-star restaurants, hawker centres, c…" at bounding box center [683, 336] width 908 height 322
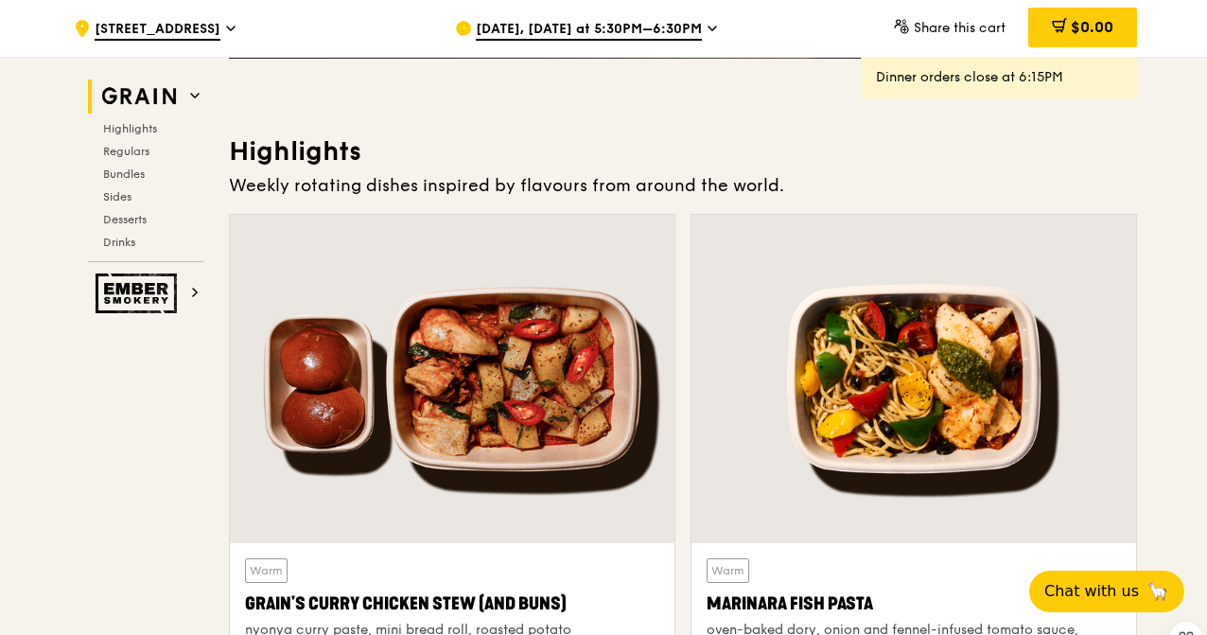
scroll to position [476, 0]
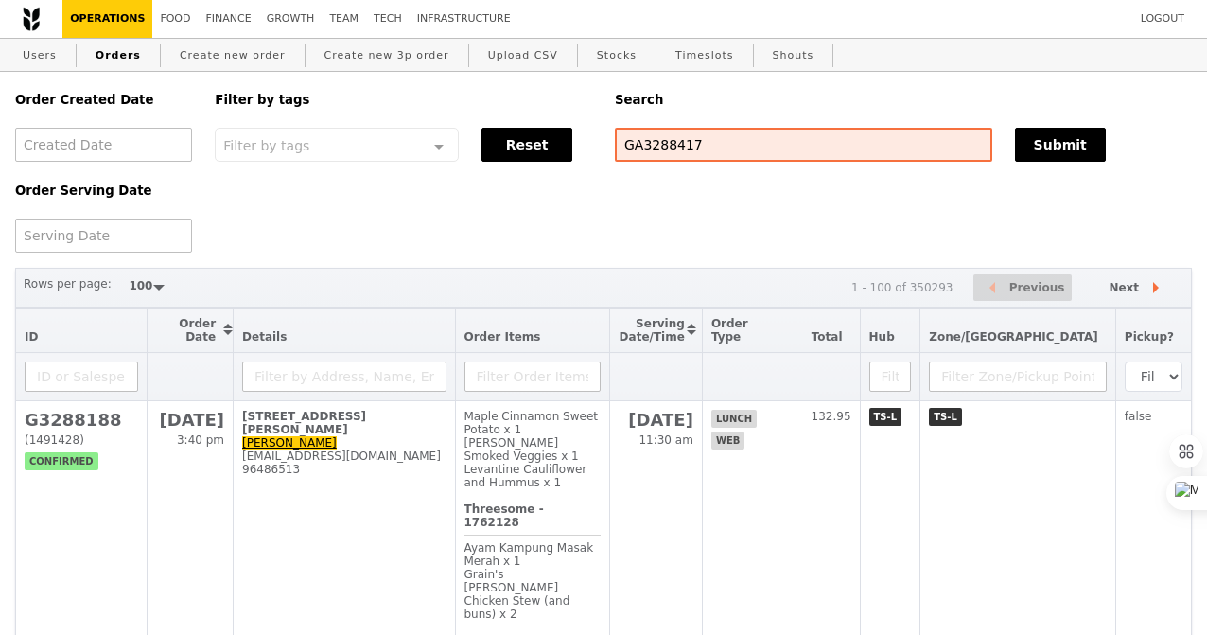
select select "100"
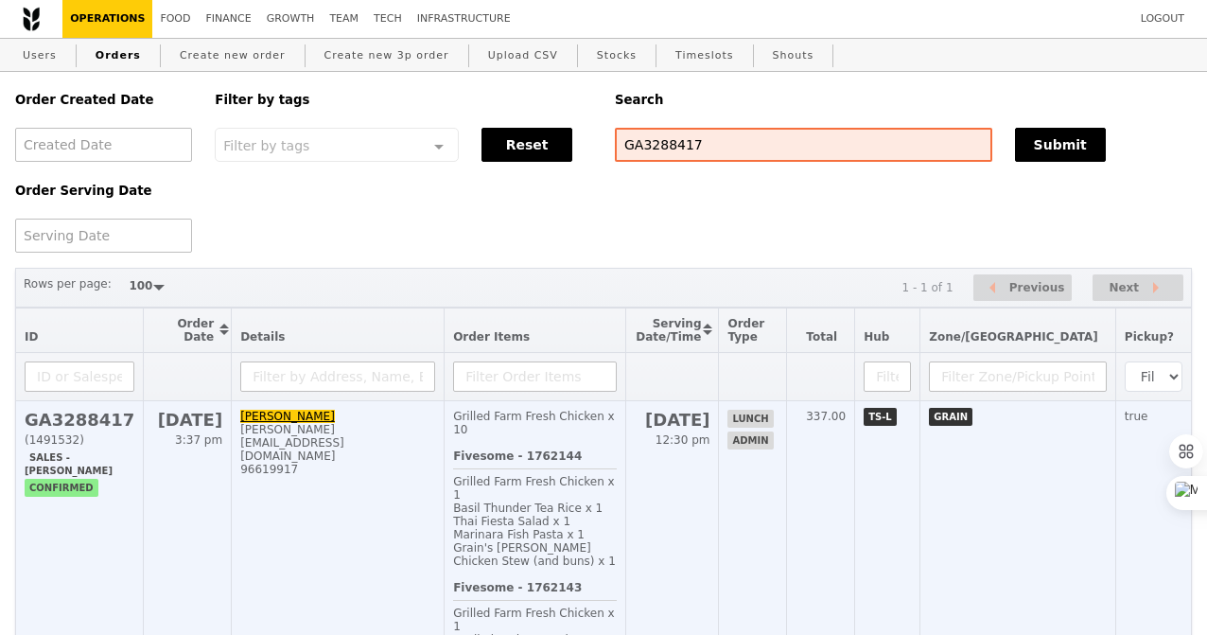
click at [710, 427] on h2 "[DATE]" at bounding box center [672, 420] width 75 height 20
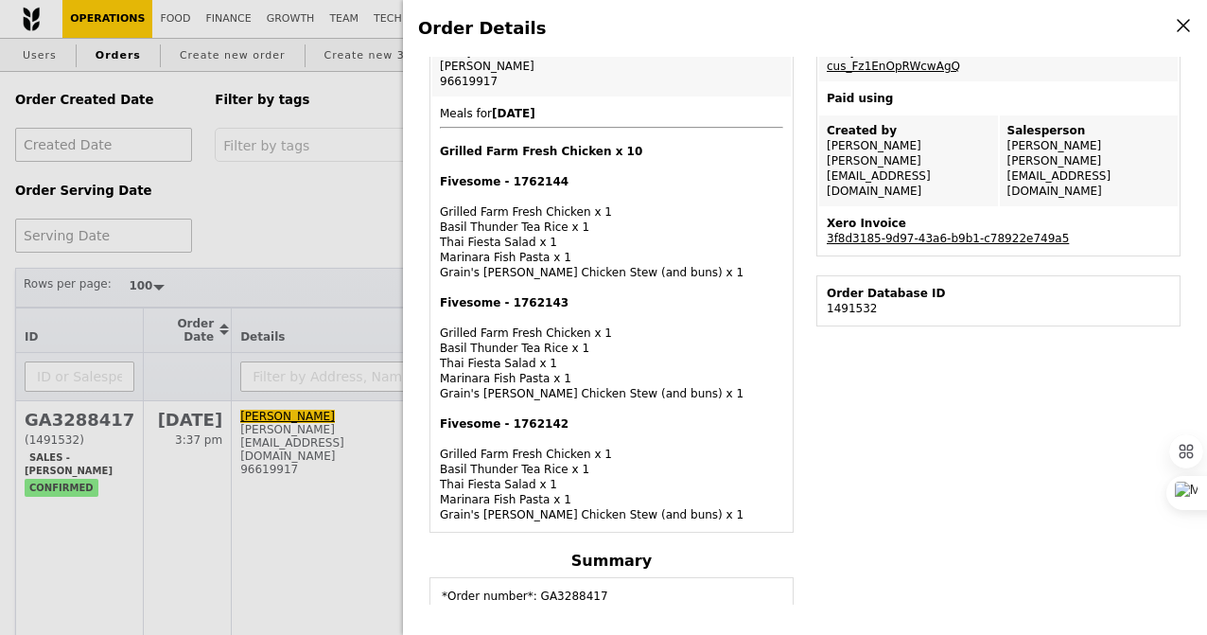
scroll to position [346, 0]
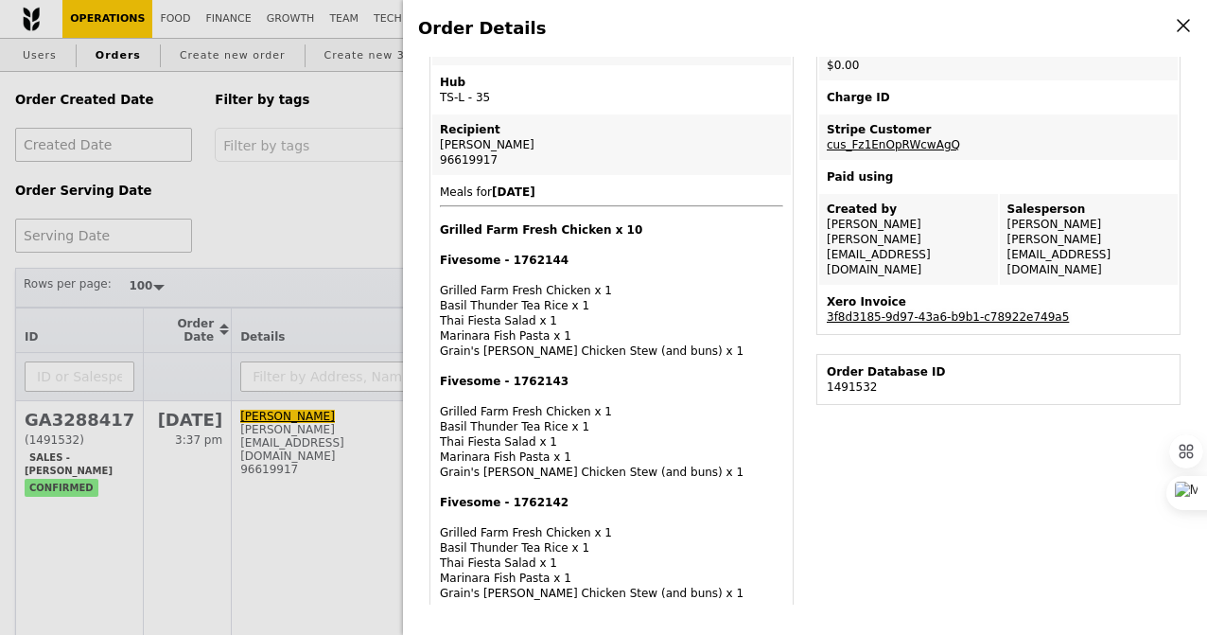
click at [875, 310] on link "3f8d3185-9d97-43a6-b9b1-c78922e749a5" at bounding box center [948, 316] width 242 height 13
click at [361, 218] on div "Order Details Edit order Changelog Cancel Order ID GA3288417 – View receipt Ord…" at bounding box center [603, 317] width 1207 height 635
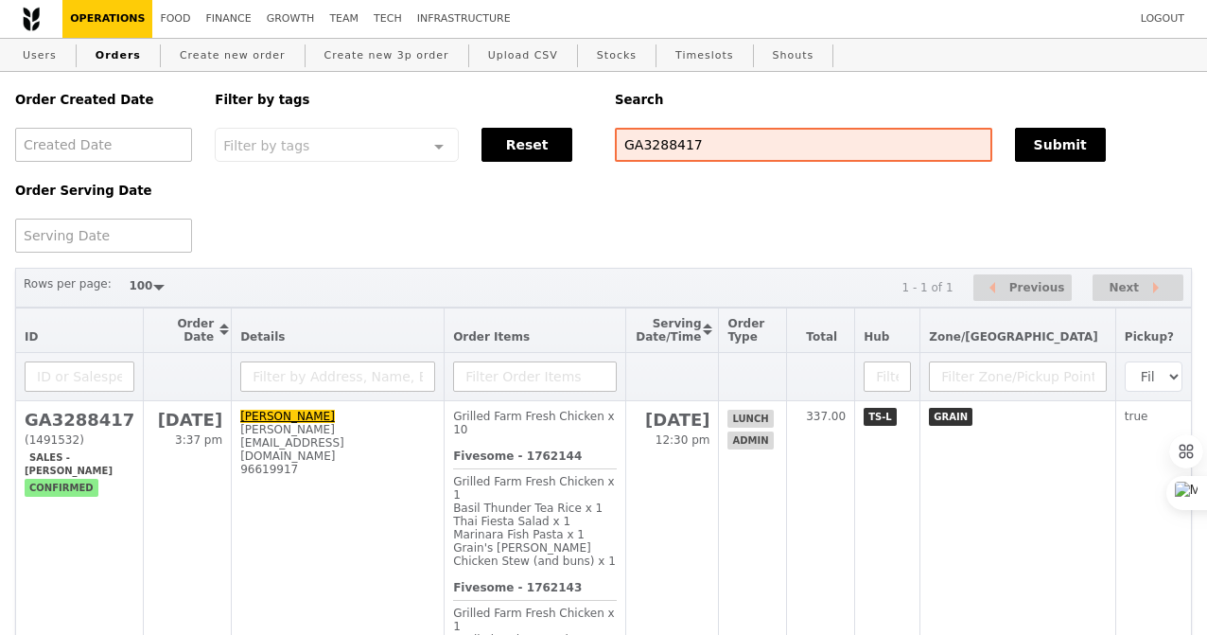
scroll to position [456, 0]
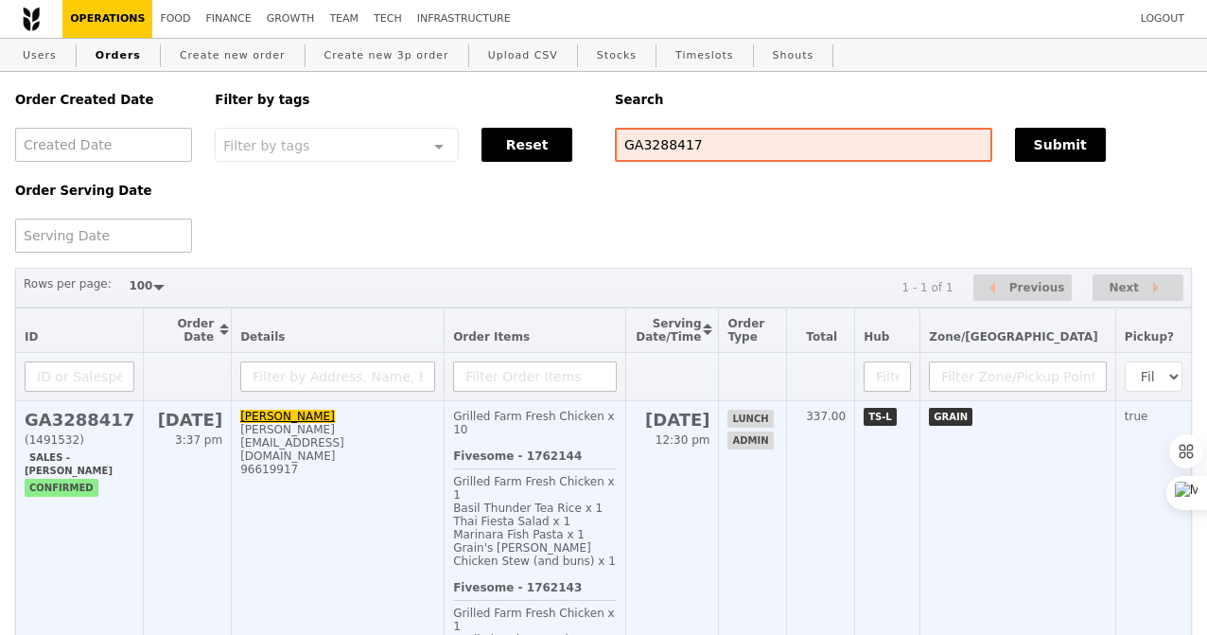
click at [423, 460] on td "[PERSON_NAME] [PERSON_NAME][EMAIL_ADDRESS][DOMAIN_NAME] 96619917" at bounding box center [338, 627] width 213 height 452
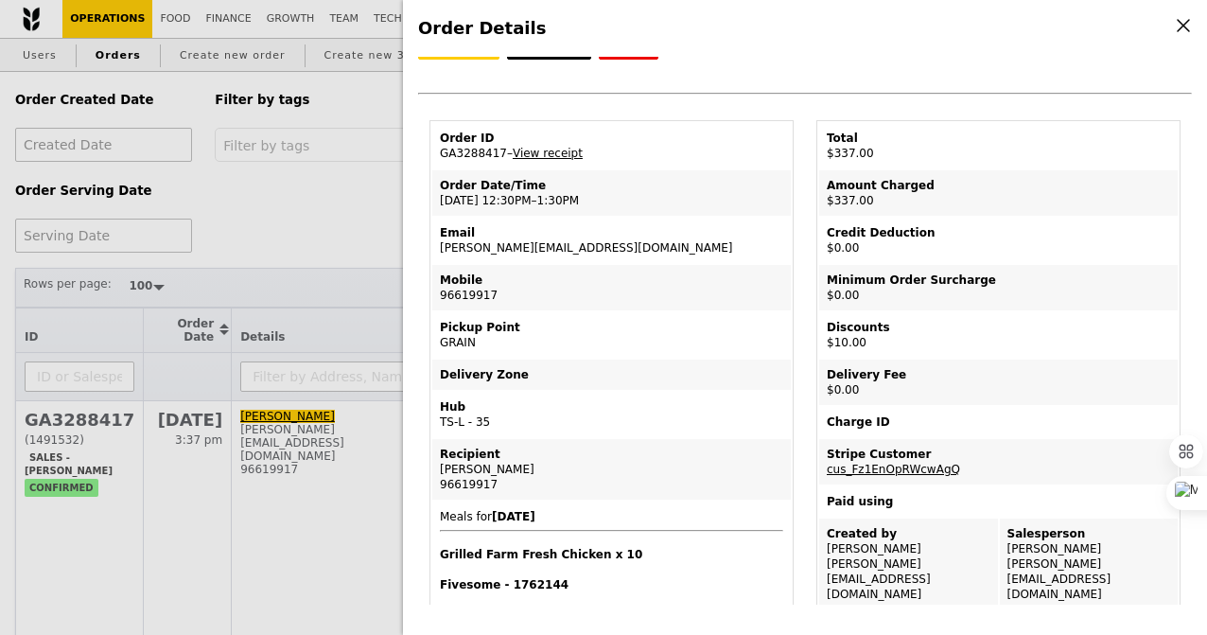
scroll to position [0, 0]
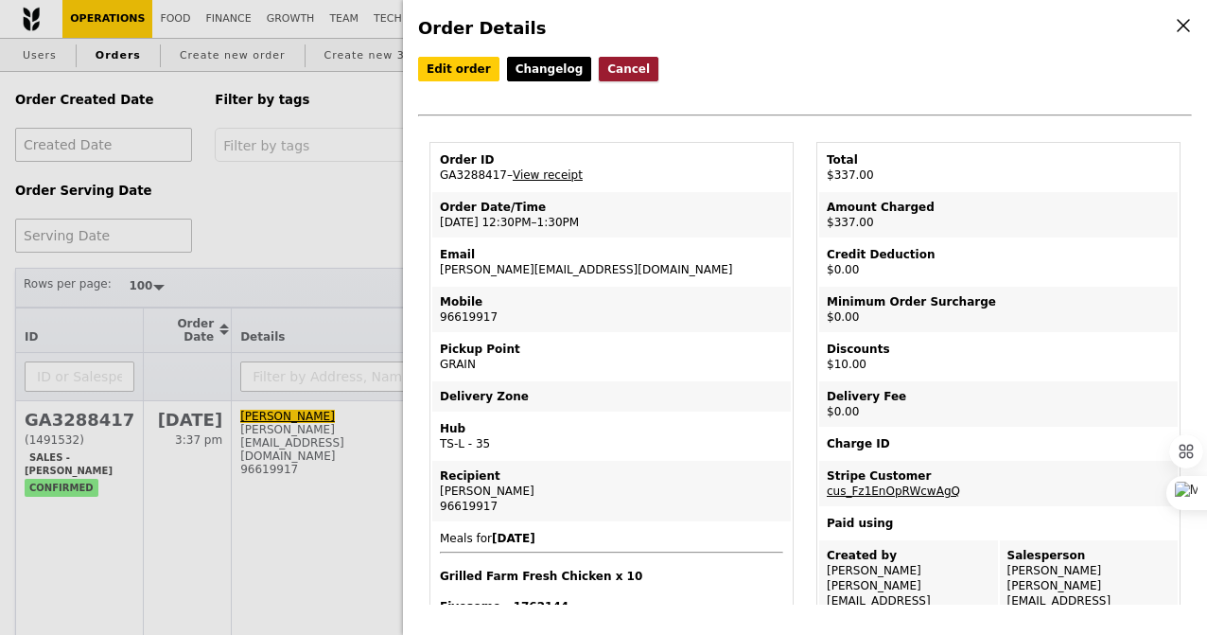
click at [625, 69] on button "Cancel" at bounding box center [629, 69] width 60 height 25
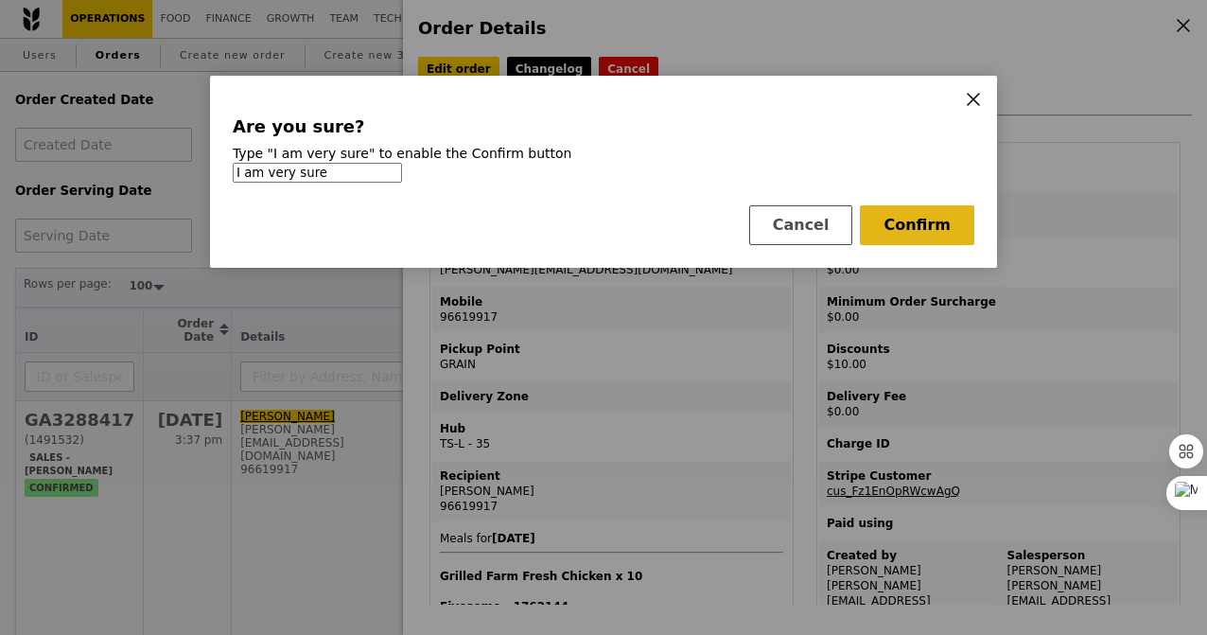
type input "I am very sure"
click at [885, 232] on button "Confirm" at bounding box center [917, 225] width 115 height 40
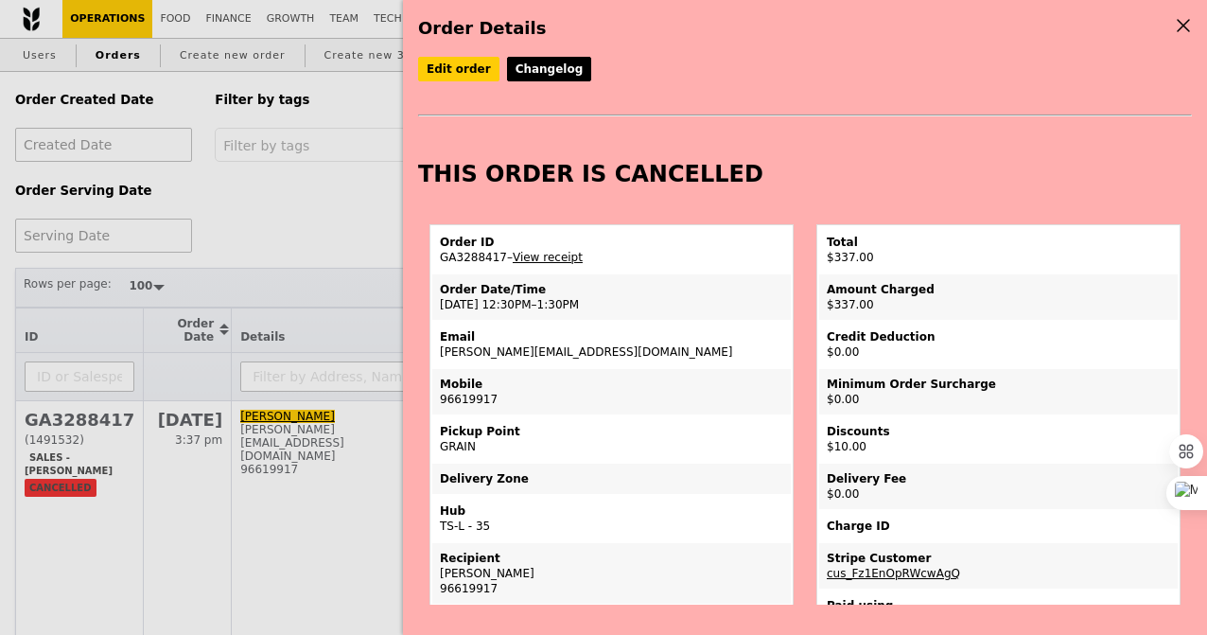
click at [308, 422] on div "Order Details Edit order Changelog THIS ORDER IS CANCELLED Order ID GA3288417 –…" at bounding box center [603, 317] width 1207 height 635
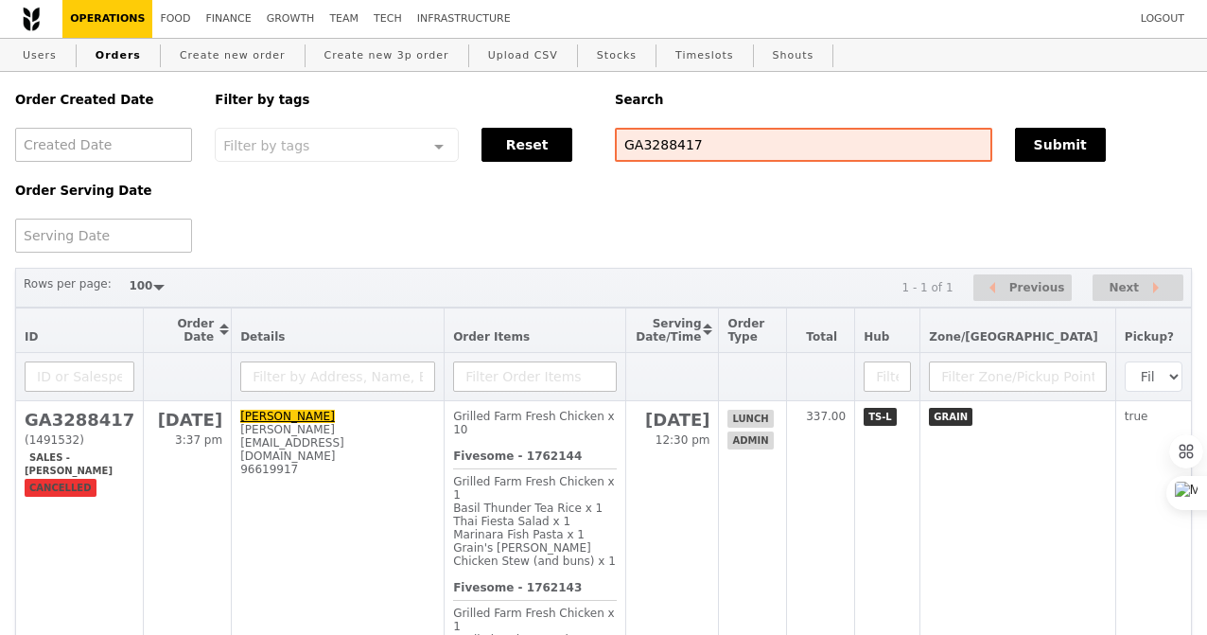
click at [504, 216] on div "Order Created Date Order Serving Date Filter by tags Filter by tags Meal_Plan W…" at bounding box center [604, 162] width 1200 height 181
